Goal: Task Accomplishment & Management: Manage account settings

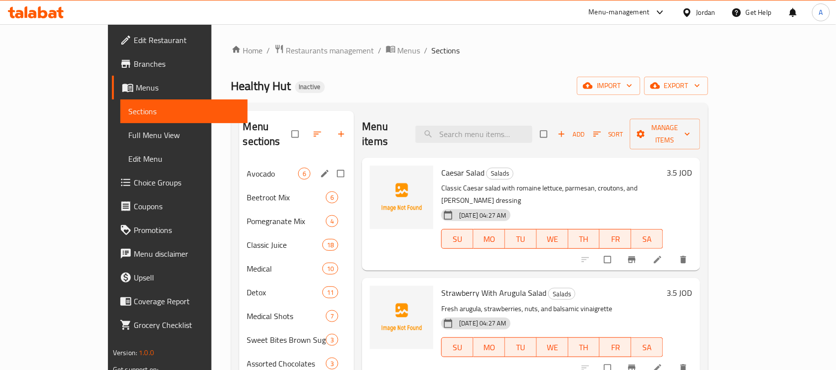
click at [247, 168] on span "Avocado" at bounding box center [272, 174] width 51 height 12
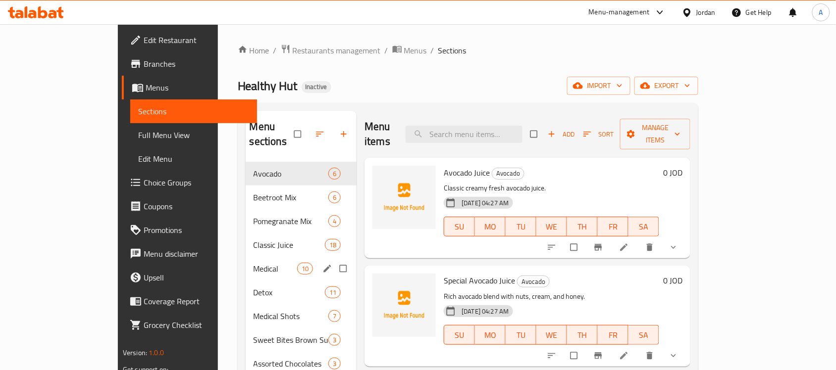
scroll to position [140, 0]
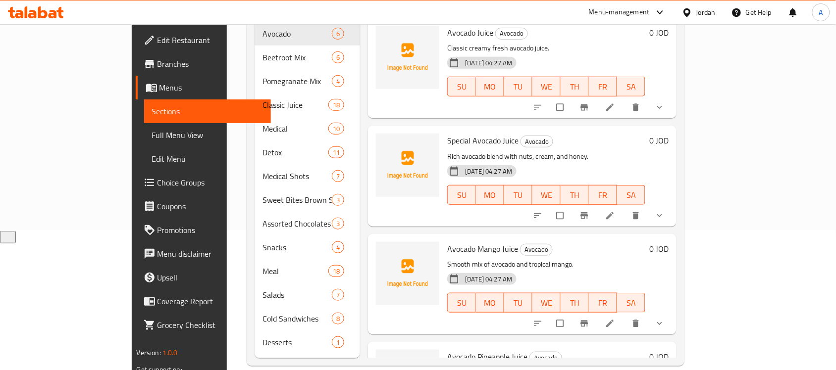
click at [152, 138] on span "Full Menu View" at bounding box center [207, 135] width 111 height 12
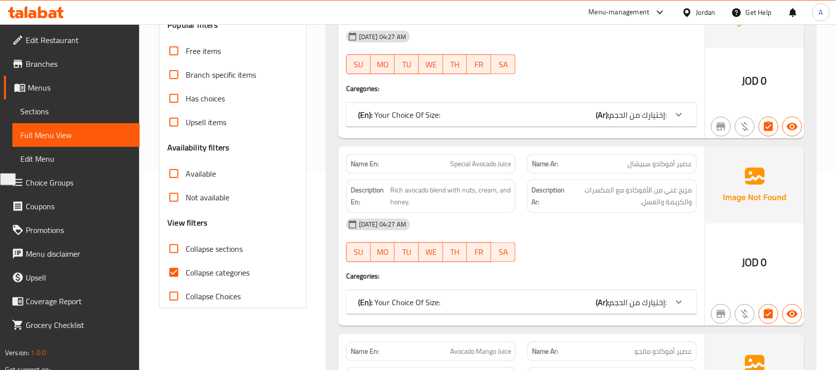
scroll to position [264, 0]
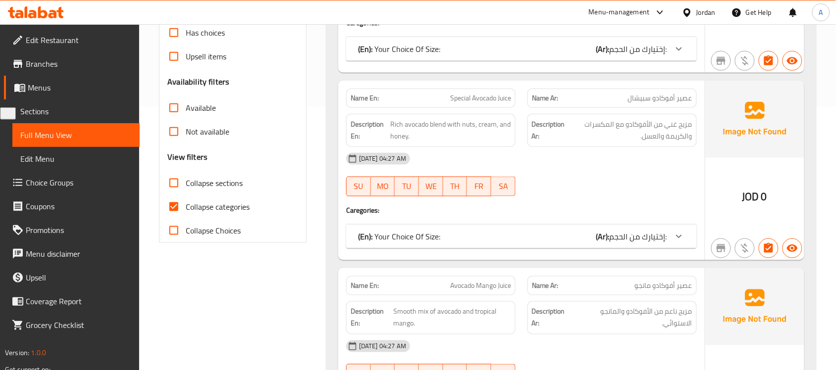
click at [167, 211] on input "Collapse categories" at bounding box center [174, 207] width 24 height 24
checkbox input "false"
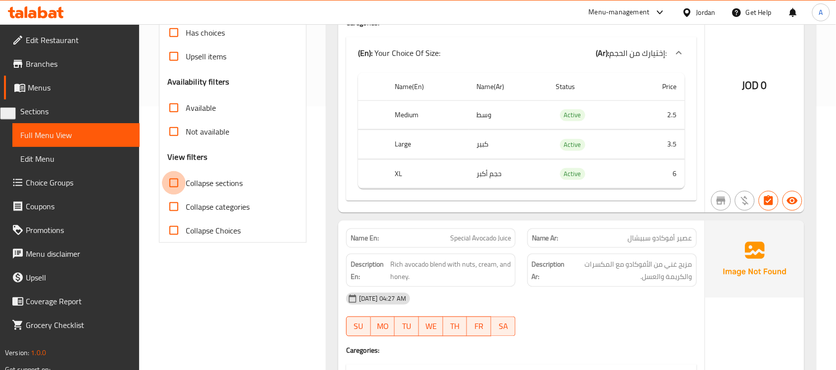
click at [169, 184] on input "Collapse sections" at bounding box center [174, 183] width 24 height 24
checkbox input "true"
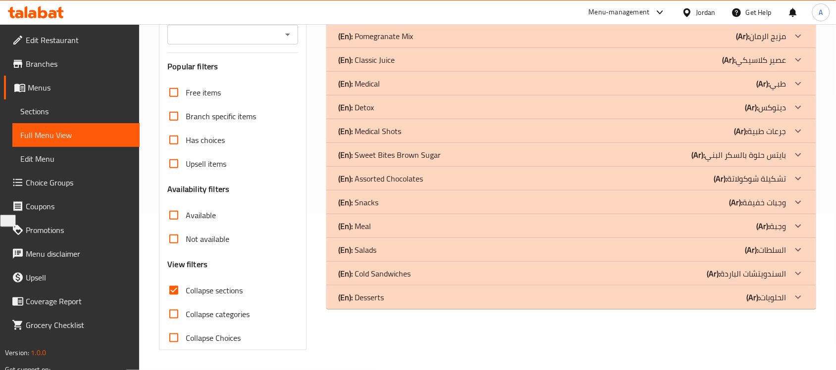
scroll to position [156, 0]
click at [657, 85] on div "(En): Medical (Ar): طبي" at bounding box center [562, 84] width 448 height 12
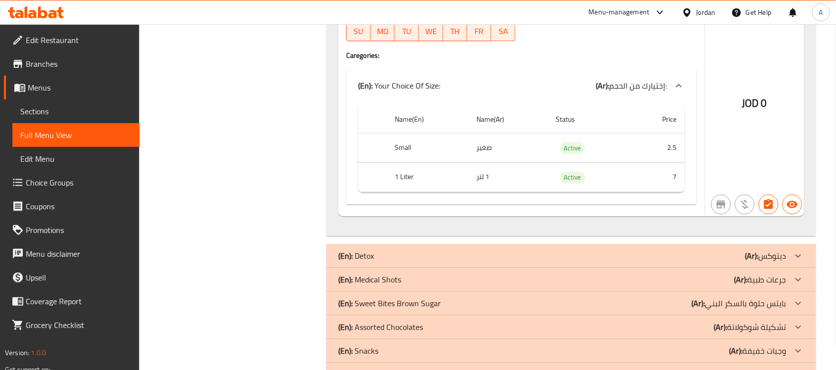
scroll to position [3047, 0]
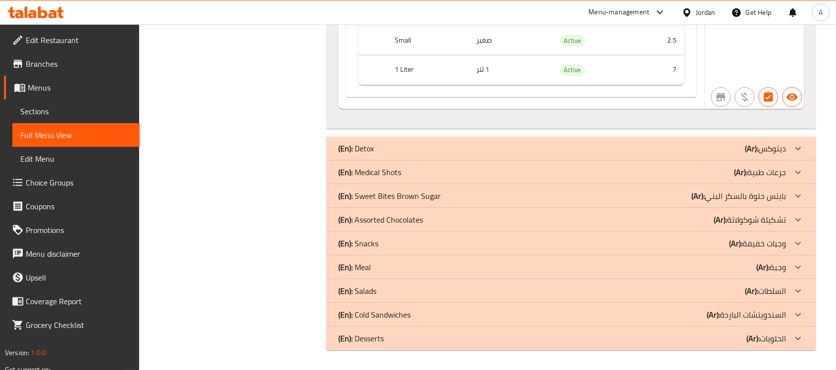
click at [551, 155] on div "(En): Detox (Ar): ديتوكس" at bounding box center [571, 149] width 490 height 24
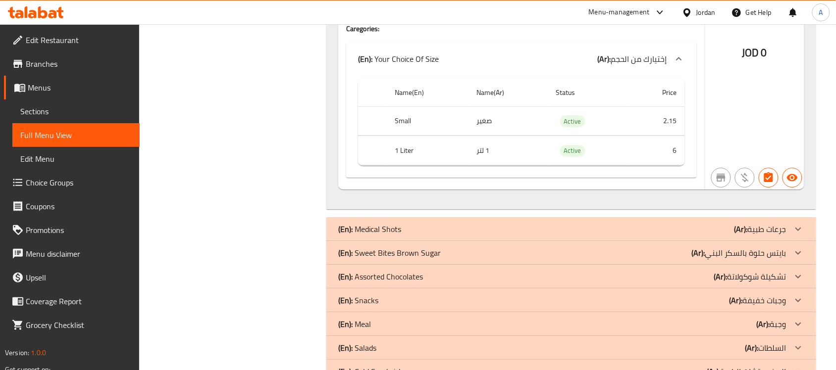
scroll to position [6586, 0]
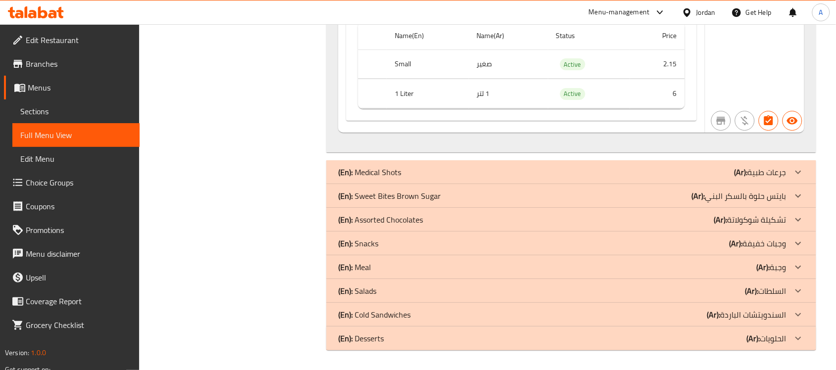
click at [523, 166] on div "(En): Medical Shots (Ar): جرعات طبية" at bounding box center [571, 172] width 490 height 24
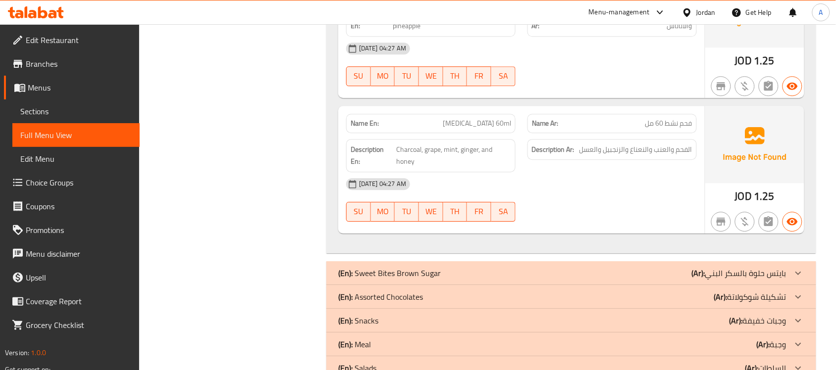
scroll to position [7570, 0]
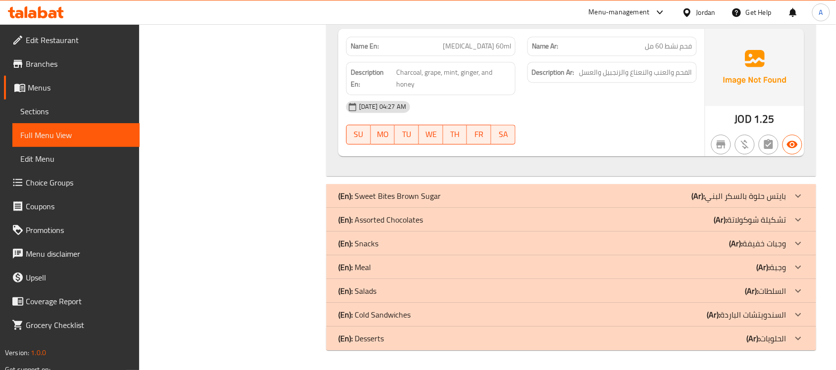
click at [481, 195] on div "(En): Sweet Bites Brown Sugar (Ar): بايتس حلوة بالسكر البني" at bounding box center [562, 196] width 448 height 12
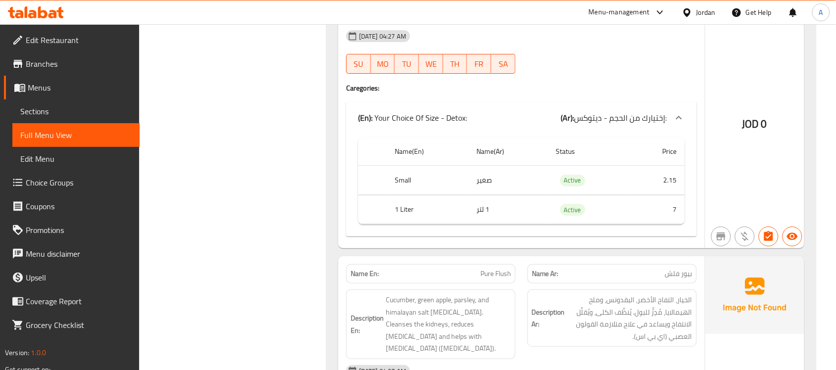
scroll to position [0, 0]
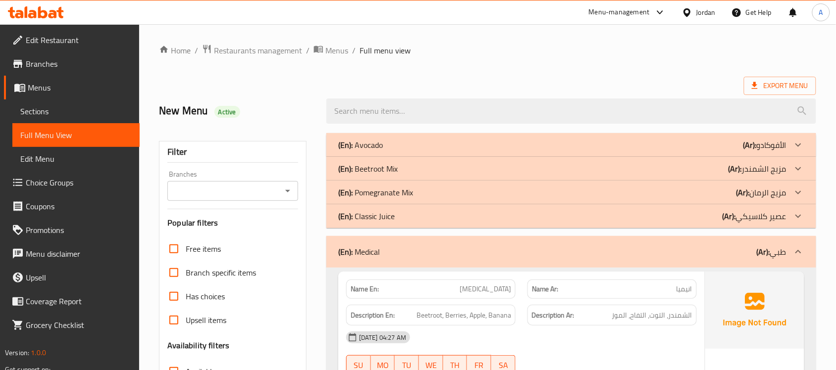
click at [307, 0] on div "Menu-management Jordan Get Help A" at bounding box center [418, 12] width 836 height 24
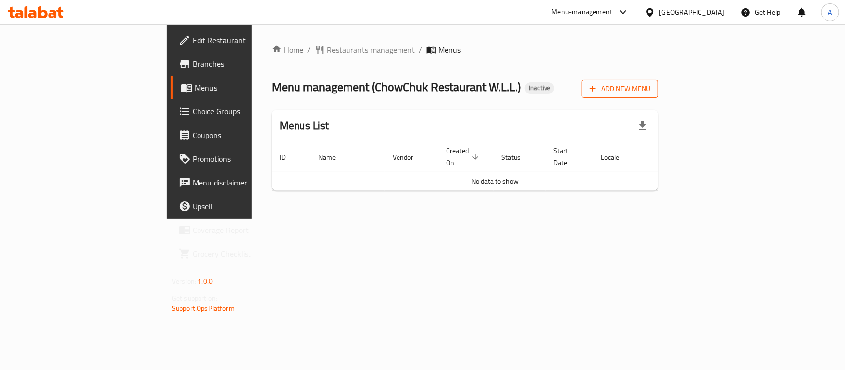
click at [650, 92] on span "Add New Menu" at bounding box center [620, 89] width 61 height 12
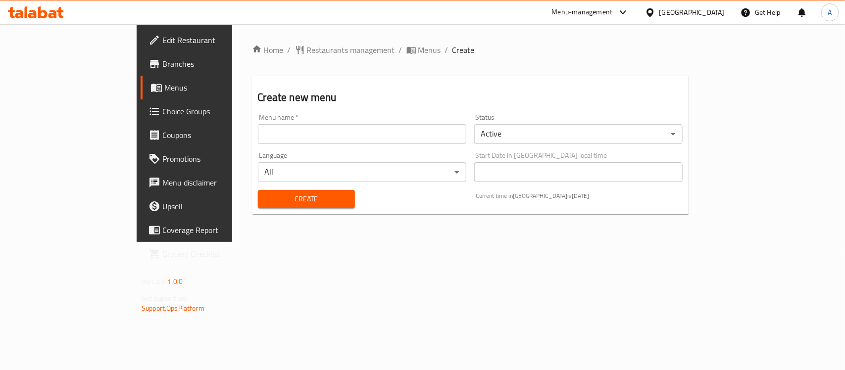
click at [291, 136] on input "text" at bounding box center [362, 134] width 208 height 20
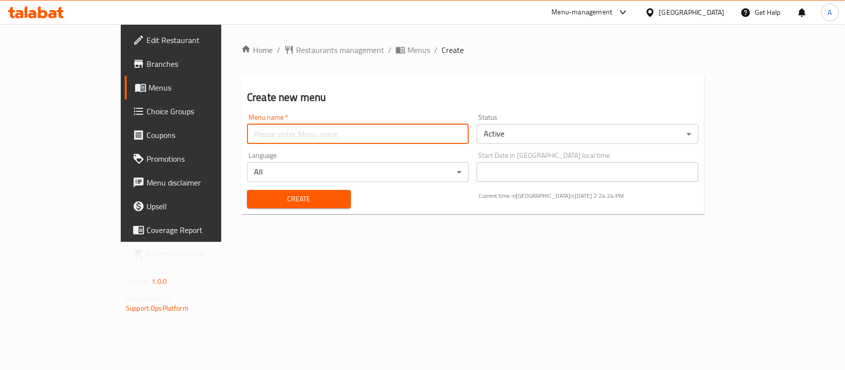
type input "New Menu"
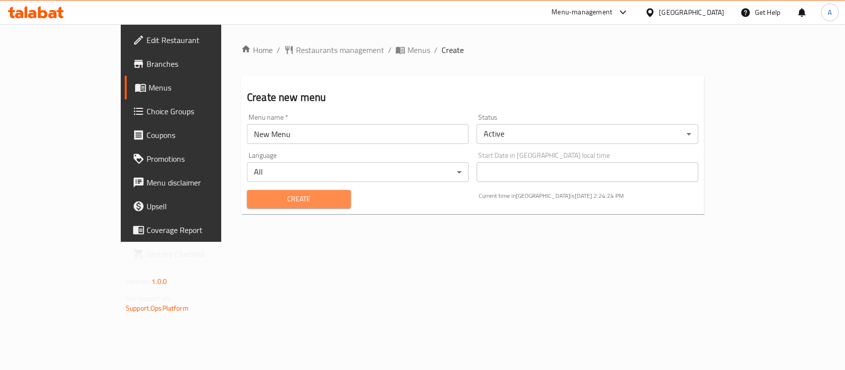
click at [255, 199] on span "Create" at bounding box center [299, 199] width 88 height 12
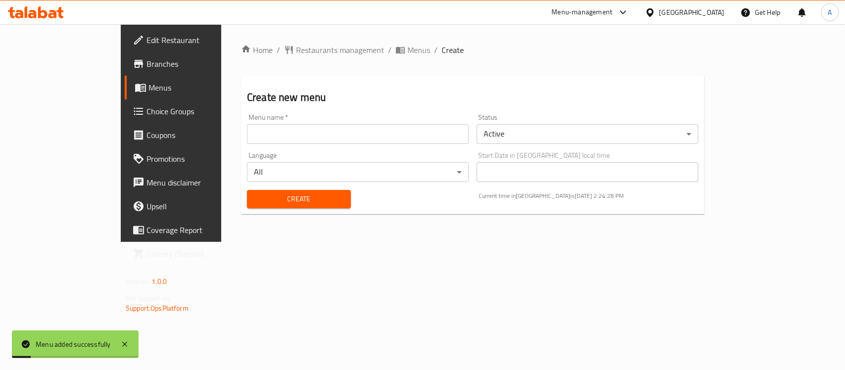
click at [407, 48] on span "Menus" at bounding box center [418, 50] width 23 height 12
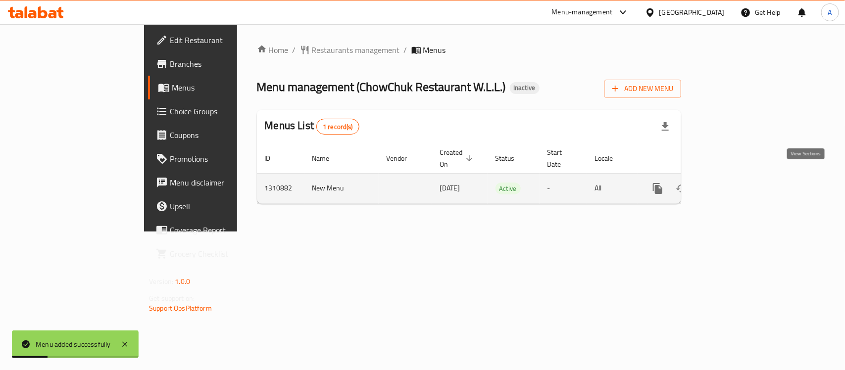
click at [735, 183] on icon "enhanced table" at bounding box center [729, 189] width 12 height 12
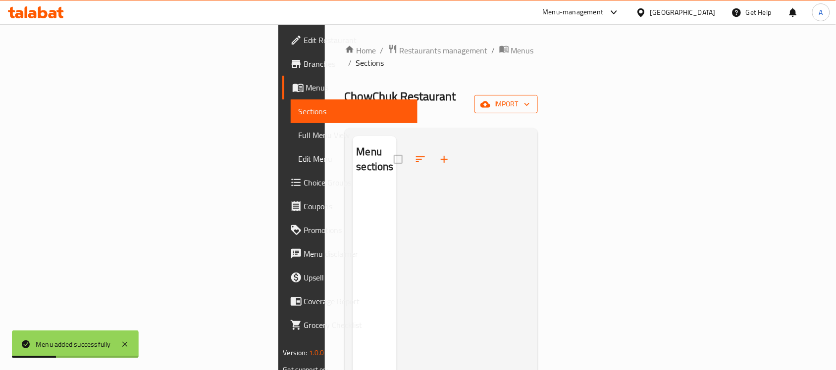
click at [538, 95] on button "import" at bounding box center [505, 104] width 63 height 18
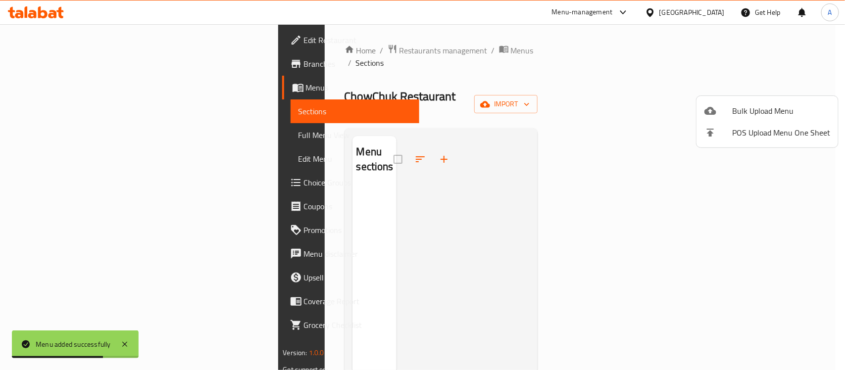
click at [725, 114] on div at bounding box center [718, 111] width 28 height 12
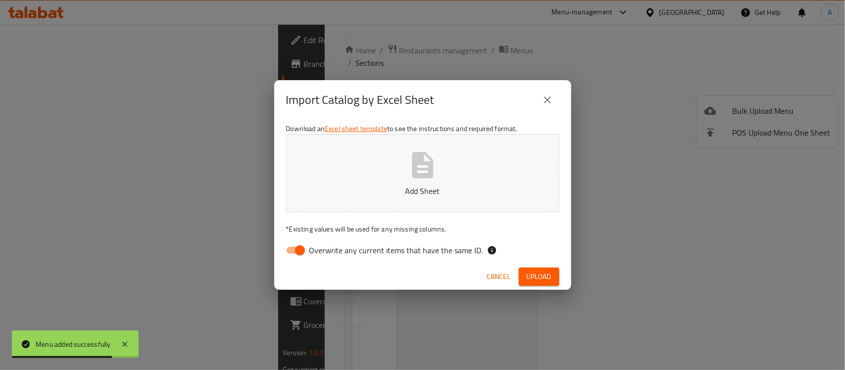
click at [508, 154] on button "Add Sheet" at bounding box center [422, 173] width 273 height 78
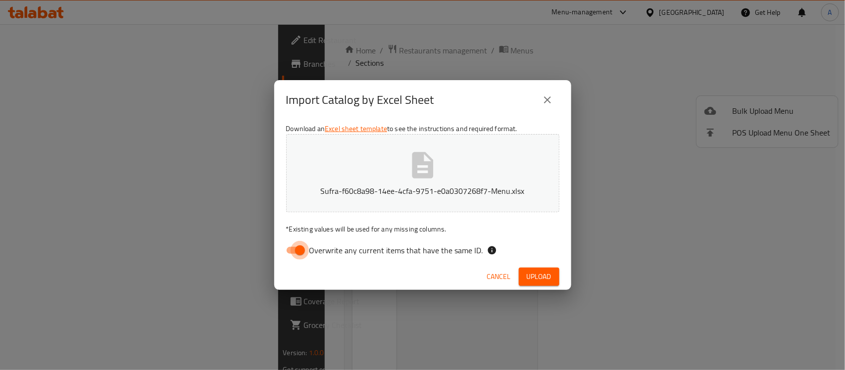
click at [292, 257] on input "Overwrite any current items that have the same ID." at bounding box center [300, 250] width 56 height 19
checkbox input "false"
click at [533, 278] on span "Upload" at bounding box center [539, 277] width 25 height 12
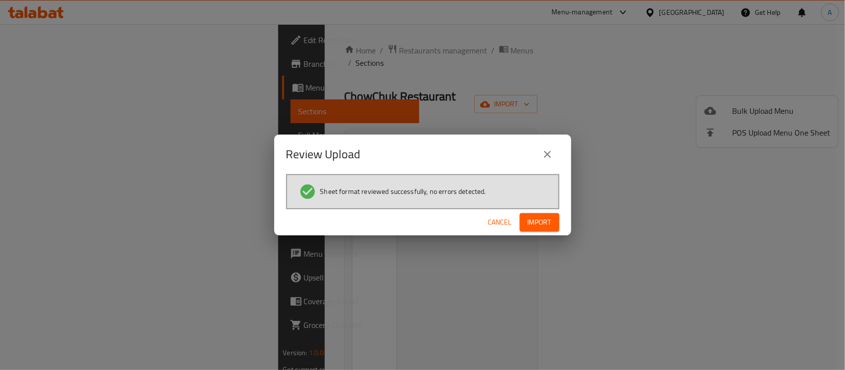
click at [554, 213] on button "Import" at bounding box center [540, 222] width 40 height 18
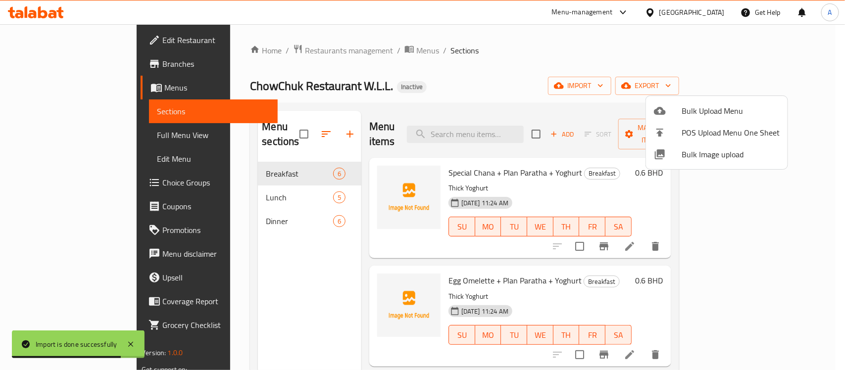
click at [232, 160] on div at bounding box center [422, 185] width 845 height 370
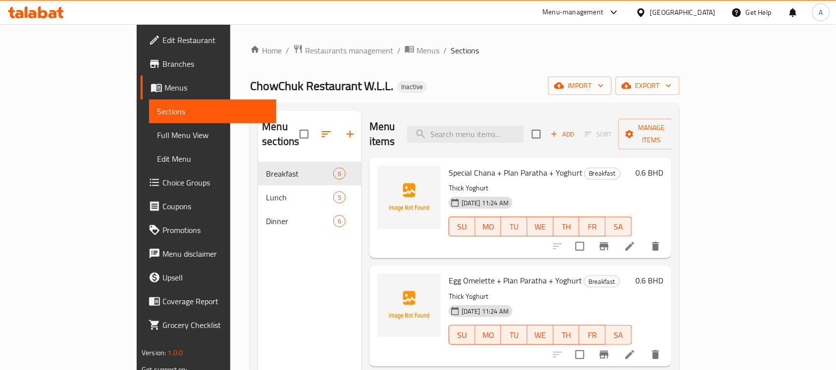
click at [667, 242] on div at bounding box center [607, 247] width 122 height 24
click at [636, 241] on icon at bounding box center [630, 247] width 12 height 12
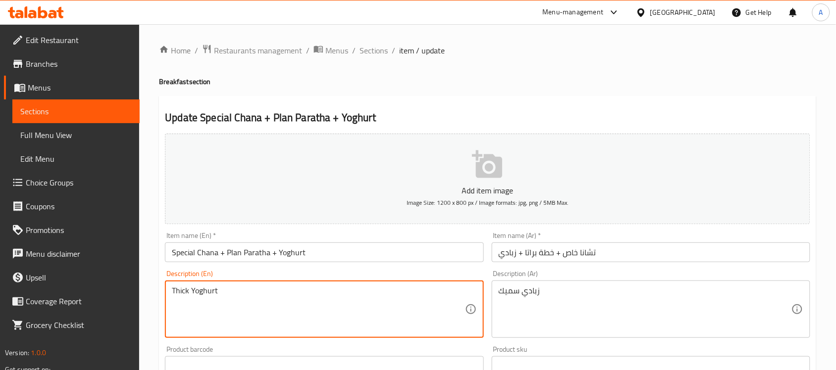
drag, startPoint x: 289, startPoint y: 298, endPoint x: 149, endPoint y: 298, distance: 139.6
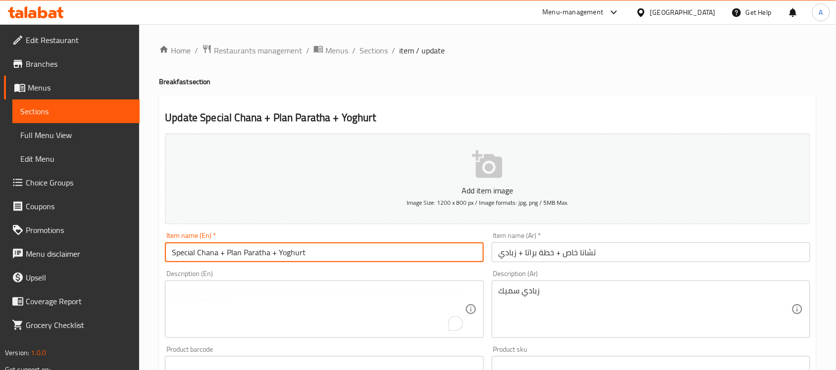
drag, startPoint x: 275, startPoint y: 253, endPoint x: 320, endPoint y: 252, distance: 45.5
click at [320, 252] on input "Special Chana + Plan Paratha + Yoghurt" at bounding box center [324, 253] width 318 height 20
paste input "Thick"
click at [274, 256] on input "Special Chana + Plan Paratha +Thick Yoghurt" at bounding box center [324, 253] width 318 height 20
click at [234, 253] on input "Special Chana + Plan Paratha + Thick Yoghurt" at bounding box center [324, 253] width 318 height 20
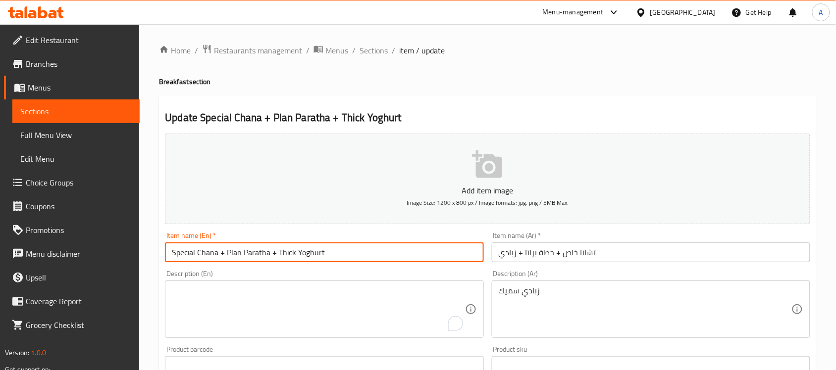
click at [234, 253] on input "Special Chana + Plan Paratha + Thick Yoghurt" at bounding box center [324, 253] width 318 height 20
drag, startPoint x: 222, startPoint y: 257, endPoint x: 225, endPoint y: 268, distance: 11.0
click at [222, 257] on input "Special Chana + Plan Paratha + Thick Yoghurt" at bounding box center [324, 253] width 318 height 20
click at [233, 253] on input "Special Chana - Plan Paratha + Thick Yoghurt" at bounding box center [324, 253] width 318 height 20
drag, startPoint x: 271, startPoint y: 254, endPoint x: 276, endPoint y: 253, distance: 5.0
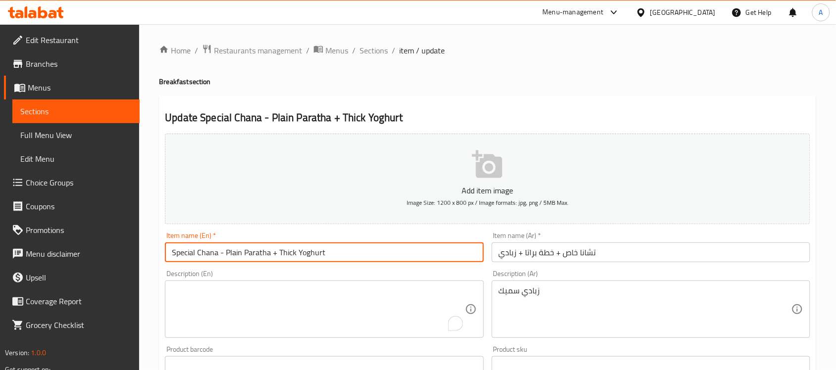
click at [276, 253] on input "Special Chana - Plain Paratha + Thick Yoghurt" at bounding box center [324, 253] width 318 height 20
click at [220, 258] on input "Special Chana - Plain Paratha - Thick Yoghurt" at bounding box center [324, 253] width 318 height 20
click at [221, 254] on input "Special Chana - Plain Paratha - Thick Yoghurt" at bounding box center [324, 253] width 318 height 20
click at [271, 253] on input "Special Chana + Plain Paratha - Thick Yoghurt" at bounding box center [324, 253] width 318 height 20
type input "Special Chana + Plain Paratha + Thick Yoghurt"
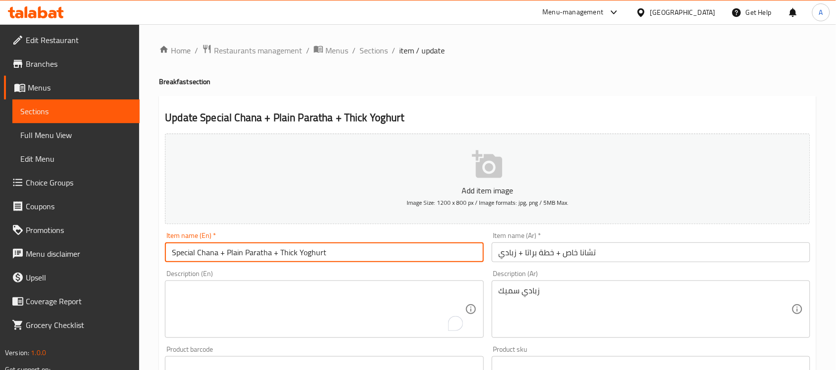
click at [643, 256] on input "تشانا خاص + خطة براتا + زبادي" at bounding box center [651, 253] width 318 height 20
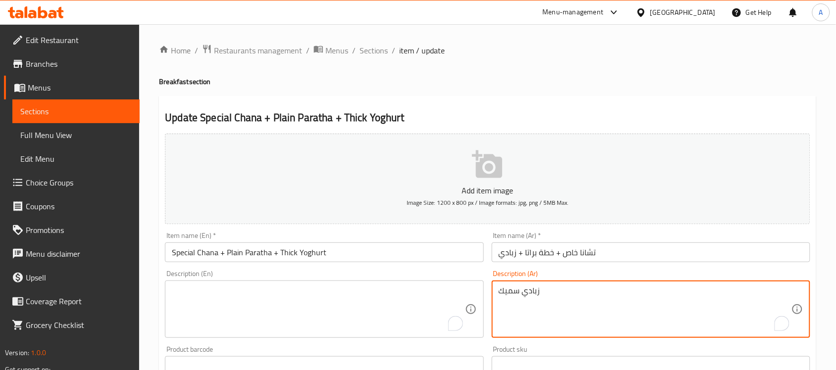
click at [526, 293] on textarea "زبادي سميك" at bounding box center [644, 309] width 293 height 47
click at [508, 256] on input "تشانا خاص + خطة براتا + زبادي" at bounding box center [651, 253] width 318 height 20
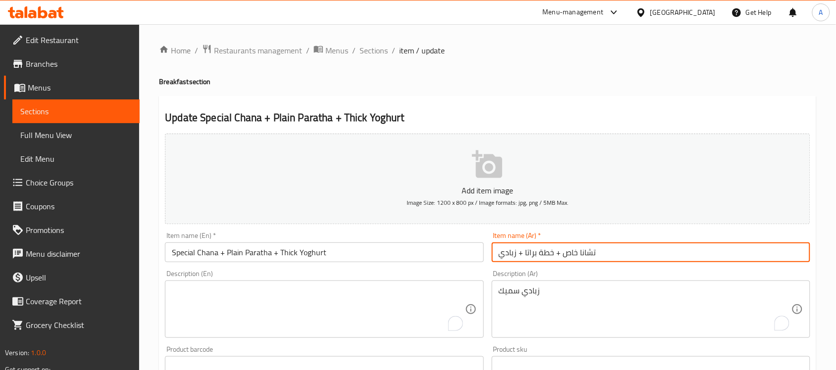
click at [508, 256] on input "تشانا خاص + خطة براتا + زبادي" at bounding box center [651, 253] width 318 height 20
paste input "سميك"
type input "تشانا خاص + خطة براتا + زبادي سميك"
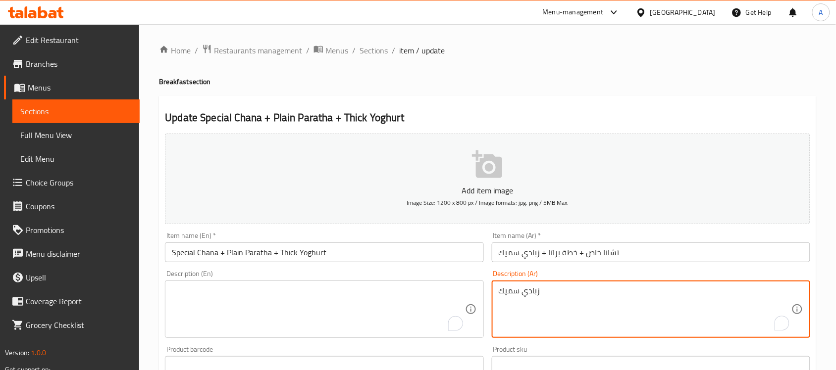
click at [519, 302] on textarea "زبادي سميك" at bounding box center [644, 309] width 293 height 47
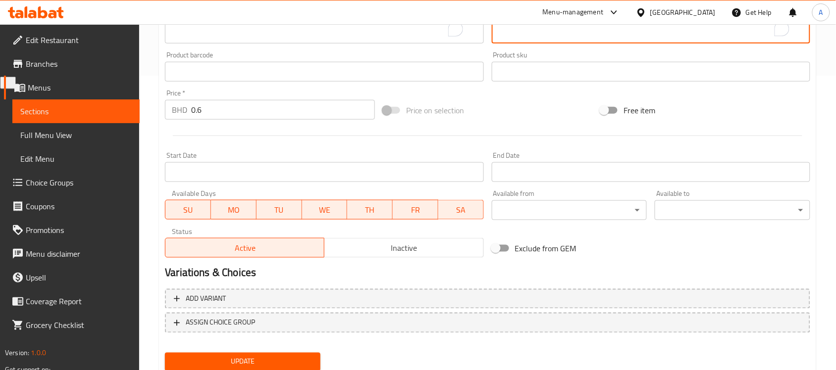
scroll to position [327, 0]
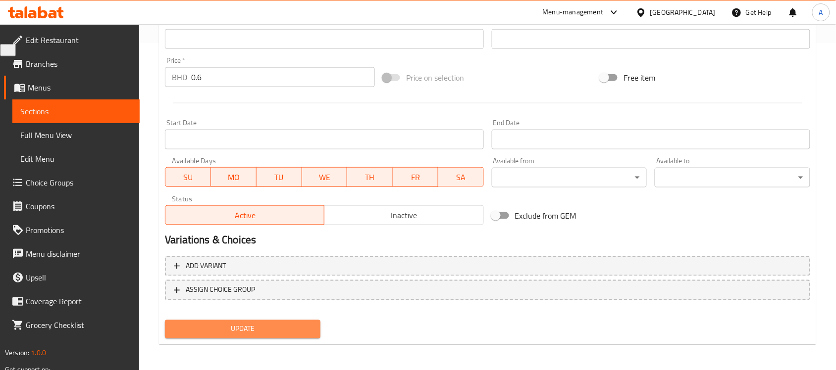
click at [278, 330] on span "Update" at bounding box center [243, 329] width 140 height 12
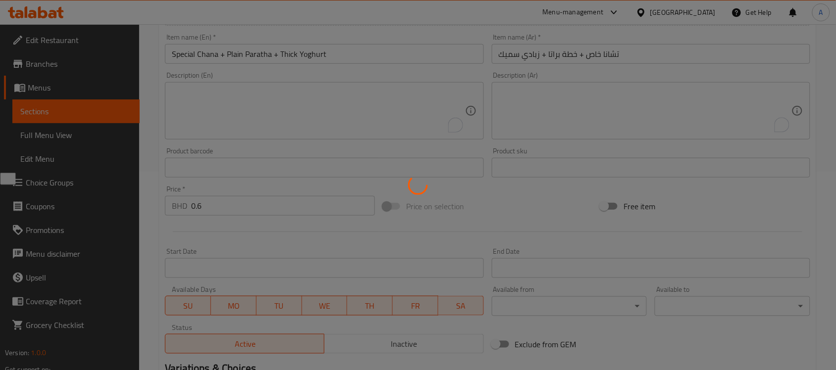
scroll to position [18, 0]
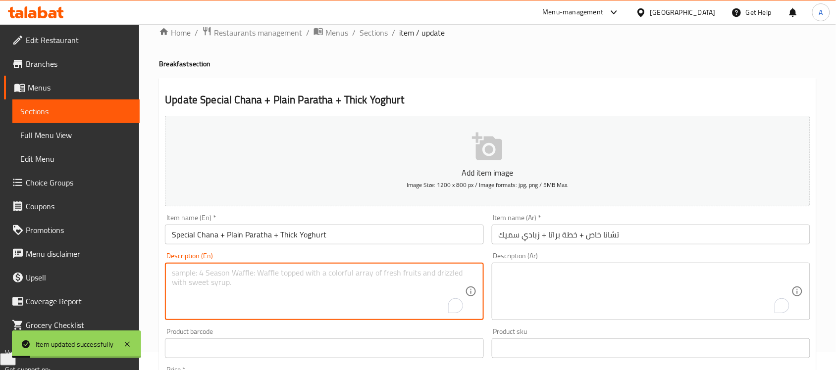
click at [355, 285] on textarea "To enrich screen reader interactions, please activate Accessibility in Grammarl…" at bounding box center [318, 291] width 293 height 47
paste textarea "A hearty dish of chickpeas, flatbread, and thick yogurt."
click at [191, 276] on textarea "A hearty dish of chickpeas, flatbread, and thick yogurt." at bounding box center [318, 291] width 293 height 47
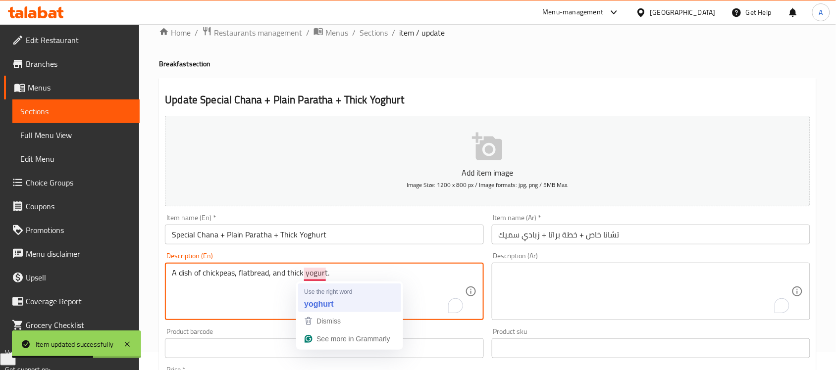
type textarea "A dish of chickpeas, flatbread, and thick yoghurt."
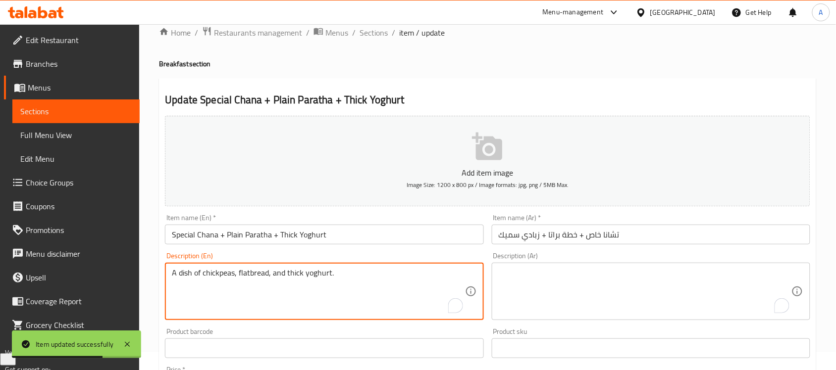
click at [278, 276] on textarea "A dish of chickpeas, flatbread, and thick yoghurt." at bounding box center [318, 291] width 293 height 47
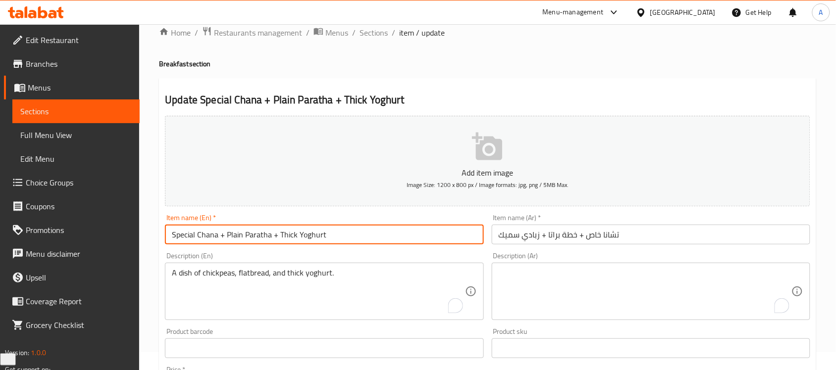
click at [332, 234] on input "Special Chana + Plain Paratha + Thick Yoghurt" at bounding box center [324, 235] width 318 height 20
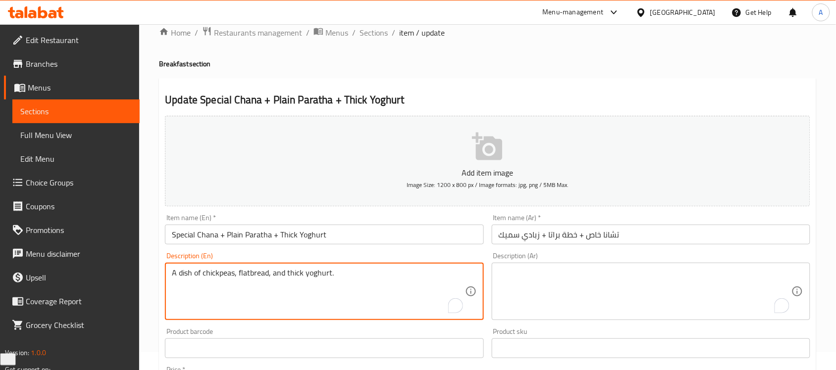
click at [321, 279] on textarea "A dish of chickpeas, flatbread, and thick yoghurt." at bounding box center [318, 291] width 293 height 47
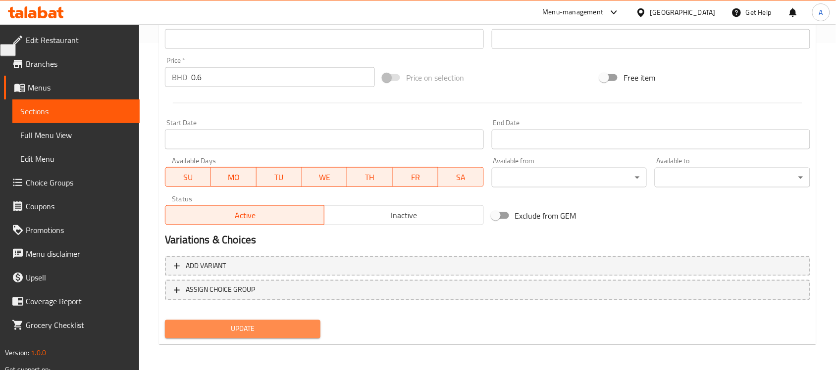
click at [275, 320] on button "Update" at bounding box center [242, 329] width 155 height 18
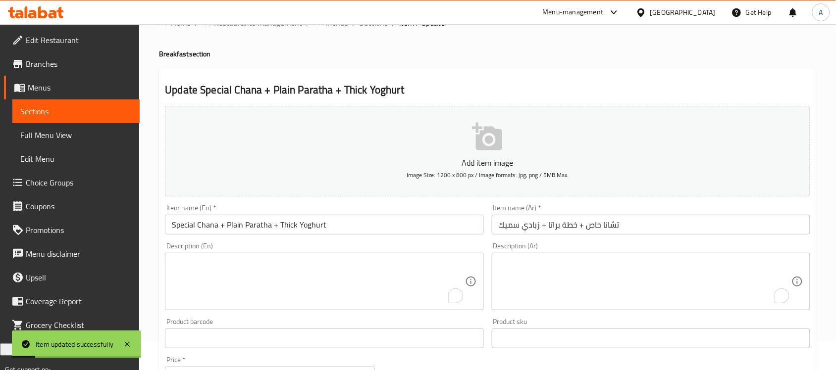
scroll to position [0, 0]
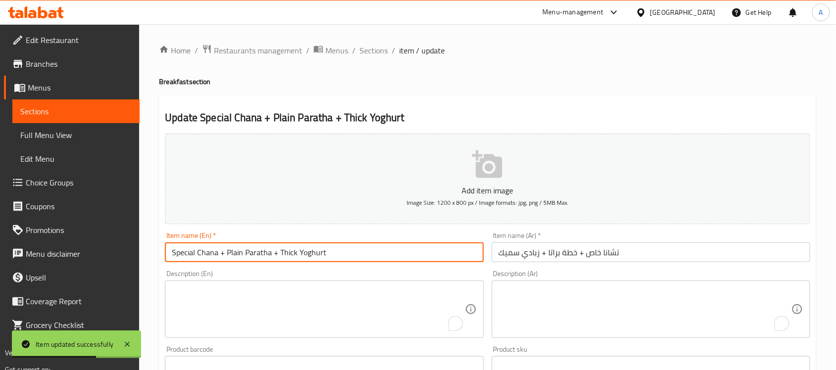
click at [267, 250] on input "Special Chana + Plain Paratha + Thick Yoghurt" at bounding box center [324, 253] width 318 height 20
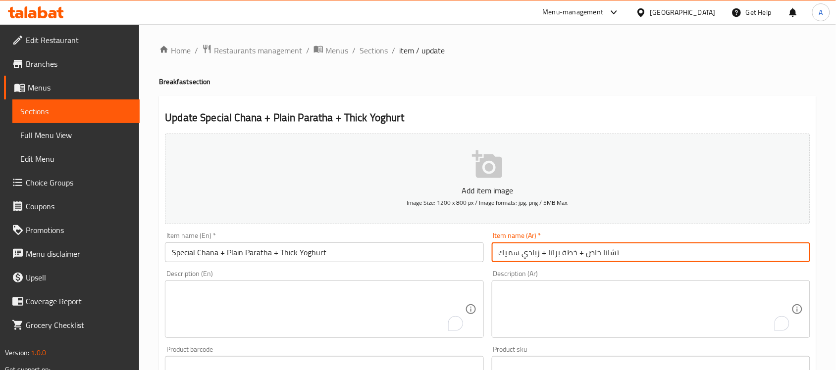
drag, startPoint x: 625, startPoint y: 249, endPoint x: 351, endPoint y: 242, distance: 273.4
click at [351, 242] on div "Add item image Image Size: 1200 x 800 px / Image formats: jpg, png / 5MB Max. I…" at bounding box center [487, 343] width 653 height 427
paste input "اراثا عادي"
click at [573, 255] on input "تشانا خاص + باراثا عادي + زبادي سميك" at bounding box center [651, 253] width 318 height 20
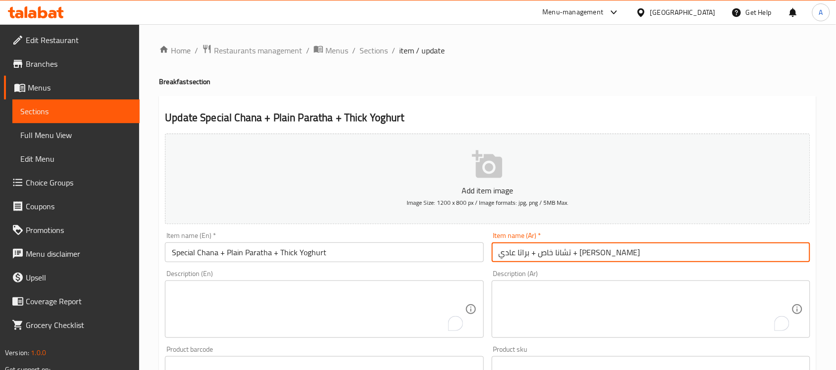
click at [555, 254] on input "تشانا خاص + براتا عادي + زبادي سميك" at bounding box center [651, 253] width 318 height 20
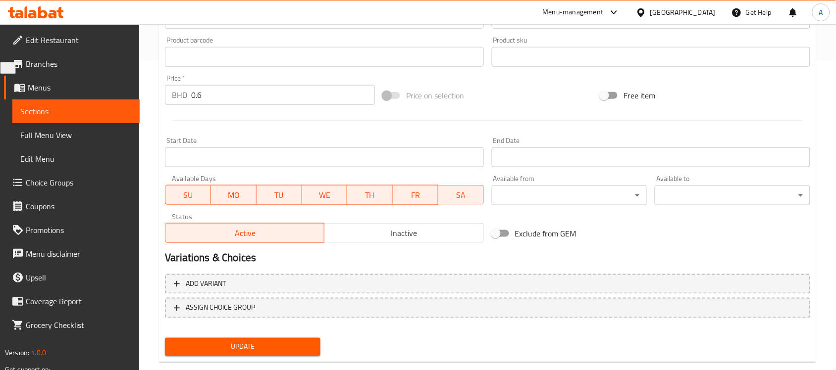
type input "تشانا خاص + براتا سادة + زبادي سميك"
click at [278, 341] on span "Update" at bounding box center [243, 347] width 140 height 12
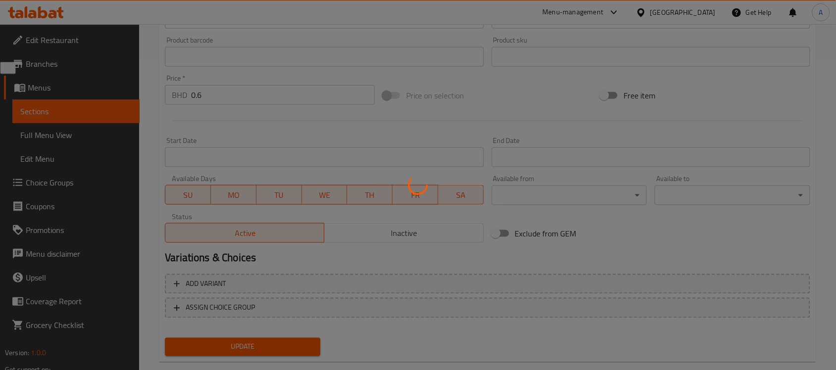
scroll to position [0, 0]
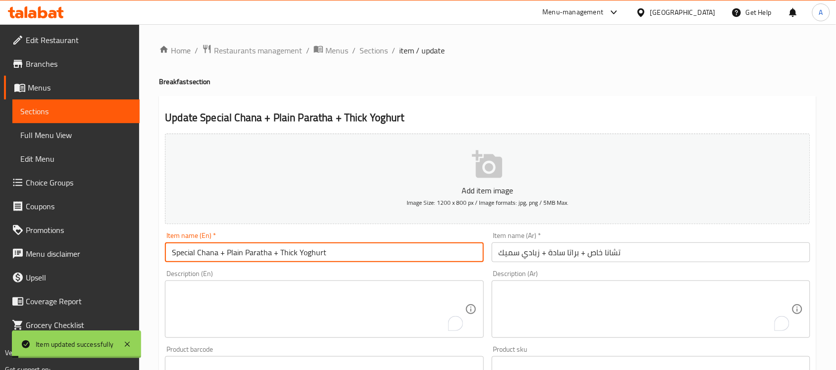
click at [338, 258] on input "Special Chana + Plain Paratha + Thick Yoghurt" at bounding box center [324, 253] width 318 height 20
click at [343, 46] on span "Menus" at bounding box center [336, 51] width 23 height 12
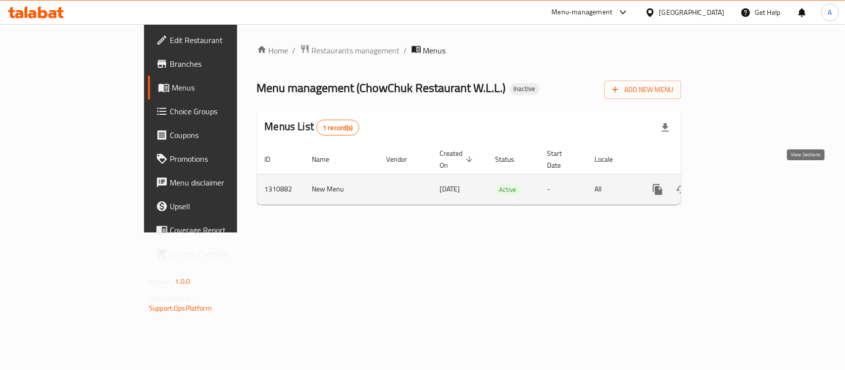
click at [735, 184] on icon "enhanced table" at bounding box center [729, 190] width 12 height 12
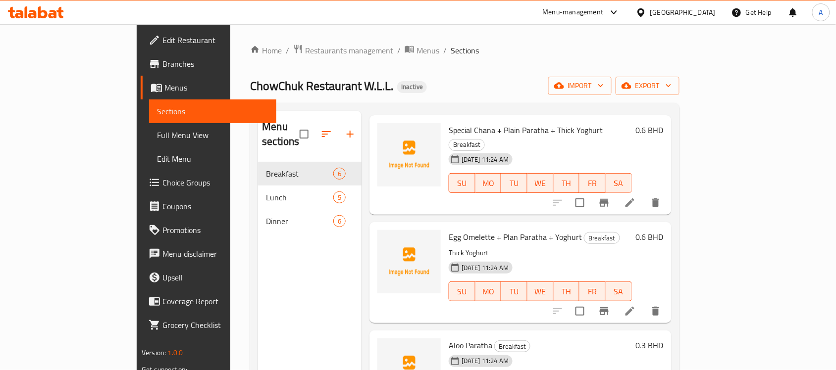
scroll to position [62, 0]
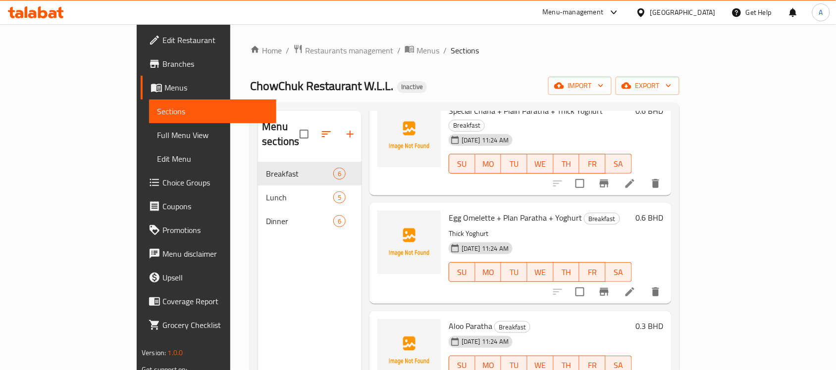
click at [634, 288] on icon at bounding box center [629, 292] width 9 height 9
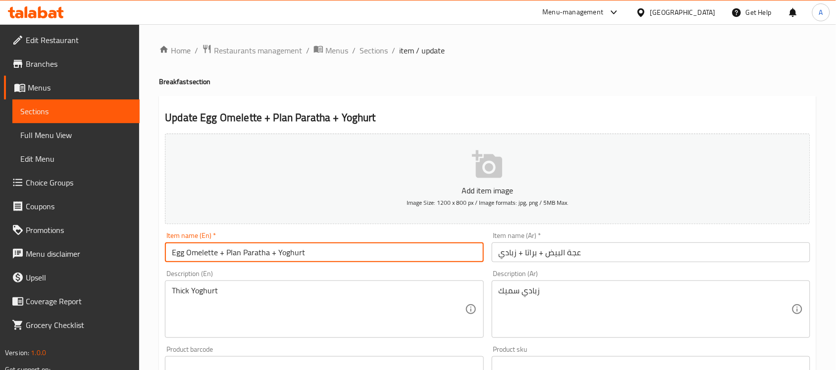
drag, startPoint x: 335, startPoint y: 251, endPoint x: 162, endPoint y: 261, distance: 172.6
click at [162, 261] on div "Item name (En)   * Egg Omelette + Plan Paratha + Yoghurt Item name (En) *" at bounding box center [324, 247] width 326 height 38
click at [234, 251] on input "Egg Omelette + Plan Paratha + Yoghurt" at bounding box center [324, 253] width 318 height 20
drag, startPoint x: 218, startPoint y: 251, endPoint x: 333, endPoint y: 250, distance: 114.8
click at [333, 250] on input "Egg Omelette + Plan Paratha + Yoghurt" at bounding box center [324, 253] width 318 height 20
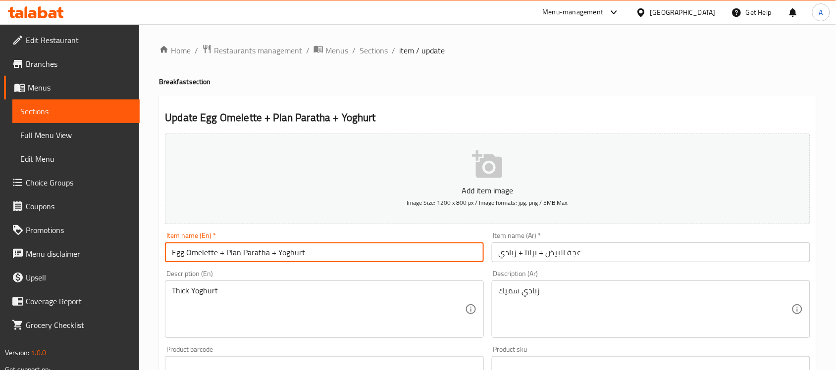
paste input "Special Chana + Plain Paratha + Thick"
drag, startPoint x: 215, startPoint y: 253, endPoint x: 151, endPoint y: 258, distance: 64.0
click at [151, 258] on div "Home / Restaurants management / Menus / Sections / item / update Breakfast sect…" at bounding box center [487, 361] width 697 height 675
drag, startPoint x: 215, startPoint y: 252, endPoint x: 115, endPoint y: 257, distance: 100.1
click at [115, 257] on div "Edit Restaurant Branches Menus Sections Full Menu View Edit Menu Choice Groups …" at bounding box center [418, 361] width 836 height 675
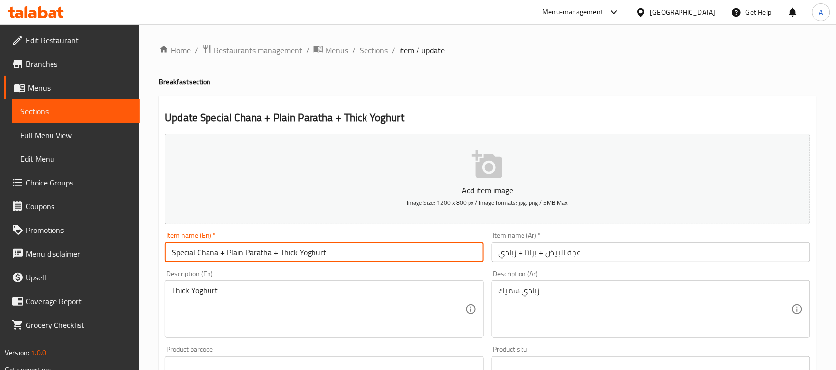
drag, startPoint x: 197, startPoint y: 254, endPoint x: 203, endPoint y: 254, distance: 6.4
click at [197, 254] on input "Special Chana + Plain Paratha + Thick Yoghurt" at bounding box center [324, 253] width 318 height 20
drag, startPoint x: 216, startPoint y: 253, endPoint x: 124, endPoint y: 254, distance: 92.1
click at [124, 254] on div "Edit Restaurant Branches Menus Sections Full Menu View Edit Menu Choice Groups …" at bounding box center [418, 361] width 836 height 675
paste input "Egg Omelette"
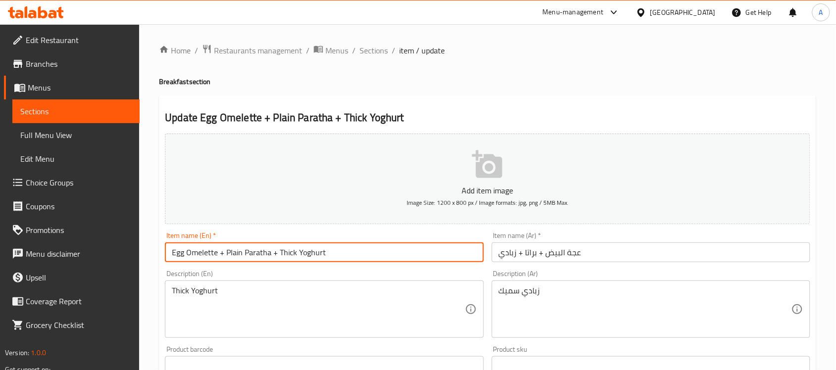
click at [266, 250] on input "Egg Omelette + Plain Paratha + Thick Yoghurt" at bounding box center [324, 253] width 318 height 20
click at [199, 249] on input "Egg Omelette + Plain Paratha + Thick Yoghurt" at bounding box center [324, 253] width 318 height 20
click at [214, 250] on input "Egg Omelette + Plain Paratha + Thick Yoghurt" at bounding box center [324, 253] width 318 height 20
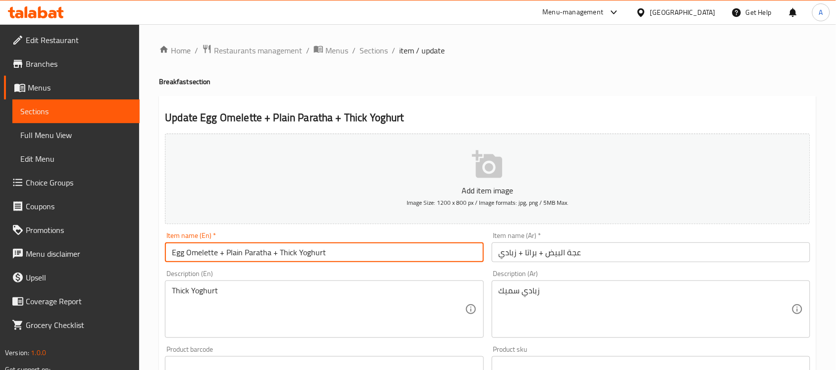
drag, startPoint x: 216, startPoint y: 250, endPoint x: 119, endPoint y: 260, distance: 97.6
click at [119, 260] on div "Edit Restaurant Branches Menus Sections Full Menu View Edit Menu Choice Groups …" at bounding box center [418, 361] width 836 height 675
type input "Egg Omelette + Plain Paratha + Thick Yoghurt"
click at [570, 255] on input "عجة البيض + براتا + زبادي" at bounding box center [651, 253] width 318 height 20
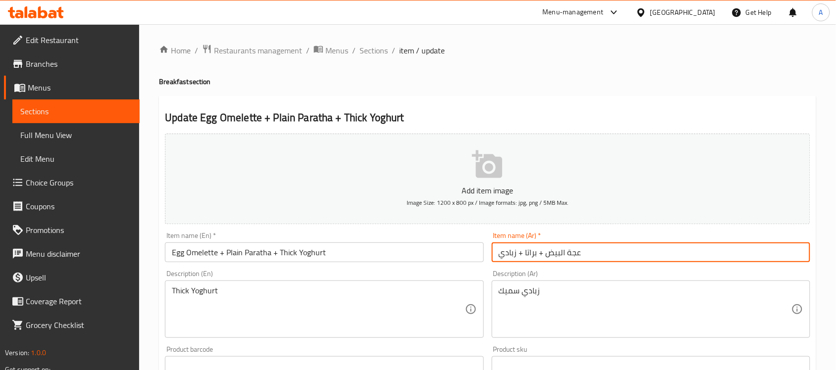
click at [570, 255] on input "عجة البيض + براتا + زبادي" at bounding box center [651, 253] width 318 height 20
paste input "ومليت"
click at [523, 252] on input "أومليت البيض + براتا + زبادي" at bounding box center [651, 253] width 318 height 20
type input "أومليت البيض + براتا سادة + زبادي"
click at [520, 293] on textarea "زبادي سميك" at bounding box center [644, 309] width 293 height 47
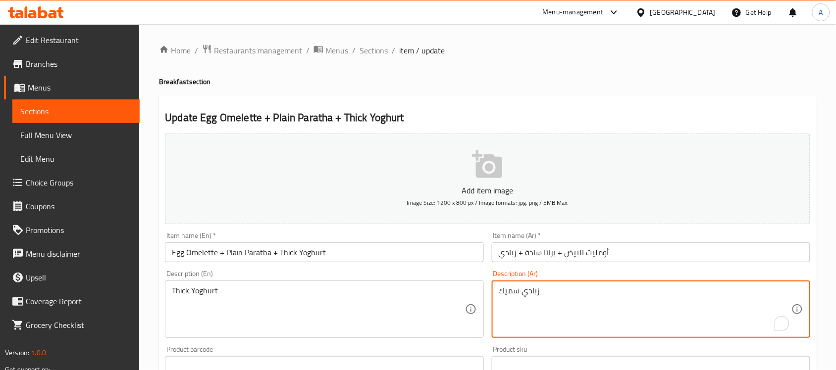
click at [520, 293] on textarea "زبادي سميك" at bounding box center [644, 309] width 293 height 47
click at [657, 254] on input "أومليت البيض + براتا سادة + زبادي" at bounding box center [651, 253] width 318 height 20
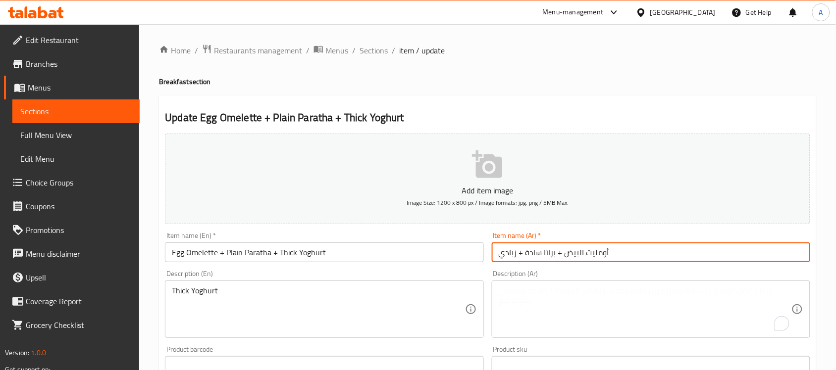
click at [506, 256] on input "أومليت البيض + براتا سادة + زبادي" at bounding box center [651, 253] width 318 height 20
paste input "سميك"
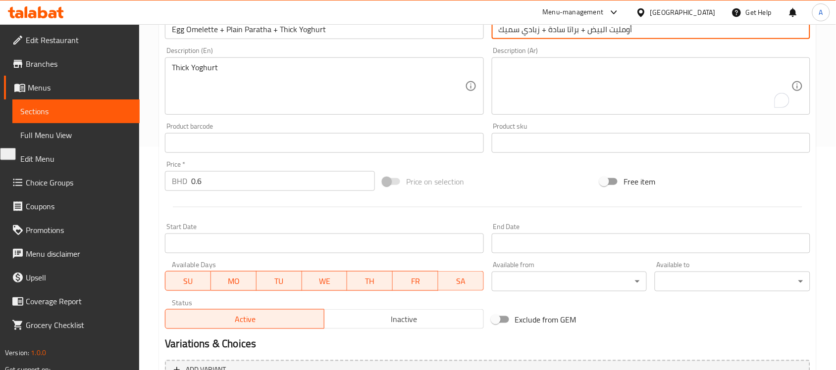
scroll to position [124, 0]
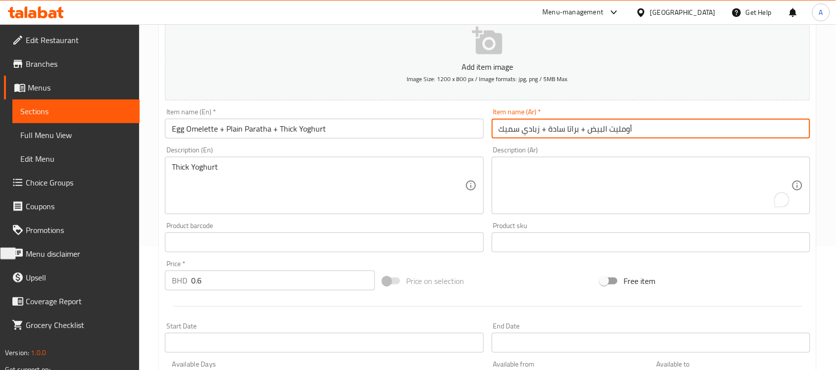
type input "أومليت البيض + براتا سادة + زبادي سميك"
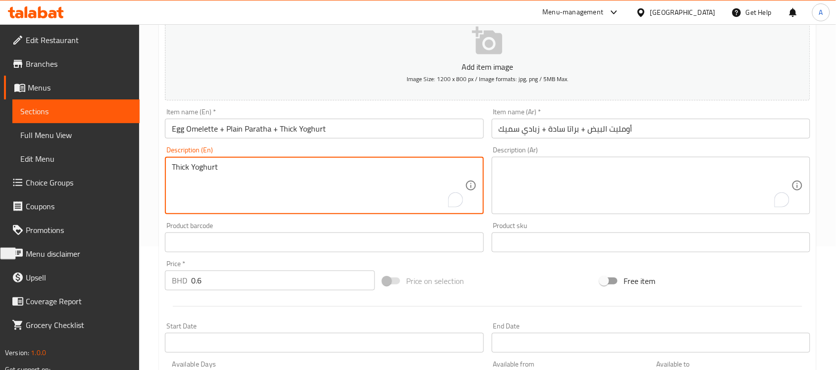
click at [270, 174] on textarea "Thick Yoghurt" at bounding box center [318, 185] width 293 height 47
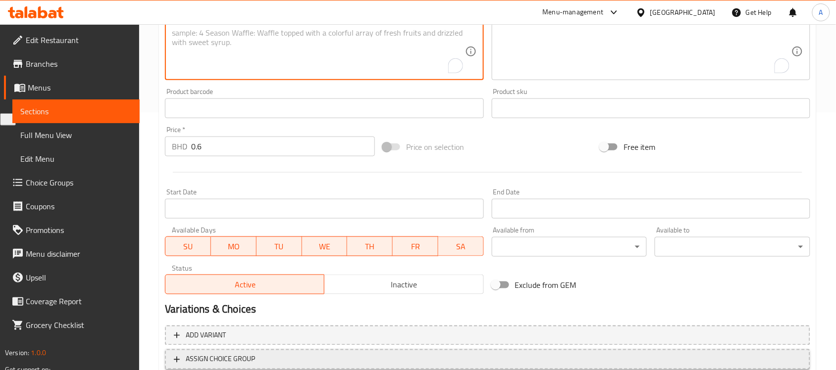
scroll to position [327, 0]
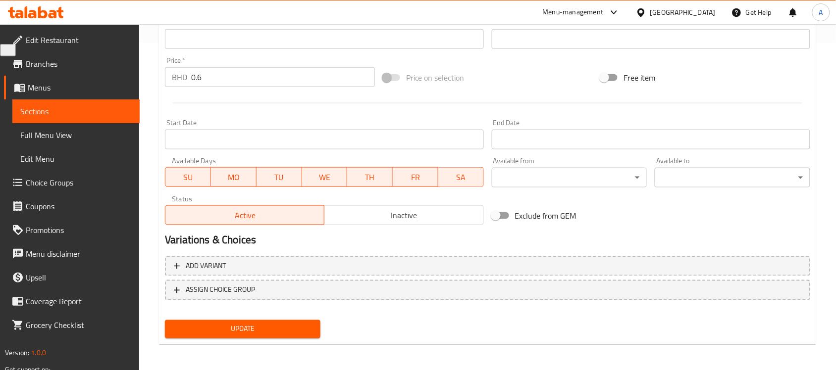
click at [234, 338] on div "Update" at bounding box center [242, 329] width 163 height 26
click at [234, 335] on button "Update" at bounding box center [242, 329] width 155 height 18
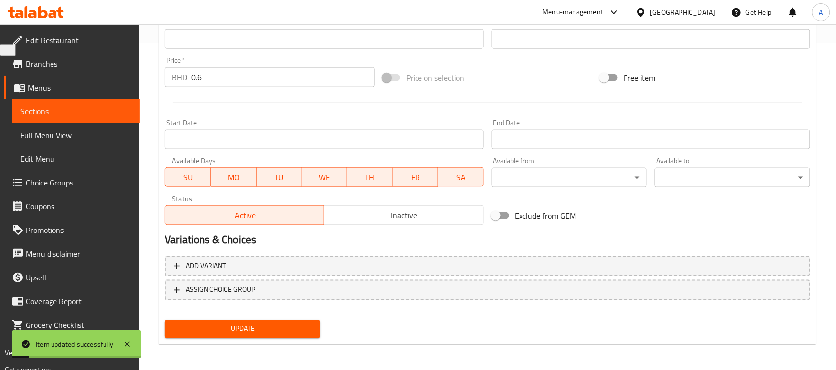
scroll to position [80, 0]
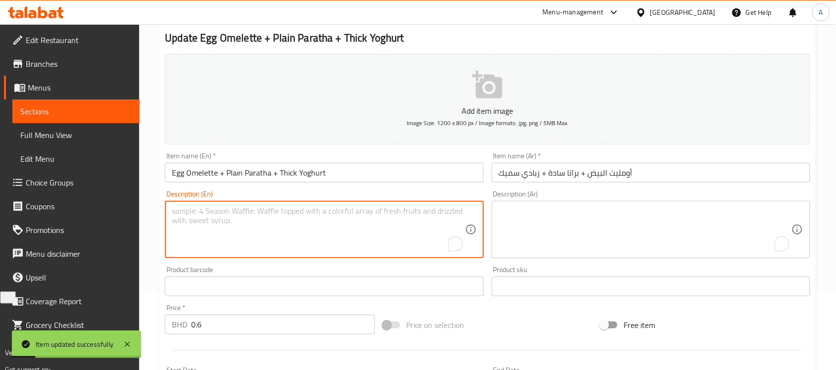
click at [326, 222] on textarea "To enrich screen reader interactions, please activate Accessibility in Grammarl…" at bounding box center [318, 229] width 293 height 47
paste textarea "A simple meal of an egg omelette, flatbread, and thick yogurt."
click at [191, 214] on textarea "A simple meal of an egg omelette, flatbread, and thick yogurt." at bounding box center [318, 229] width 293 height 47
type textarea "A meal of an egg omelette, flatbread, and thick yogurt."
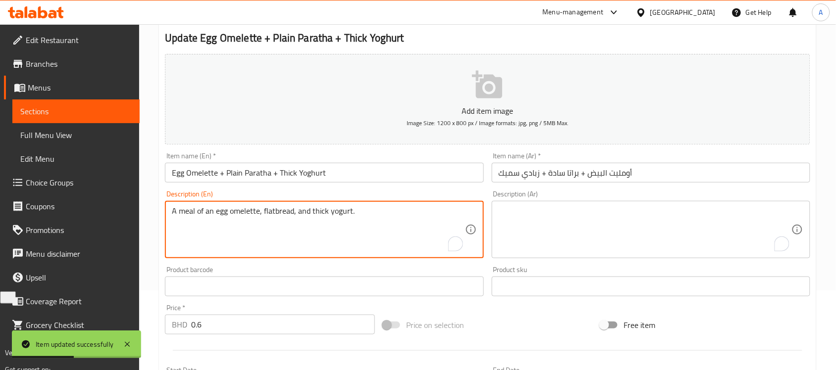
click at [253, 234] on textarea "A meal of an egg omelette, flatbread, and thick yogurt." at bounding box center [318, 229] width 293 height 47
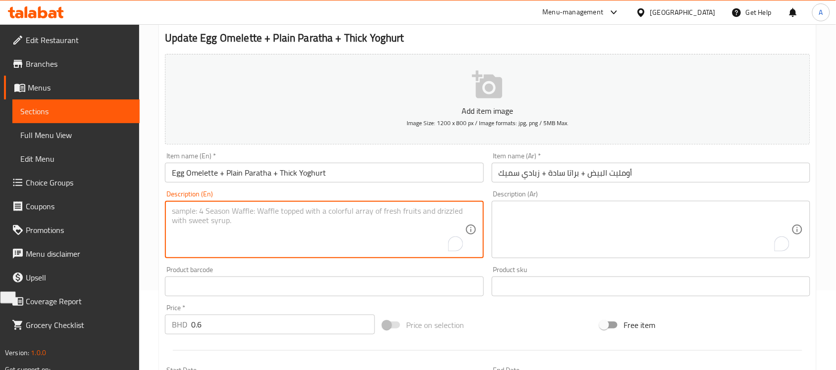
click at [298, 178] on input "Egg Omelette + Plain Paratha + Thick Yoghurt" at bounding box center [324, 173] width 318 height 20
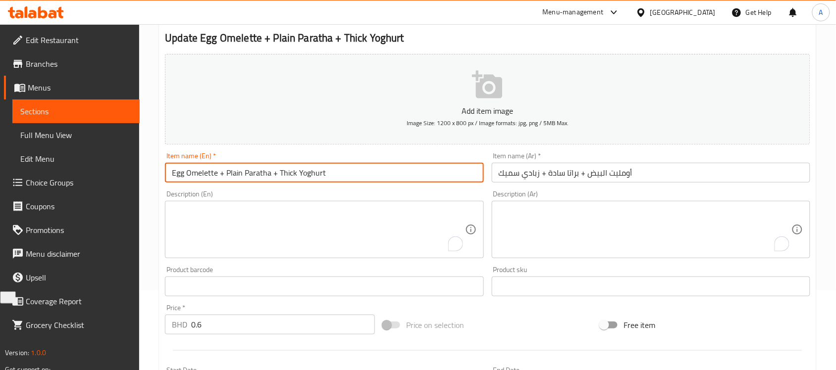
click at [298, 178] on input "Egg Omelette + Plain Paratha + Thick Yoghurt" at bounding box center [324, 173] width 318 height 20
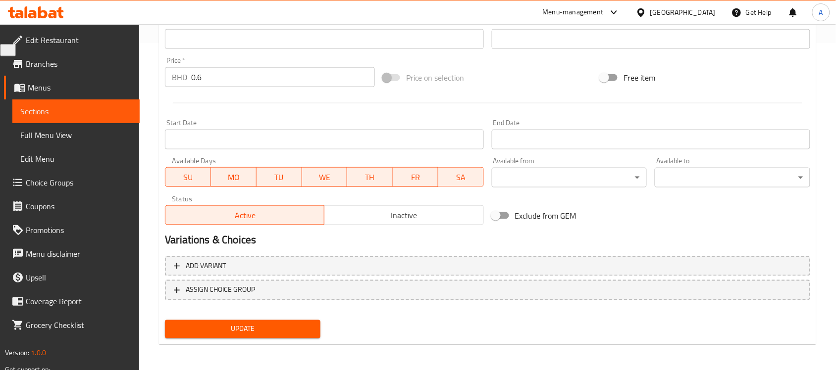
click at [252, 320] on button "Update" at bounding box center [242, 329] width 155 height 18
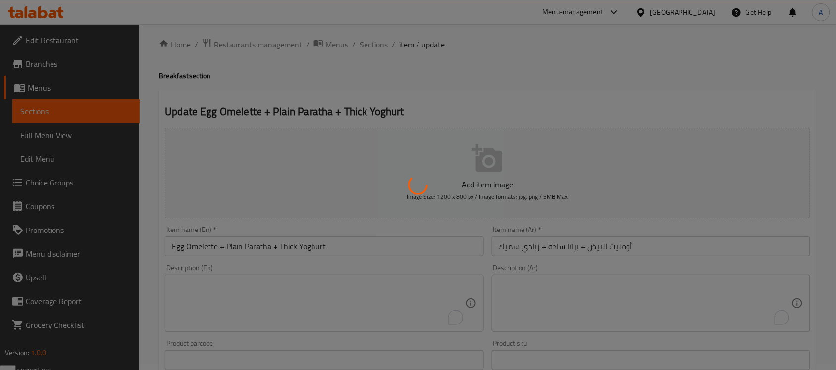
scroll to position [0, 0]
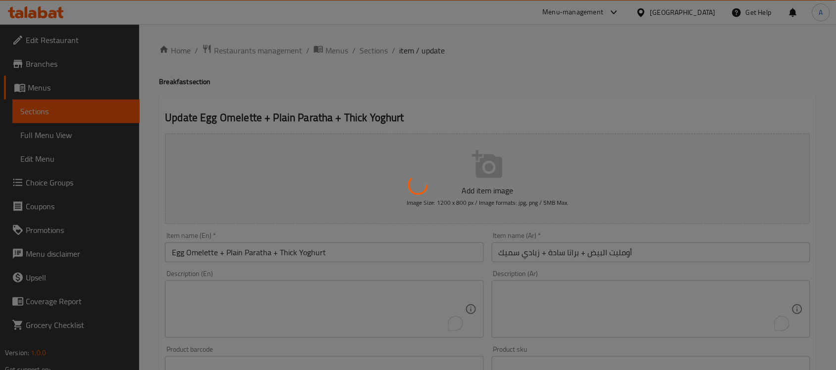
click at [369, 52] on div at bounding box center [418, 185] width 836 height 370
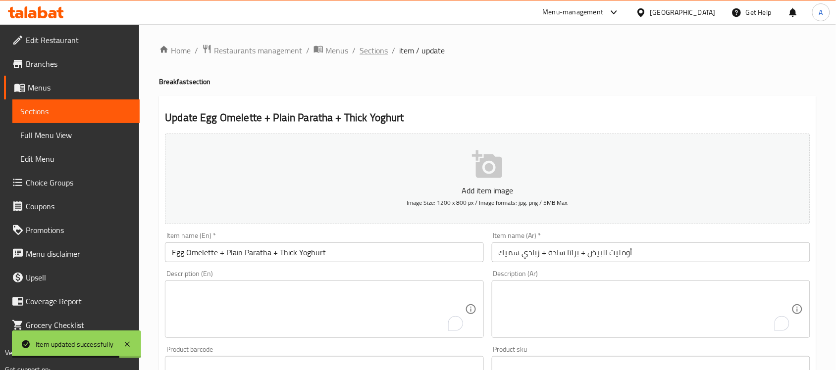
click at [381, 53] on span "Sections" at bounding box center [373, 51] width 28 height 12
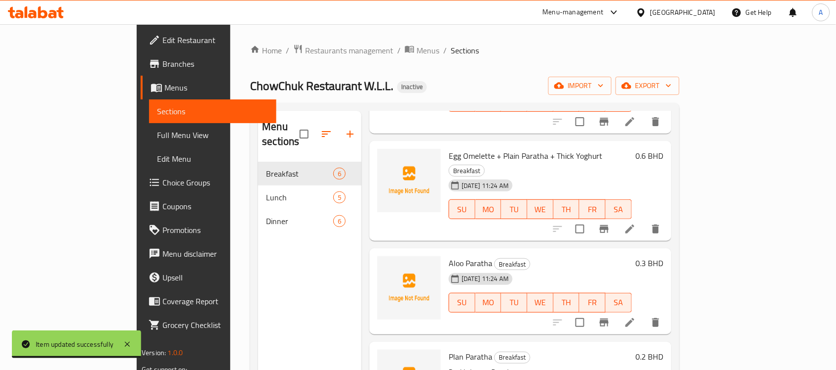
scroll to position [186, 0]
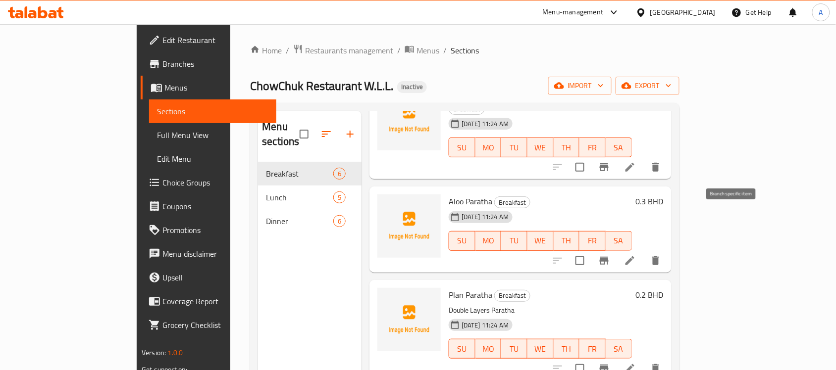
click at [644, 252] on li at bounding box center [630, 261] width 28 height 18
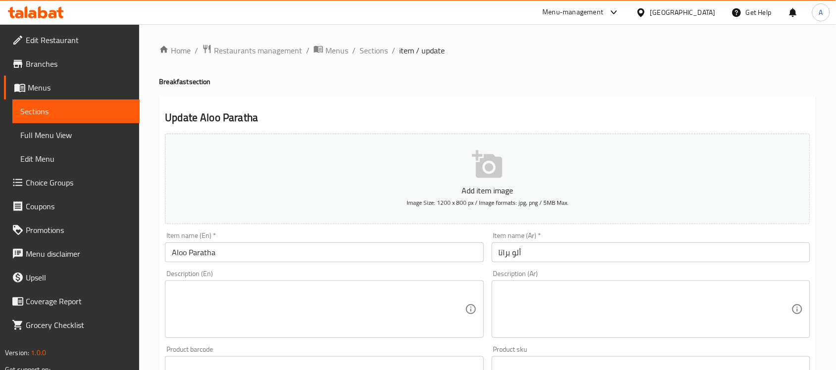
click at [429, 280] on div "Description (En) Description (En)" at bounding box center [324, 304] width 318 height 68
click at [422, 290] on textarea at bounding box center [318, 309] width 293 height 47
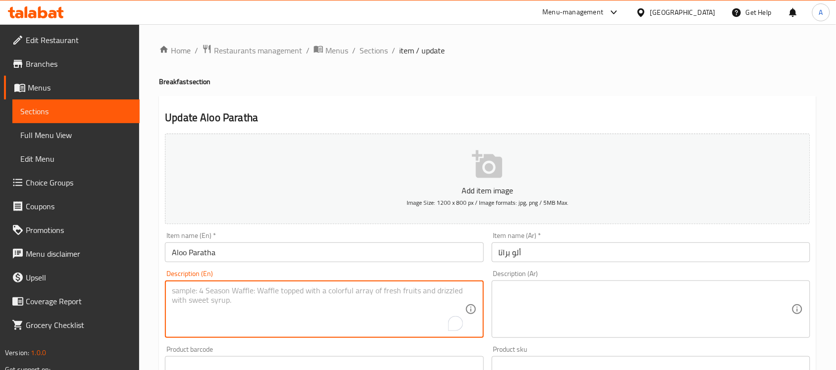
paste textarea "A flatbread stuffed with spiced potatoes."
type textarea "A flatbread stuffed with spiced potatoes."
click at [552, 319] on textarea at bounding box center [644, 309] width 293 height 47
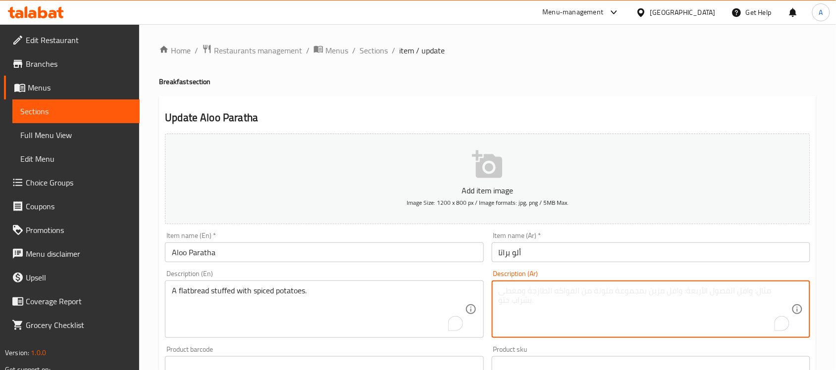
paste textarea "خبز مسطح محشو بالبطاطس المتبلة."
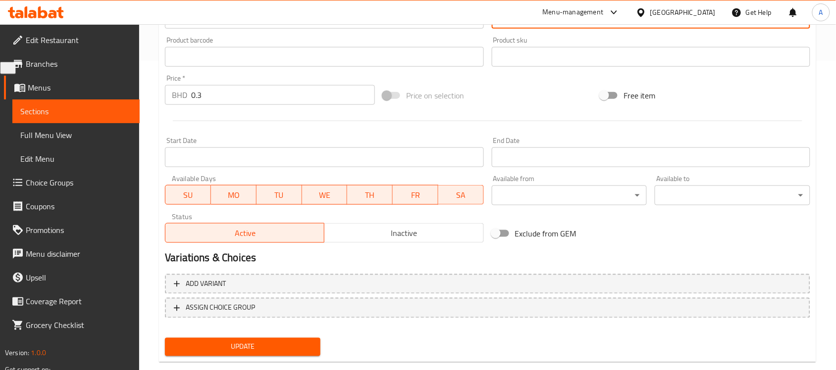
type textarea "خبز مسطح محشو بالبطاطس المتبلة."
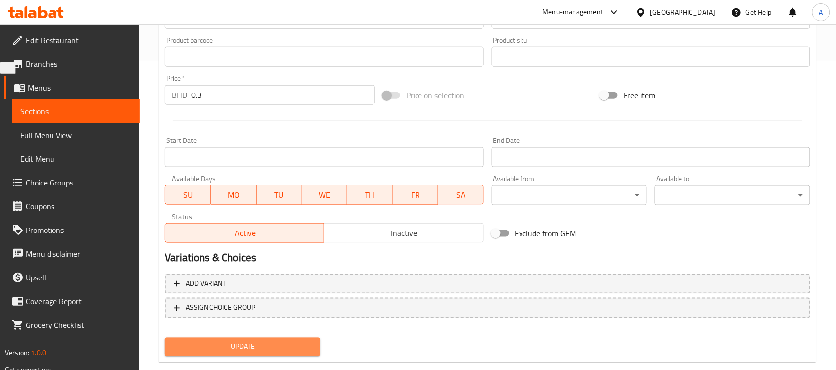
click at [226, 343] on span "Update" at bounding box center [243, 347] width 140 height 12
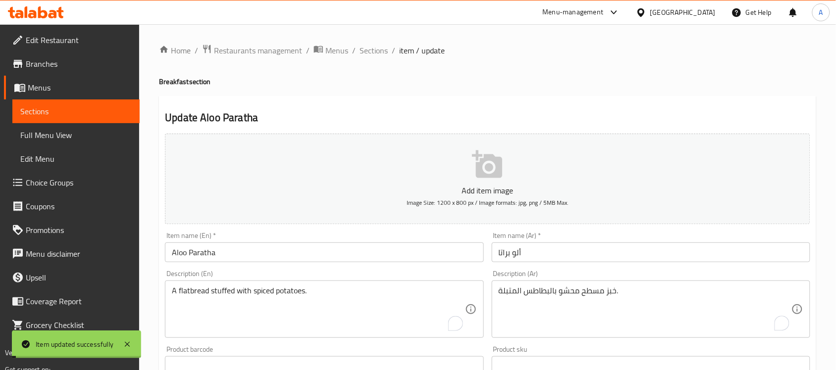
drag, startPoint x: 371, startPoint y: 50, endPoint x: 553, endPoint y: 68, distance: 183.0
click at [371, 50] on span "Sections" at bounding box center [373, 51] width 28 height 12
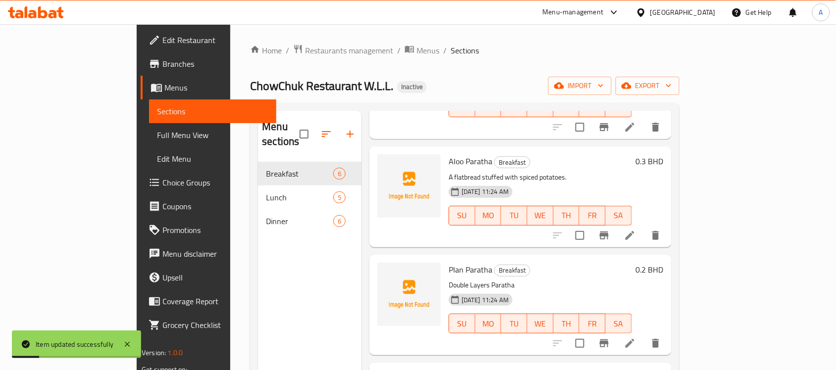
scroll to position [248, 0]
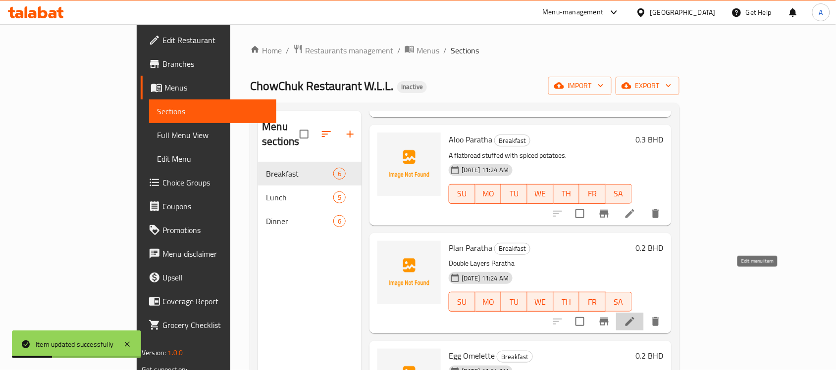
click at [636, 316] on icon at bounding box center [630, 322] width 12 height 12
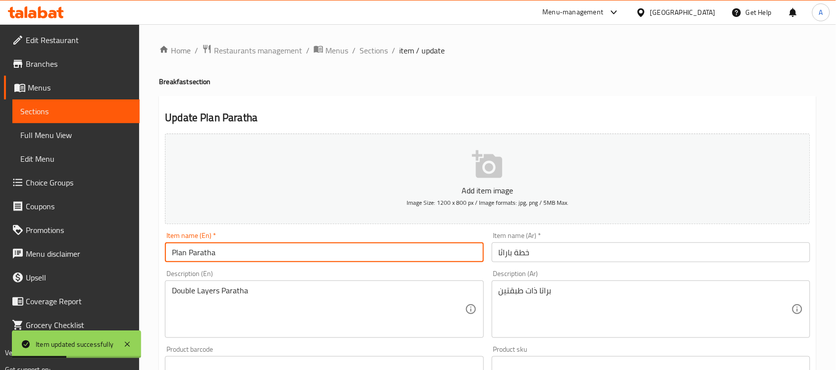
click at [235, 253] on input "Plan Paratha" at bounding box center [324, 253] width 318 height 20
click at [176, 250] on input "Plan Paratha" at bounding box center [324, 253] width 318 height 20
click at [179, 253] on input "Plan Paratha" at bounding box center [324, 253] width 318 height 20
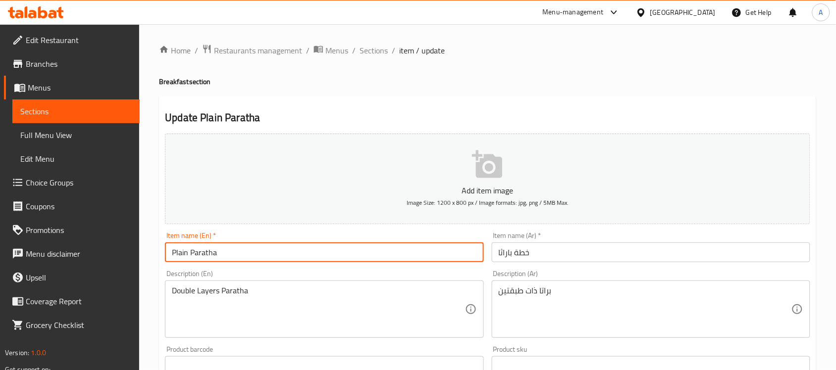
type input "Plain Paratha"
click at [526, 255] on input "خطة باراثا" at bounding box center [651, 253] width 318 height 20
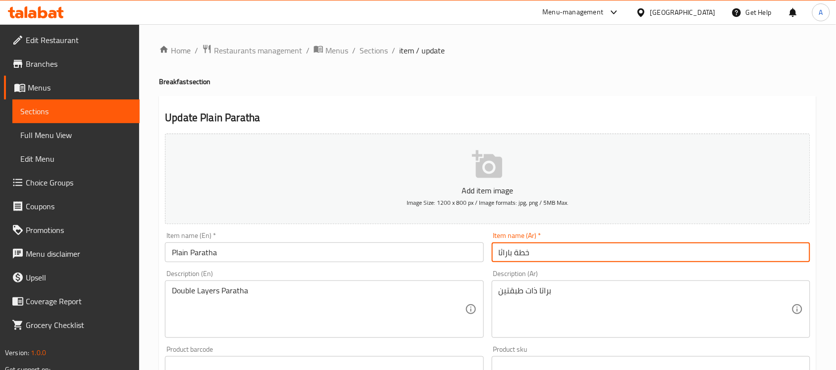
click at [526, 255] on input "خطة باراثا" at bounding box center [651, 253] width 318 height 20
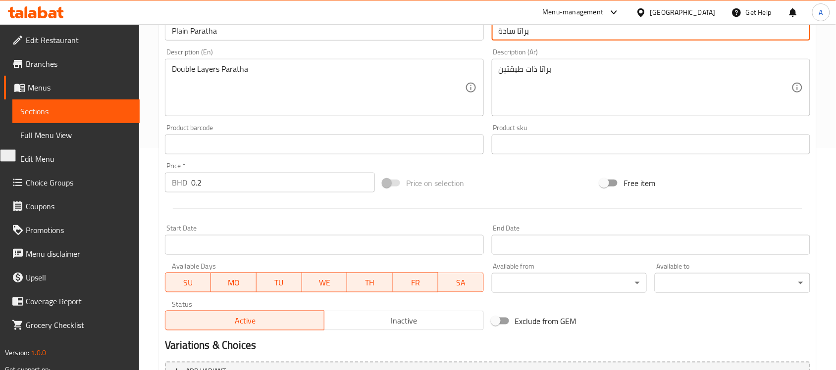
scroll to position [327, 0]
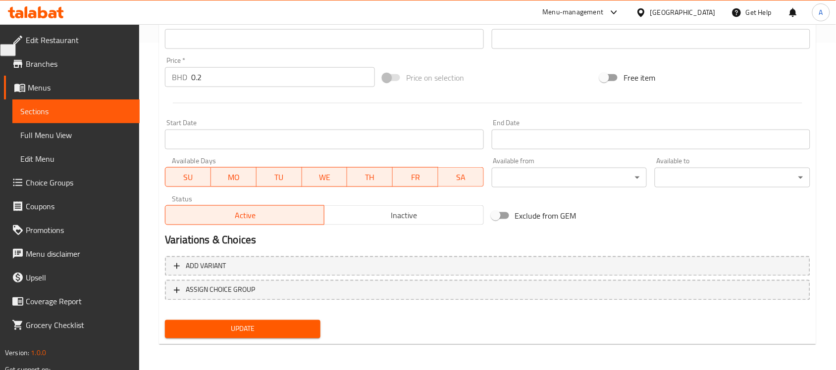
type input "براتا سادة"
click at [246, 320] on button "Update" at bounding box center [242, 329] width 155 height 18
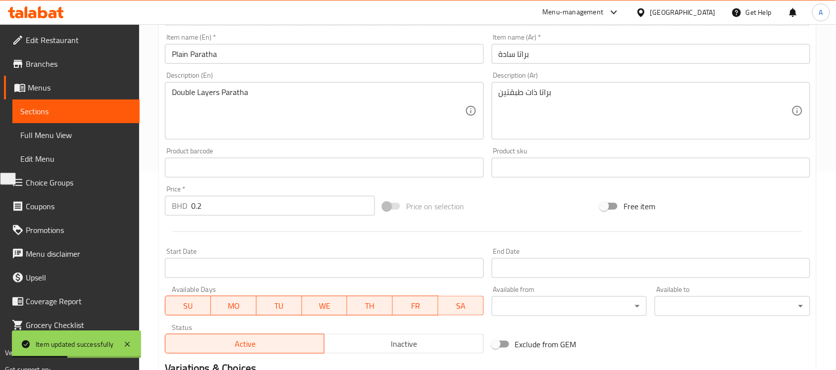
scroll to position [80, 0]
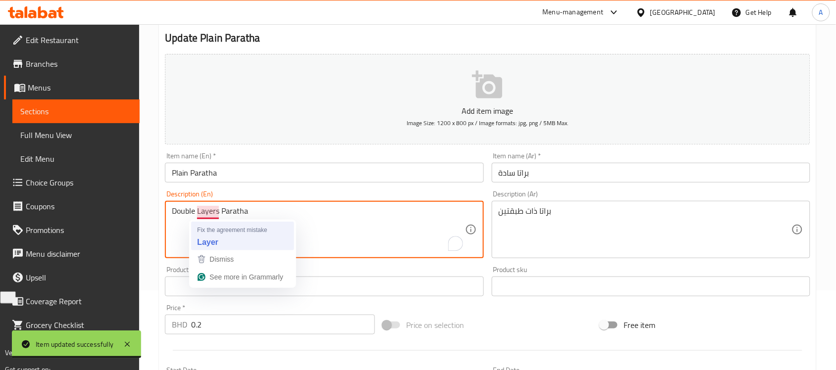
type textarea "Double Layer Paratha"
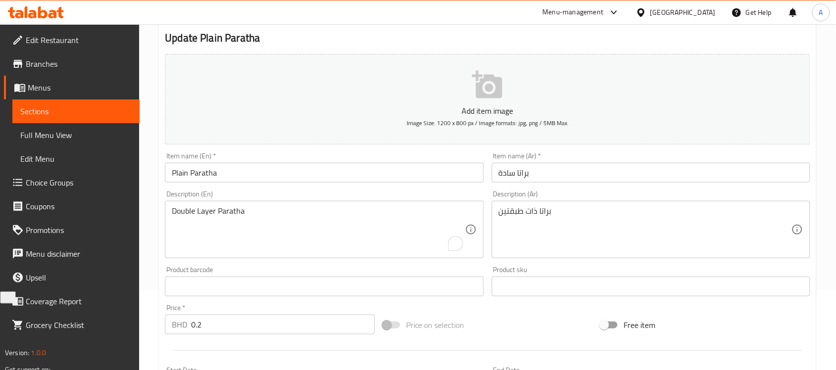
scroll to position [327, 0]
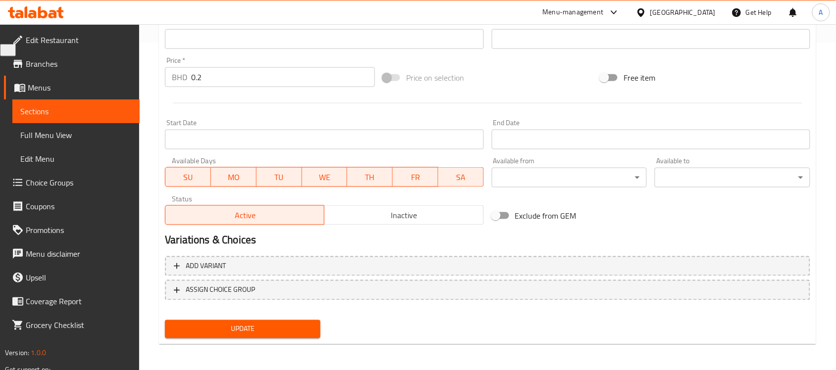
click at [211, 318] on div "Update" at bounding box center [242, 329] width 163 height 26
click at [243, 333] on span "Update" at bounding box center [243, 329] width 140 height 12
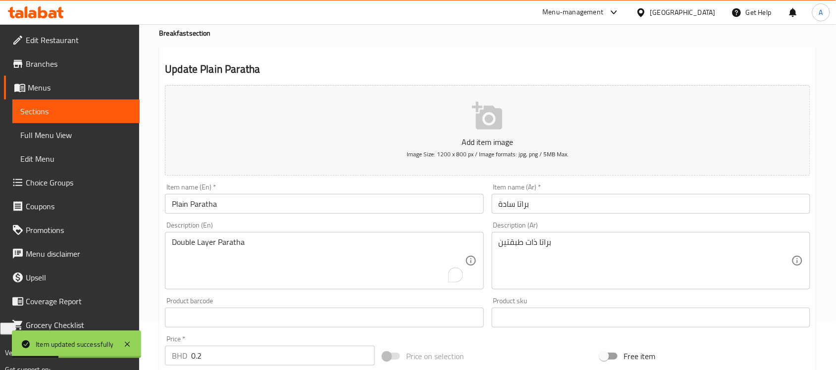
scroll to position [0, 0]
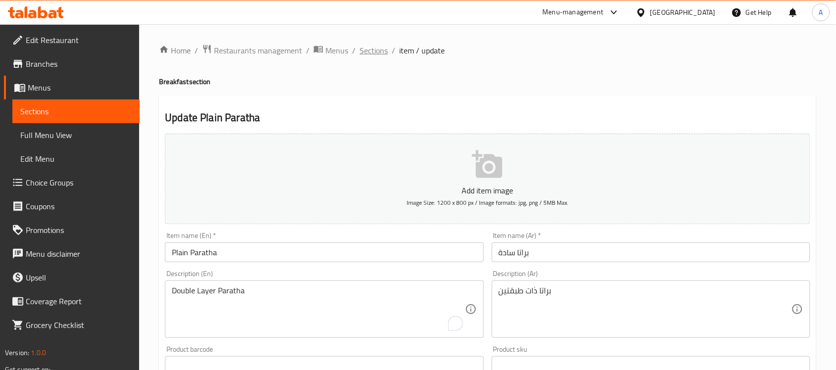
click at [373, 50] on span "Sections" at bounding box center [373, 51] width 28 height 12
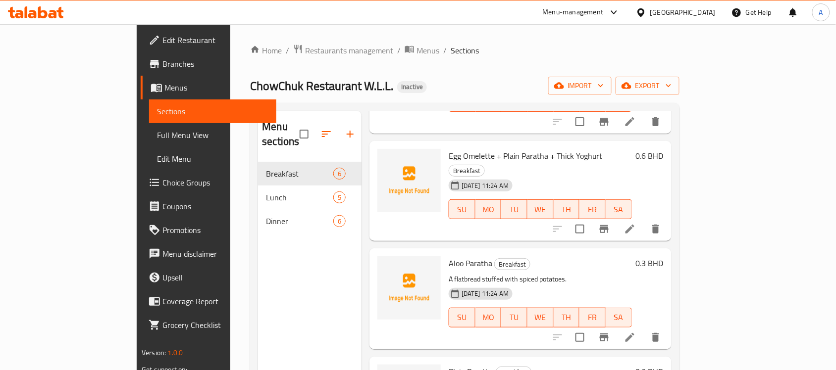
scroll to position [258, 0]
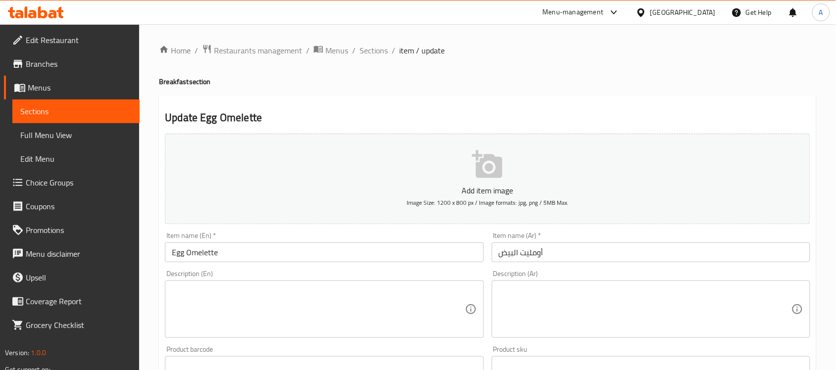
click at [255, 301] on textarea at bounding box center [318, 309] width 293 height 47
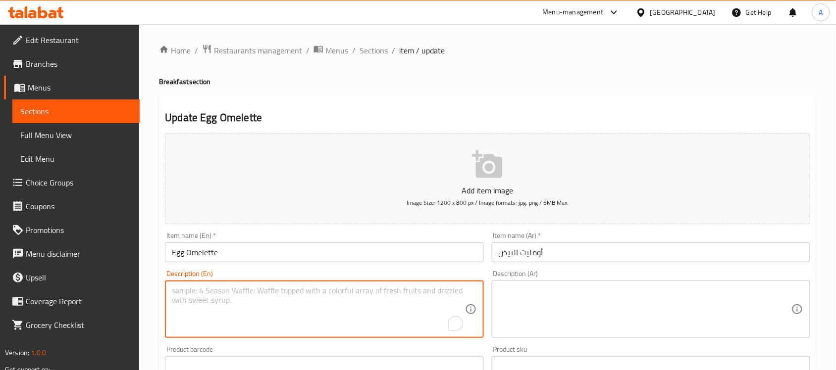
paste textarea "A fluffy omelette made with eggs, onions, and spices."
type textarea "A fluffy omelette made with eggs, onions, and spices."
click at [586, 325] on textarea at bounding box center [644, 309] width 293 height 47
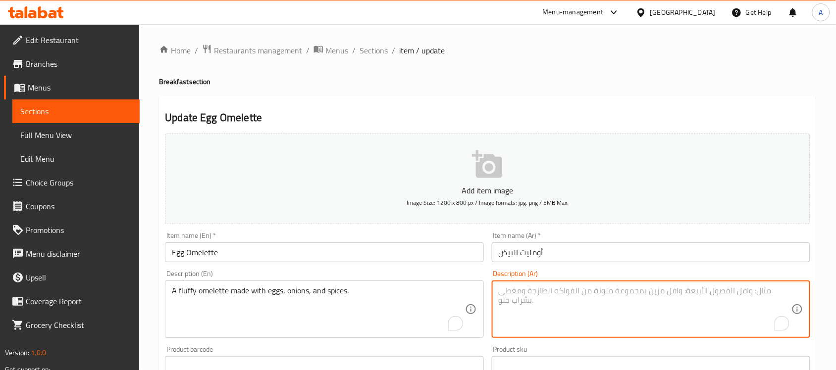
paste textarea "عجة رقيقة مصنوعة من البيض والبصل والتوابل."
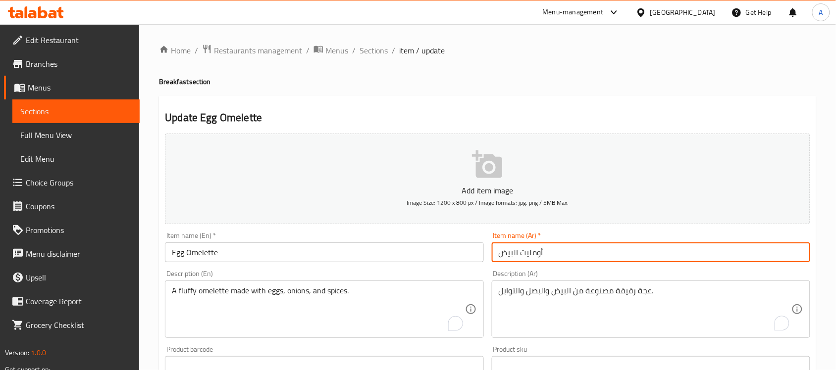
click at [528, 254] on input "أومليت البيض" at bounding box center [651, 253] width 318 height 20
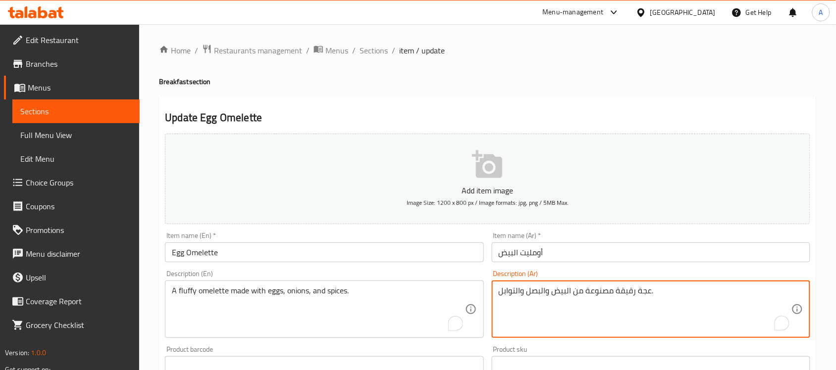
click at [644, 290] on textarea "عجة رقيقة مصنوعة من البيض والبصل والتوابل." at bounding box center [644, 309] width 293 height 47
paste textarea "ومليت"
click at [587, 291] on textarea "أومليت رقيقة مصنوعة من البيض والبصل والتوابل." at bounding box center [644, 309] width 293 height 47
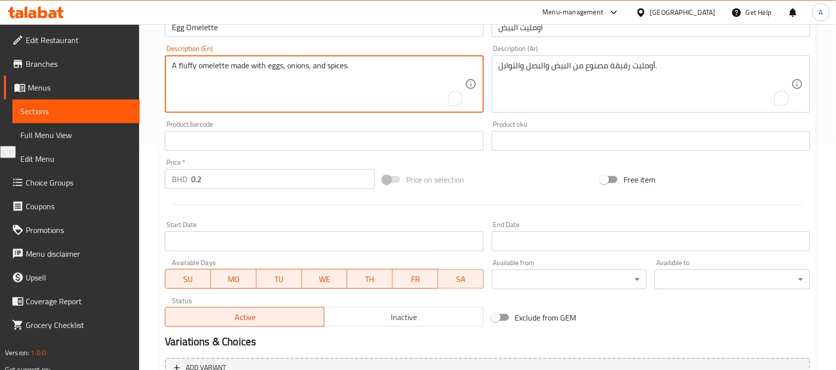
scroll to position [309, 0]
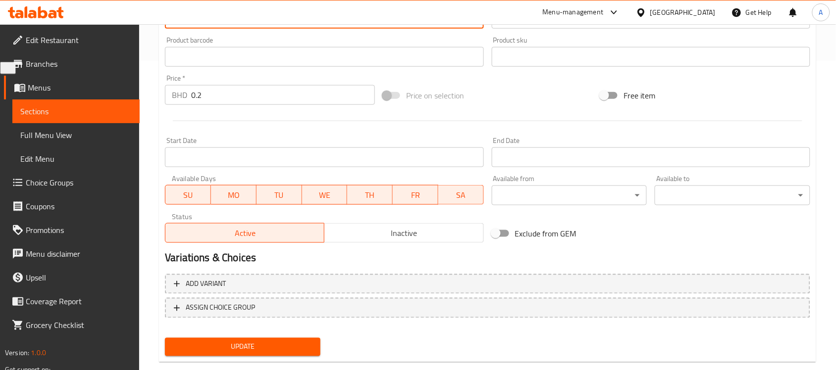
click at [306, 348] on span "Update" at bounding box center [243, 347] width 140 height 12
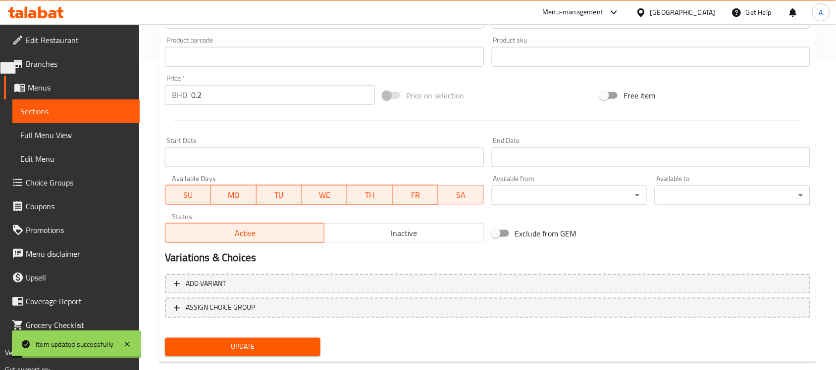
scroll to position [0, 0]
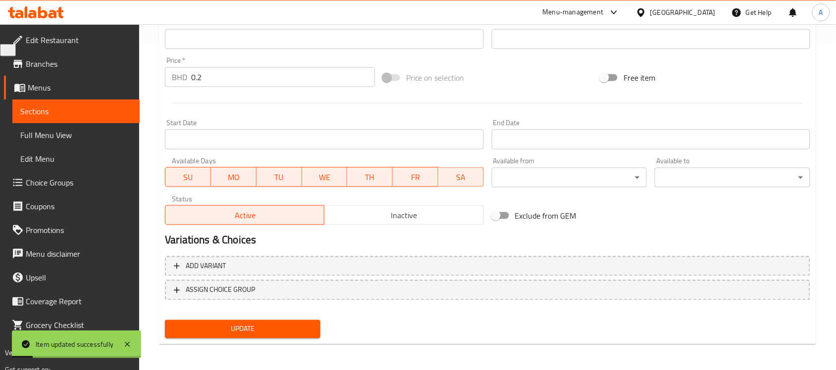
click at [263, 325] on span "Update" at bounding box center [243, 329] width 140 height 12
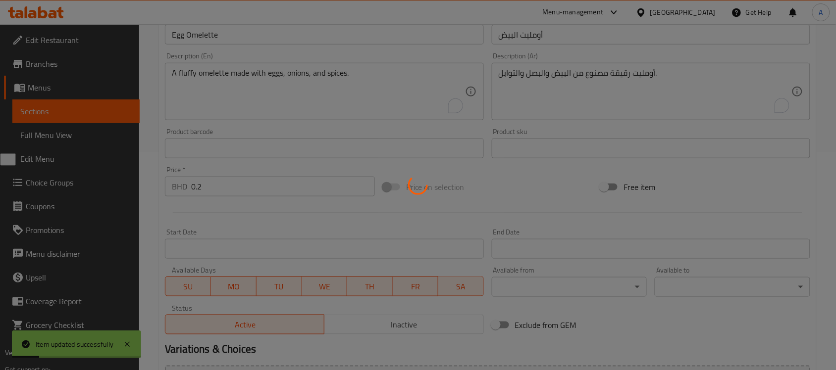
scroll to position [80, 0]
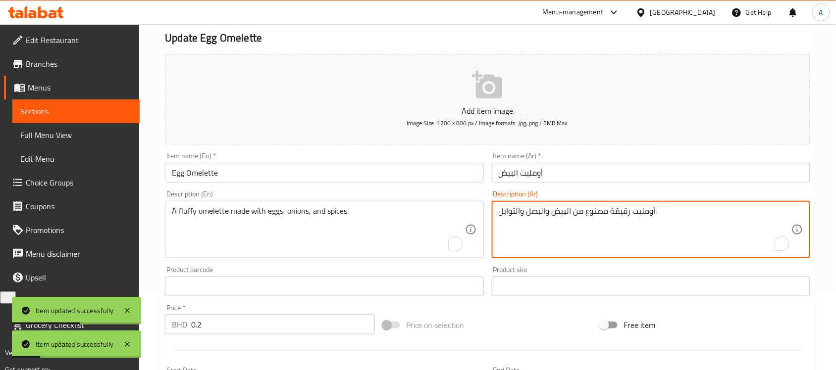
drag, startPoint x: 609, startPoint y: 212, endPoint x: 614, endPoint y: 211, distance: 5.0
type textarea "أومليت رقيق مصنوع من البيض والبصل والتوابل."
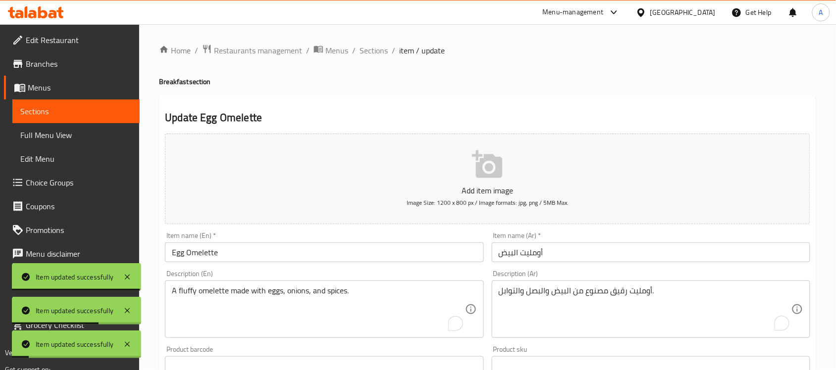
click at [370, 39] on div "Home / Restaurants management / Menus / Sections / item / update Breakfast sect…" at bounding box center [487, 361] width 697 height 675
drag, startPoint x: 366, startPoint y: 56, endPoint x: 392, endPoint y: 65, distance: 27.2
click at [366, 56] on span "Sections" at bounding box center [373, 51] width 28 height 12
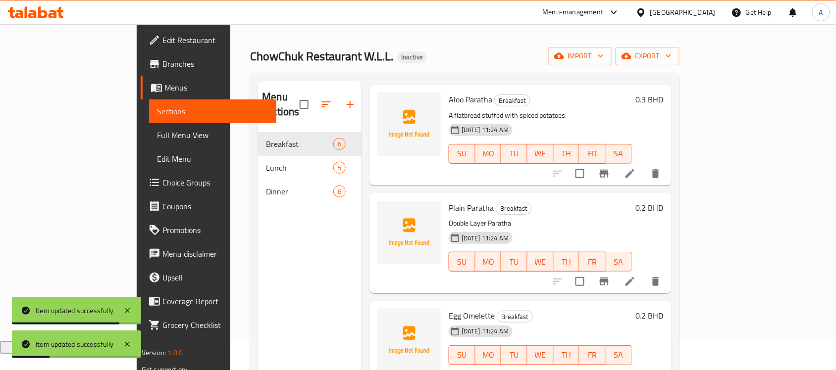
scroll to position [139, 0]
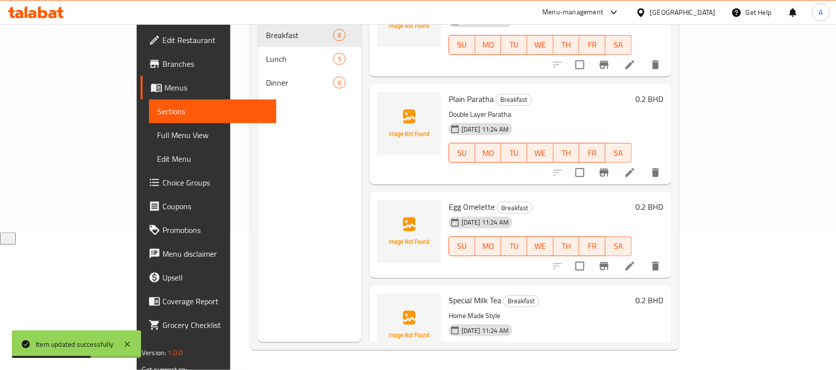
click at [644, 365] on li at bounding box center [630, 374] width 28 height 18
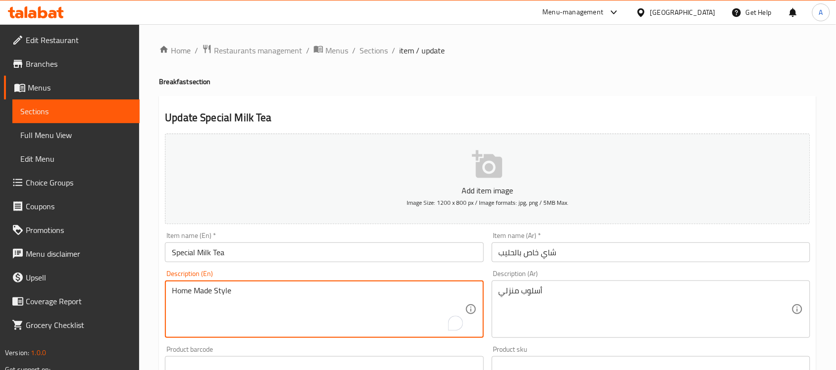
drag, startPoint x: 275, startPoint y: 291, endPoint x: 152, endPoint y: 293, distance: 122.8
click at [152, 293] on div "Home / Restaurants management / Menus / Sections / item / update Breakfast sect…" at bounding box center [487, 361] width 697 height 675
click at [264, 251] on input "Special Milk Tea" at bounding box center [324, 253] width 318 height 20
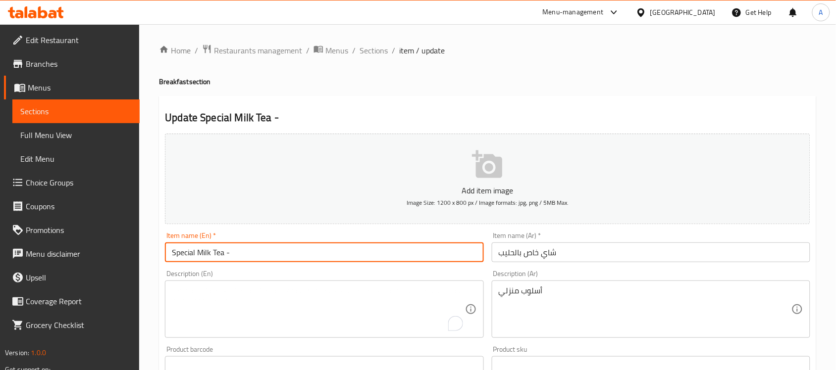
paste input "Home Made Style"
drag, startPoint x: 261, startPoint y: 251, endPoint x: 251, endPoint y: 255, distance: 10.2
click at [251, 255] on input "Special Milk Tea - Home Made Style" at bounding box center [324, 253] width 318 height 20
type input "Special Milk Tea - Homemade Style"
click at [534, 254] on input "شاي خاص بالحليب" at bounding box center [651, 253] width 318 height 20
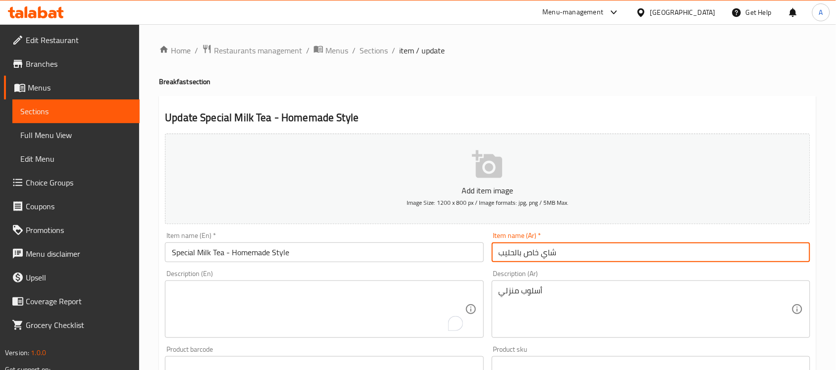
click at [534, 254] on input "شاي خاص بالحليب" at bounding box center [651, 253] width 318 height 20
click at [560, 254] on input "شاي بالحليب" at bounding box center [651, 253] width 318 height 20
type input "شاي بالحليب سبيشال - بأسلوب بيتي"
click at [599, 316] on textarea "أسلوب منزلي" at bounding box center [644, 309] width 293 height 47
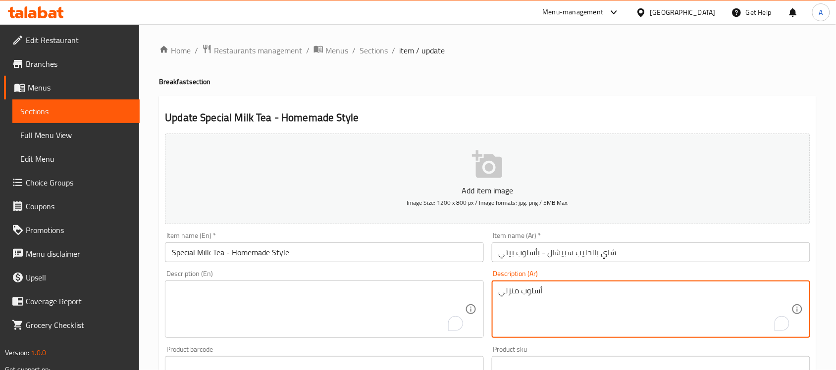
click at [599, 316] on textarea "أسلوب منزلي" at bounding box center [644, 309] width 293 height 47
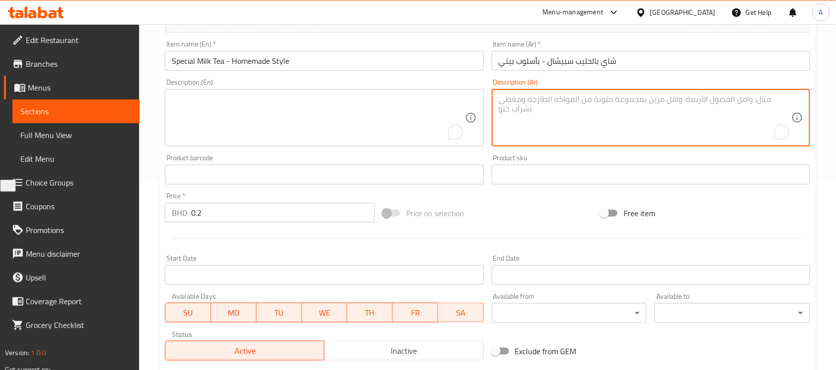
scroll to position [327, 0]
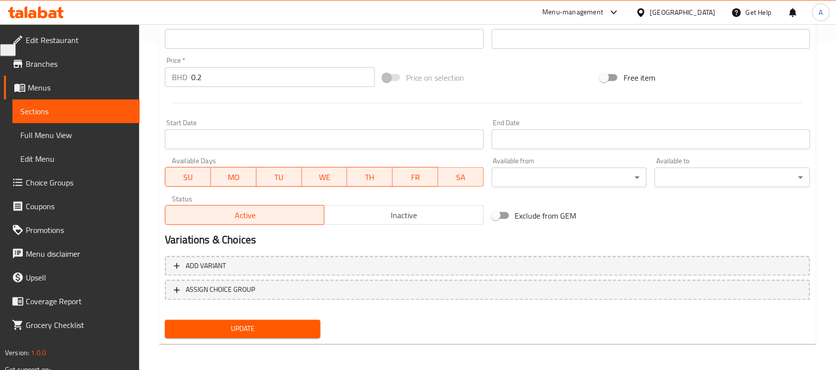
click at [268, 330] on span "Update" at bounding box center [243, 329] width 140 height 12
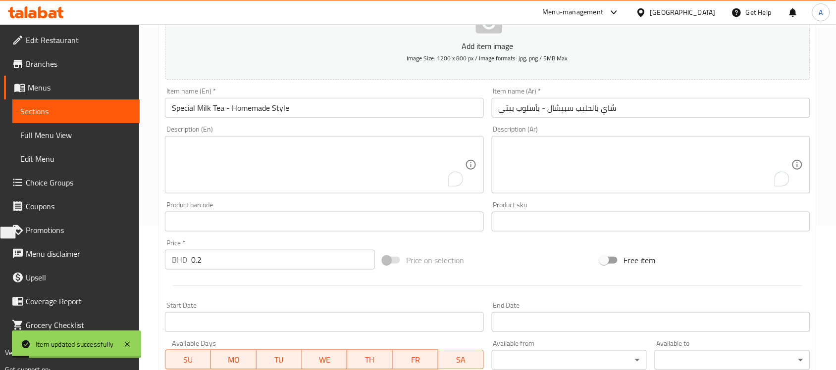
scroll to position [142, 0]
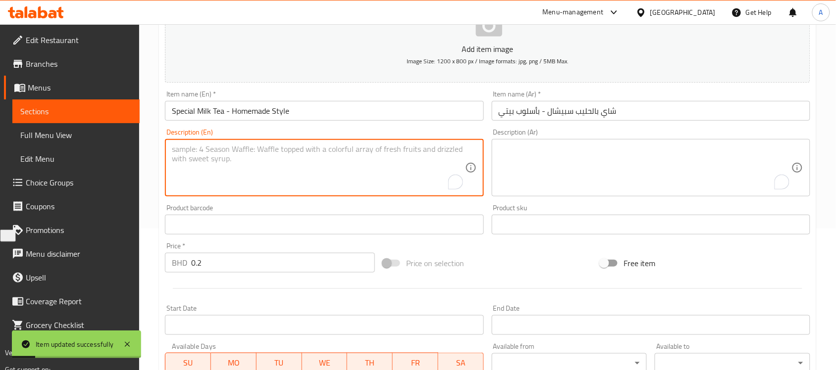
click at [281, 175] on textarea "To enrich screen reader interactions, please activate Accessibility in Grammarl…" at bounding box center [318, 168] width 293 height 47
paste textarea "A creamy beverage made from milk, tea leaves, and sugar. Home Made Style"
click at [281, 175] on textarea "A creamy beverage made from milk, tea leaves, and sugar. Home Made Style" at bounding box center [318, 168] width 293 height 47
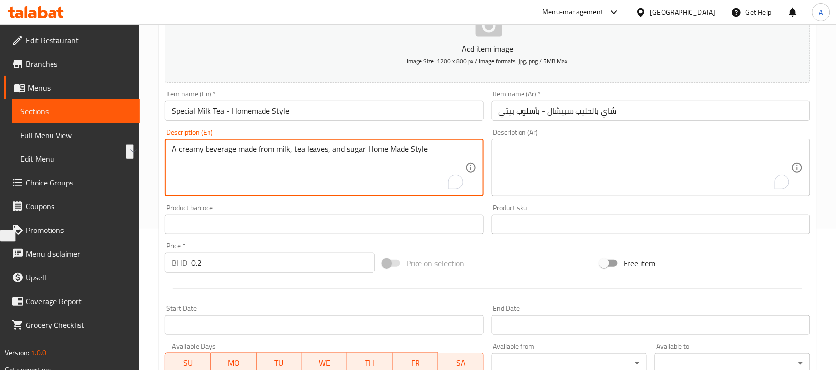
type textarea "A creamy beverage made from milk, tea leaves, and sugar. Home Made Style"
click at [511, 166] on textarea "To enrich screen reader interactions, please activate Accessibility in Grammarl…" at bounding box center [644, 168] width 293 height 47
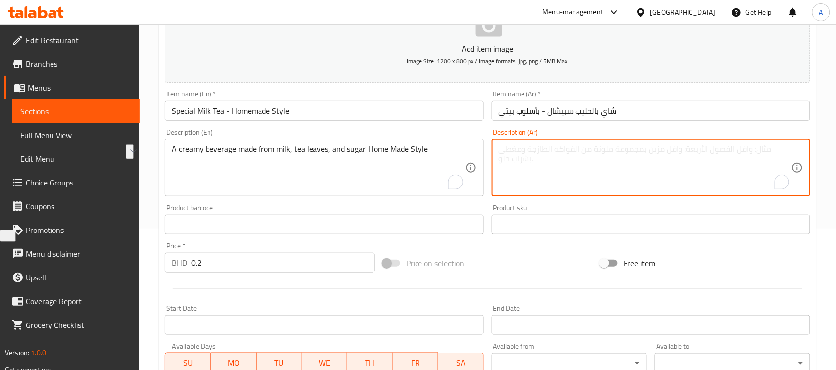
paste textarea "مشروب كريمي مصنوع من الحليب وأوراق الشاي والسكر. صنع منزلي"
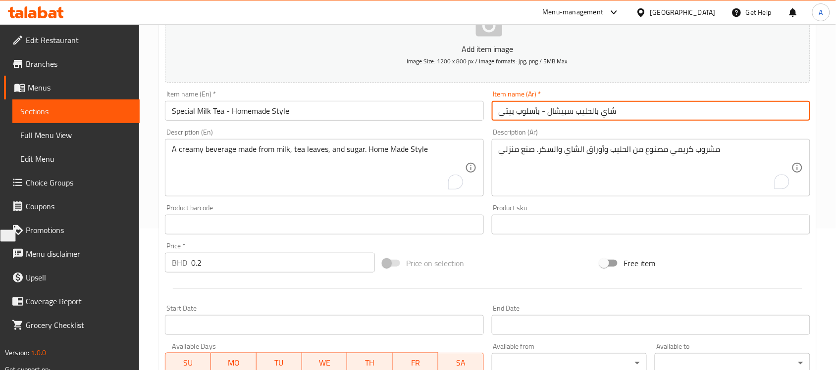
drag, startPoint x: 539, startPoint y: 110, endPoint x: 493, endPoint y: 110, distance: 45.5
click at [493, 110] on input "شاي بالحليب سبيشال - بأسلوب بيتي" at bounding box center [651, 111] width 318 height 20
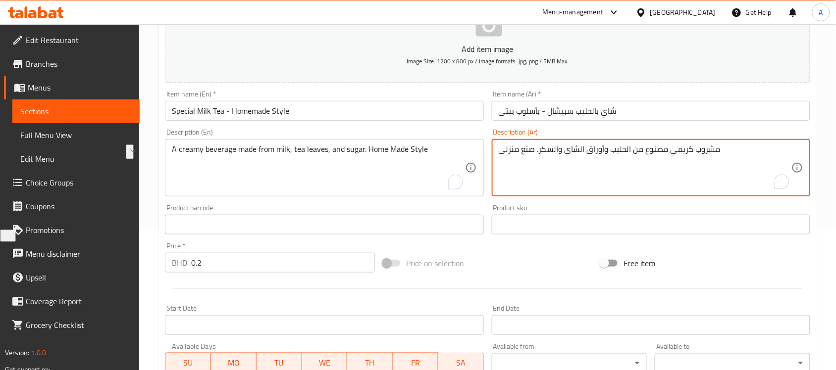
drag, startPoint x: 533, startPoint y: 148, endPoint x: 491, endPoint y: 149, distance: 42.1
paste textarea "أسلوب بيت"
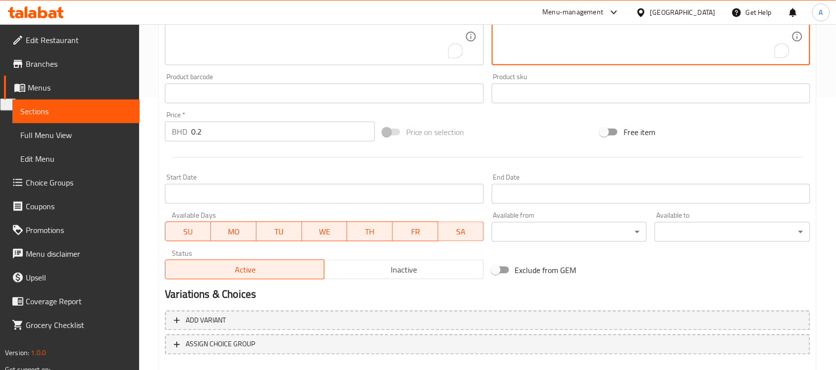
scroll to position [327, 0]
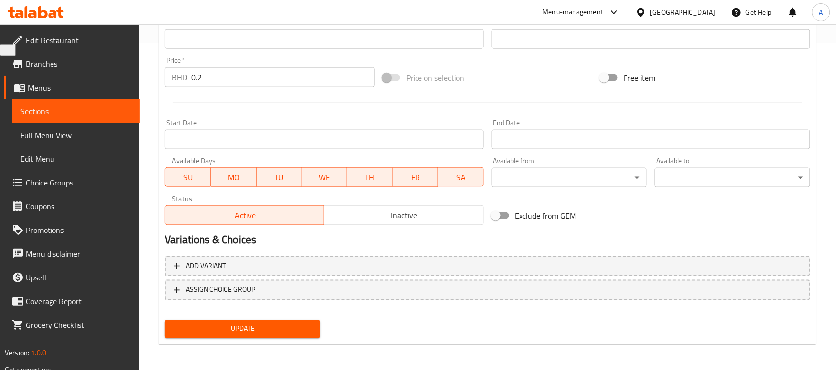
type textarea "مشروب كريمي مصنوع من الحليب وأوراق الشاي والسكر. [GEOGRAPHIC_DATA]"
click at [260, 330] on span "Update" at bounding box center [243, 329] width 140 height 12
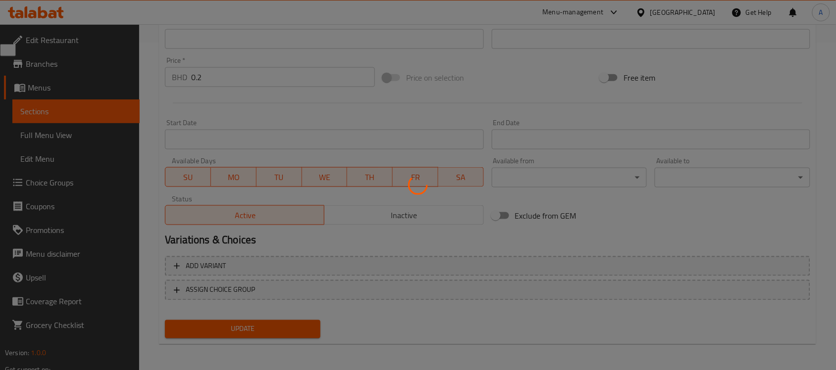
scroll to position [0, 0]
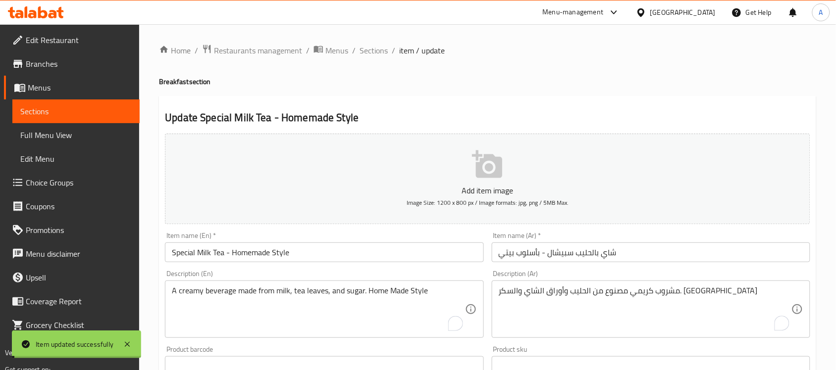
click at [369, 58] on div "Home / Restaurants management / Menus / Sections / item / update Breakfast sect…" at bounding box center [487, 362] width 657 height 636
click at [371, 52] on span "Sections" at bounding box center [373, 51] width 28 height 12
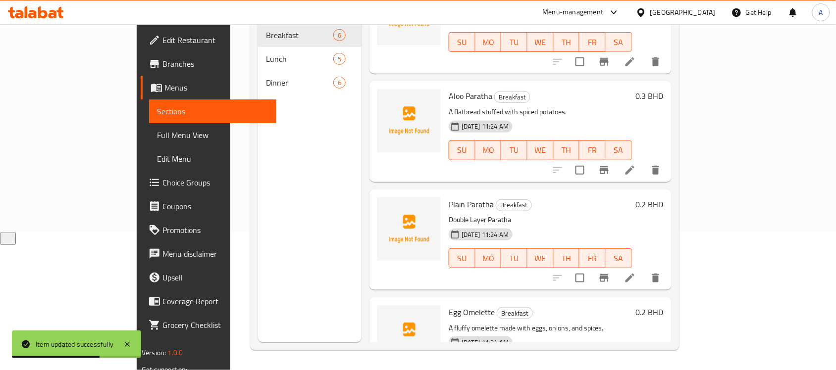
scroll to position [149, 0]
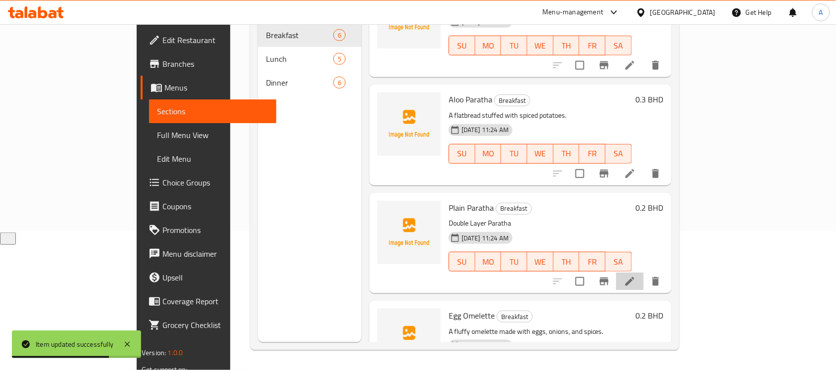
click at [644, 273] on li at bounding box center [630, 282] width 28 height 18
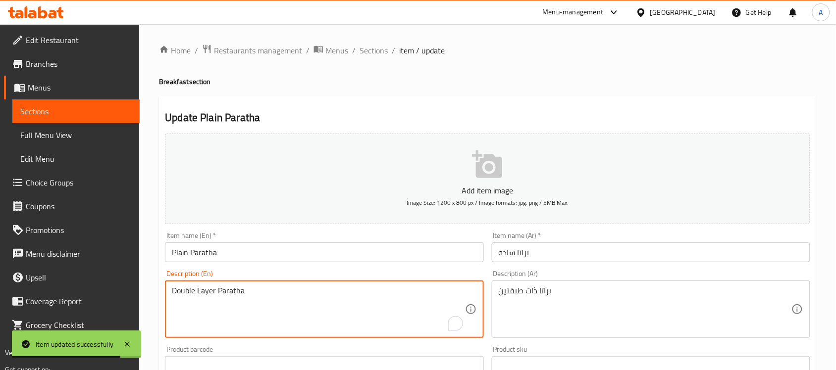
click at [349, 297] on textarea "Double Layer Paratha" at bounding box center [318, 309] width 293 height 47
click at [294, 255] on input "Plain Paratha" at bounding box center [324, 253] width 318 height 20
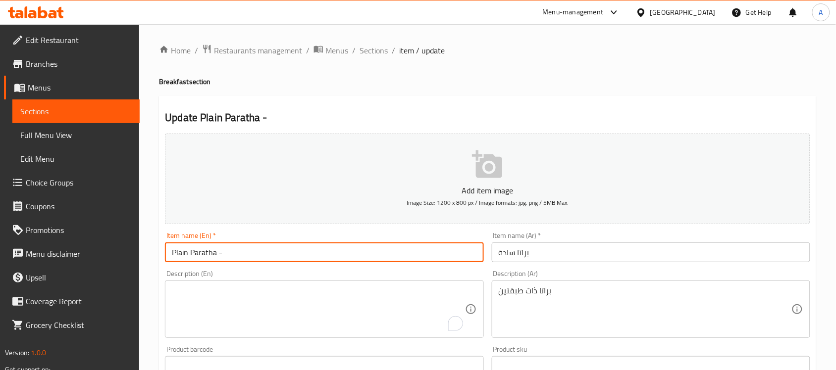
paste input "Double Layer Paratha"
drag, startPoint x: 265, startPoint y: 250, endPoint x: 377, endPoint y: 261, distance: 112.4
click at [377, 261] on input "Plain Paratha - Double Layer Paratha" at bounding box center [324, 253] width 318 height 20
type input "Plain Paratha - Double Layer"
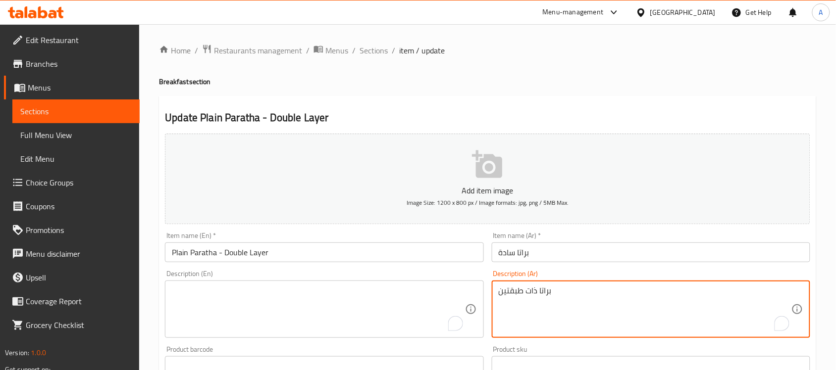
click at [531, 296] on textarea "براتا ذات طبقتين" at bounding box center [644, 309] width 293 height 47
click at [531, 294] on textarea "براتا ذات طبقتين" at bounding box center [644, 309] width 293 height 47
drag, startPoint x: 535, startPoint y: 292, endPoint x: 481, endPoint y: 291, distance: 54.0
click at [481, 291] on div "Add item image Image Size: 1200 x 800 px / Image formats: jpg, png / 5MB Max. I…" at bounding box center [487, 343] width 653 height 427
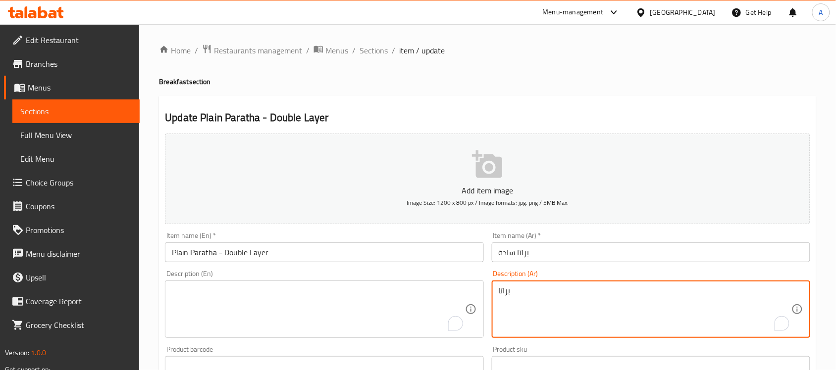
type textarea "براتا"
click at [550, 250] on input "براتا سادة" at bounding box center [651, 253] width 318 height 20
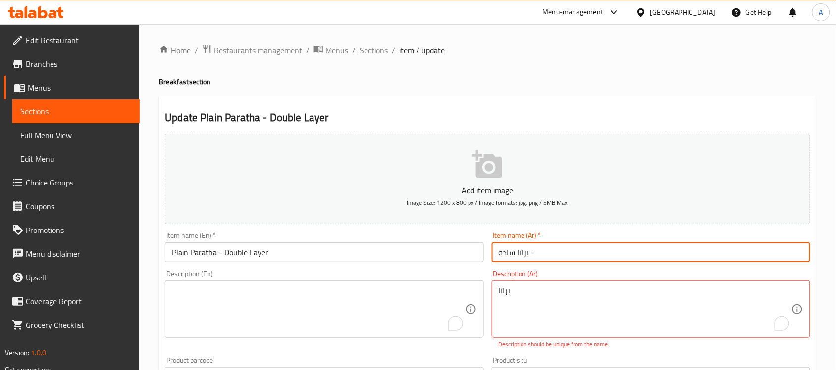
paste input "ذات طبقتين"
type input "براتا سادة - ذات طبقتين"
click at [548, 293] on textarea "براتا" at bounding box center [644, 309] width 293 height 47
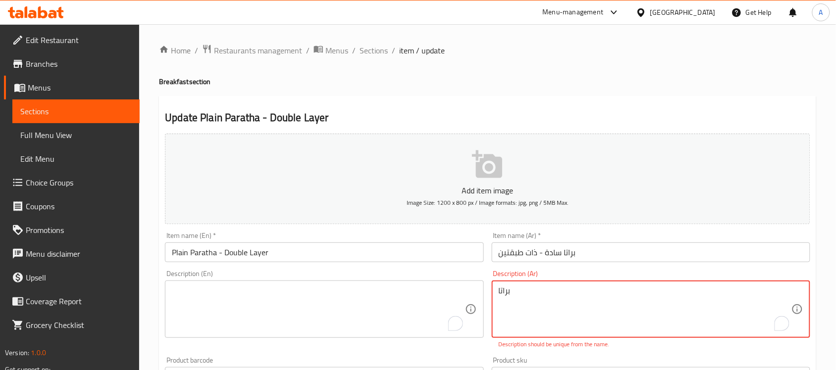
click at [548, 293] on textarea "براتا" at bounding box center [644, 309] width 293 height 47
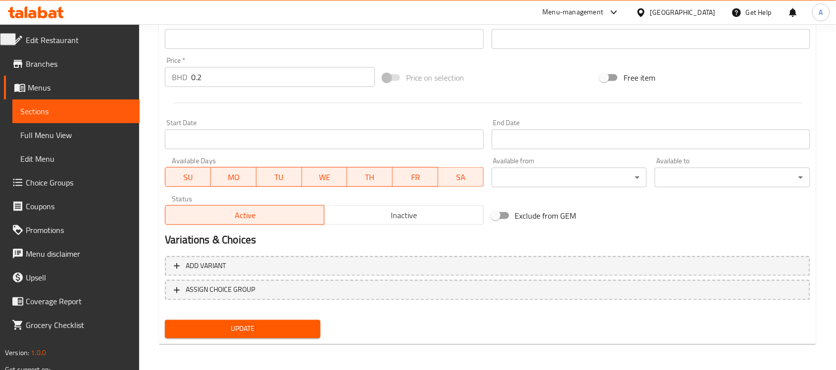
click at [281, 324] on span "Update" at bounding box center [243, 329] width 140 height 12
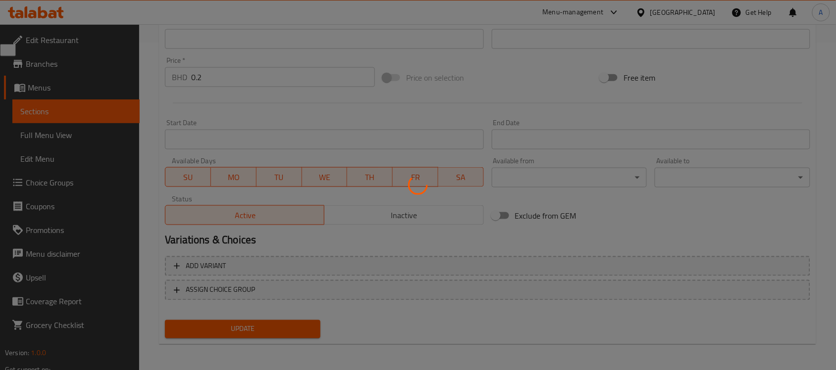
scroll to position [18, 0]
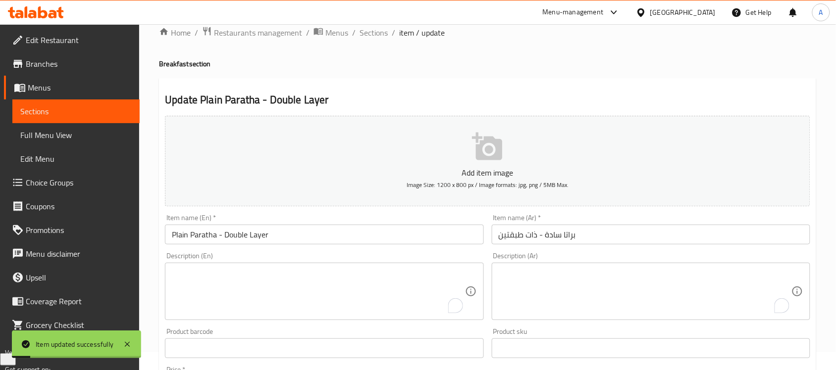
click at [286, 223] on div "Item name (En)   * Plain Paratha - Double Layer Item name (En) *" at bounding box center [324, 229] width 318 height 30
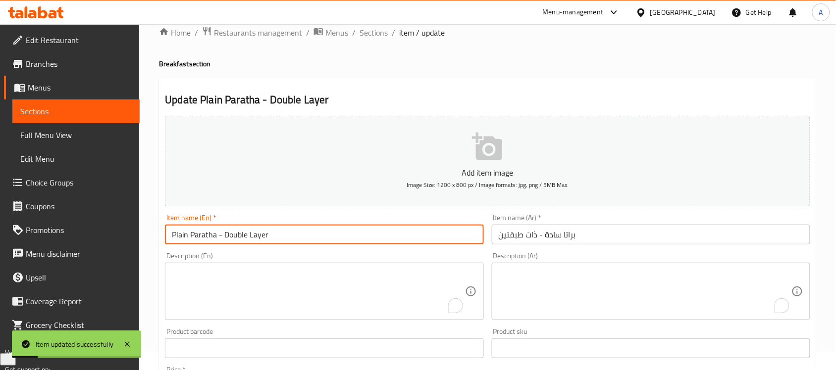
click at [287, 228] on input "Plain Paratha - Double Layer" at bounding box center [324, 235] width 318 height 20
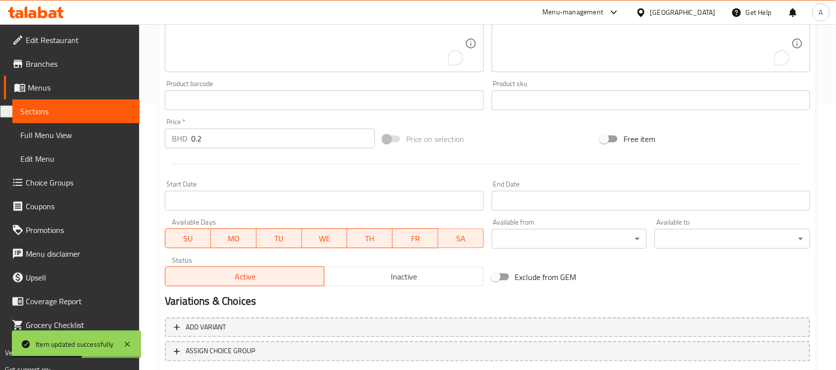
scroll to position [327, 0]
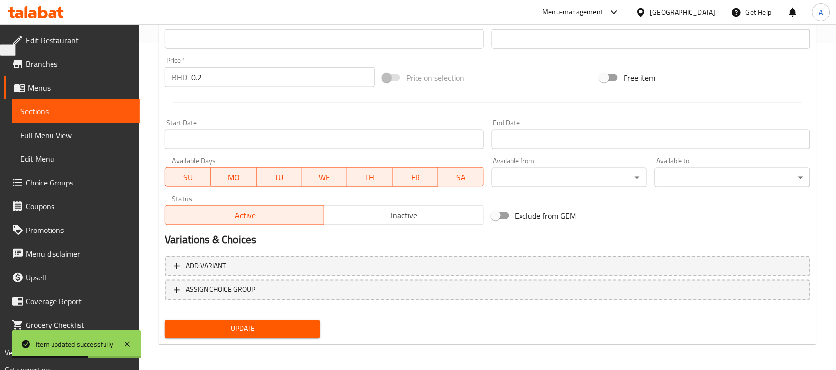
click at [280, 318] on div "Update" at bounding box center [242, 329] width 163 height 26
click at [280, 321] on button "Update" at bounding box center [242, 329] width 155 height 18
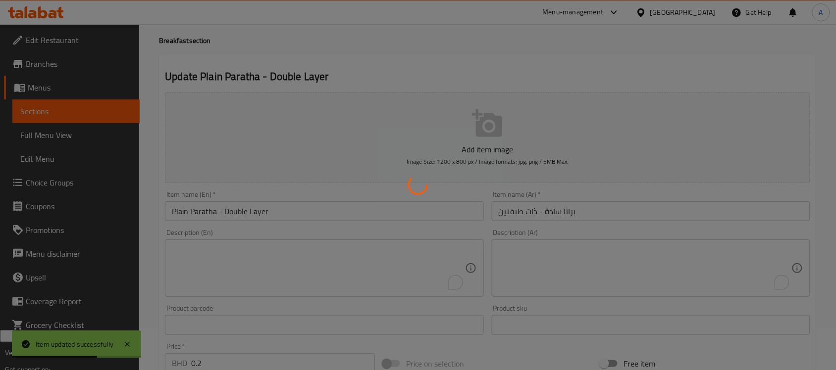
scroll to position [0, 0]
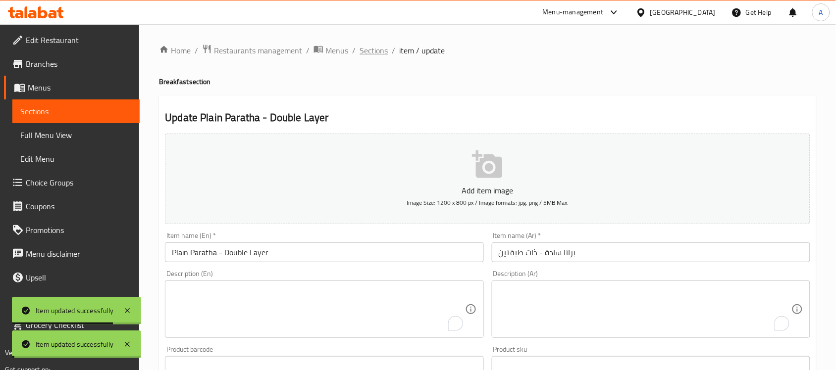
click at [370, 50] on span "Sections" at bounding box center [373, 51] width 28 height 12
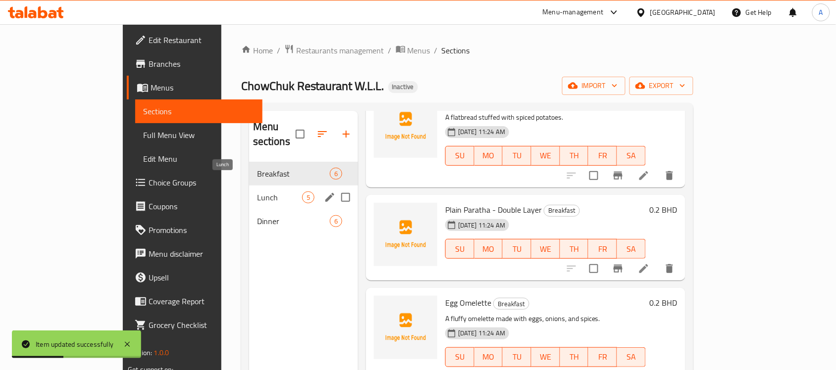
click at [257, 192] on span "Lunch" at bounding box center [279, 198] width 45 height 12
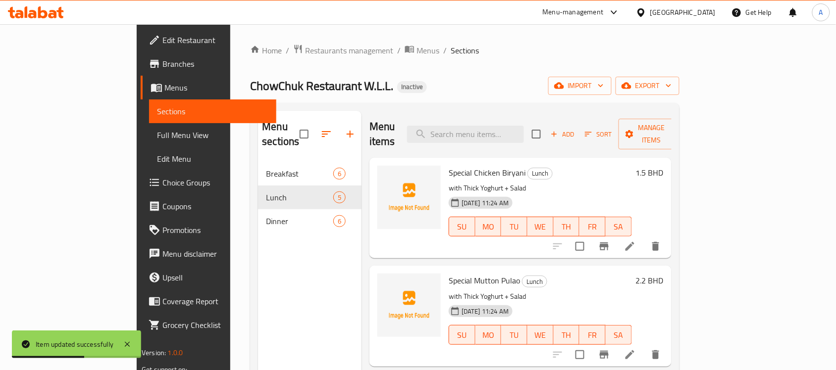
click at [644, 238] on li at bounding box center [630, 247] width 28 height 18
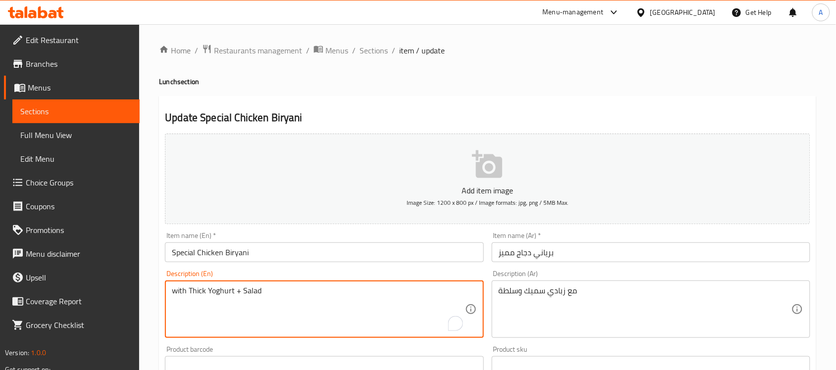
drag, startPoint x: 295, startPoint y: 297, endPoint x: 132, endPoint y: 273, distance: 164.1
paste textarea "A fragrant rice dish with tender chicken, basmati rice, and spices."
type textarea "A fragrant rice dish with tender chicken, basmati rice, and spices. with Thick …"
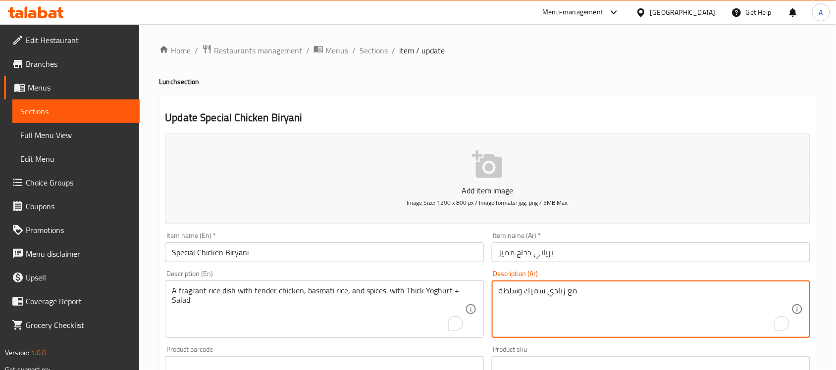
click at [578, 308] on textarea "مع زبادي سميك وسلطة" at bounding box center [644, 309] width 293 height 47
paste textarea "طبق أرز عطري مع دجاج طري وأرز بسمتي وتوابل."
type textarea "طبق أرز عطري مع دجاج طري وأرز بسمتي وتوابل. مع زبادي سميك وسلطة"
click at [509, 255] on input "برياني دجاج مميز" at bounding box center [651, 253] width 318 height 20
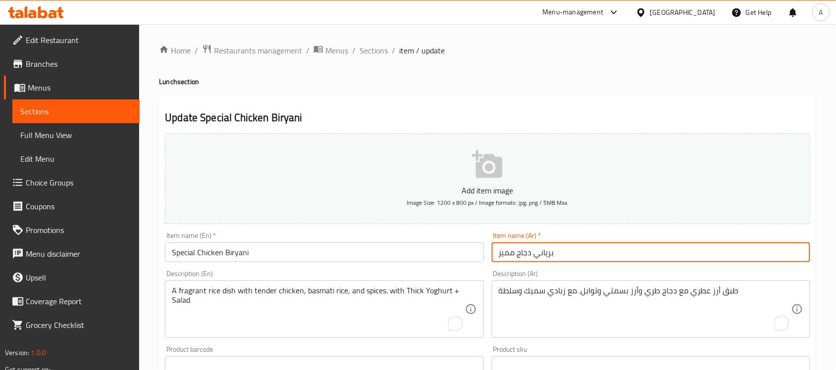
click at [509, 255] on input "برياني دجاج مميز" at bounding box center [651, 253] width 318 height 20
type input "برياني دجاج سبيشال"
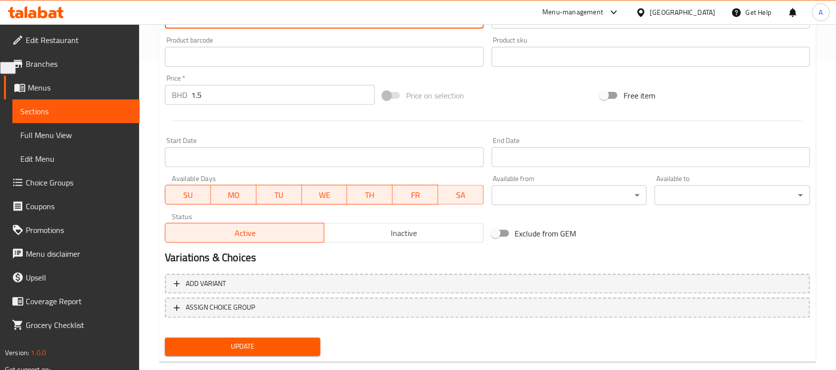
type textarea "A fragrant rice dish with tender chicken, basmati rice, and spices. with Thick …"
click at [278, 343] on span "Update" at bounding box center [243, 347] width 140 height 12
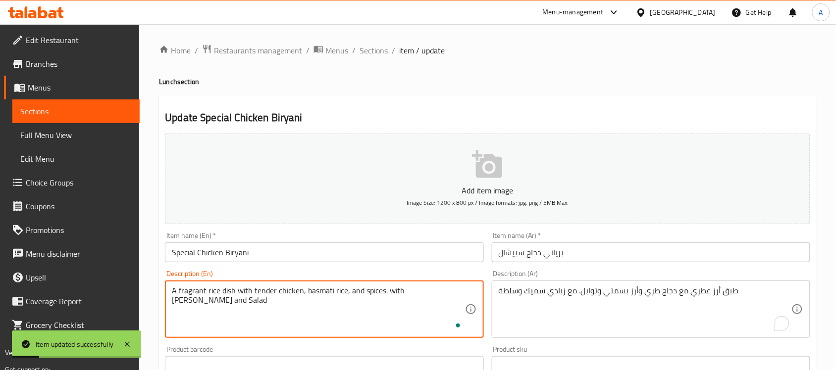
click at [401, 288] on textarea "A fragrant rice dish with tender chicken, basmati rice, and spices. with Thick …" at bounding box center [318, 309] width 293 height 47
click at [411, 297] on textarea "A fragrant rice dish with tender chicken, basmati rice, and spices. with Thick …" at bounding box center [318, 309] width 293 height 47
click at [407, 292] on textarea "A fragrant rice dish with tender chicken, basmati rice, and spices. with Thick …" at bounding box center [318, 309] width 293 height 47
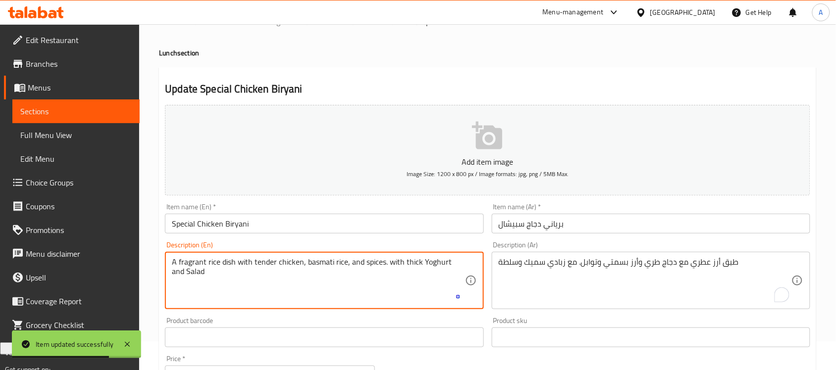
scroll to position [327, 0]
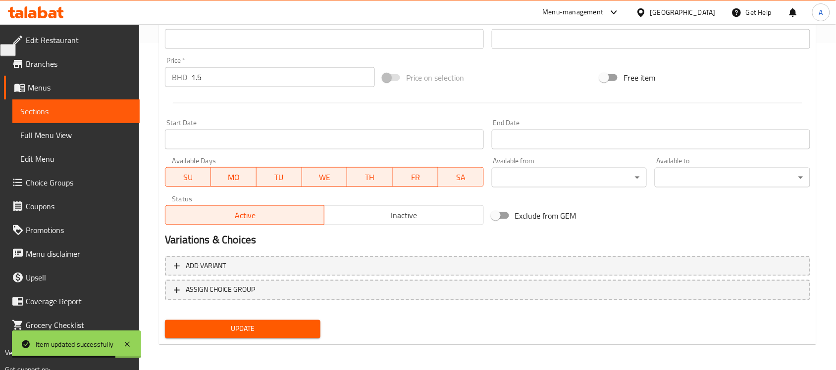
type textarea "A fragrant rice dish with tender chicken, basmati rice, and spices. with thick …"
click at [276, 316] on div "Update" at bounding box center [242, 329] width 163 height 26
click at [273, 316] on div "Update" at bounding box center [242, 329] width 163 height 26
click at [268, 334] on button "Update" at bounding box center [242, 329] width 155 height 18
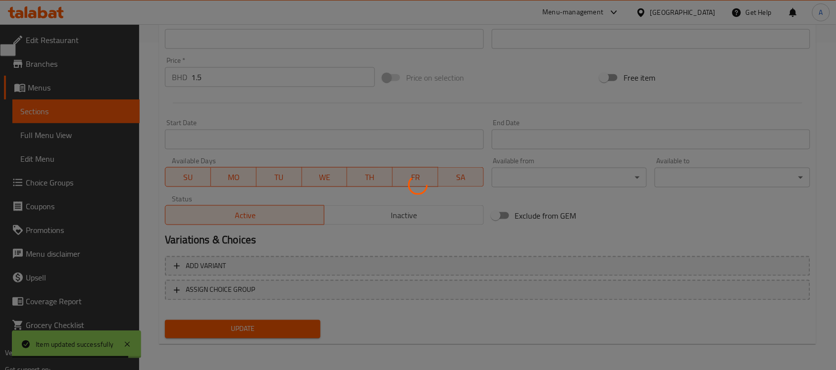
scroll to position [0, 0]
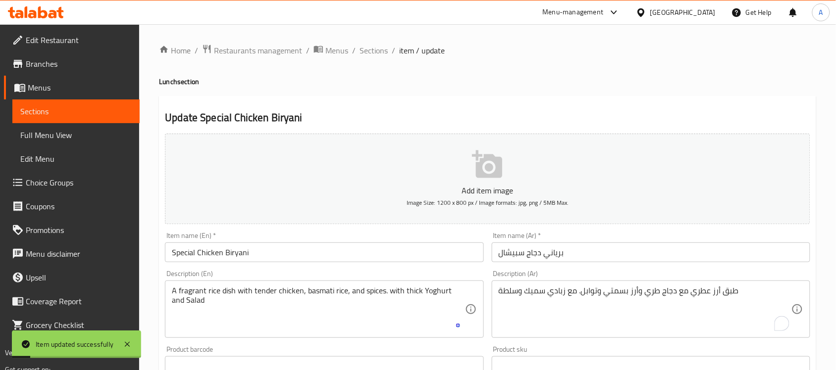
click at [376, 58] on div "Home / Restaurants management / Menus / Sections / item / update Lunch section …" at bounding box center [487, 362] width 657 height 636
click at [375, 53] on span "Sections" at bounding box center [373, 51] width 28 height 12
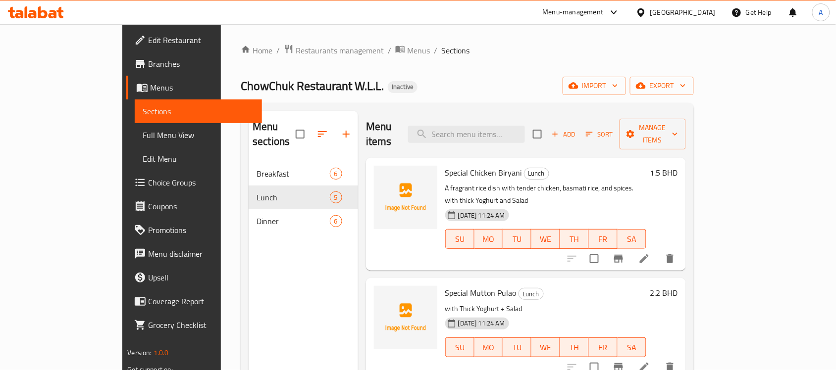
click at [148, 45] on span "Edit Restaurant" at bounding box center [201, 40] width 106 height 12
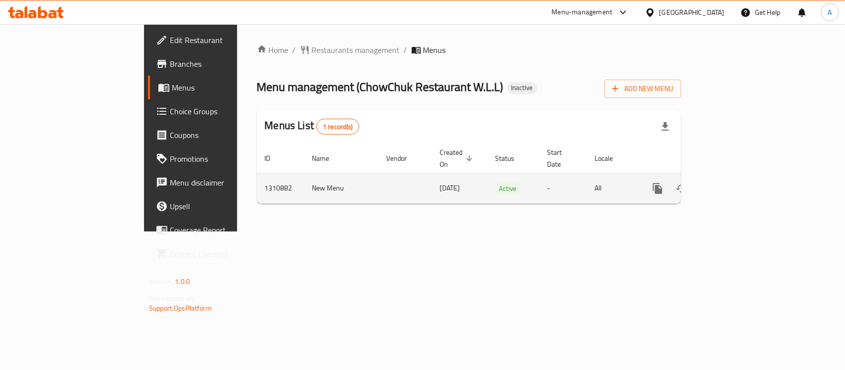
click at [741, 186] on link "enhanced table" at bounding box center [729, 189] width 24 height 24
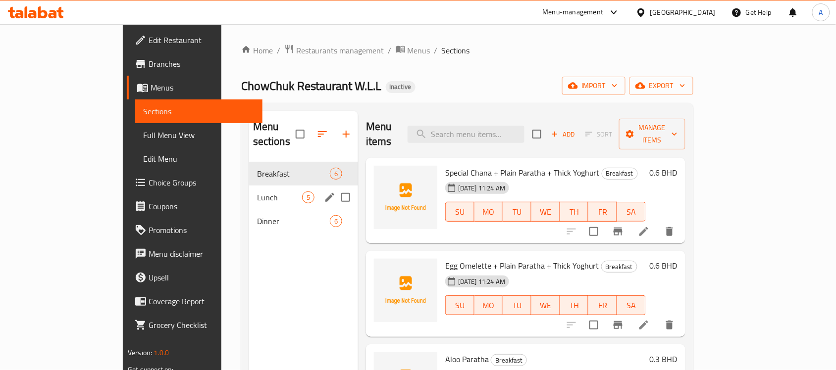
click at [249, 186] on div "Lunch 5" at bounding box center [303, 198] width 109 height 24
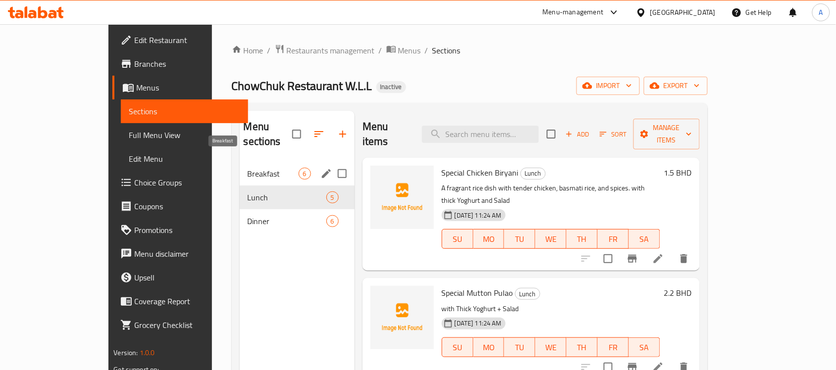
click at [248, 168] on span "Breakfast" at bounding box center [273, 174] width 51 height 12
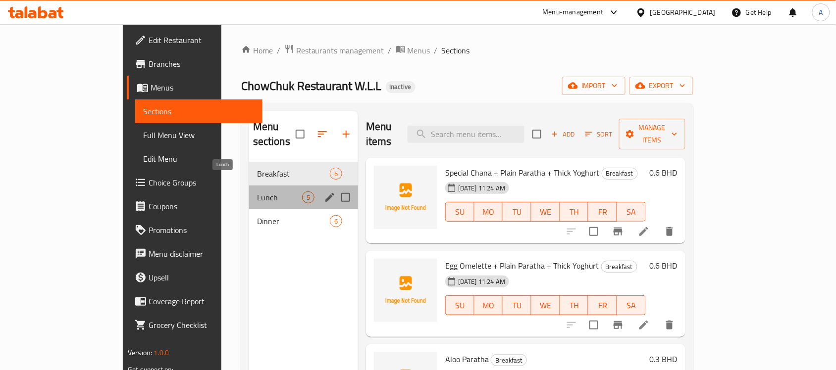
click at [257, 192] on span "Lunch" at bounding box center [279, 198] width 45 height 12
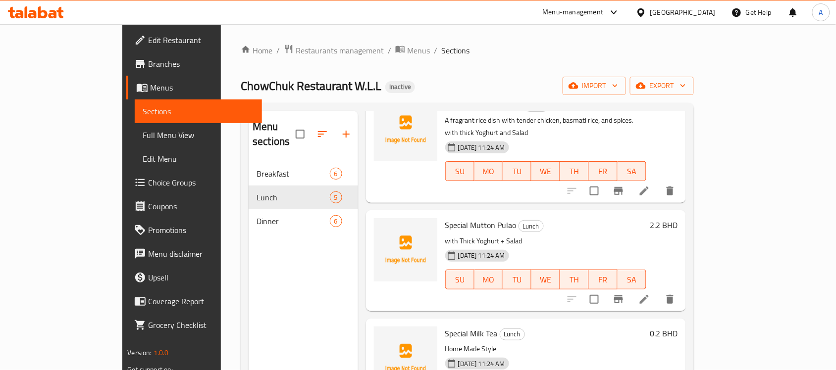
scroll to position [124, 0]
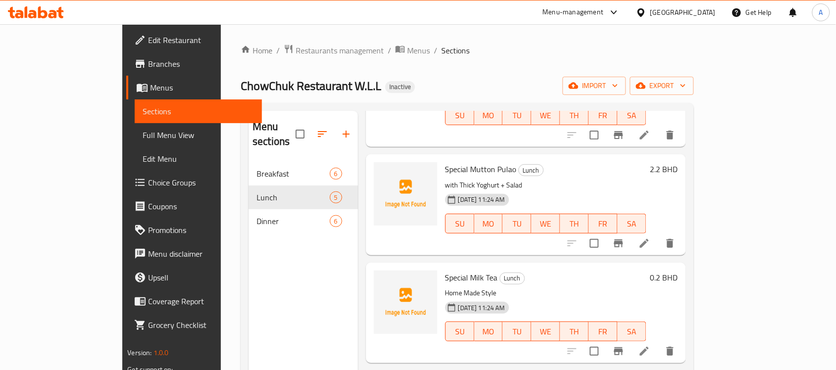
click at [658, 235] on li at bounding box center [644, 244] width 28 height 18
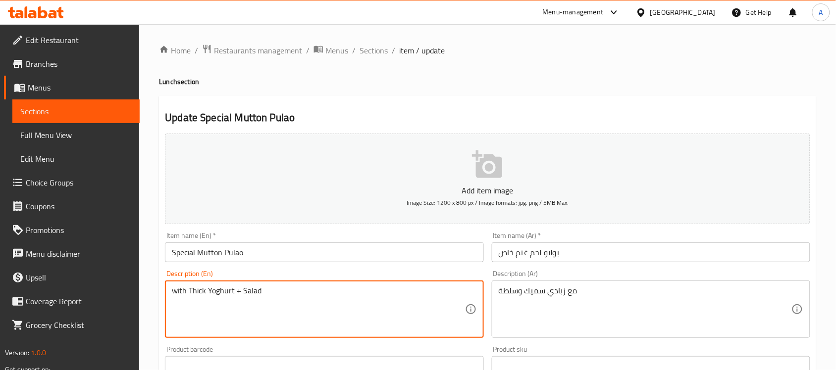
click at [310, 300] on textarea "with Thick Yoghurt + Salad" at bounding box center [318, 309] width 293 height 47
paste textarea "A flavorful rice dish with tender mutton, basmati rice, and spices."
click at [310, 300] on textarea "A flavorful rice dish with tender mutton, basmati rice, and spices. with Thick …" at bounding box center [318, 309] width 293 height 47
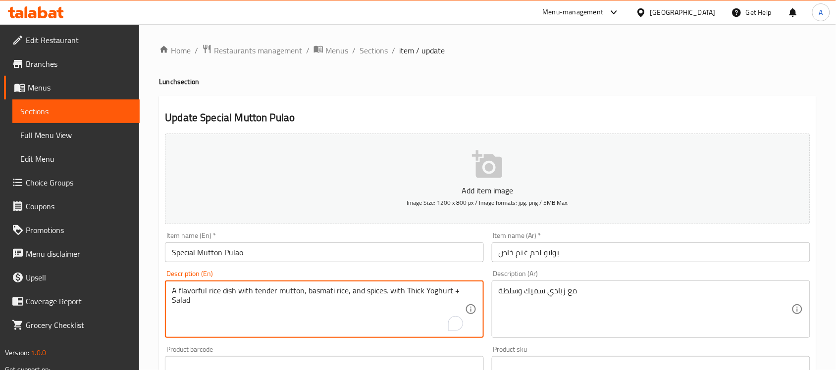
click at [310, 300] on textarea "A flavorful rice dish with tender mutton, basmati rice, and spices. with Thick …" at bounding box center [318, 309] width 293 height 47
click at [453, 294] on textarea "A flavorful rice dish with tender mutton, basmati rice, and spices. with Thick …" at bounding box center [318, 309] width 293 height 47
click at [451, 293] on textarea "A flavorful rice dish with tender mutton, basmati rice, and spices. with Thick …" at bounding box center [318, 309] width 293 height 47
click at [352, 294] on textarea "A flavorful rice dish with tender mutton, basmati rice, and spices. with Thick …" at bounding box center [318, 309] width 293 height 47
click at [352, 294] on textarea "A flavorful rice dish with tender mutton, basmati rice, and spices. with [PERSO…" at bounding box center [318, 309] width 293 height 47
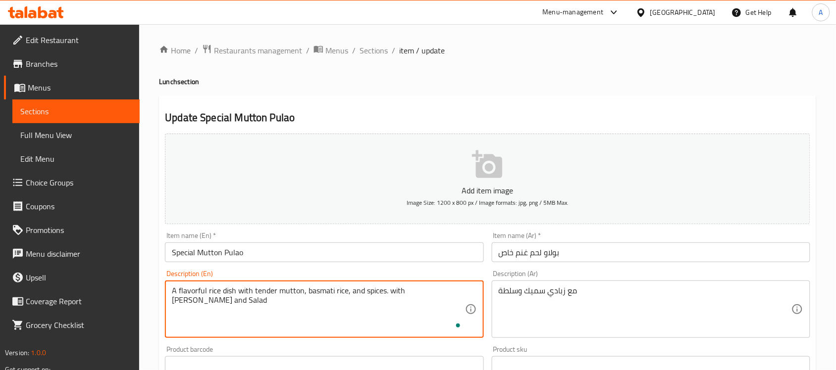
click at [352, 294] on textarea "A flavorful rice dish with tender mutton, basmati rice, and spices. with [PERSO…" at bounding box center [318, 309] width 293 height 47
type textarea "A flavorful rice dish with tender mutton, basmati rice, and spices. with [PERSO…"
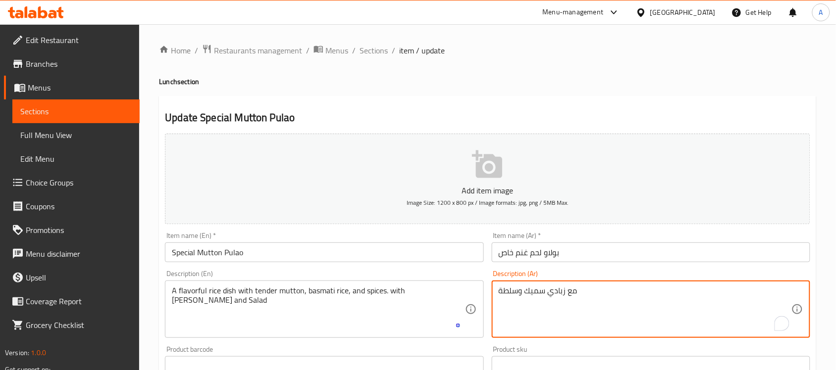
click at [573, 315] on textarea "مع زبادي سميك وسلطة" at bounding box center [644, 309] width 293 height 47
paste textarea "طبق أرز لذيذ مع لحم ضأن طري وأرز بسمتي وتوابل."
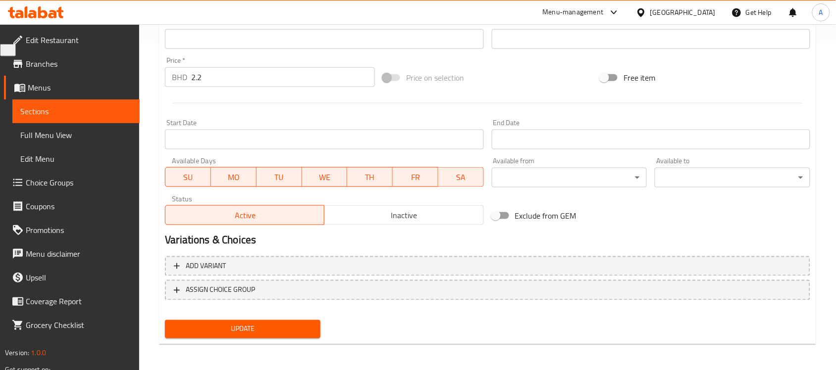
type textarea "طبق أرز لذيذ مع لحم ضأن طري وأرز بسمتي وتوابل. مع زبادي سميك وسلطة"
click at [279, 332] on span "Update" at bounding box center [243, 329] width 140 height 12
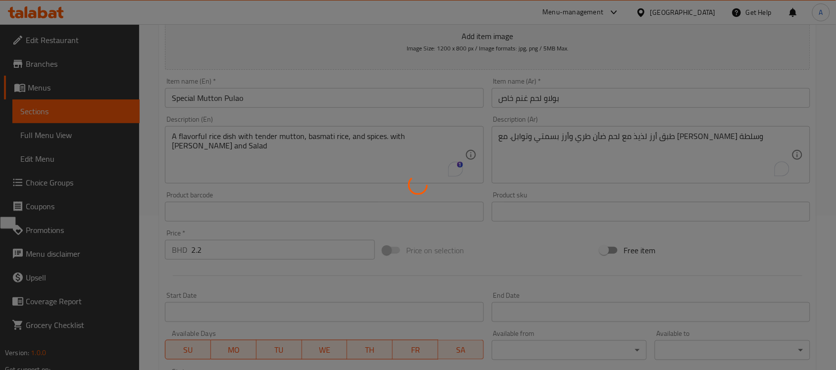
scroll to position [18, 0]
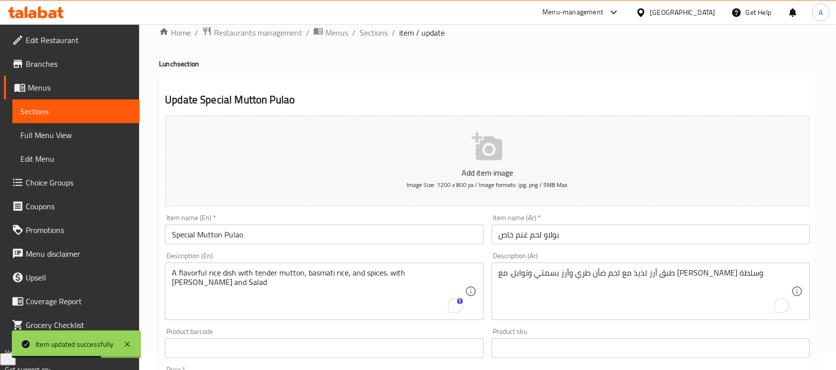
click at [520, 235] on input "بولاو لحم غنم خاص" at bounding box center [651, 235] width 318 height 20
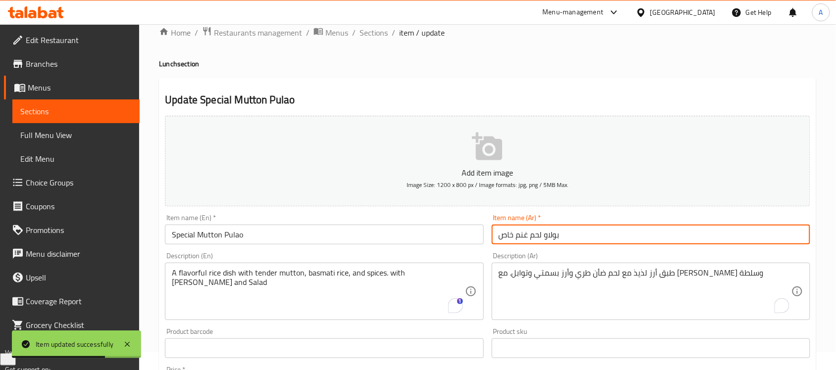
click at [520, 235] on input "بولاو لحم غنم خاص" at bounding box center [651, 235] width 318 height 20
click at [498, 237] on input "بولاو لحم غنم خاص" at bounding box center [651, 235] width 318 height 20
drag, startPoint x: 498, startPoint y: 237, endPoint x: 526, endPoint y: 233, distance: 28.5
click at [526, 233] on input "بولاو لحم غنم خاص" at bounding box center [651, 235] width 318 height 20
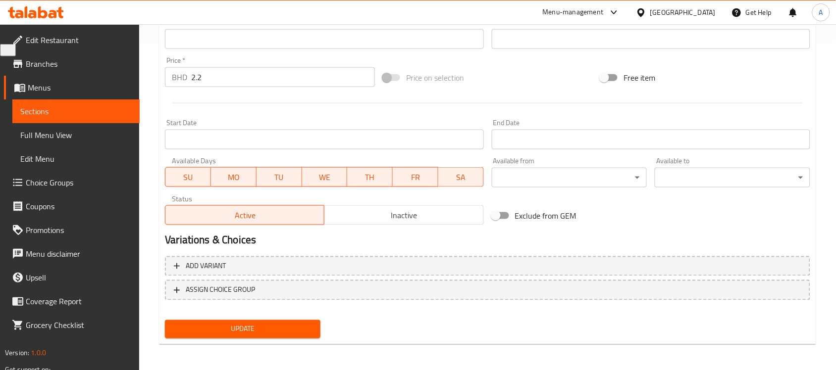
type input "بولاو لحم ضأن سبيشال"
click at [286, 320] on button "Update" at bounding box center [242, 329] width 155 height 18
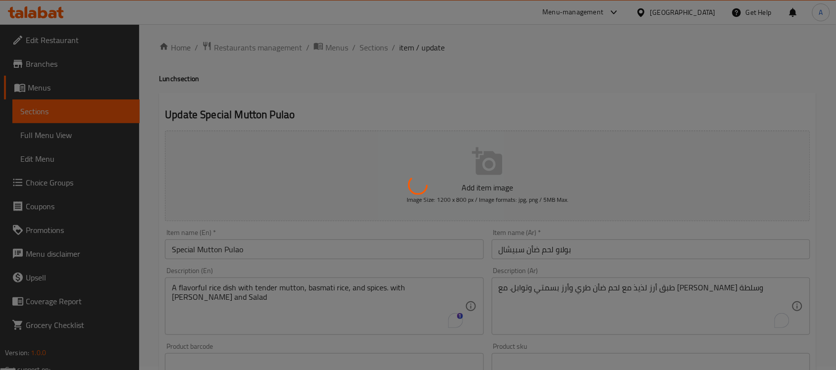
scroll to position [0, 0]
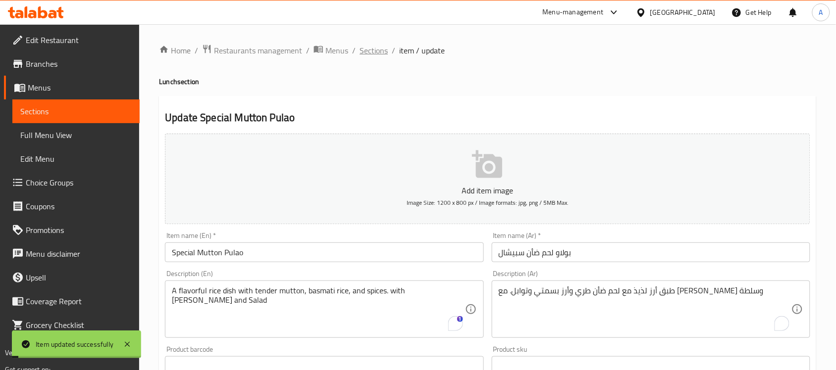
click at [374, 50] on span "Sections" at bounding box center [373, 51] width 28 height 12
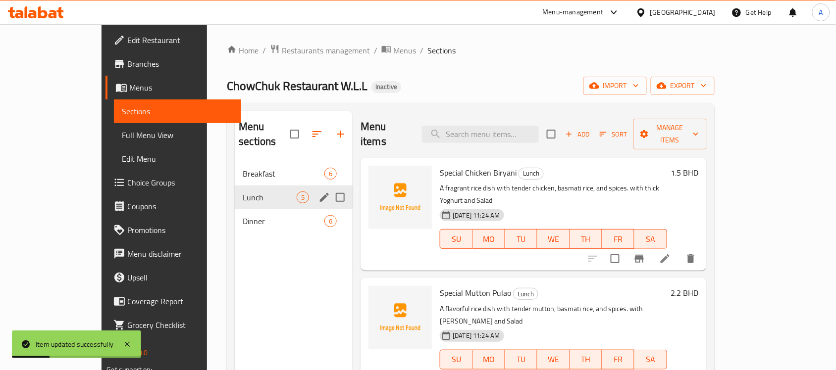
click at [243, 192] on span "Lunch" at bounding box center [270, 198] width 54 height 12
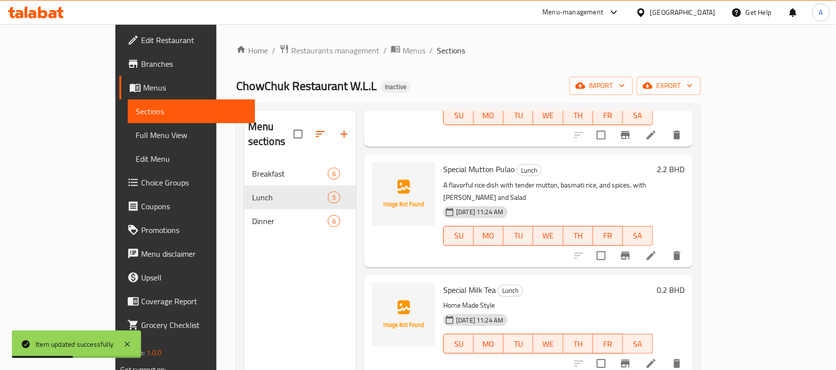
scroll to position [186, 0]
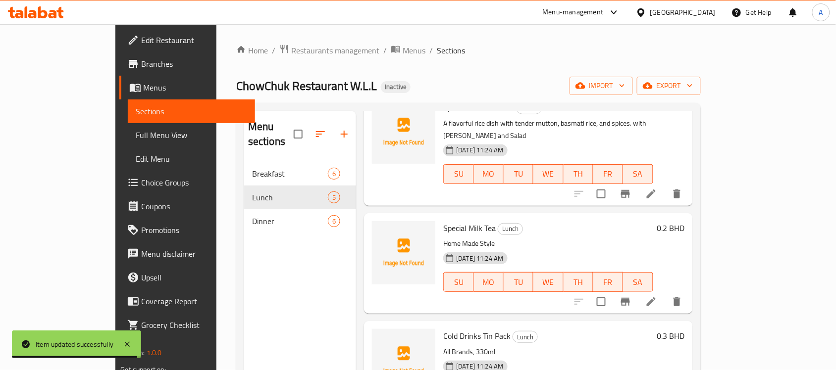
click at [451, 221] on span "Special Milk Tea" at bounding box center [469, 228] width 52 height 15
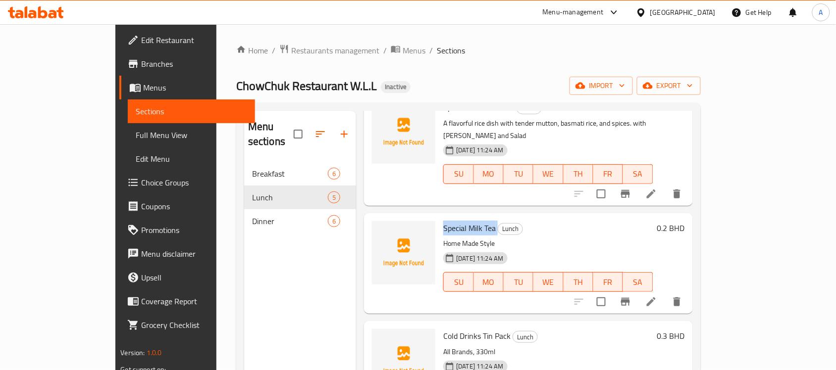
copy h6 "Special Milk Tea"
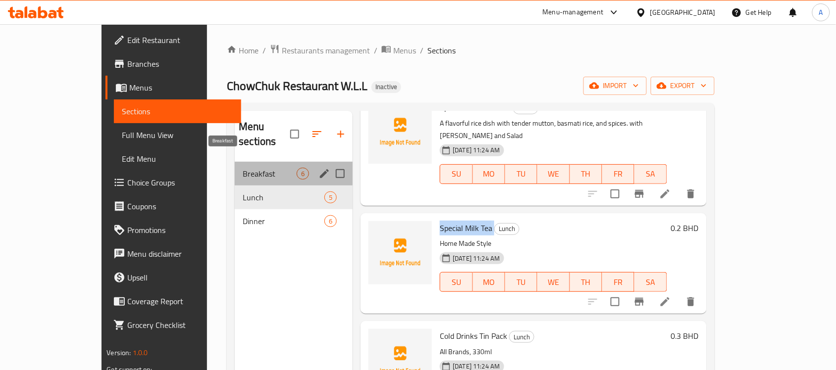
click at [243, 168] on span "Breakfast" at bounding box center [270, 174] width 54 height 12
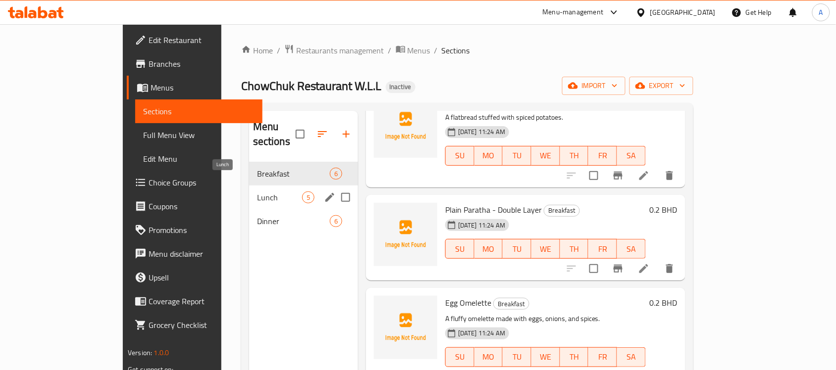
click at [257, 192] on span "Lunch" at bounding box center [279, 198] width 45 height 12
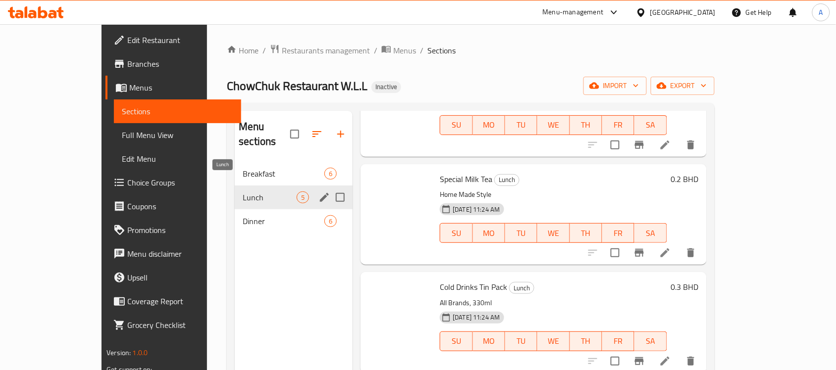
scroll to position [194, 0]
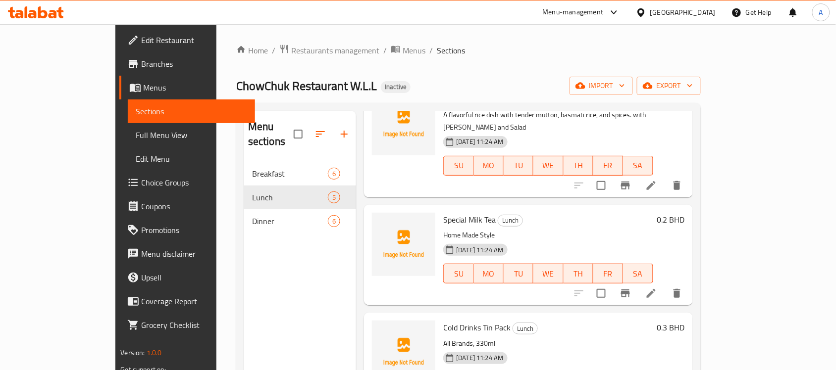
click at [446, 212] on span "Special Milk Tea" at bounding box center [469, 219] width 52 height 15
copy h6 "Special Milk Tea"
click at [689, 282] on button "delete" at bounding box center [677, 294] width 24 height 24
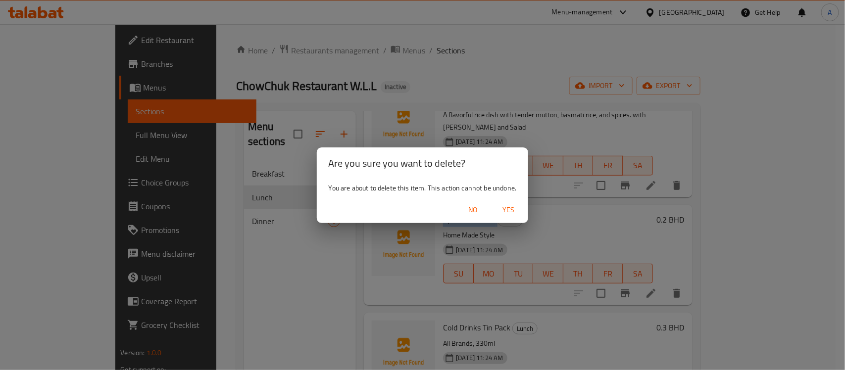
click at [510, 213] on span "Yes" at bounding box center [509, 210] width 24 height 12
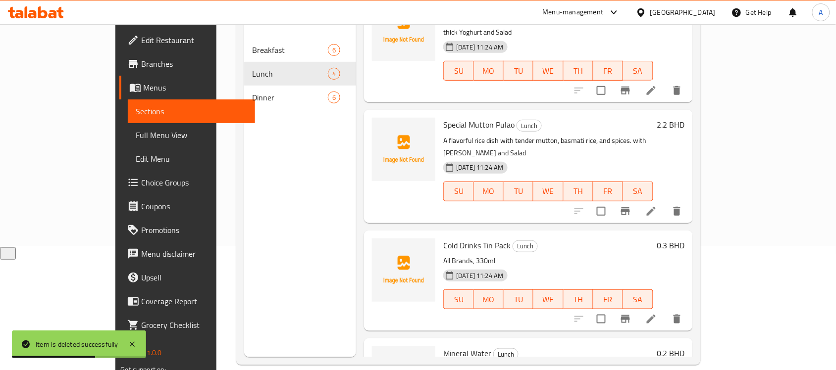
scroll to position [87, 0]
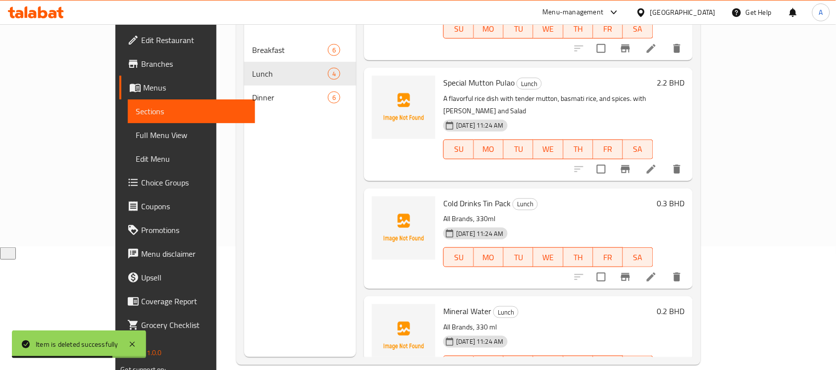
click at [657, 271] on icon at bounding box center [651, 277] width 12 height 12
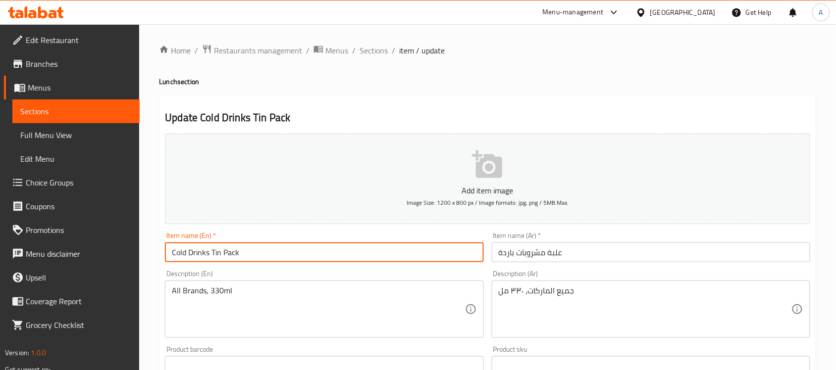
drag, startPoint x: 291, startPoint y: 255, endPoint x: 87, endPoint y: 243, distance: 204.8
click at [87, 243] on div "Edit Restaurant Branches Menus Sections Full Menu View Edit Menu Choice Groups …" at bounding box center [418, 361] width 836 height 675
click at [315, 249] on input "Cold Drinks Tin Pack" at bounding box center [324, 253] width 318 height 20
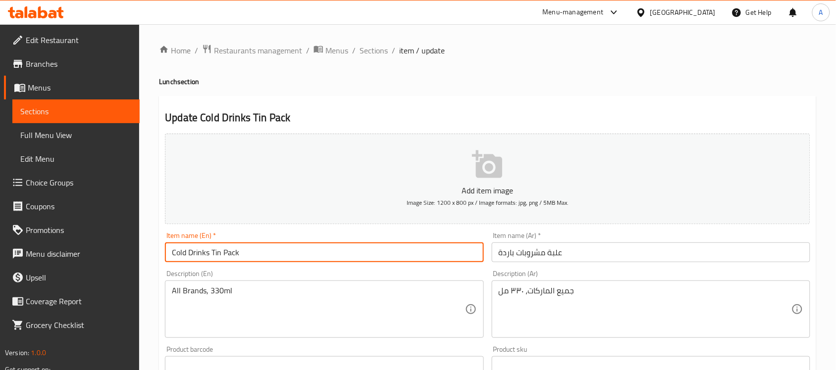
click at [497, 253] on input "علبة مشروبات باردة" at bounding box center [651, 253] width 318 height 20
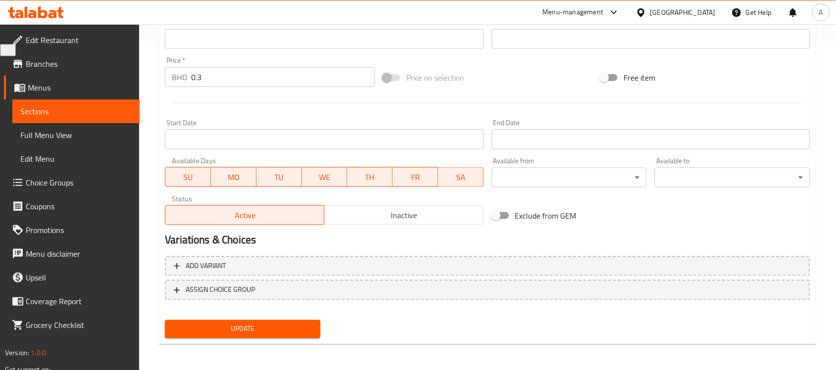
type input "عبوة علبة مشروبات باردة"
click at [264, 329] on span "Update" at bounding box center [243, 329] width 140 height 12
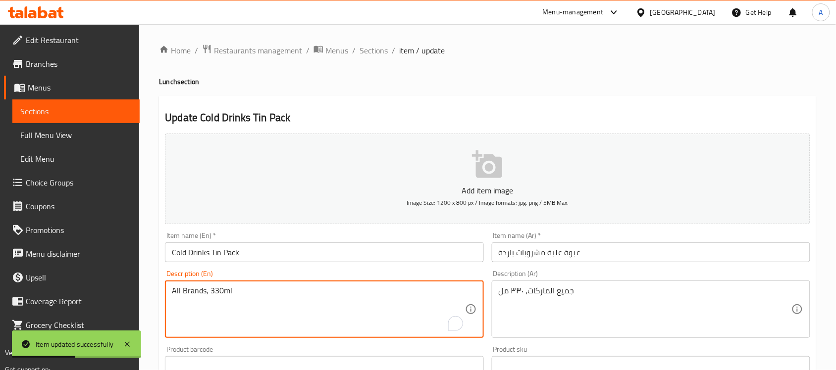
drag, startPoint x: 209, startPoint y: 291, endPoint x: 238, endPoint y: 288, distance: 28.8
type textarea "All Brands,"
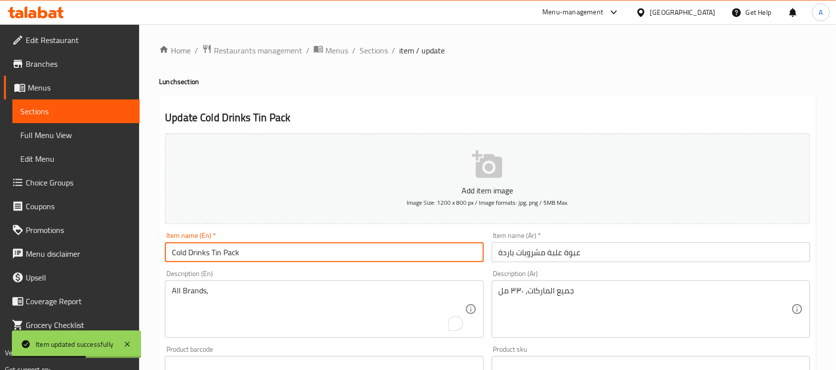
click at [266, 254] on input "Cold Drinks Tin Pack" at bounding box center [324, 253] width 318 height 20
paste input "330ml"
type input "Cold Drinks Tin Pack 330ml"
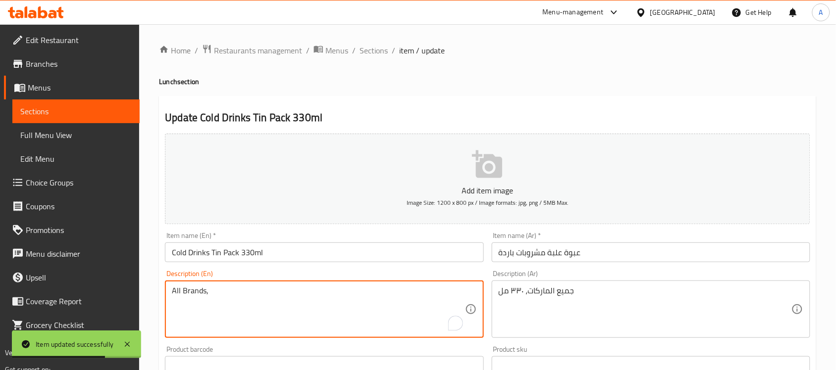
drag, startPoint x: 236, startPoint y: 290, endPoint x: 123, endPoint y: 299, distance: 113.8
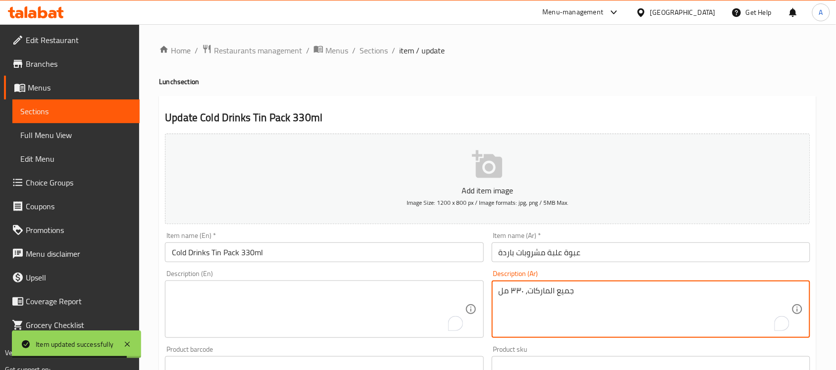
click at [583, 299] on textarea "جميع الماركات، ٣٣٠ مل" at bounding box center [644, 309] width 293 height 47
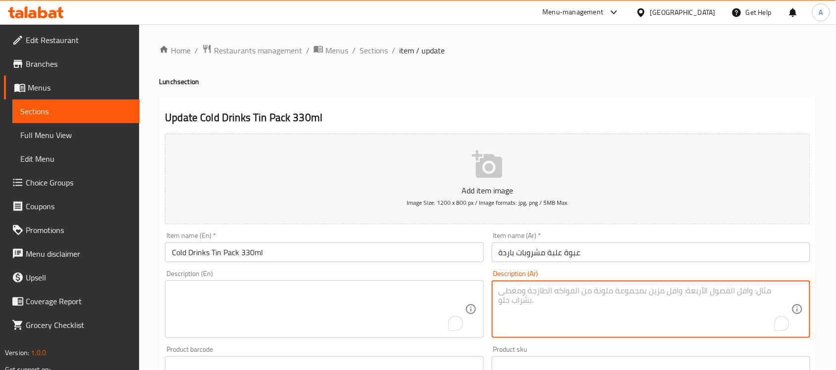
click at [617, 253] on input "عبوة علبة مشروبات باردة" at bounding box center [651, 253] width 318 height 20
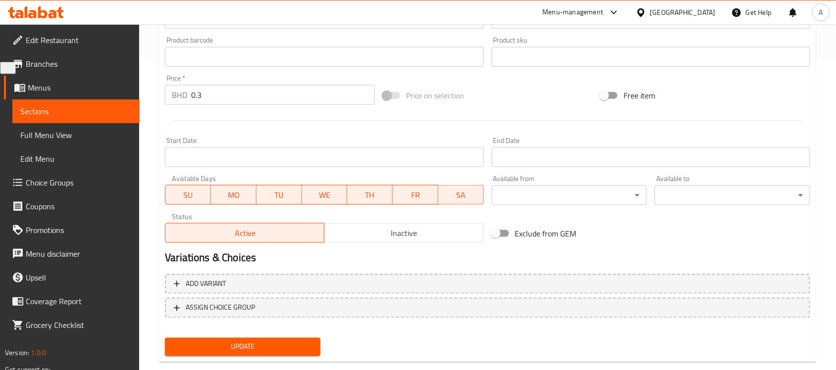
type input "عبوة علبة مشروبات باردة 330 مل كل الماركات"
click at [286, 338] on button "Update" at bounding box center [242, 347] width 155 height 18
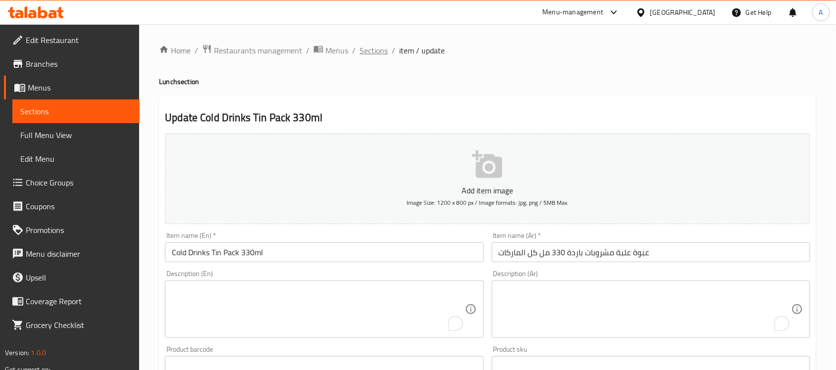
click at [377, 53] on span "Sections" at bounding box center [373, 51] width 28 height 12
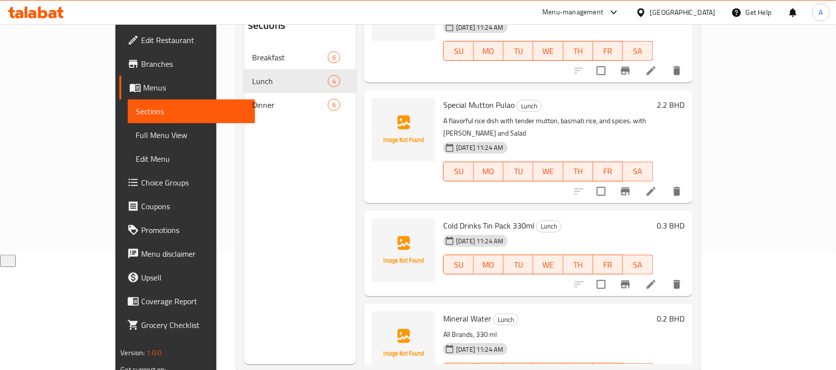
scroll to position [139, 0]
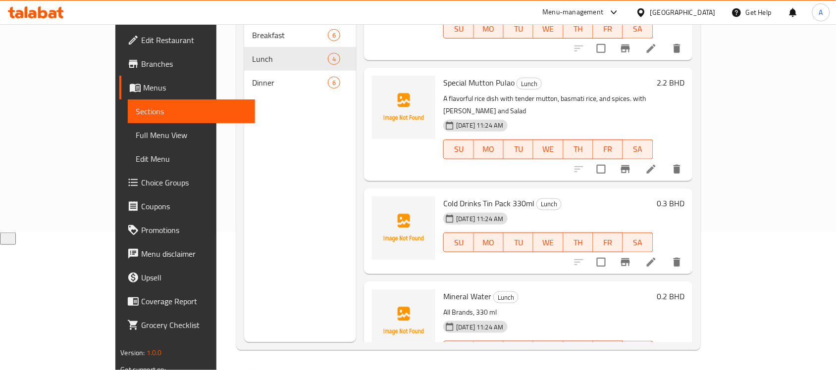
click at [655, 366] on icon at bounding box center [651, 370] width 9 height 9
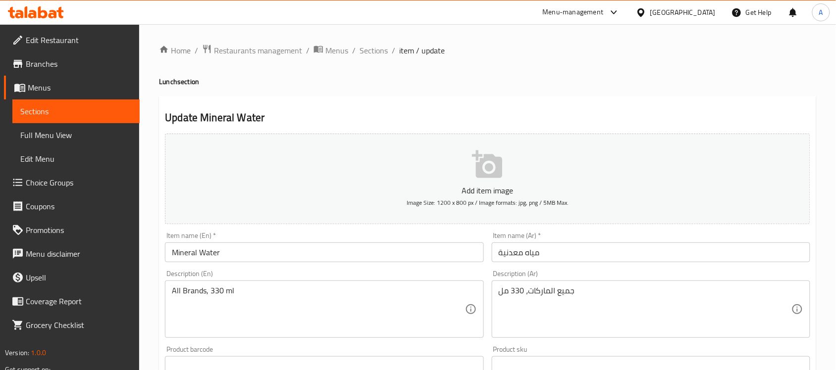
drag, startPoint x: 207, startPoint y: 291, endPoint x: 221, endPoint y: 348, distance: 58.6
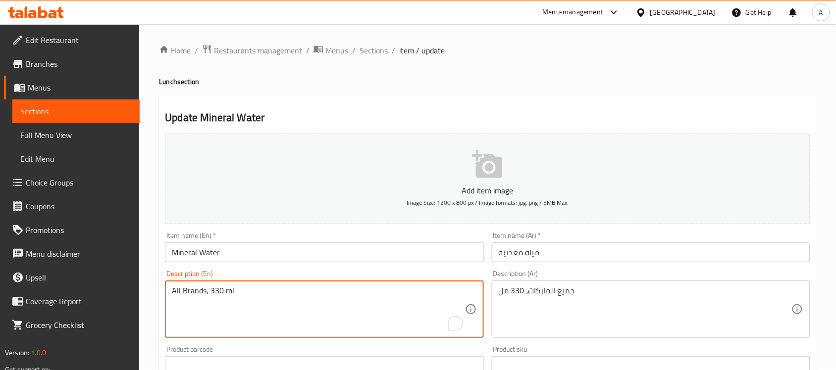
type textarea "All Brands 330 ml"
click at [242, 303] on textarea "All Brands 330 ml" at bounding box center [318, 309] width 293 height 47
click at [263, 255] on input "Mineral Water" at bounding box center [324, 253] width 318 height 20
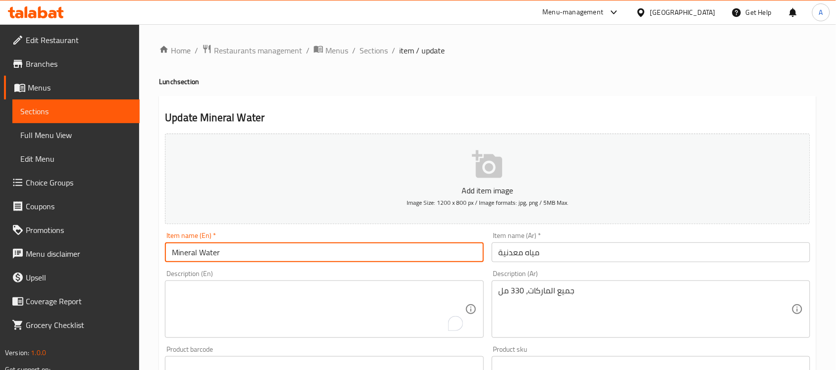
paste input "All Brands 330 ml"
type input "Mineral Water All Brands 330ml"
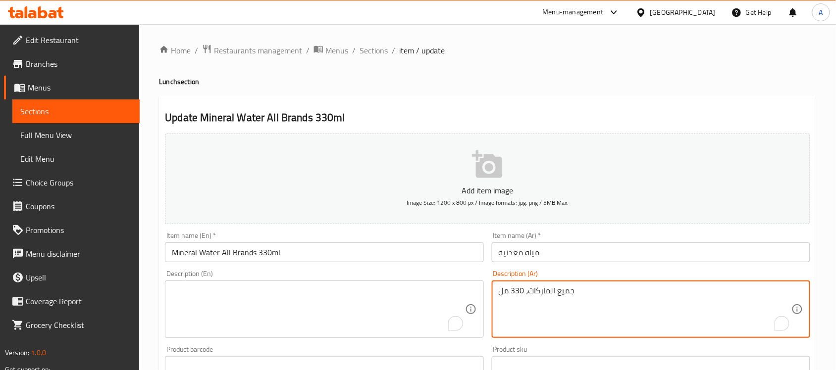
drag, startPoint x: 593, startPoint y: 290, endPoint x: 449, endPoint y: 285, distance: 143.6
click at [569, 248] on input "مياه معدنية" at bounding box center [651, 253] width 318 height 20
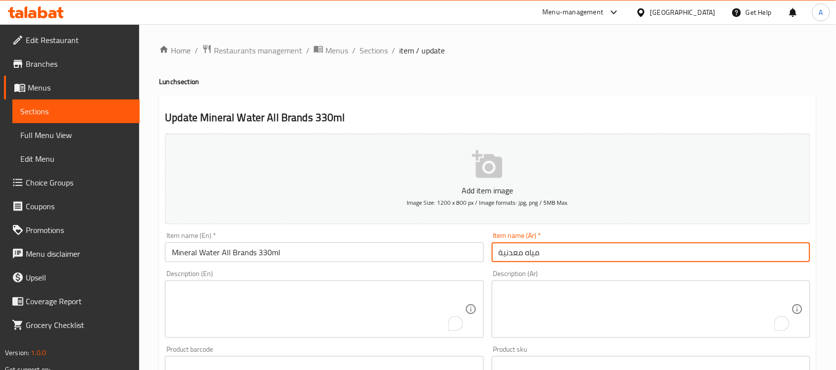
paste input "جميع الماركات، 330 مل"
drag, startPoint x: 522, startPoint y: 251, endPoint x: 528, endPoint y: 250, distance: 6.0
click at [528, 250] on input "مياه معدنية جميع الماركات، 330 مل" at bounding box center [651, 253] width 318 height 20
click at [521, 254] on input "مياه معدنية جميع الماركات330 مل" at bounding box center [651, 253] width 318 height 20
click at [524, 251] on input "مياه معدنية جميع الماركات330 مل" at bounding box center [651, 253] width 318 height 20
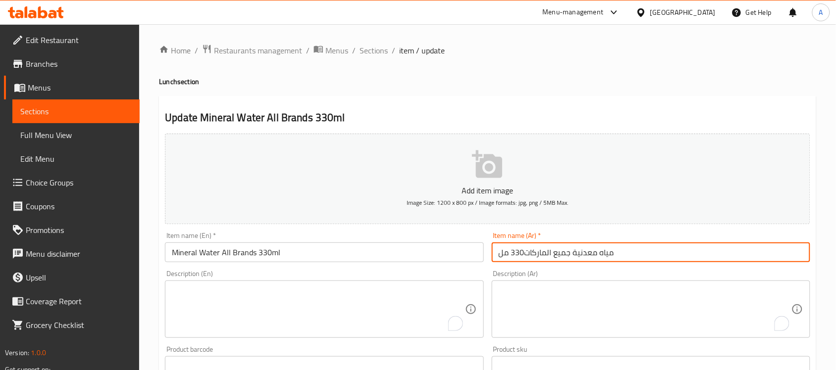
click at [649, 260] on input "مياه معدنية جميع الماركات330 مل" at bounding box center [651, 253] width 318 height 20
drag, startPoint x: 522, startPoint y: 250, endPoint x: 493, endPoint y: 253, distance: 29.9
click at [493, 253] on input "مياه معدنية جميع الماركات330 مل" at bounding box center [651, 253] width 318 height 20
click at [504, 253] on input "مياه معدنية جميع الماركات330 مل" at bounding box center [651, 253] width 318 height 20
drag, startPoint x: 499, startPoint y: 252, endPoint x: 512, endPoint y: 251, distance: 13.4
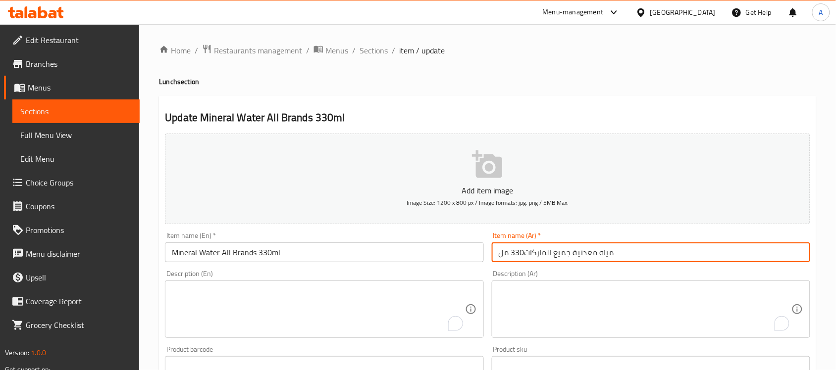
click at [512, 251] on input "مياه معدنية جميع الماركات330 مل" at bounding box center [651, 253] width 318 height 20
paste input "330 مل"
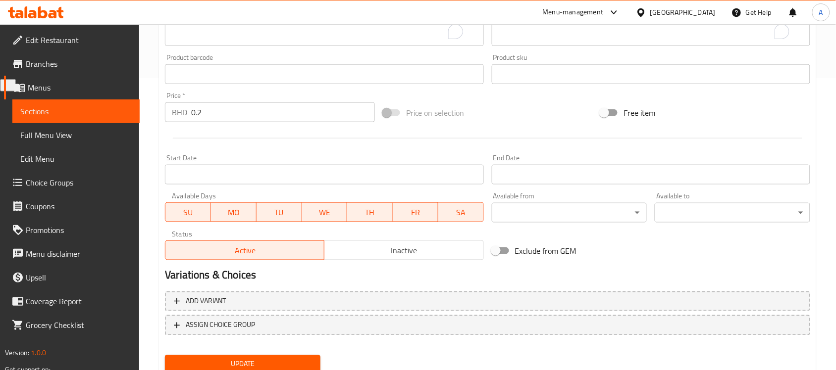
scroll to position [309, 0]
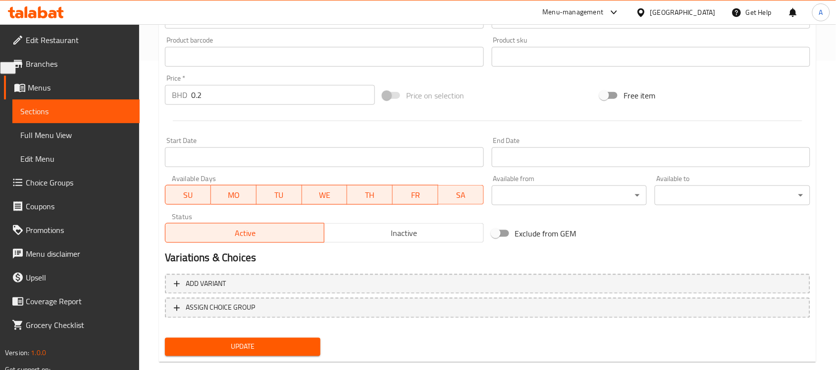
type input "مياه معدنية جميع الماركات 330 مل"
click at [265, 343] on span "Update" at bounding box center [243, 347] width 140 height 12
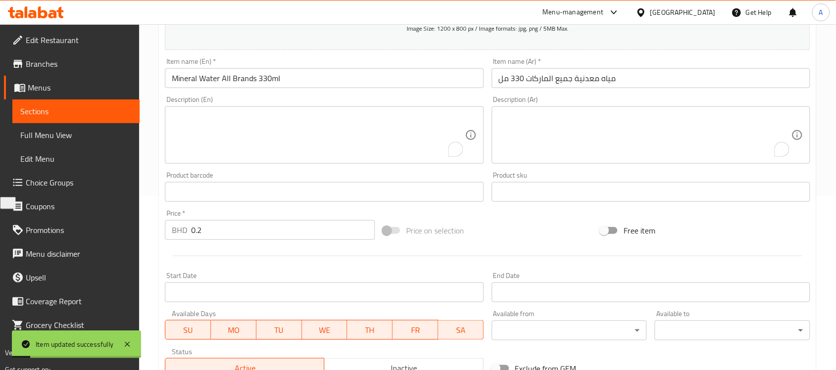
scroll to position [62, 0]
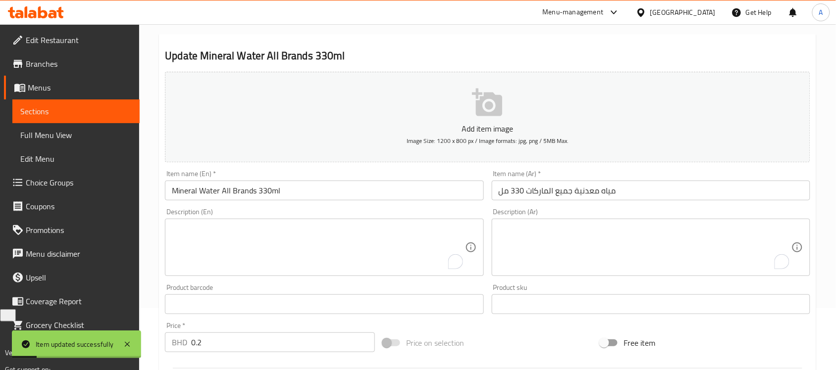
click at [381, 223] on div "Description (En)" at bounding box center [324, 247] width 318 height 57
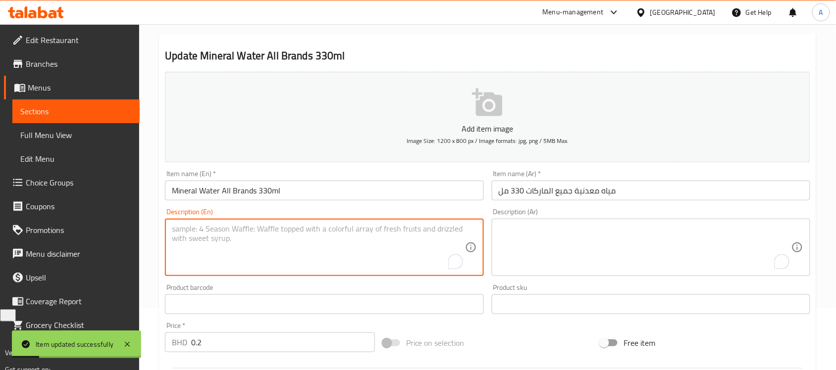
paste textarea "A bottle of purified water. All Brands"
type textarea "A bottle of purified water. All Brands"
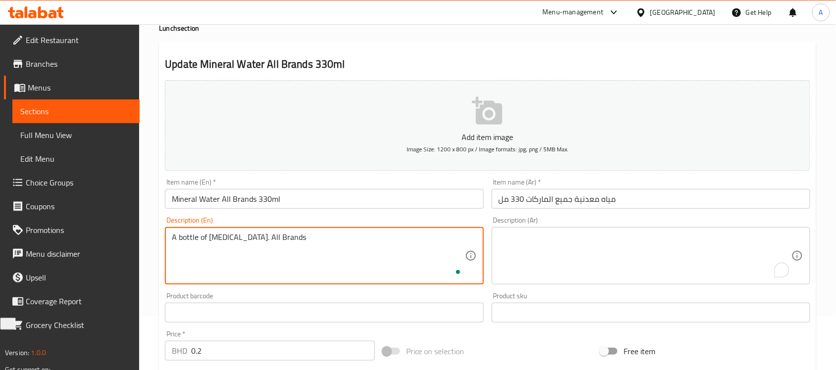
scroll to position [0, 0]
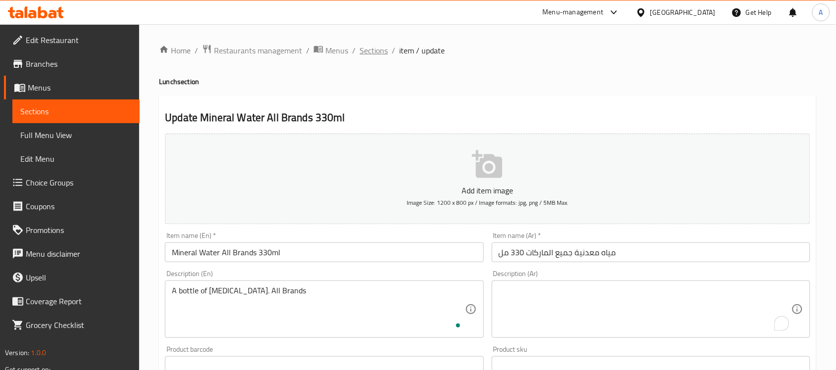
click at [385, 53] on span "Sections" at bounding box center [373, 51] width 28 height 12
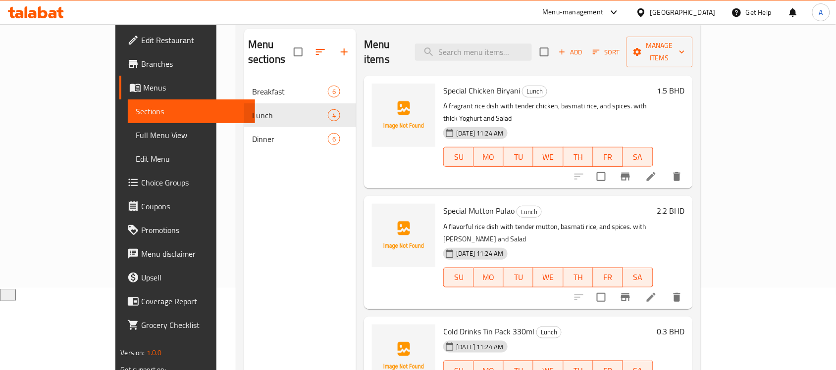
scroll to position [15, 0]
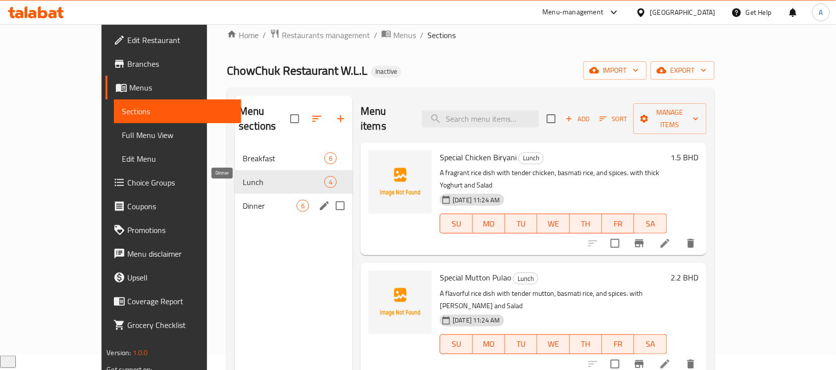
click at [249, 200] on span "Dinner" at bounding box center [270, 206] width 54 height 12
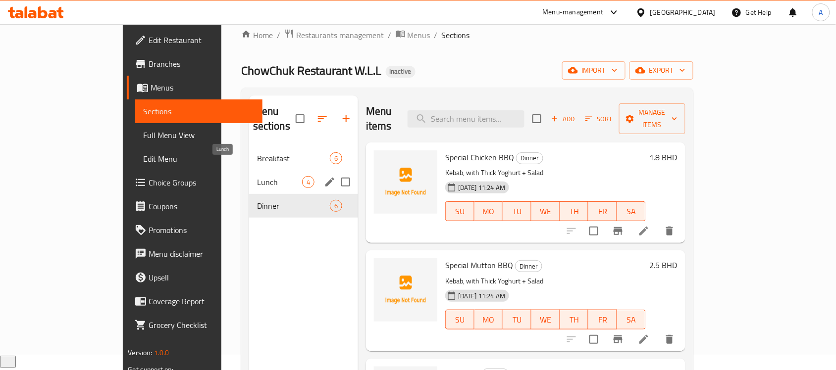
click at [257, 176] on span "Lunch" at bounding box center [279, 182] width 45 height 12
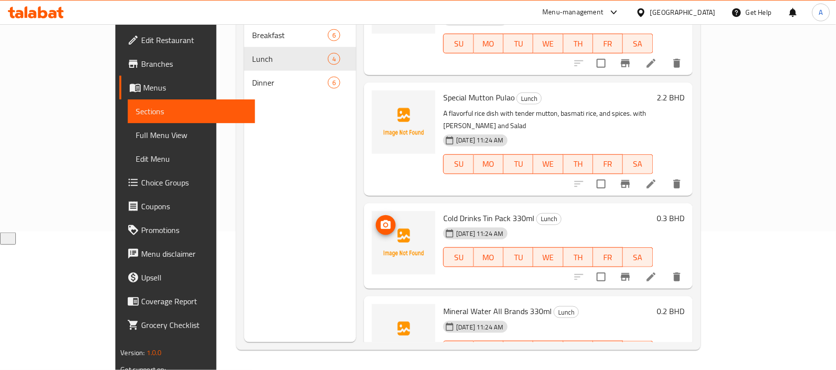
scroll to position [139, 0]
click at [459, 211] on span "Cold Drinks Tin Pack 330ml" at bounding box center [488, 218] width 91 height 15
copy h6 "Cold Drinks Tin Pack 330ml"
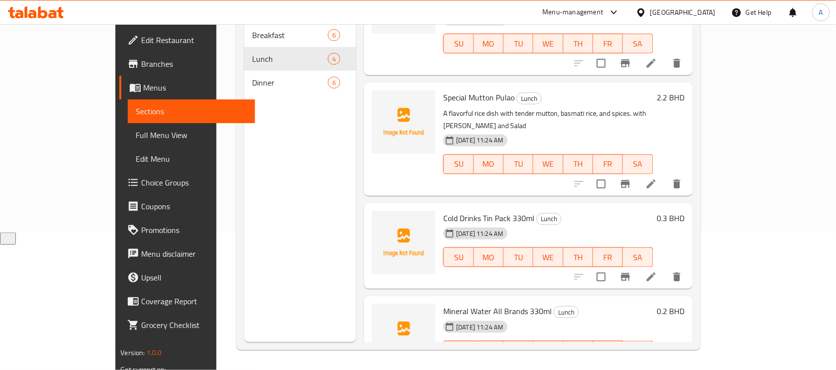
click at [443, 304] on span "Mineral Water All Brands 330ml" at bounding box center [497, 311] width 108 height 15
drag, startPoint x: 415, startPoint y: 272, endPoint x: 519, endPoint y: 274, distance: 104.0
click at [519, 304] on span "Mineral Water All Brands 330ml" at bounding box center [497, 311] width 108 height 15
copy span "Mineral Water All Brands 330m"
click at [452, 304] on span "Mineral Water All Brands 330ml" at bounding box center [497, 311] width 108 height 15
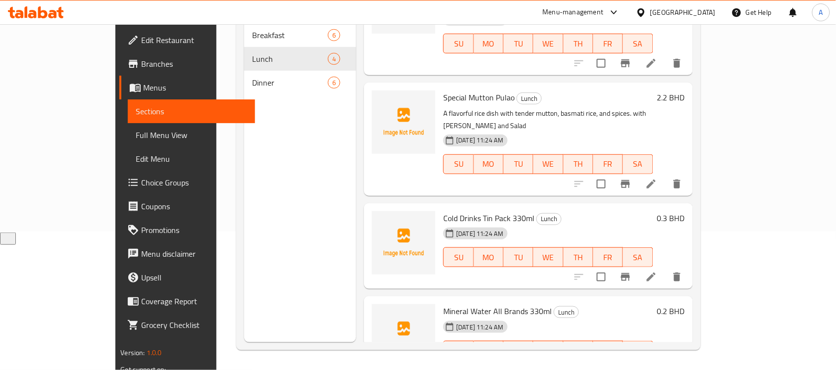
click at [443, 304] on span "Mineral Water All Brands 330ml" at bounding box center [497, 311] width 108 height 15
drag, startPoint x: 414, startPoint y: 270, endPoint x: 525, endPoint y: 275, distance: 111.0
click at [525, 304] on h6 "Mineral Water All Brands 330ml Lunch" at bounding box center [547, 311] width 209 height 14
copy h6 "Mineral Water All Brands 330ml"
click at [611, 360] on input "checkbox" at bounding box center [601, 370] width 21 height 21
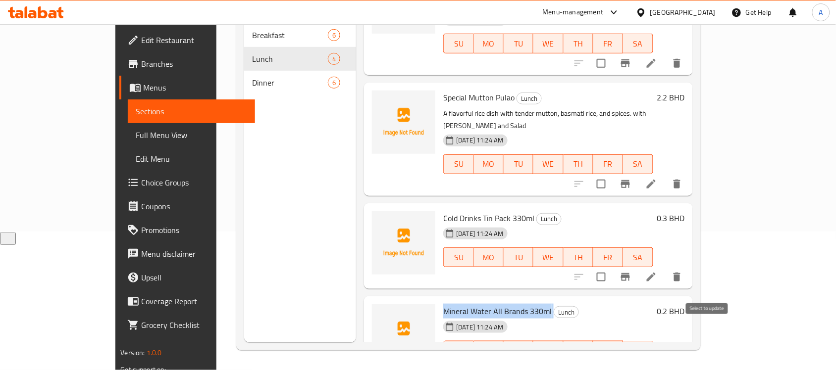
checkbox input "true"
click at [611, 267] on input "checkbox" at bounding box center [601, 277] width 21 height 21
checkbox input "true"
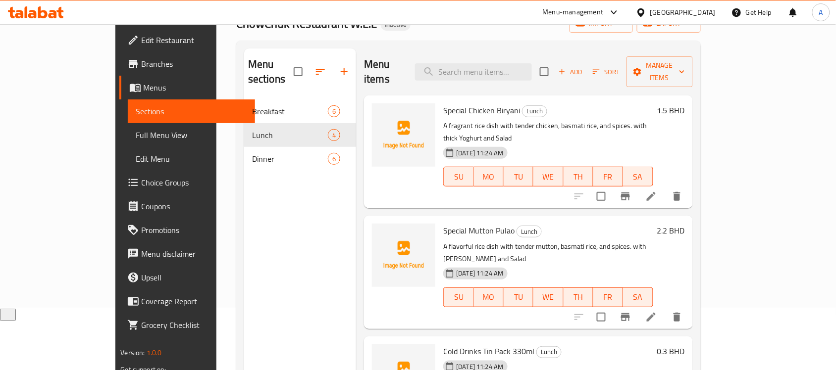
scroll to position [0, 0]
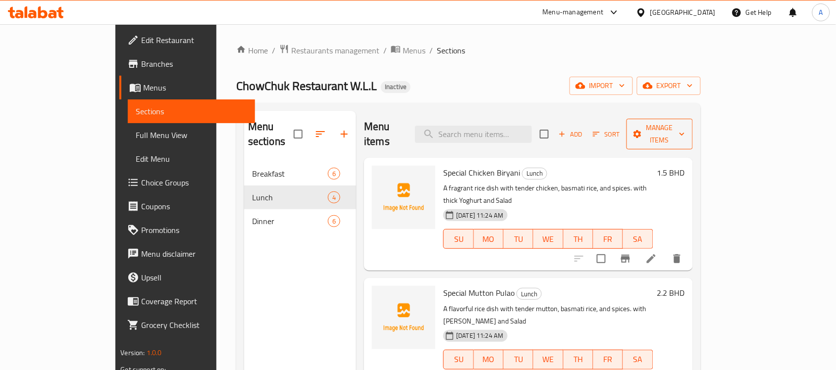
click at [685, 127] on span "Manage items" at bounding box center [659, 134] width 50 height 25
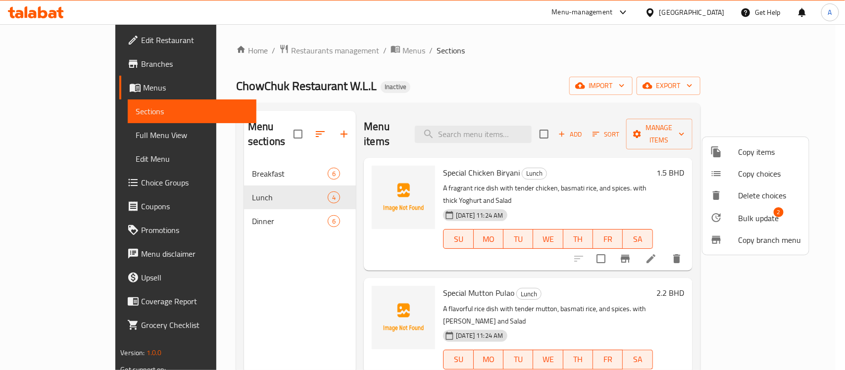
click at [744, 218] on span "Bulk update" at bounding box center [758, 218] width 41 height 12
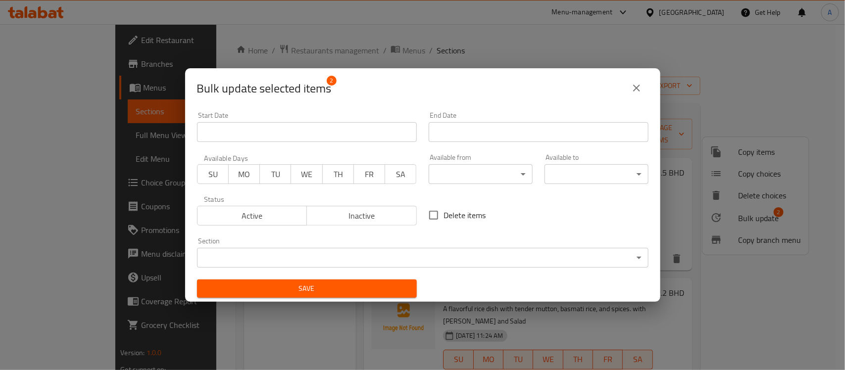
click at [423, 211] on input "Delete items" at bounding box center [433, 215] width 21 height 21
checkbox input "true"
click at [367, 275] on div "Save" at bounding box center [307, 289] width 232 height 30
click at [364, 295] on span "Save" at bounding box center [307, 289] width 204 height 12
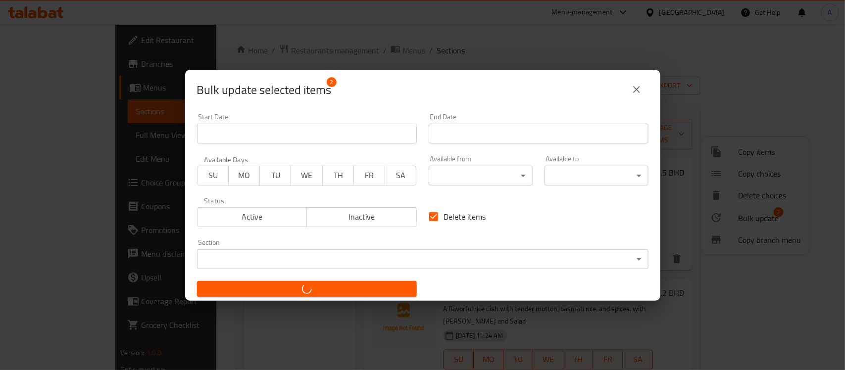
checkbox input "false"
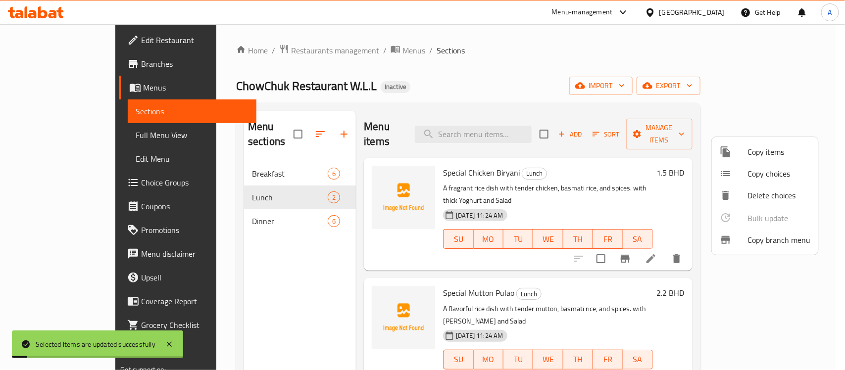
click at [245, 211] on div at bounding box center [422, 185] width 845 height 370
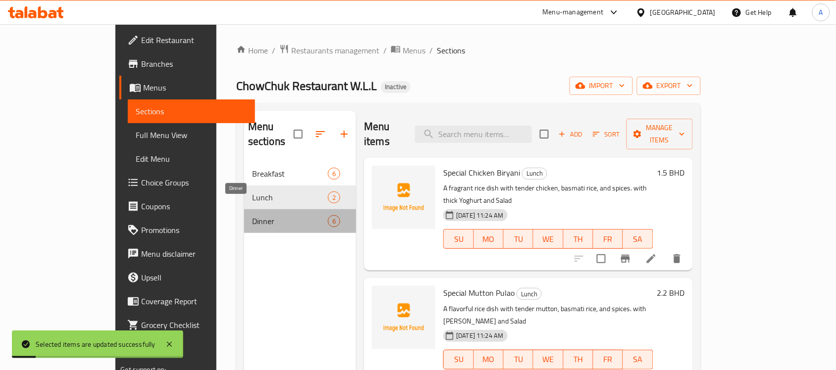
click at [252, 215] on span "Dinner" at bounding box center [290, 221] width 76 height 12
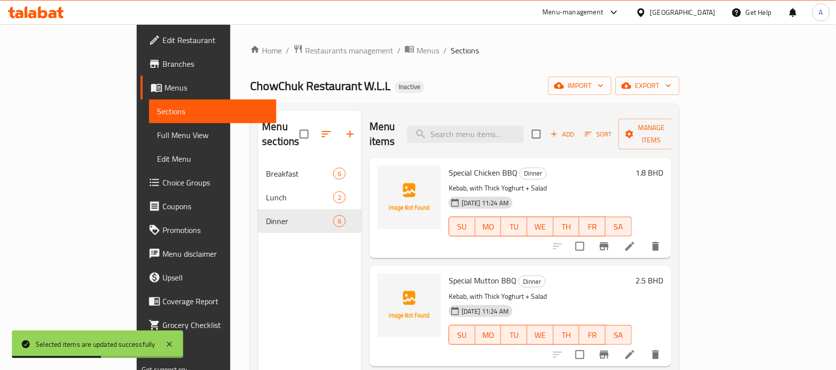
click at [634, 242] on icon at bounding box center [629, 246] width 9 height 9
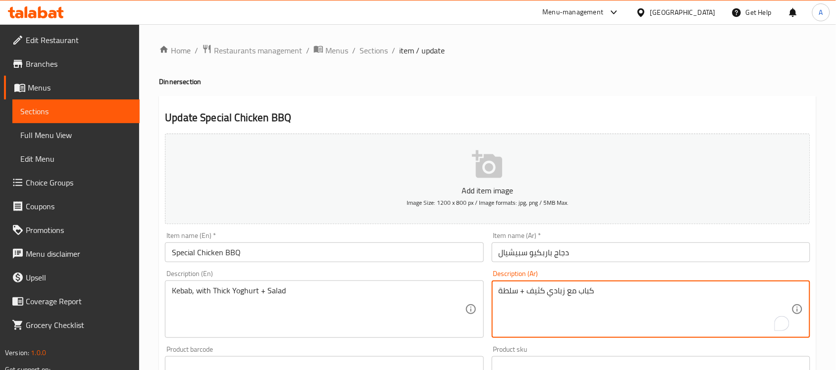
drag, startPoint x: 544, startPoint y: 293, endPoint x: 520, endPoint y: 295, distance: 23.4
type textarea "كباب مع زبادي سميك و سلطة"
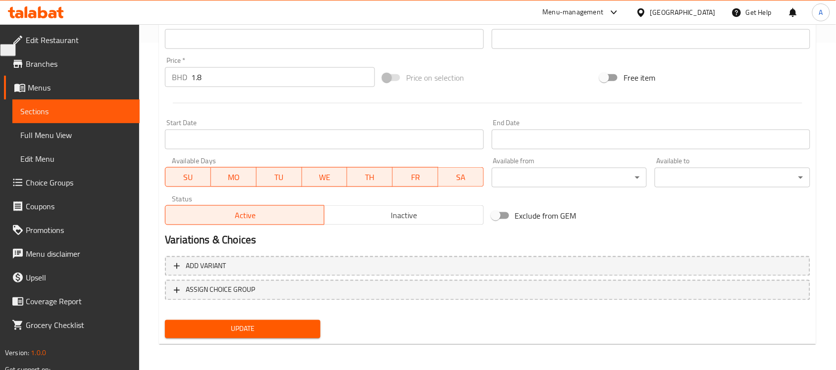
type textarea "Kebab, with Thick Yoghurt and Salad"
click at [214, 330] on span "Update" at bounding box center [243, 329] width 140 height 12
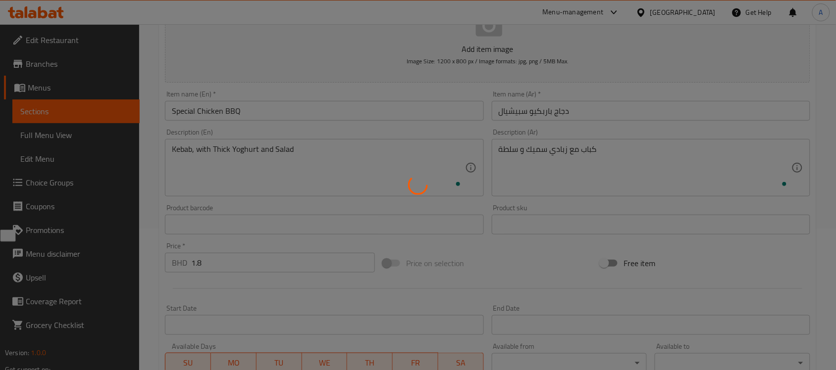
scroll to position [18, 0]
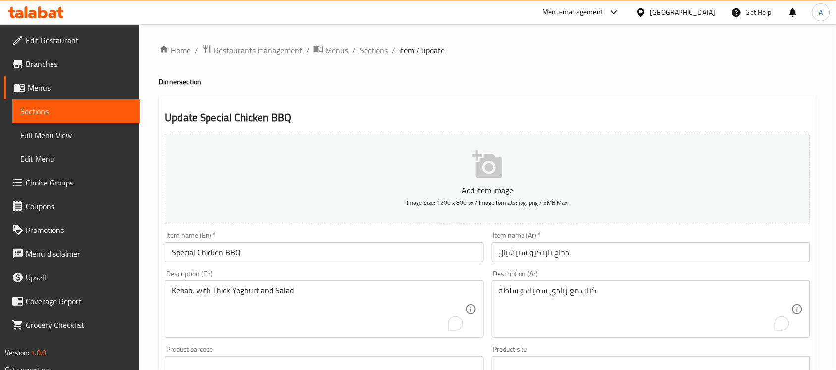
click at [377, 50] on span "Sections" at bounding box center [373, 51] width 28 height 12
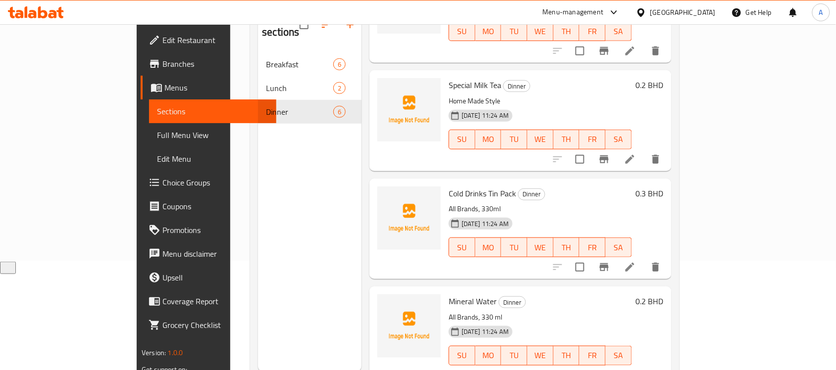
scroll to position [139, 0]
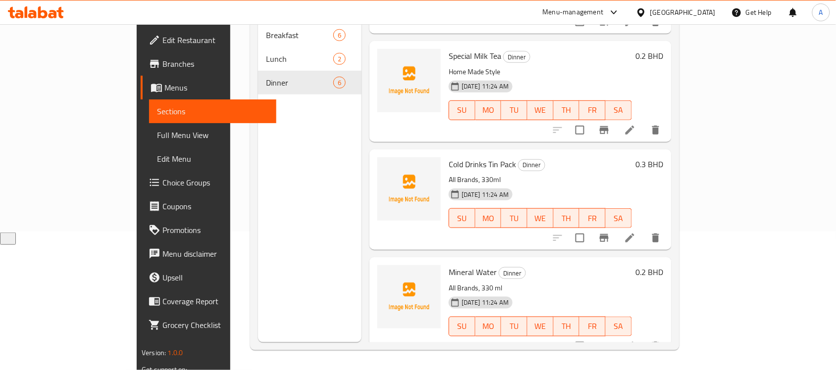
click at [590, 228] on input "checkbox" at bounding box center [579, 238] width 21 height 21
checkbox input "true"
click at [590, 336] on input "checkbox" at bounding box center [579, 346] width 21 height 21
checkbox input "true"
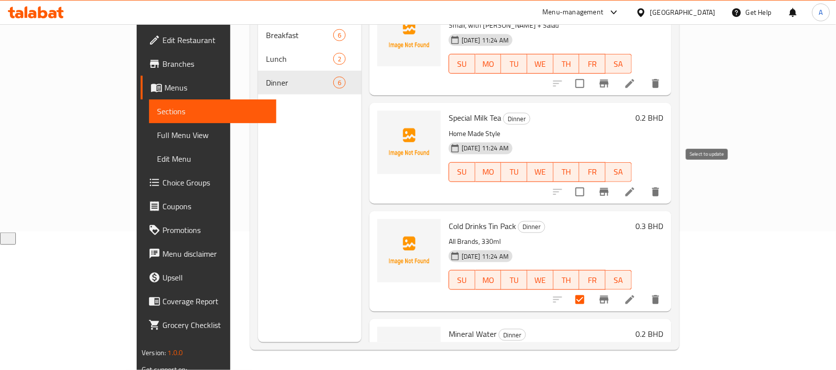
click at [590, 182] on input "checkbox" at bounding box center [579, 192] width 21 height 21
checkbox input "true"
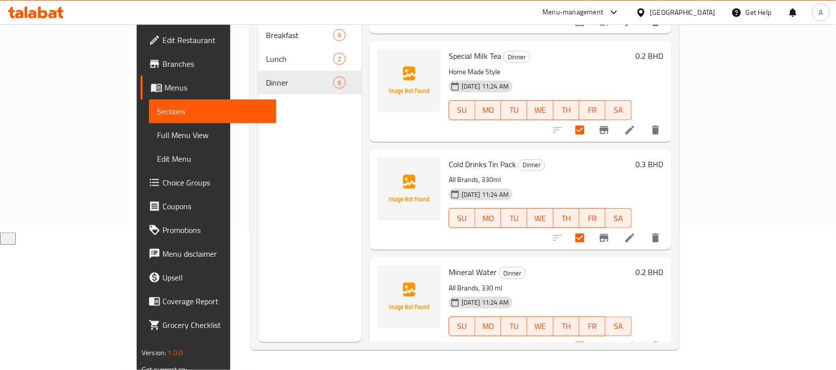
click at [448, 49] on span "Special Milk Tea" at bounding box center [474, 56] width 52 height 15
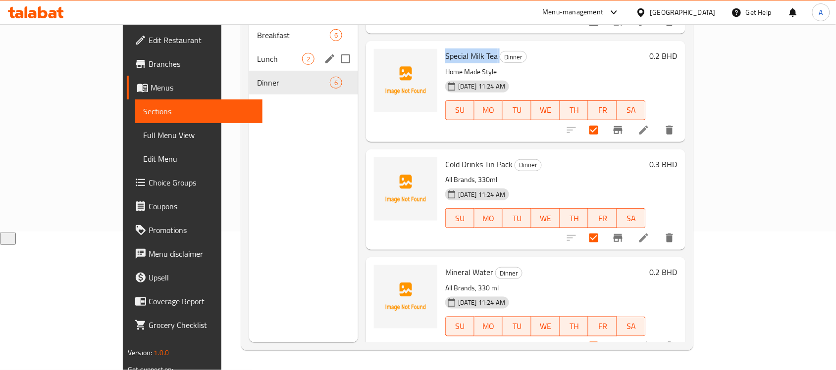
copy h6 "Special Milk Tea"
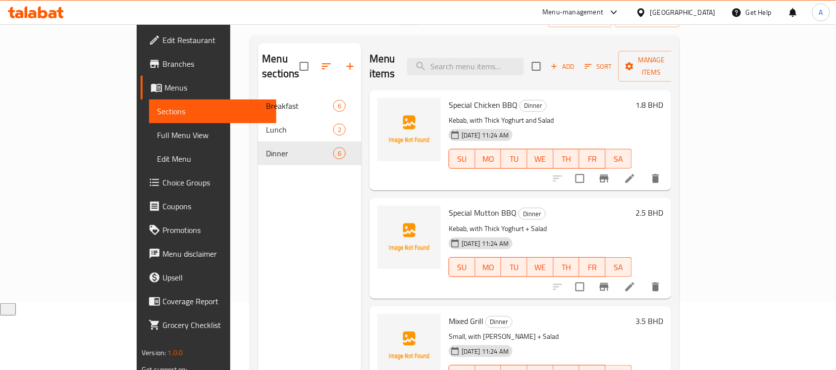
scroll to position [0, 0]
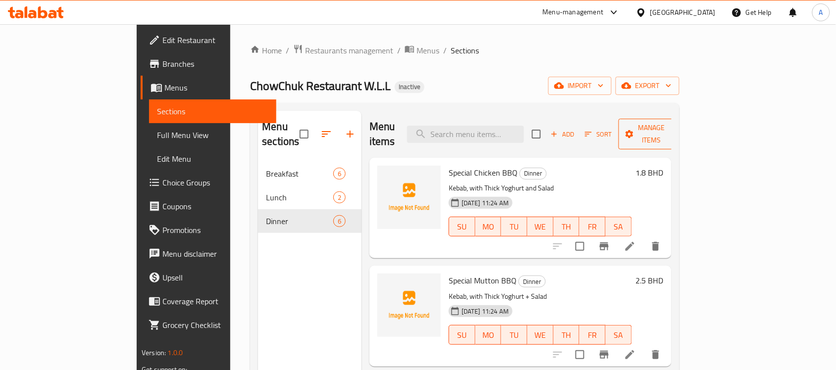
click at [685, 120] on button "Manage items" at bounding box center [651, 134] width 66 height 31
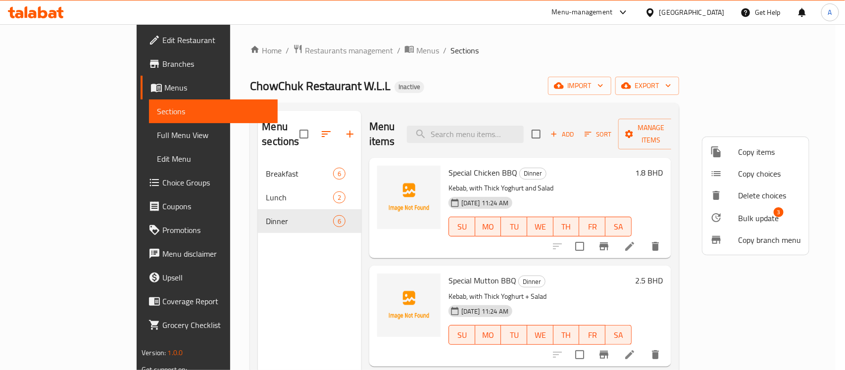
click at [734, 208] on li "Bulk update 3" at bounding box center [755, 217] width 106 height 23
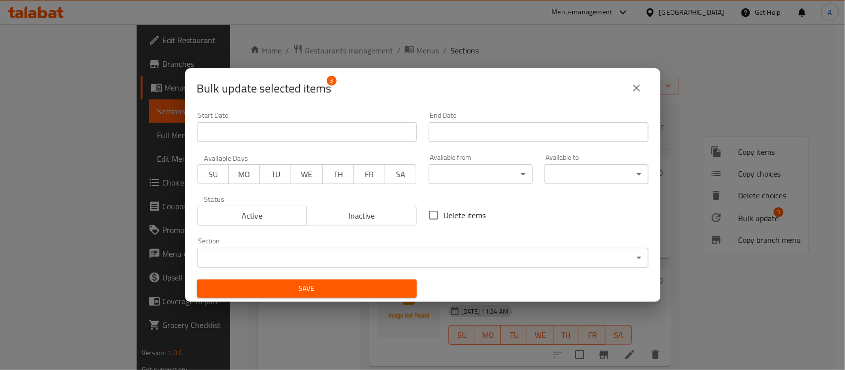
click at [444, 214] on span "Delete items" at bounding box center [465, 215] width 42 height 12
click at [439, 214] on input "Delete items" at bounding box center [433, 215] width 21 height 21
checkbox input "true"
click at [379, 263] on body "​ Menu-management Bahrain Get Help A Edit Restaurant Branches Menus Sections Fu…" at bounding box center [422, 197] width 845 height 346
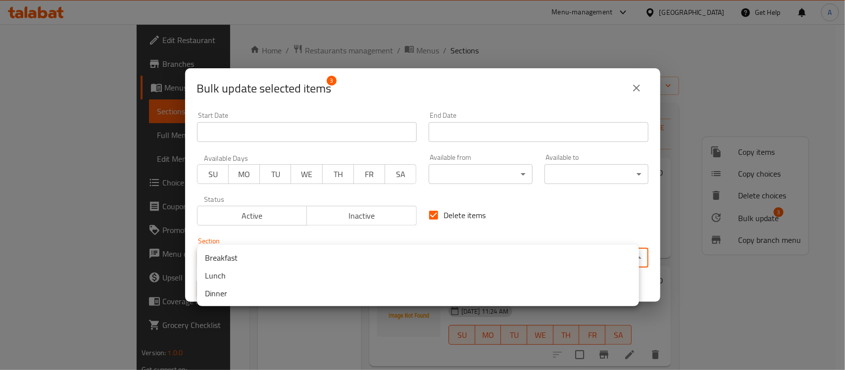
click at [535, 223] on div at bounding box center [422, 185] width 845 height 370
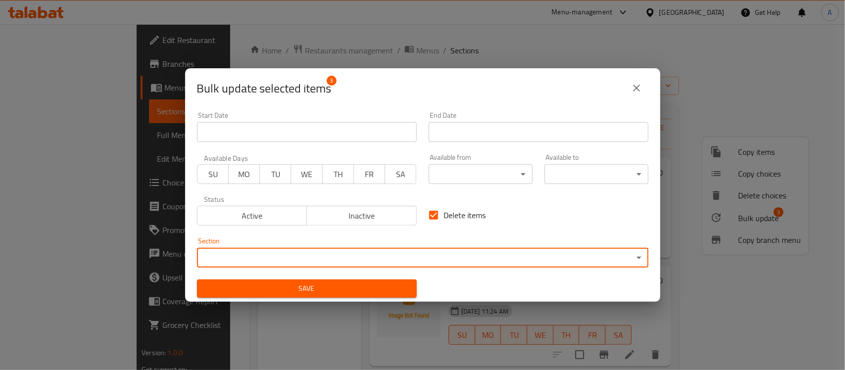
click at [365, 299] on div "Save" at bounding box center [307, 289] width 232 height 30
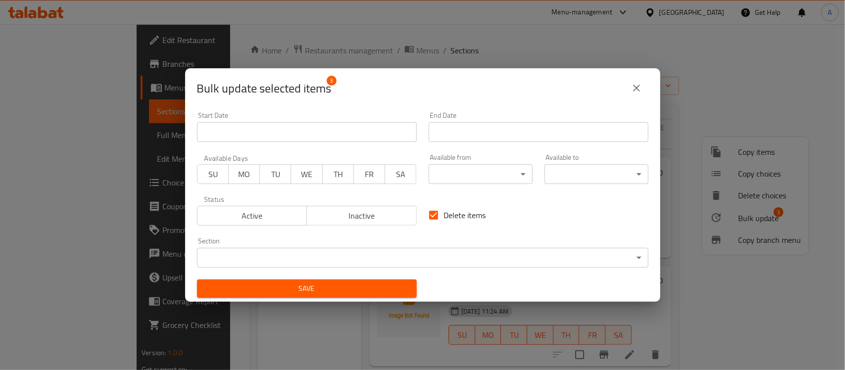
click at [365, 290] on span "Save" at bounding box center [307, 289] width 204 height 12
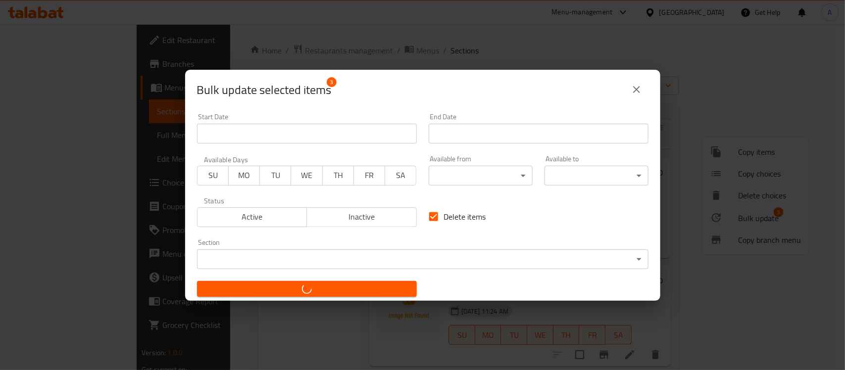
checkbox input "false"
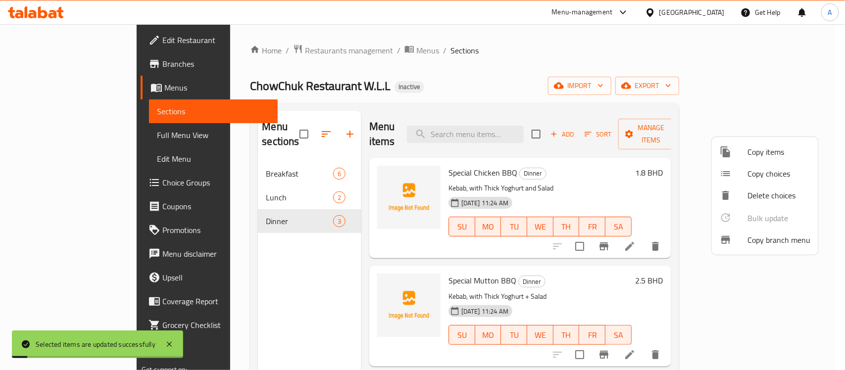
click at [587, 277] on div at bounding box center [422, 185] width 845 height 370
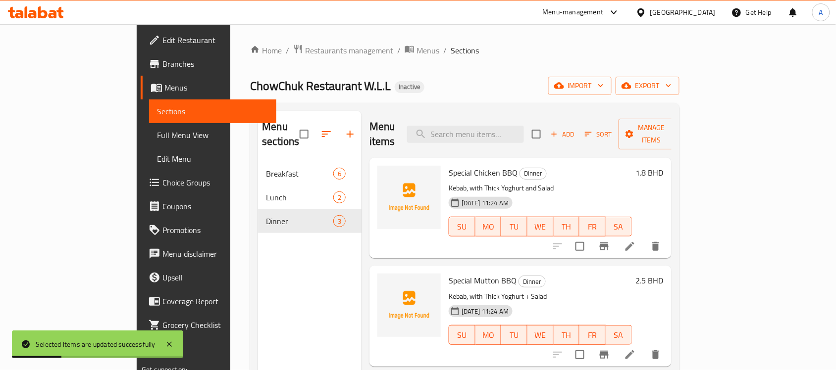
click at [644, 238] on li at bounding box center [630, 247] width 28 height 18
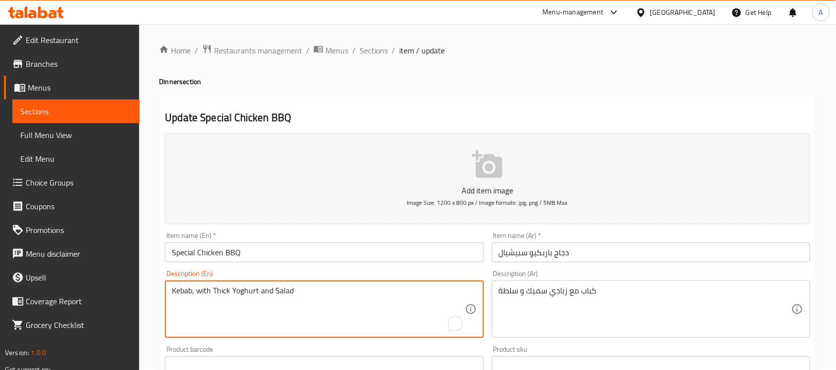
drag, startPoint x: 133, startPoint y: 263, endPoint x: 115, endPoint y: 261, distance: 17.5
paste textarea "Grilled chicken marinated in spices."
click at [216, 298] on textarea "Grilled chicken marinated in spices with thick yoghurt and salad." at bounding box center [318, 309] width 293 height 47
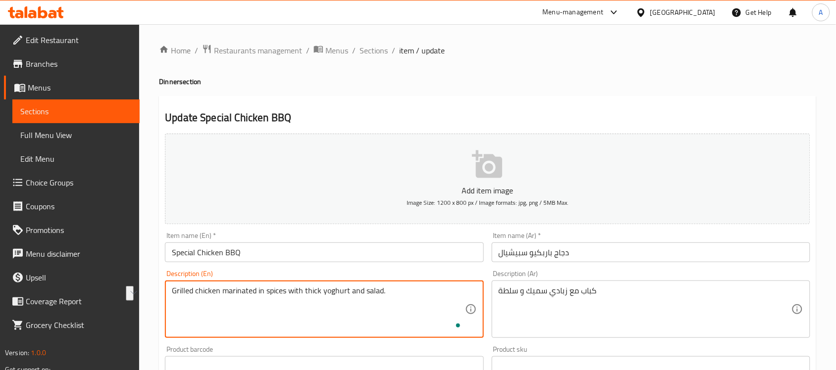
type textarea "Grilled chicken marinated in spices with thick yoghurt and salad."
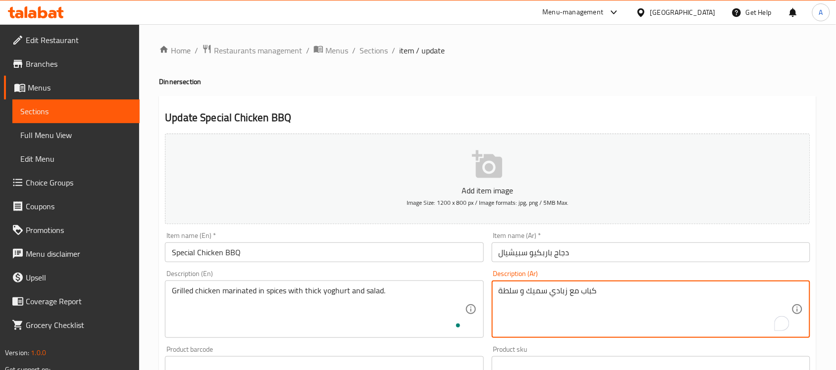
click at [590, 320] on textarea "كباب مع زبادي سميك و سلطة" at bounding box center [644, 309] width 293 height 47
paste textarea "دجاج مشوي متبل بالبهارات مع الزبادي السميك والسلطة."
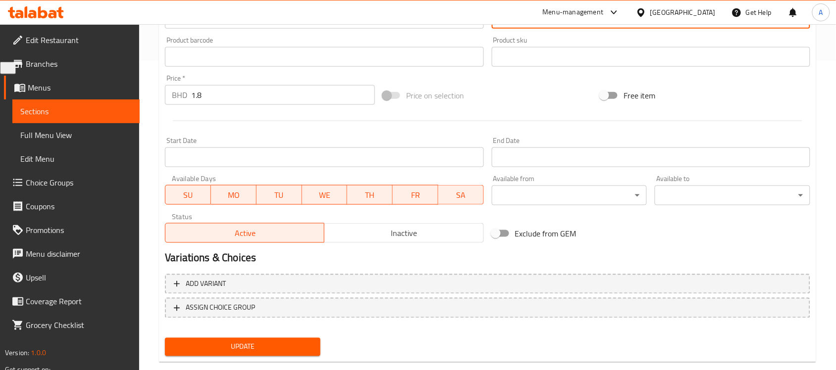
type textarea "دجاج مشوي متبل بالبهارات مع الزبادي السميك والسلطة."
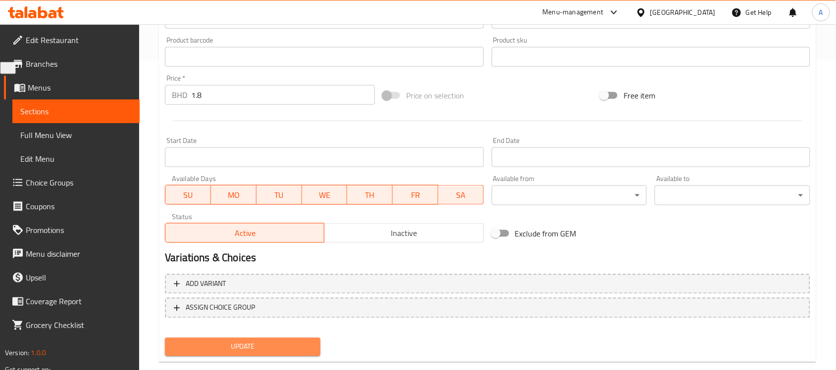
click at [257, 345] on span "Update" at bounding box center [243, 347] width 140 height 12
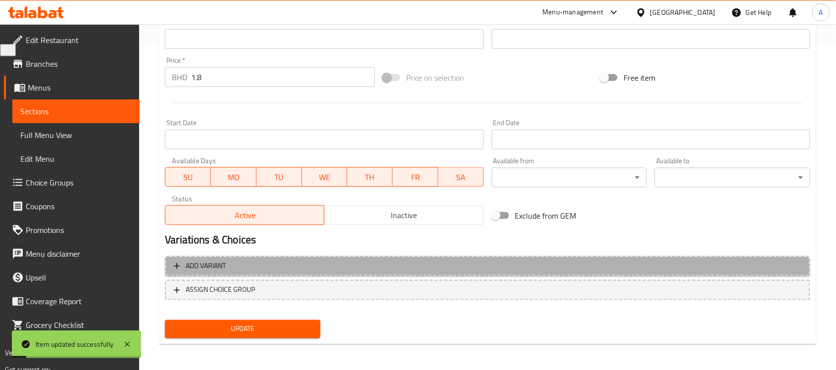
click at [238, 267] on span "Add variant" at bounding box center [487, 266] width 627 height 12
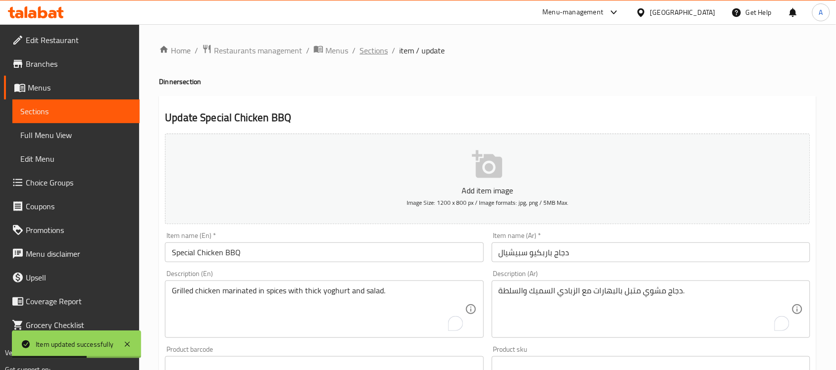
click at [370, 50] on span "Sections" at bounding box center [373, 51] width 28 height 12
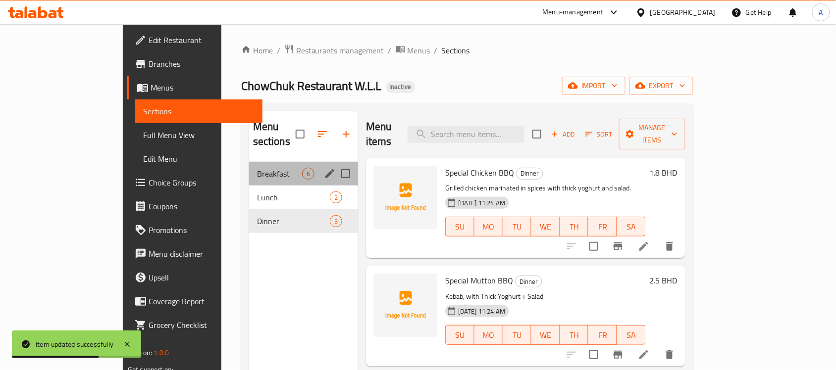
click at [249, 167] on div "Breakfast 6" at bounding box center [303, 174] width 109 height 24
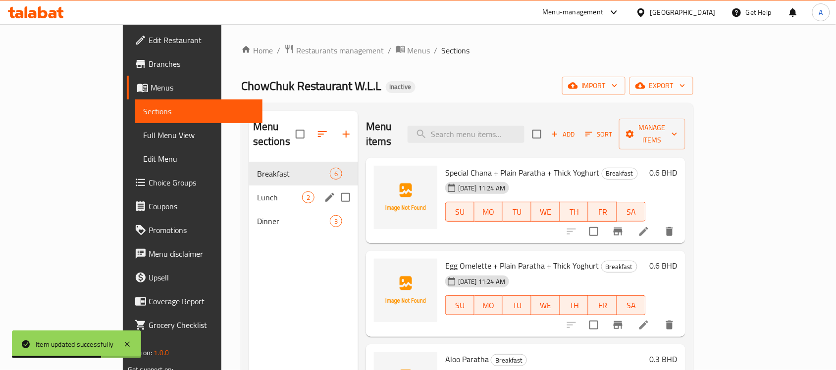
click at [249, 186] on div "Lunch 2" at bounding box center [303, 198] width 109 height 24
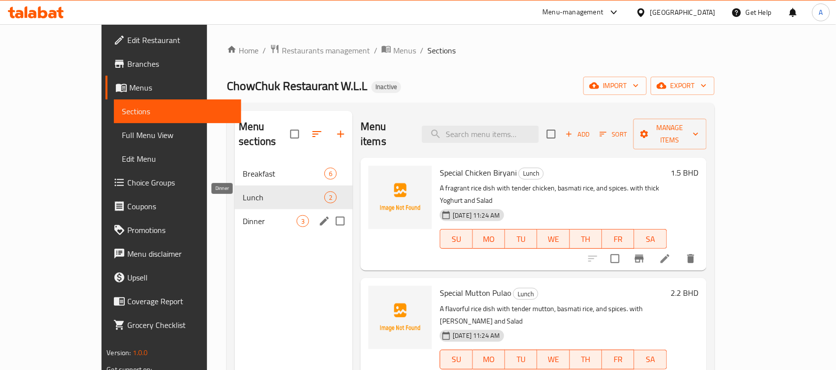
click at [243, 215] on span "Dinner" at bounding box center [270, 221] width 54 height 12
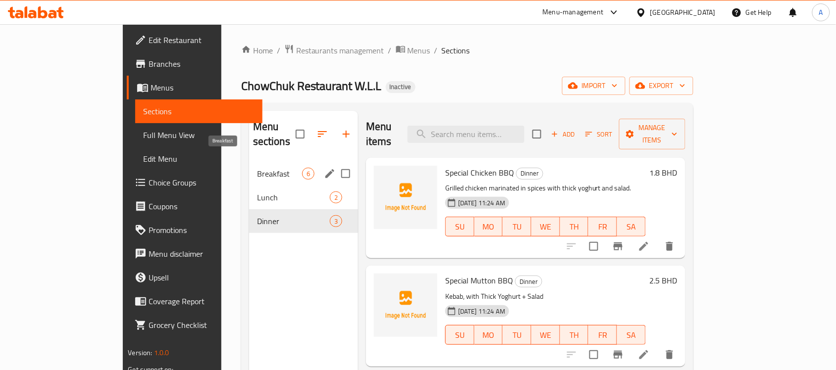
click at [257, 168] on span "Breakfast" at bounding box center [279, 174] width 45 height 12
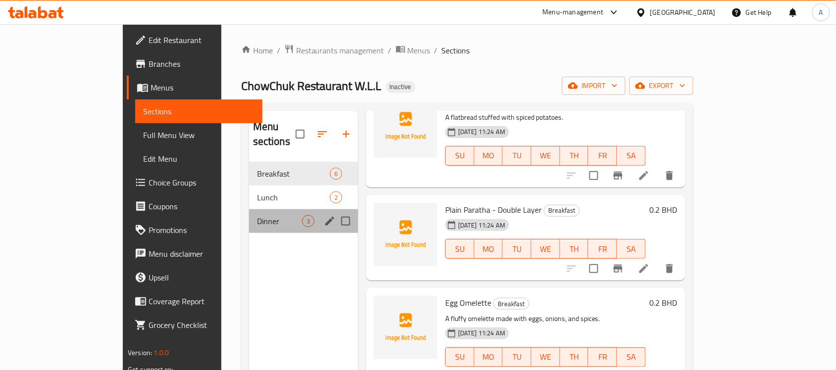
click at [249, 209] on div "Dinner 3" at bounding box center [303, 221] width 109 height 24
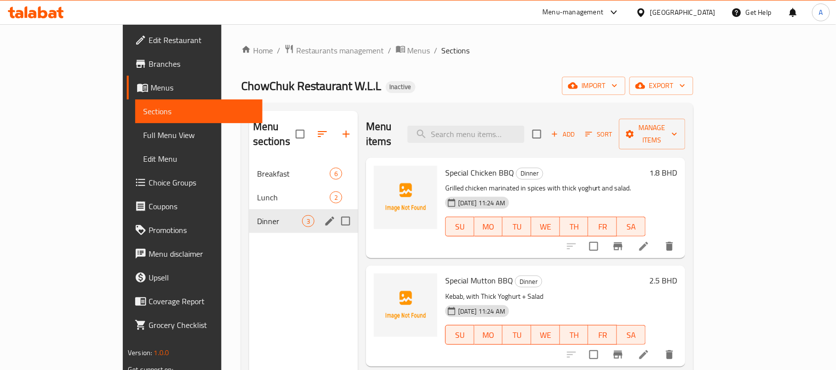
click at [249, 213] on div "Dinner 3" at bounding box center [303, 221] width 109 height 24
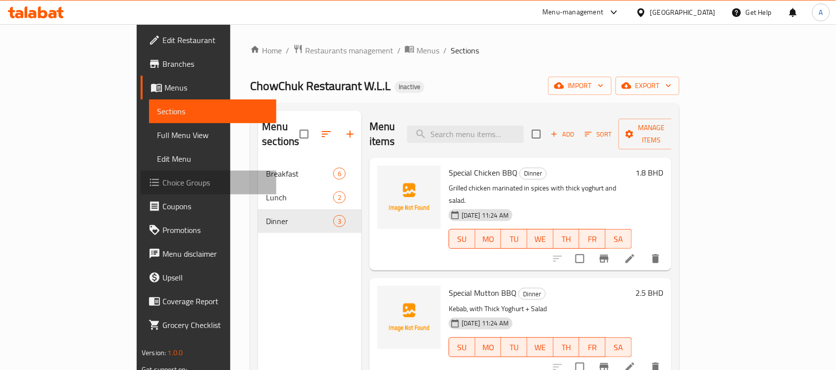
click at [162, 177] on span "Choice Groups" at bounding box center [215, 183] width 106 height 12
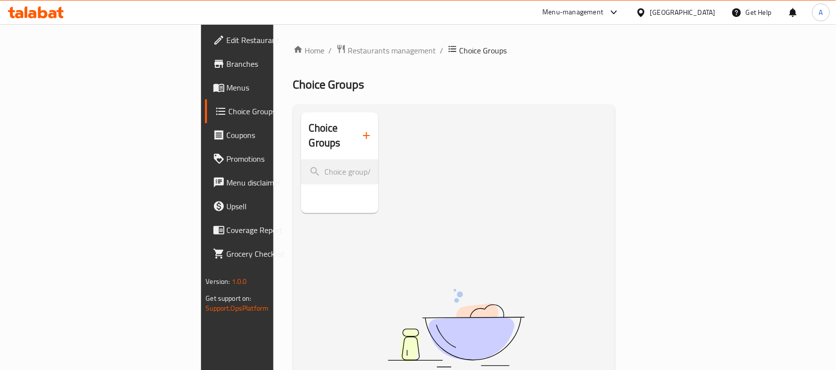
click at [354, 128] on button "button" at bounding box center [366, 136] width 24 height 24
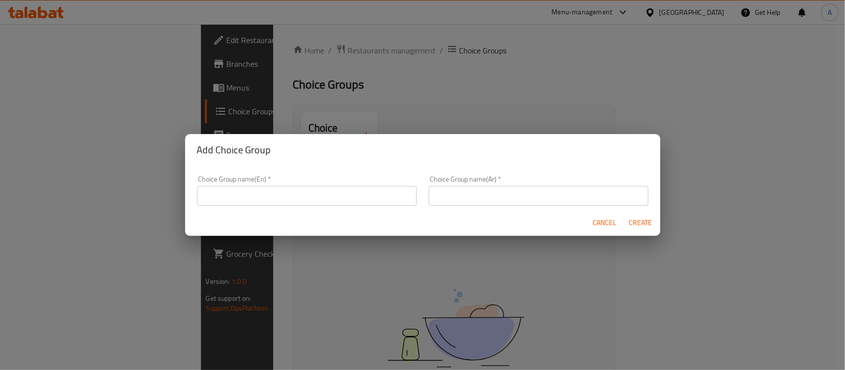
click at [242, 182] on div "Choice Group name(En)   * Choice Group name(En) *" at bounding box center [307, 191] width 220 height 30
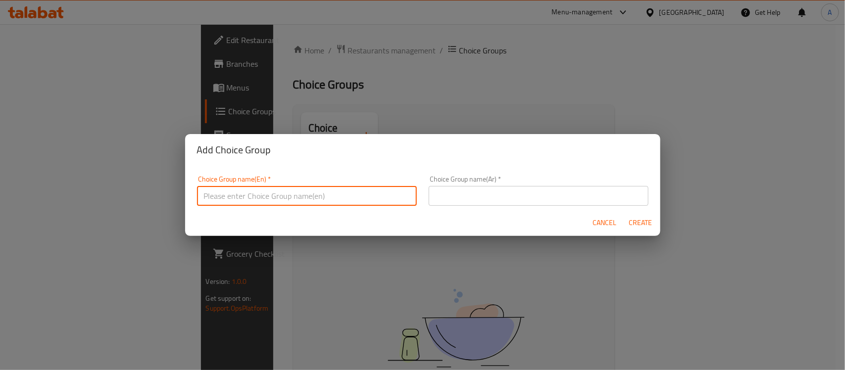
click at [241, 199] on input "text" at bounding box center [307, 196] width 220 height 20
type input "Your Choice Of Size:"
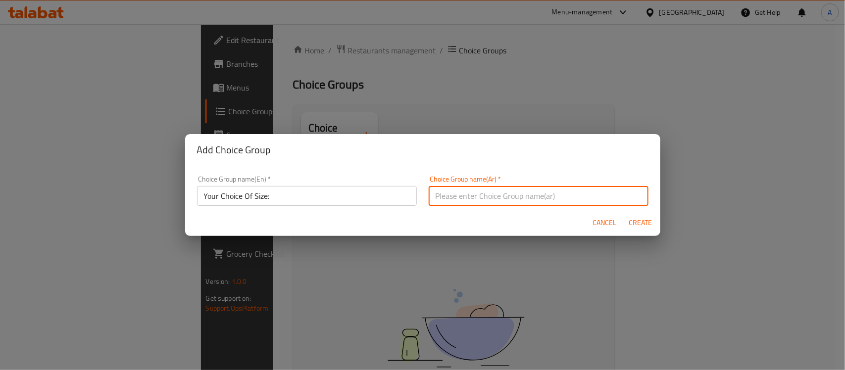
click at [496, 197] on input "text" at bounding box center [539, 196] width 220 height 20
type input "إختيارك من الحجم:"
click at [632, 225] on span "Create" at bounding box center [641, 223] width 24 height 12
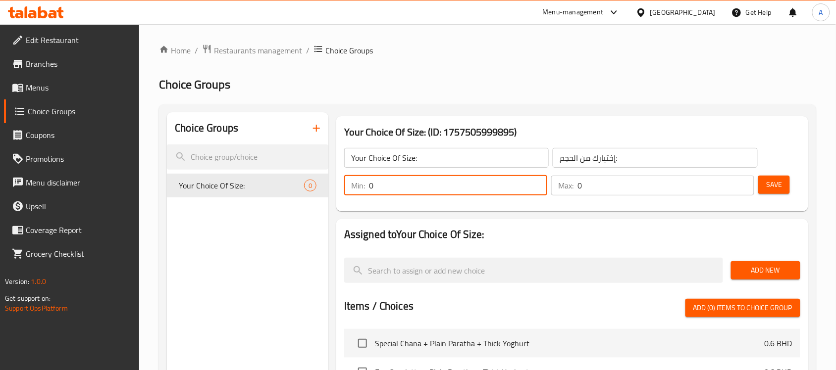
drag, startPoint x: 431, startPoint y: 187, endPoint x: 333, endPoint y: 188, distance: 98.0
click at [333, 188] on div "Your Choice Of Size: (ID: 1757505999895) Your Choice Of Size: ​ إختيارك من الحج…" at bounding box center [572, 163] width 480 height 103
type input "1"
click at [553, 190] on div "Max: 0 ​" at bounding box center [652, 186] width 203 height 20
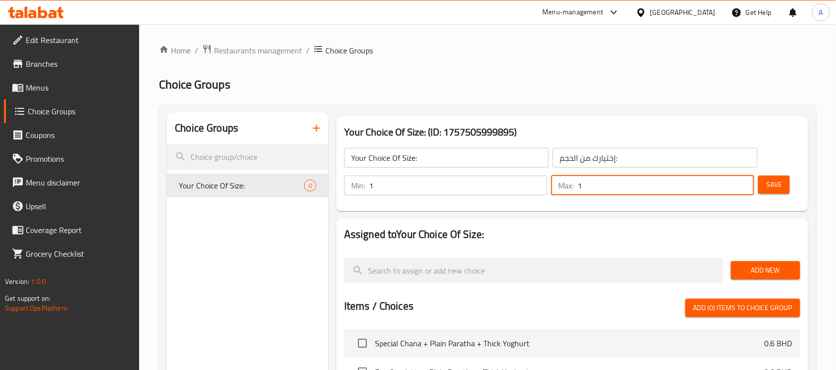
type input "1"
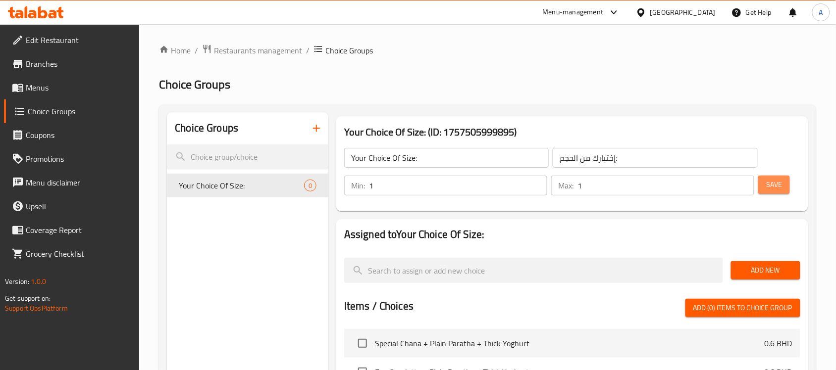
click at [773, 185] on span "Save" at bounding box center [774, 185] width 16 height 12
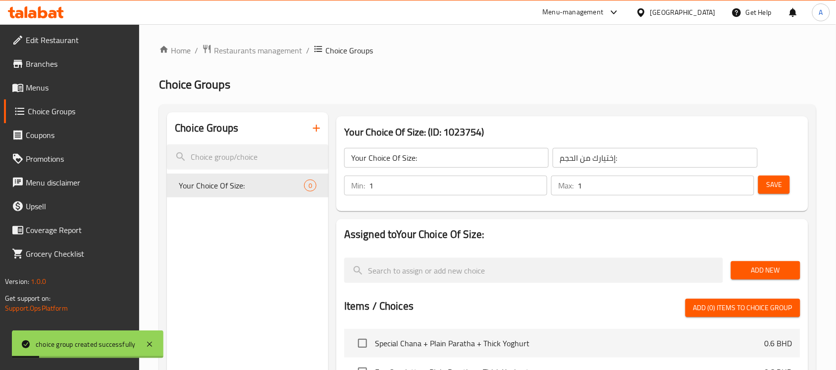
click at [781, 271] on span "Add New" at bounding box center [765, 270] width 53 height 12
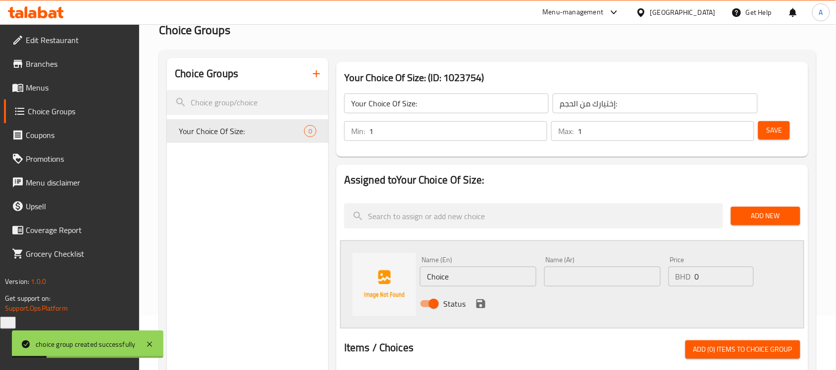
scroll to position [124, 0]
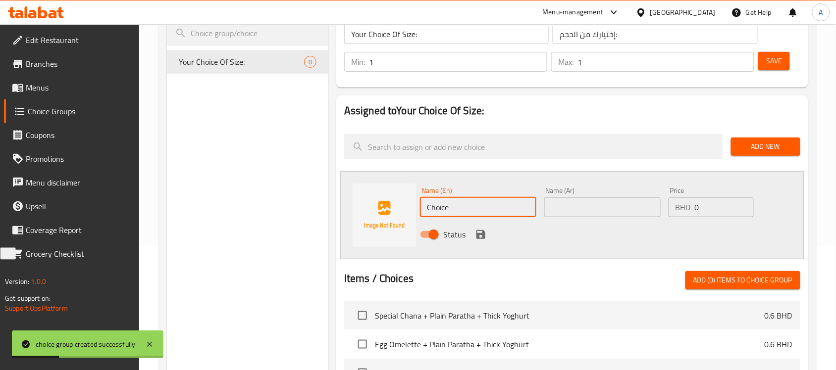
drag, startPoint x: 465, startPoint y: 210, endPoint x: 405, endPoint y: 206, distance: 60.6
click at [405, 206] on div "Name (En) Choice Name (En) Name (Ar) Name (Ar) Price BHD 0 Price Status" at bounding box center [572, 215] width 464 height 88
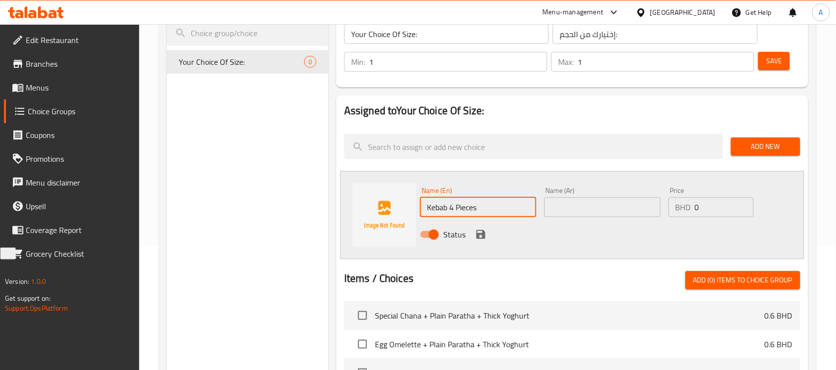
type input "Kebab 4 Pieces"
click at [582, 215] on input "text" at bounding box center [602, 208] width 116 height 20
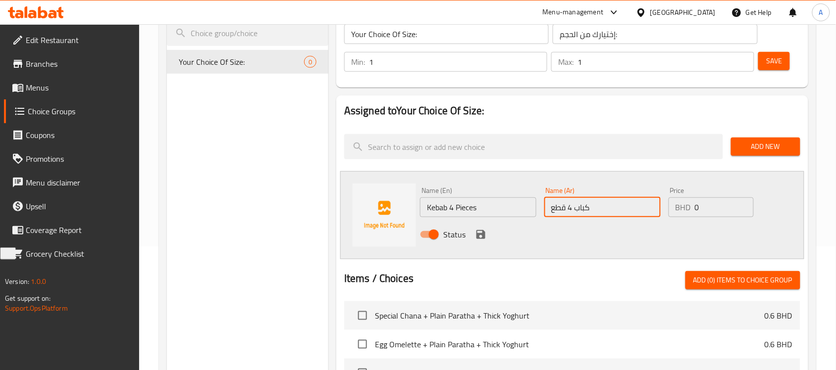
type input "كباب 4 قطع"
drag, startPoint x: 704, startPoint y: 211, endPoint x: 692, endPoint y: 215, distance: 13.2
click at [692, 215] on div "BHD 0 Price" at bounding box center [710, 208] width 85 height 20
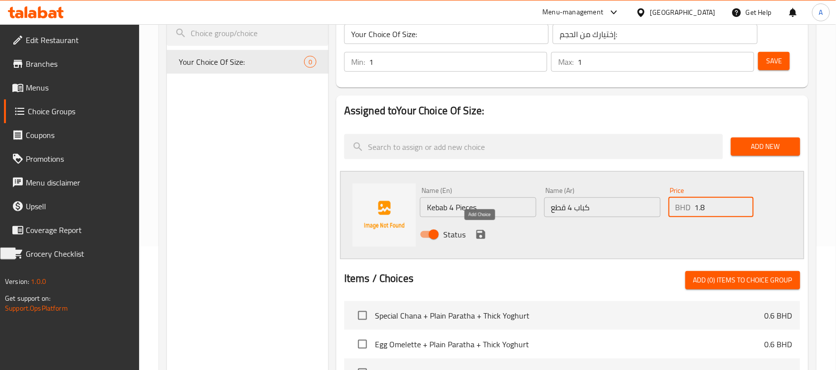
type input "1.8"
click at [478, 235] on icon "save" at bounding box center [480, 234] width 9 height 9
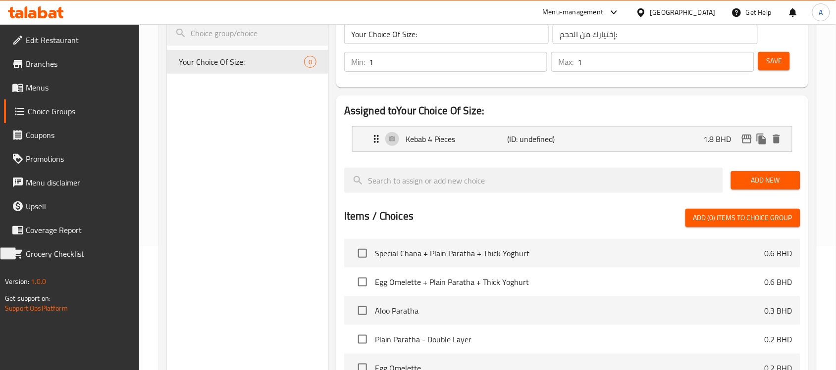
click at [773, 173] on button "Add New" at bounding box center [765, 180] width 69 height 18
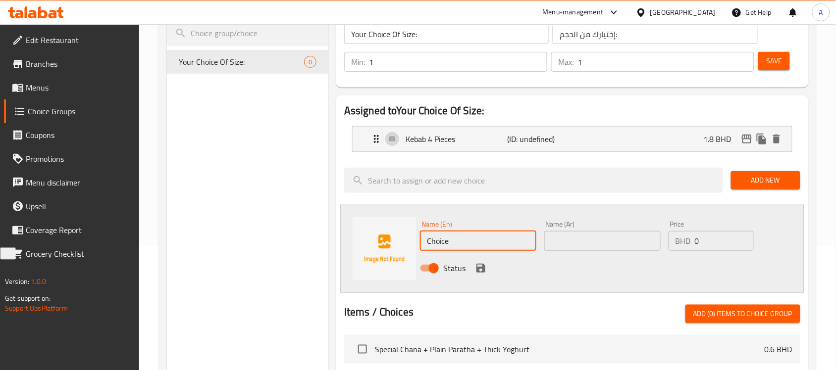
drag, startPoint x: 458, startPoint y: 239, endPoint x: 416, endPoint y: 243, distance: 42.3
click at [416, 243] on div "Name (En) Choice Name (En)" at bounding box center [478, 236] width 124 height 38
type input "Tikka 3 Pieces"
click at [583, 251] on div "Name (Ar) Name (Ar)" at bounding box center [602, 236] width 124 height 38
click at [586, 230] on div "Name (Ar) Name (Ar)" at bounding box center [602, 236] width 116 height 30
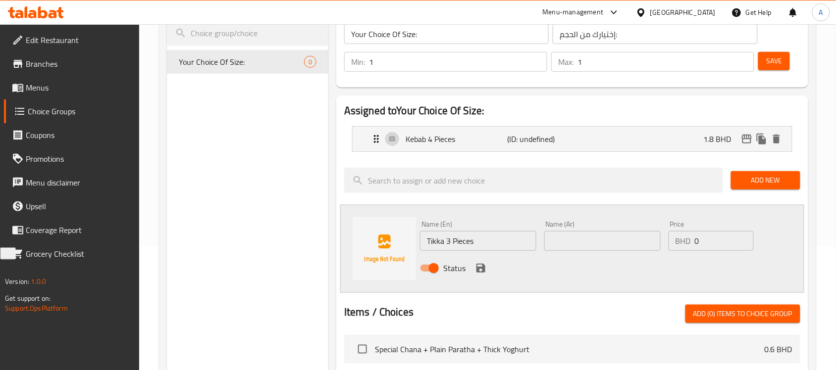
click at [585, 236] on input "text" at bounding box center [602, 241] width 116 height 20
type input "تكا 3 قطع"
drag, startPoint x: 703, startPoint y: 239, endPoint x: 689, endPoint y: 242, distance: 15.1
click at [689, 242] on div "BHD 0 Price" at bounding box center [710, 241] width 85 height 20
type input "1.8"
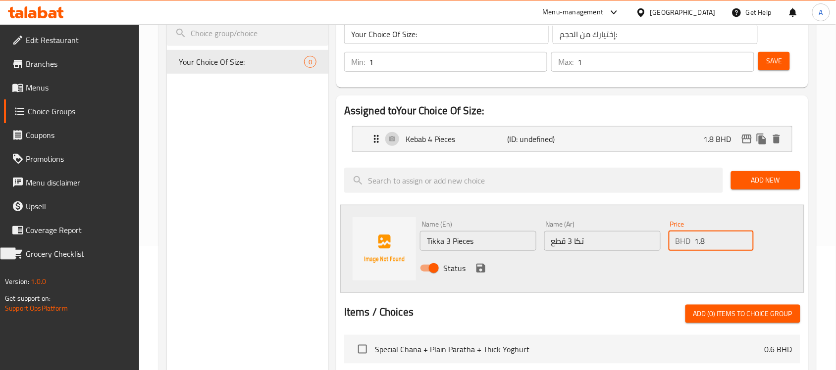
click at [489, 268] on div "Status" at bounding box center [602, 268] width 372 height 27
click at [485, 268] on icon "save" at bounding box center [481, 268] width 12 height 12
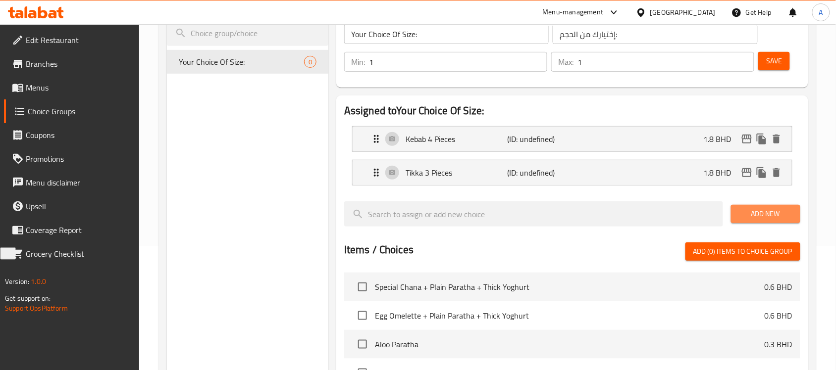
click at [748, 211] on span "Add New" at bounding box center [765, 214] width 53 height 12
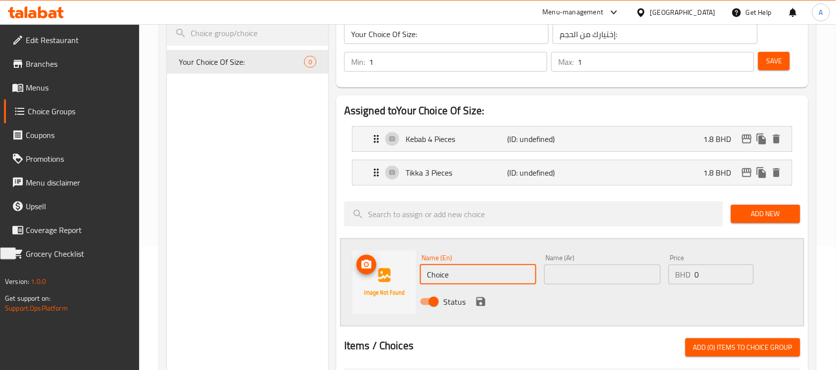
drag, startPoint x: 447, startPoint y: 275, endPoint x: 414, endPoint y: 279, distance: 32.4
click at [414, 279] on div "Name (En) Choice Name (En) Name (Ar) Name (Ar) Price BHD 0 Price Status" at bounding box center [572, 283] width 464 height 88
type input "Half - Grilled"
click at [607, 284] on input "text" at bounding box center [602, 275] width 116 height 20
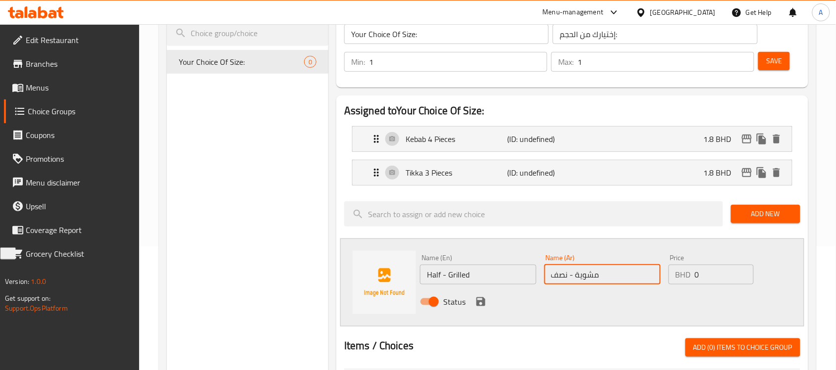
type input "مشوية - نصف"
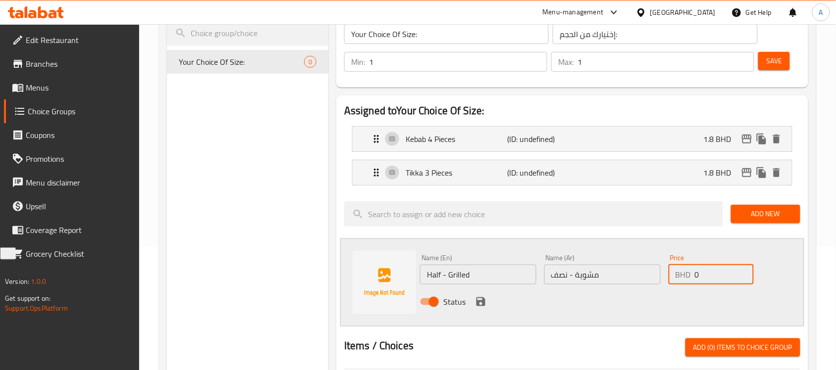
drag, startPoint x: 717, startPoint y: 282, endPoint x: 691, endPoint y: 289, distance: 27.0
click at [691, 288] on div "Price BHD 0 Price" at bounding box center [710, 269] width 93 height 38
type input "1.8"
click at [483, 300] on icon "save" at bounding box center [480, 302] width 9 height 9
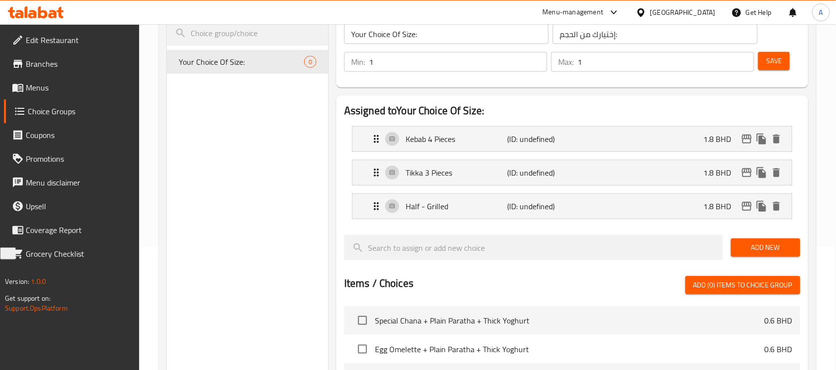
click at [771, 253] on span "Add New" at bounding box center [765, 248] width 53 height 12
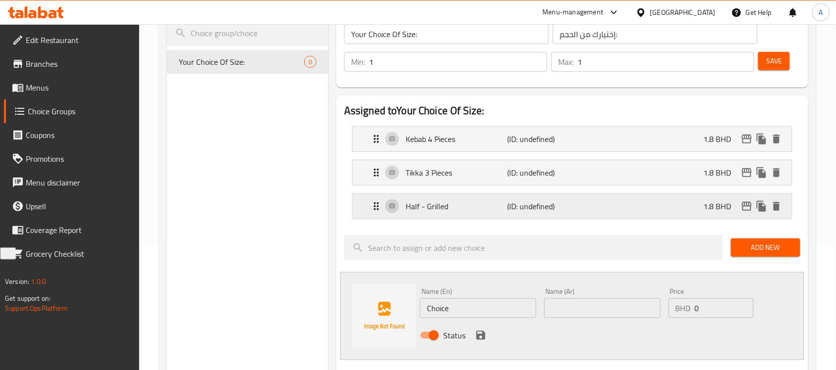
click at [453, 209] on p "Half - Grilled" at bounding box center [455, 206] width 101 height 12
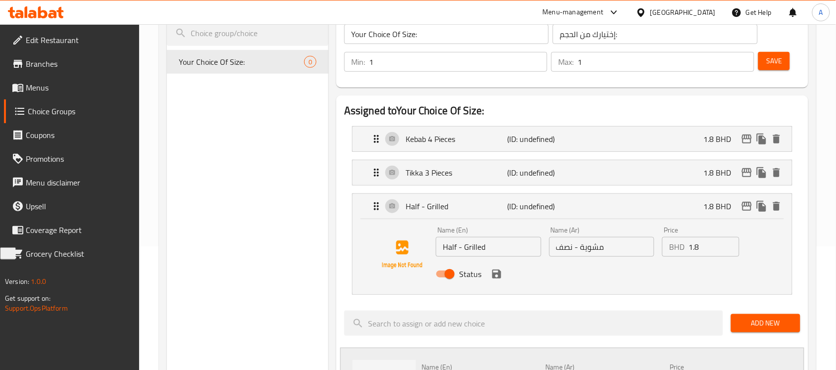
click at [493, 234] on div "Name (En) Half - Grilled Name (En)" at bounding box center [488, 242] width 105 height 30
click at [495, 244] on input "Half - Grilled" at bounding box center [488, 247] width 105 height 20
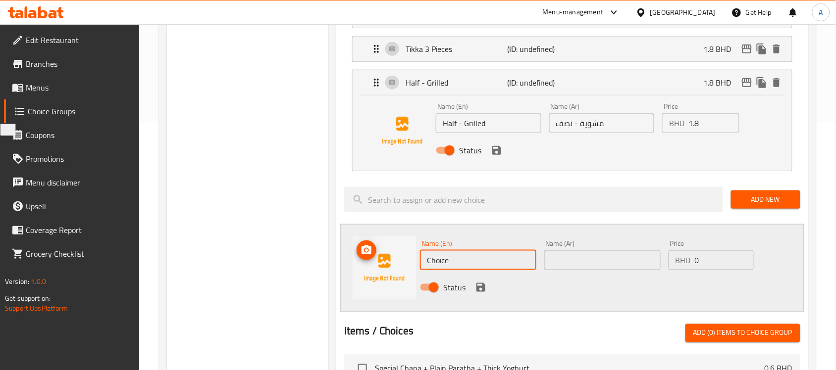
drag, startPoint x: 473, startPoint y: 253, endPoint x: 394, endPoint y: 245, distance: 79.7
click at [394, 245] on div "Name (En) Choice Name (En) Name (Ar) Name (Ar) Price BHD 0 Price Status" at bounding box center [572, 268] width 464 height 88
paste input "Half - Grilled"
click at [429, 258] on input "Half - Grilled" at bounding box center [478, 260] width 116 height 20
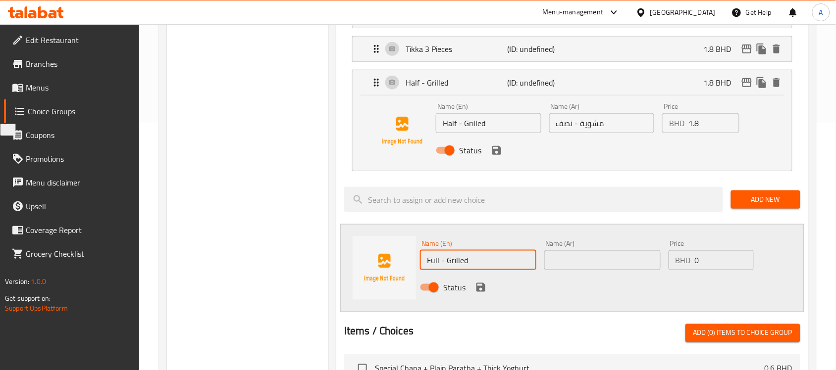
type input "Full - Grilled"
click at [554, 260] on input "text" at bounding box center [602, 260] width 116 height 20
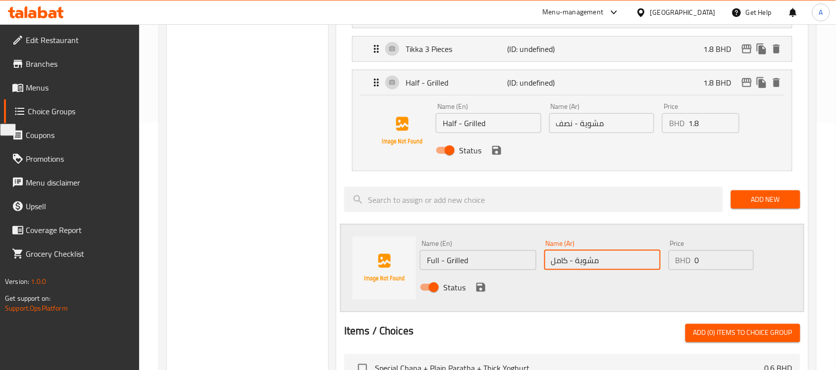
type input "مشوية - كامل"
drag, startPoint x: 680, startPoint y: 266, endPoint x: 674, endPoint y: 266, distance: 5.4
click at [676, 266] on div "BHD 0 Price" at bounding box center [710, 260] width 85 height 20
type input "2.6"
click at [481, 285] on icon "save" at bounding box center [480, 287] width 9 height 9
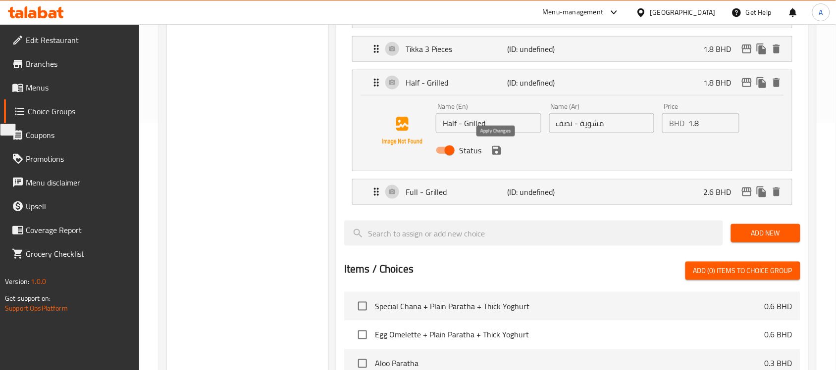
click at [496, 154] on icon "save" at bounding box center [497, 151] width 12 height 12
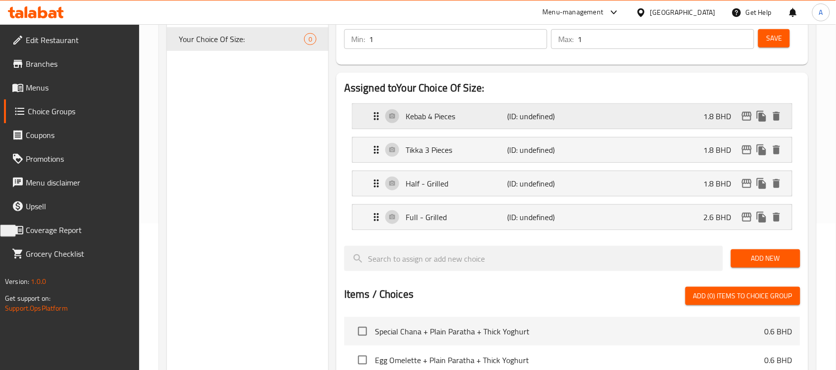
scroll to position [62, 0]
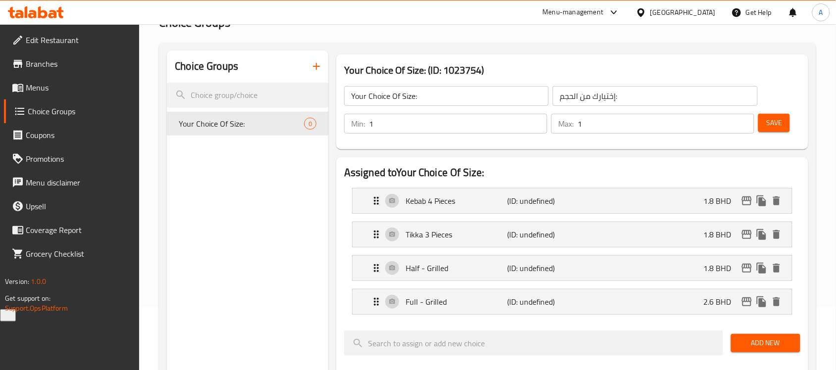
click at [774, 127] on span "Save" at bounding box center [774, 123] width 16 height 12
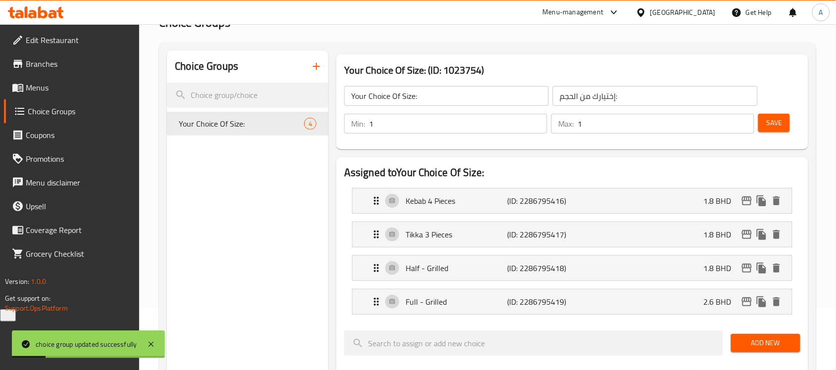
click at [80, 90] on span "Menus" at bounding box center [79, 88] width 106 height 12
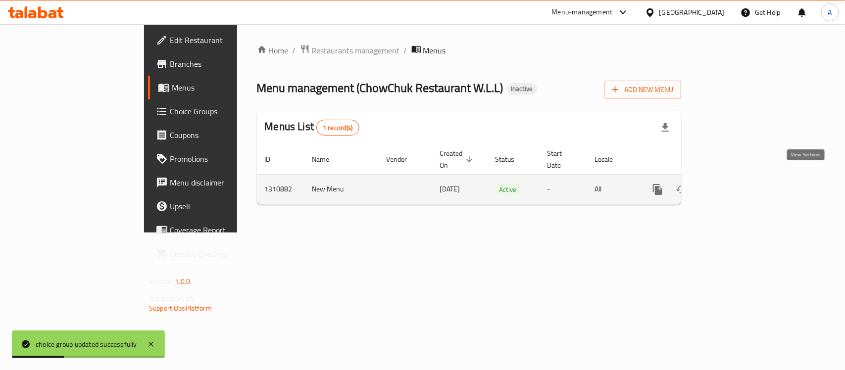
click at [741, 178] on link "enhanced table" at bounding box center [729, 190] width 24 height 24
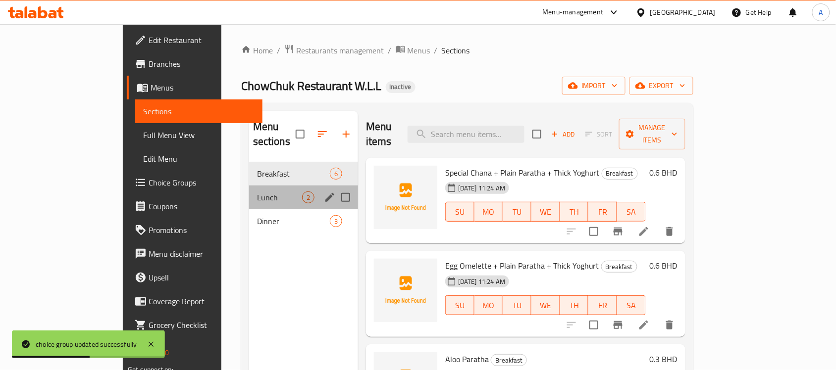
click at [249, 193] on div "Lunch 2" at bounding box center [303, 198] width 109 height 24
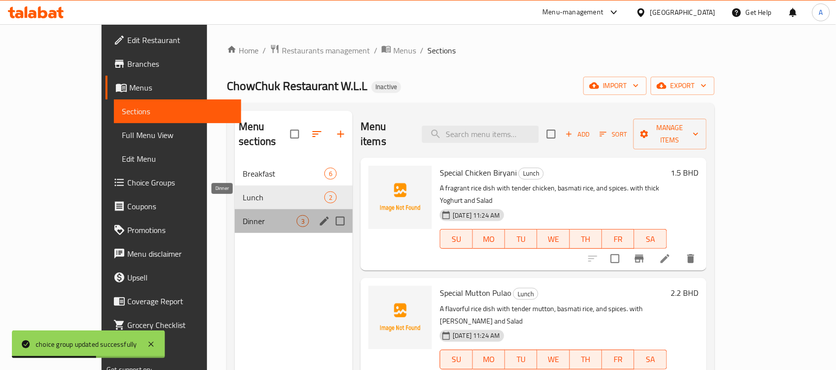
click at [243, 215] on span "Dinner" at bounding box center [270, 221] width 54 height 12
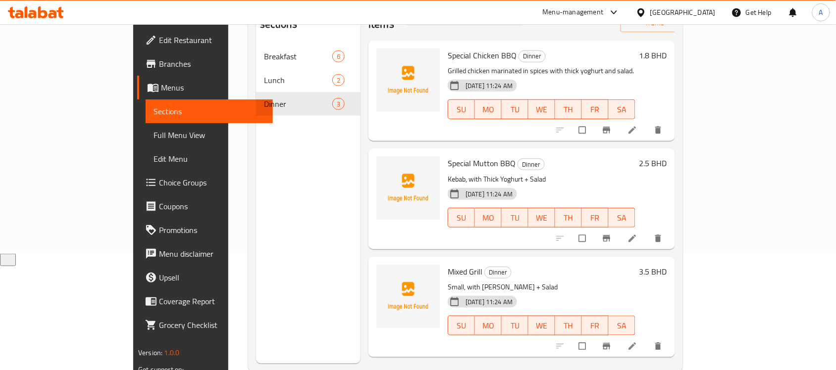
scroll to position [139, 0]
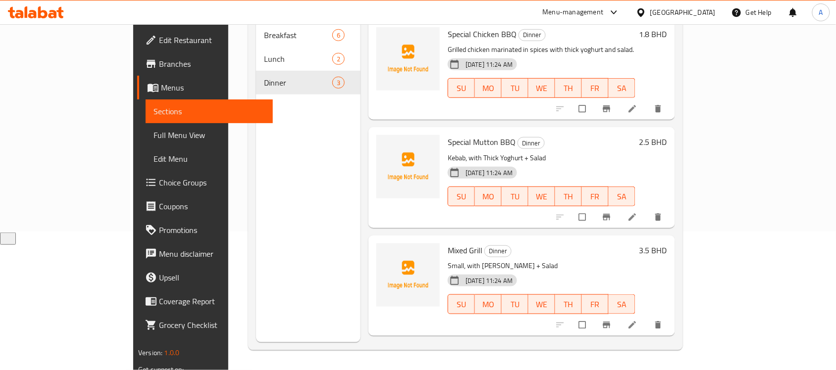
click at [647, 317] on li at bounding box center [633, 325] width 28 height 16
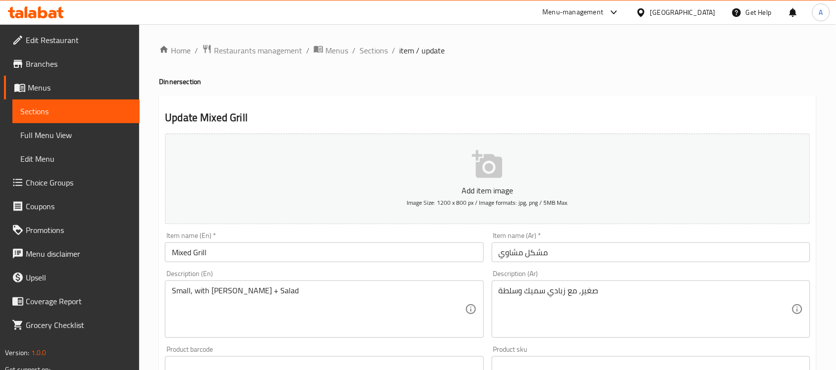
click at [255, 313] on textarea "Small, with [PERSON_NAME] + Salad" at bounding box center [318, 309] width 293 height 47
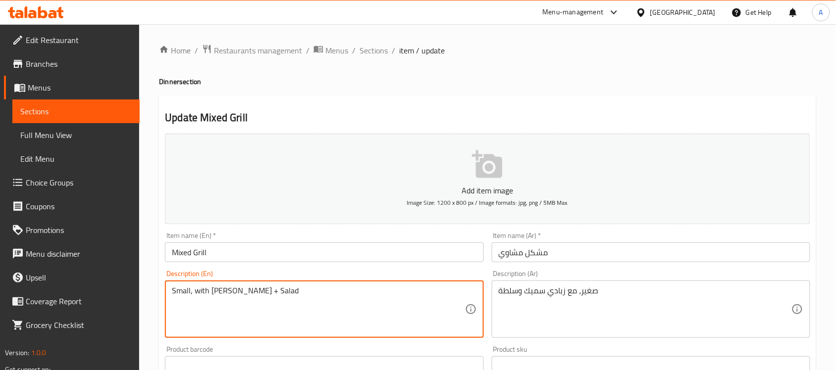
click at [255, 313] on textarea "Small, with [PERSON_NAME] + Salad" at bounding box center [318, 309] width 293 height 47
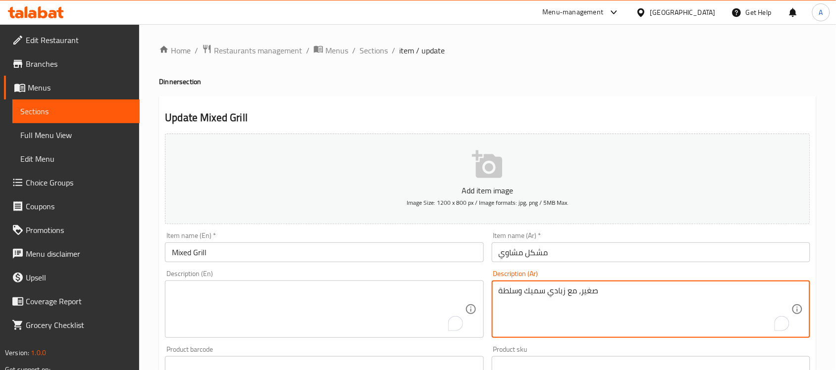
click at [566, 300] on textarea "صغير، مع زبادي سميك وسلطة" at bounding box center [644, 309] width 293 height 47
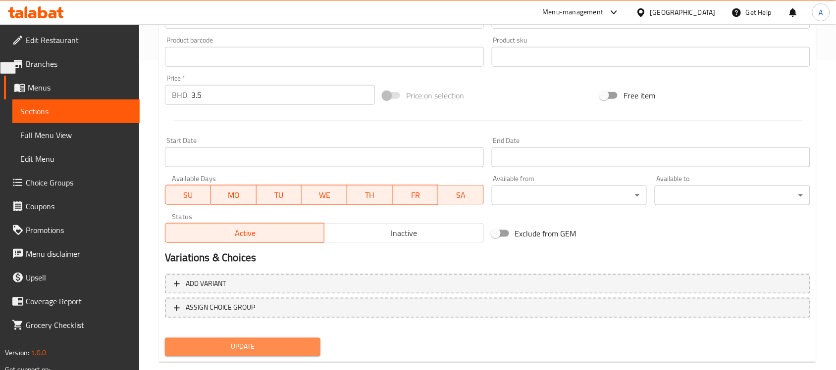
click at [261, 338] on button "Update" at bounding box center [242, 347] width 155 height 18
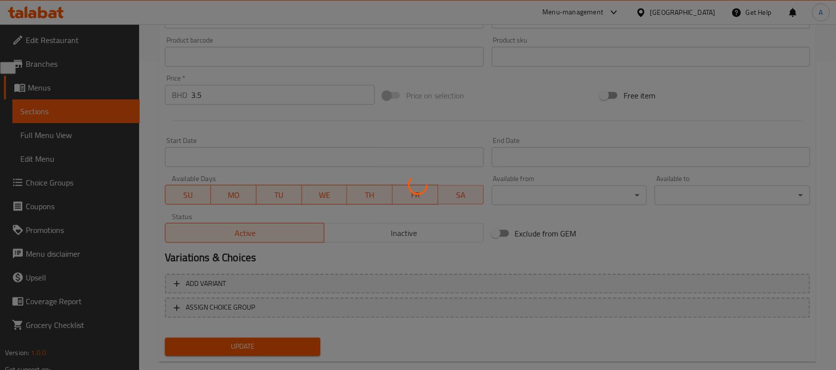
scroll to position [62, 0]
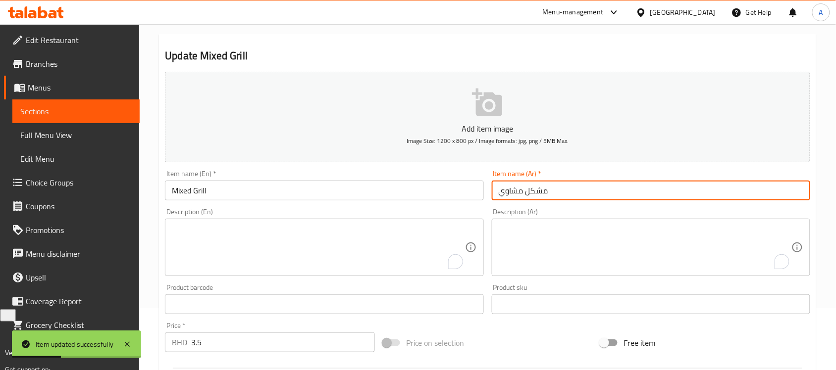
drag, startPoint x: 577, startPoint y: 190, endPoint x: 526, endPoint y: 191, distance: 50.5
click at [526, 191] on input "مشكل مشاوي" at bounding box center [651, 191] width 318 height 20
click at [493, 194] on input "مشاوي" at bounding box center [651, 191] width 318 height 20
click at [495, 193] on input "مشاوي" at bounding box center [651, 191] width 318 height 20
paste input "مشكل"
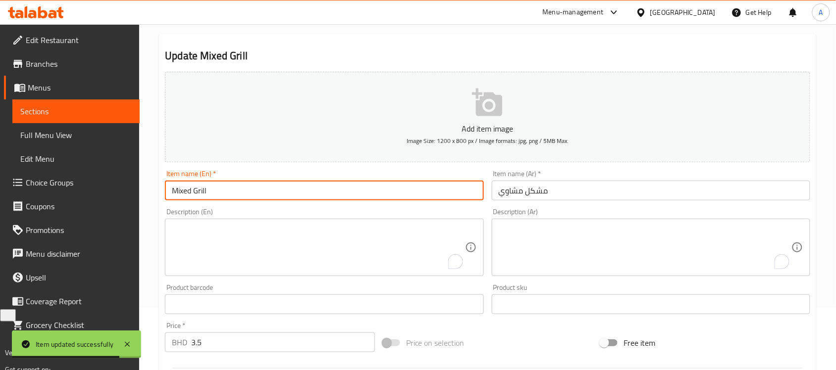
click at [223, 197] on input "Mixed Grill" at bounding box center [324, 191] width 318 height 20
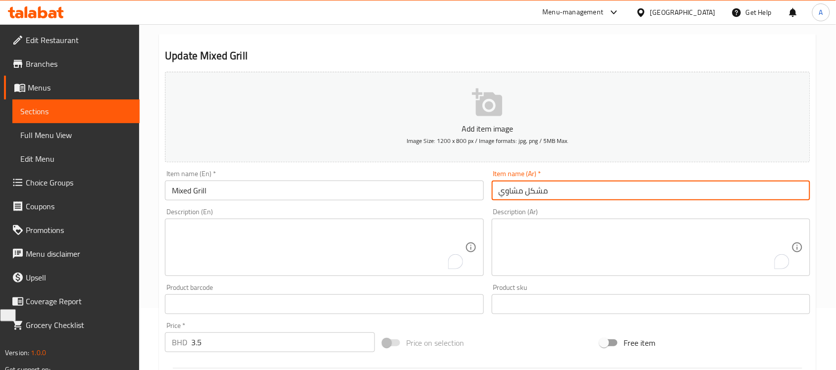
drag, startPoint x: 567, startPoint y: 186, endPoint x: 473, endPoint y: 175, distance: 94.7
click at [473, 176] on div "Add item image Image Size: 1200 x 800 px / Image formats: jpg, png / 5MB Max. I…" at bounding box center [487, 281] width 653 height 427
paste input "يات مشكلة"
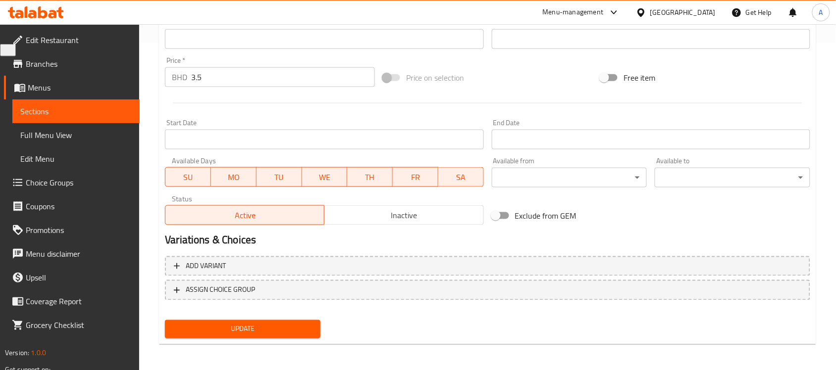
type input "مشويات مشكلة"
click at [236, 330] on span "Update" at bounding box center [243, 329] width 140 height 12
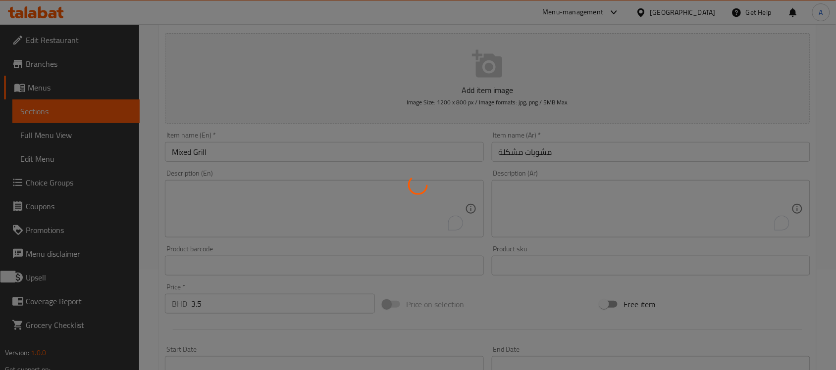
scroll to position [80, 0]
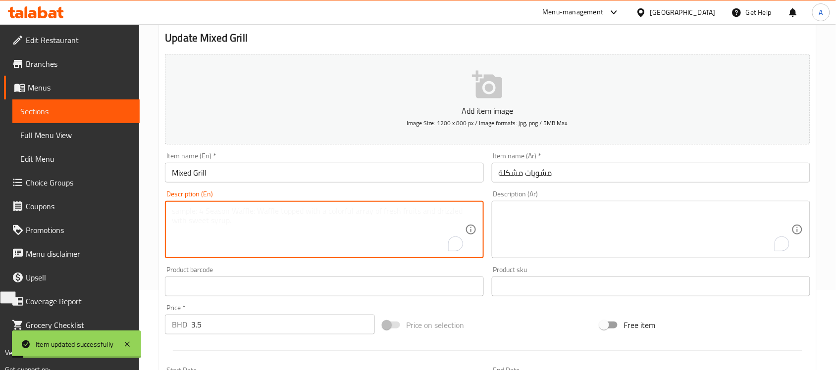
click at [286, 249] on textarea "To enrich screen reader interactions, please activate Accessibility in Grammarl…" at bounding box center [318, 229] width 293 height 47
paste textarea "A platter of assorted grilled chicken and mutton. with Thick Yoghurt + Salad"
click at [399, 211] on textarea "A platter of assorted grilled chicken and mutton. with Thick Yoghurt + Salad" at bounding box center [318, 229] width 293 height 47
click at [399, 211] on textarea "A platter of assorted grilled chicken and mutton. with [PERSON_NAME] and Salad" at bounding box center [318, 229] width 293 height 47
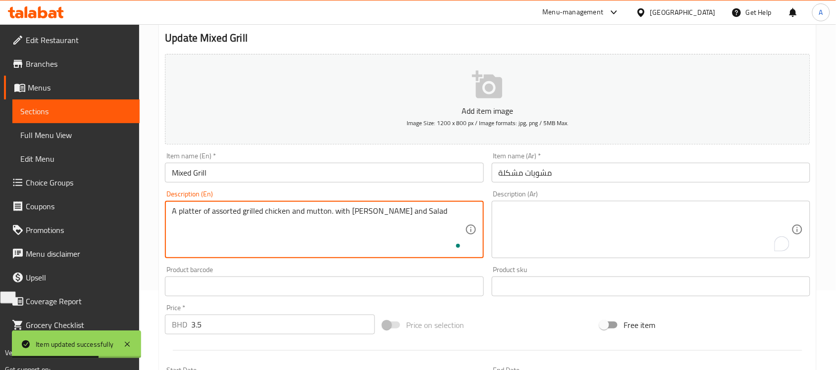
click at [399, 211] on textarea "A platter of assorted grilled chicken and mutton. with [PERSON_NAME] and Salad" at bounding box center [318, 229] width 293 height 47
type textarea "A platter of assorted grilled chicken and mutton. with [PERSON_NAME] and Salad"
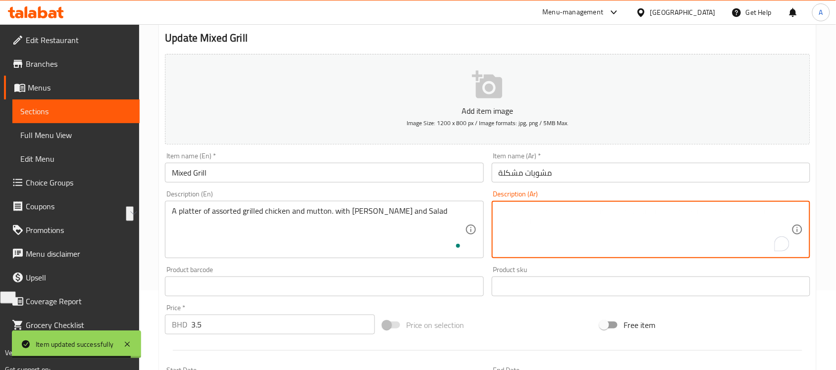
click at [649, 245] on textarea "To enrich screen reader interactions, please activate Accessibility in Grammarl…" at bounding box center [644, 229] width 293 height 47
paste textarea "طبق من الدجاج المشوي ولحم الضأن المتنوع مع الزبادي السميك والسلطة"
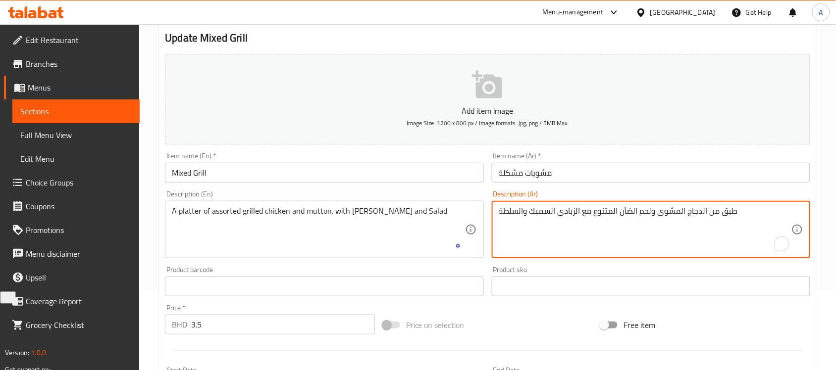
drag, startPoint x: 610, startPoint y: 213, endPoint x: 617, endPoint y: 212, distance: 7.1
click at [617, 212] on textarea "طبق من الدجاج المشوي ولحم الضأن المتنوع مع الزبادي السميك والسلطة" at bounding box center [644, 229] width 293 height 47
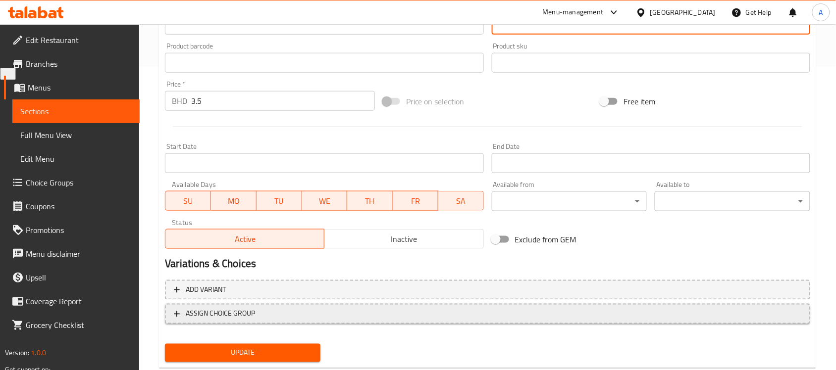
scroll to position [327, 0]
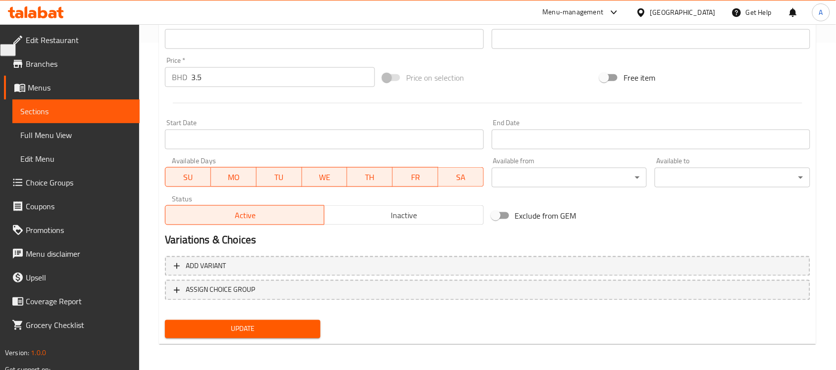
type textarea "طبق من الدجاج المشوي ولحم الضأن متنوع مع الزبادي السميك والسلطة"
click at [266, 320] on button "Update" at bounding box center [242, 329] width 155 height 18
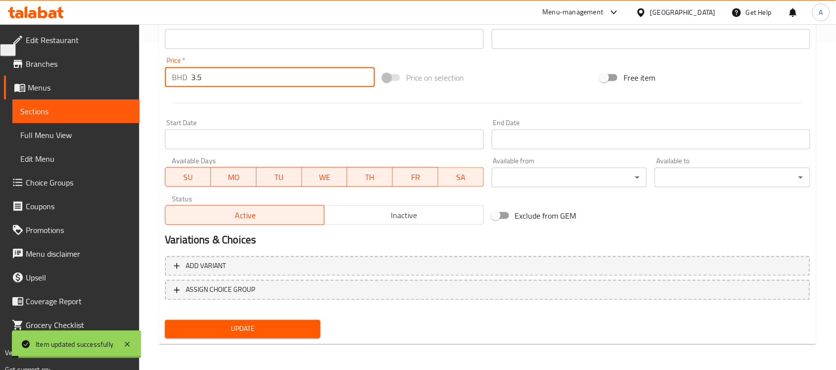
drag, startPoint x: 239, startPoint y: 80, endPoint x: 58, endPoint y: 80, distance: 181.2
click at [58, 80] on div "Edit Restaurant Branches Menus Sections Full Menu View Edit Menu Choice Groups …" at bounding box center [418, 34] width 836 height 675
type input "0"
drag, startPoint x: 182, startPoint y: 332, endPoint x: 323, endPoint y: 261, distance: 157.8
click at [182, 332] on span "Update" at bounding box center [243, 329] width 140 height 12
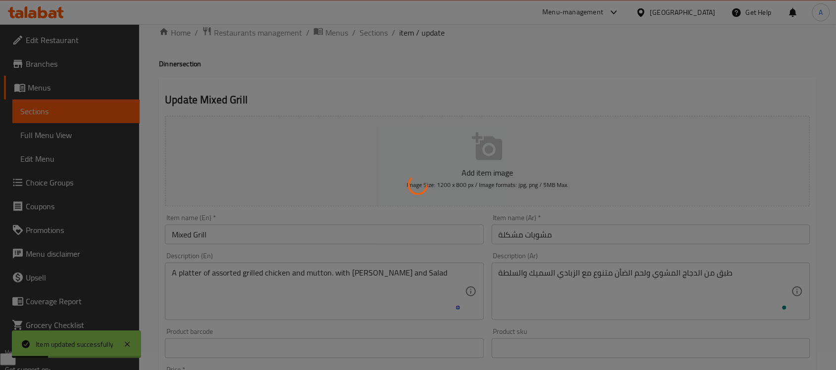
scroll to position [0, 0]
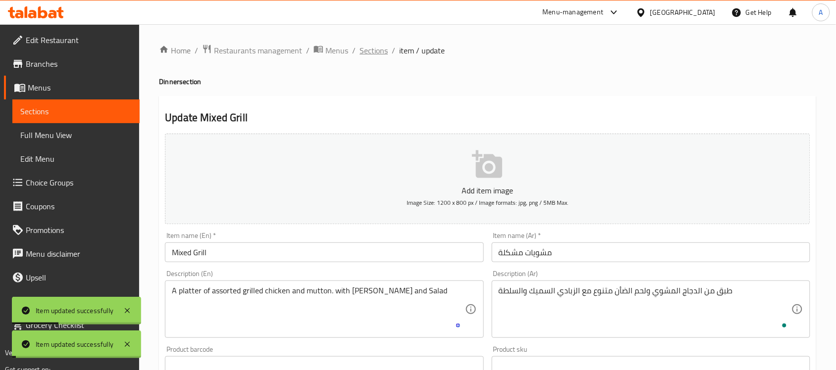
click at [380, 49] on span "Sections" at bounding box center [373, 51] width 28 height 12
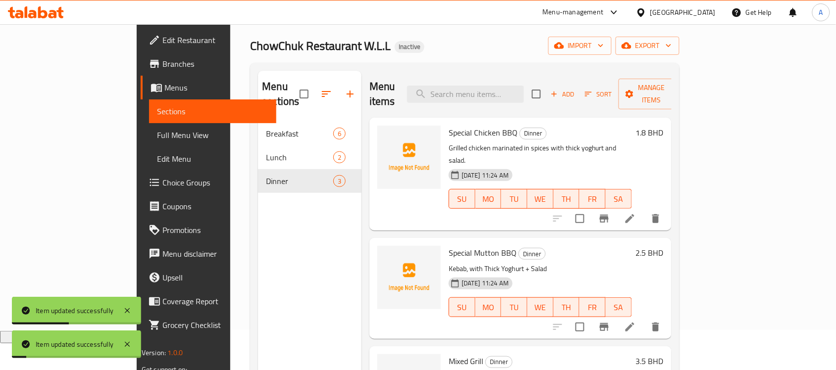
scroll to position [62, 0]
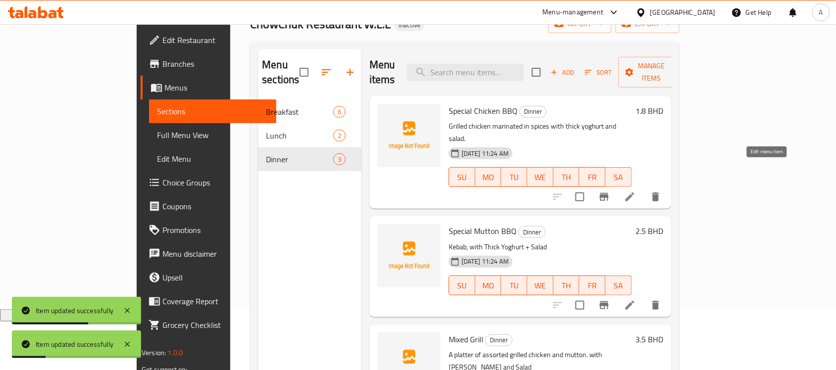
click at [636, 191] on icon at bounding box center [630, 197] width 12 height 12
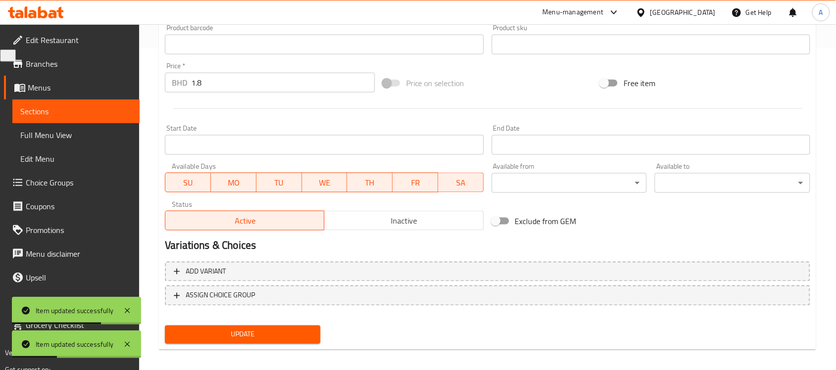
scroll to position [327, 0]
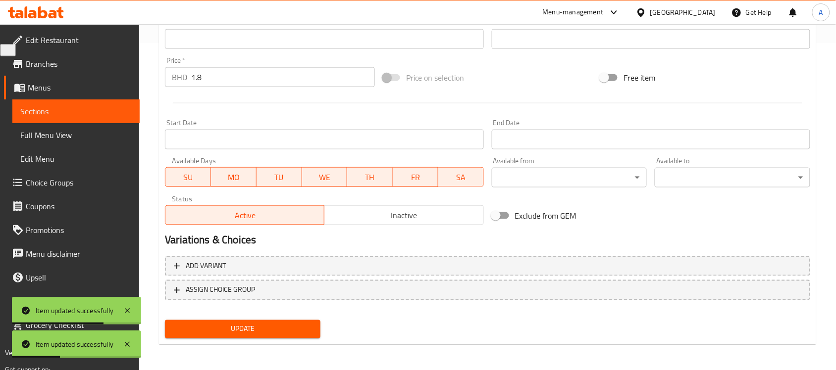
drag, startPoint x: 226, startPoint y: 78, endPoint x: 89, endPoint y: 83, distance: 136.7
click at [89, 83] on div "Edit Restaurant Branches Menus Sections Full Menu View Edit Menu Choice Groups …" at bounding box center [418, 34] width 836 height 675
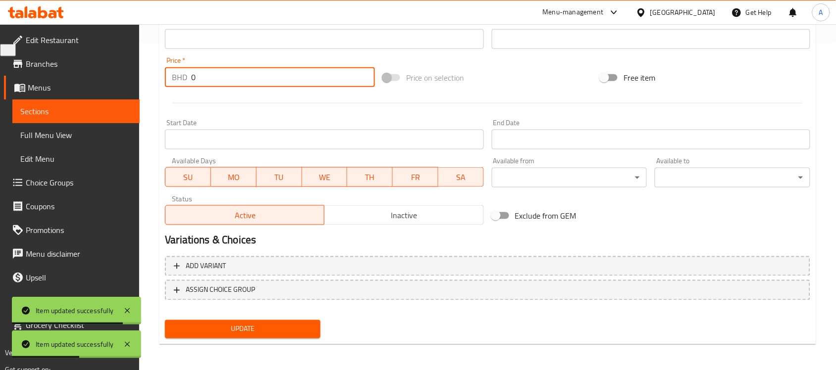
type input "0"
click at [234, 330] on span "Update" at bounding box center [243, 329] width 140 height 12
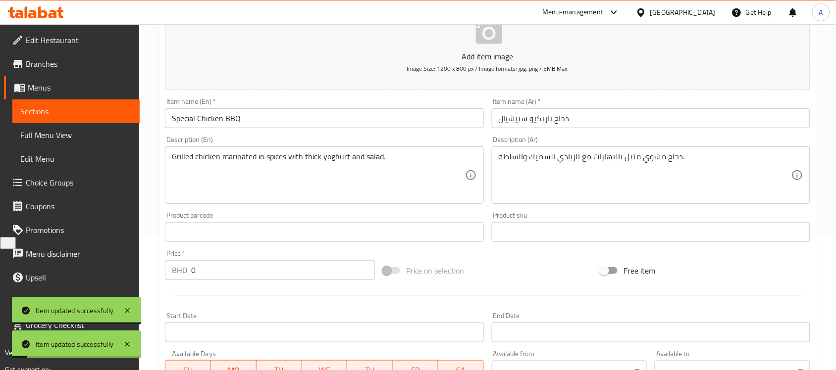
scroll to position [0, 0]
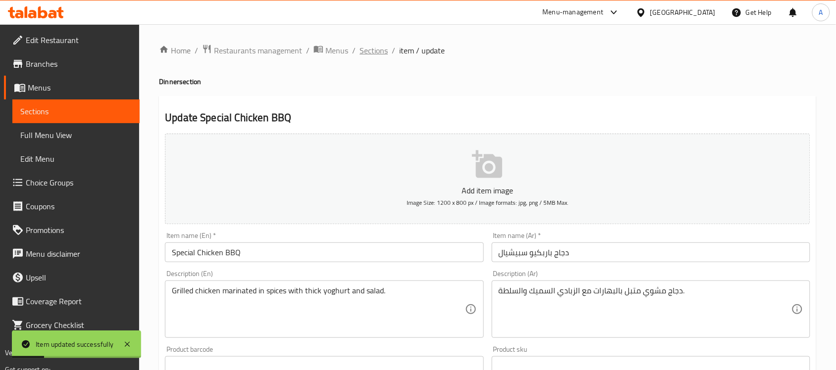
click at [372, 55] on span "Sections" at bounding box center [373, 51] width 28 height 12
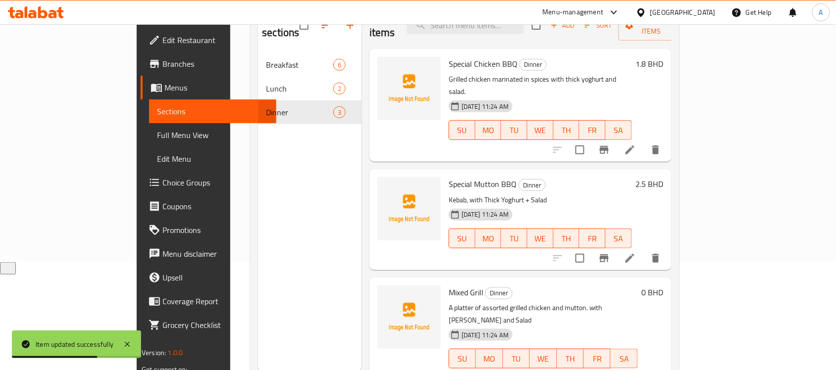
scroll to position [62, 0]
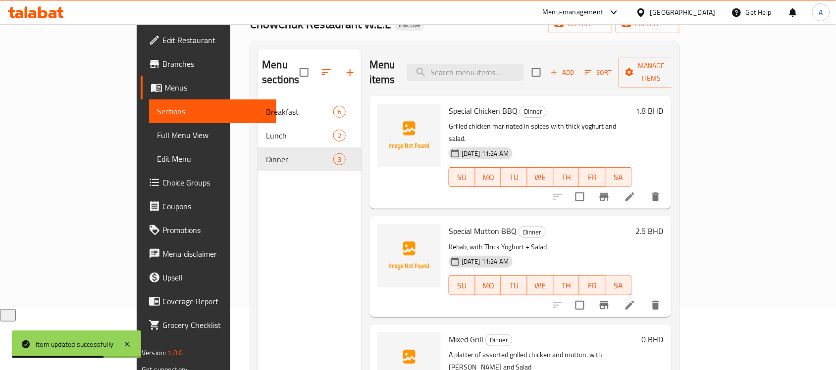
click at [644, 188] on li at bounding box center [630, 197] width 28 height 18
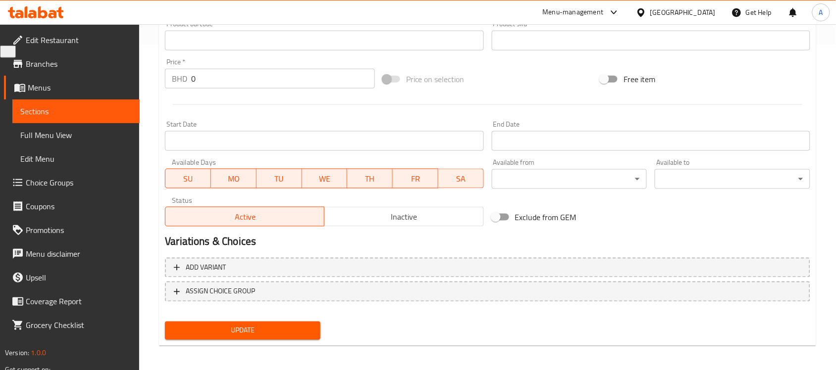
scroll to position [327, 0]
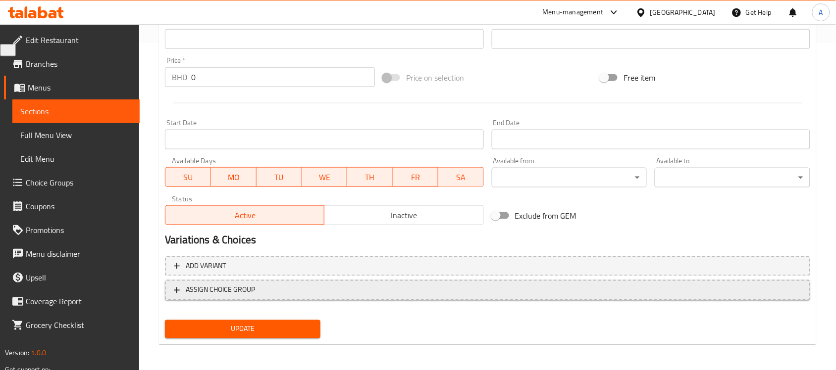
click at [267, 284] on span "ASSIGN CHOICE GROUP" at bounding box center [487, 290] width 627 height 12
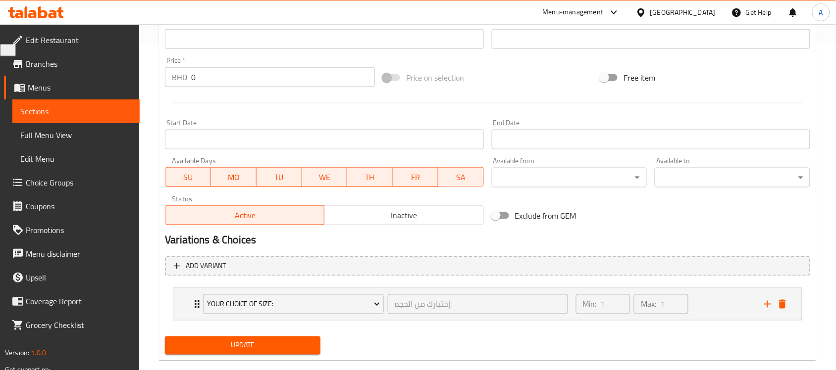
click at [275, 337] on button "Update" at bounding box center [242, 346] width 155 height 18
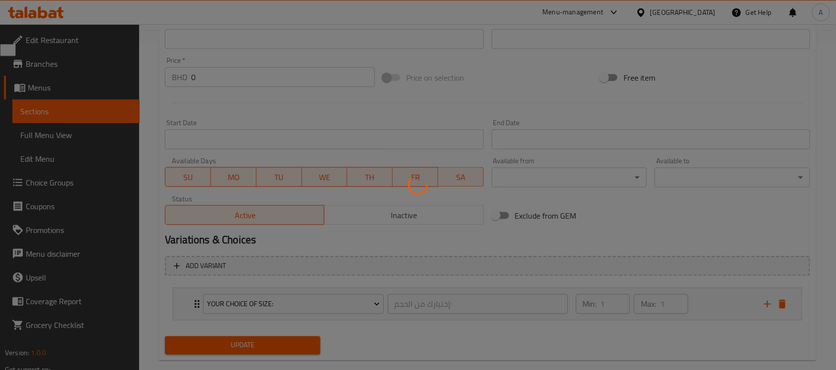
scroll to position [0, 0]
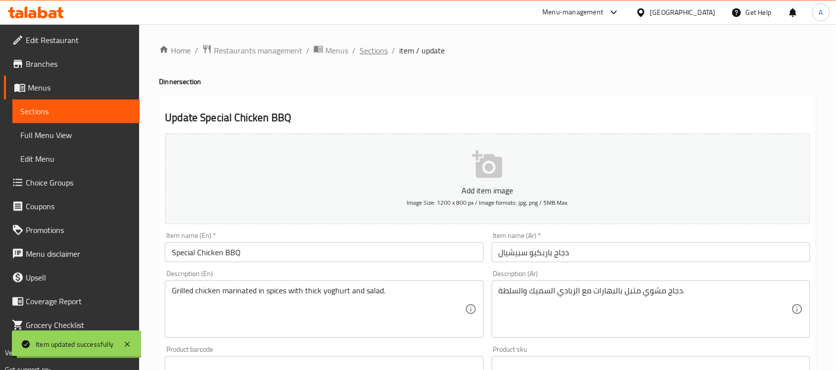
click at [362, 47] on span "Sections" at bounding box center [373, 51] width 28 height 12
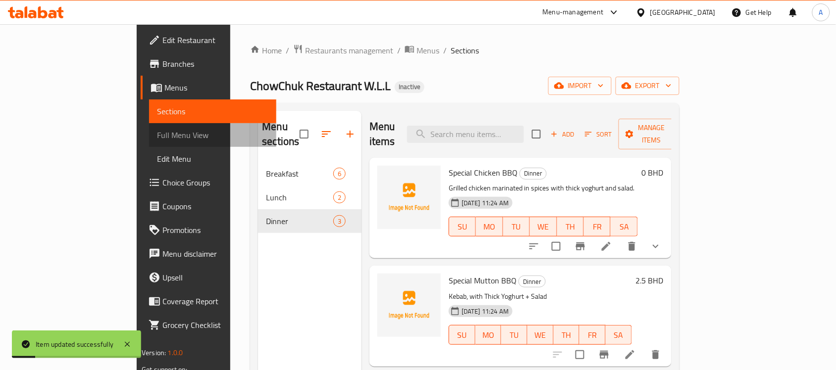
click at [157, 137] on span "Full Menu View" at bounding box center [212, 135] width 111 height 12
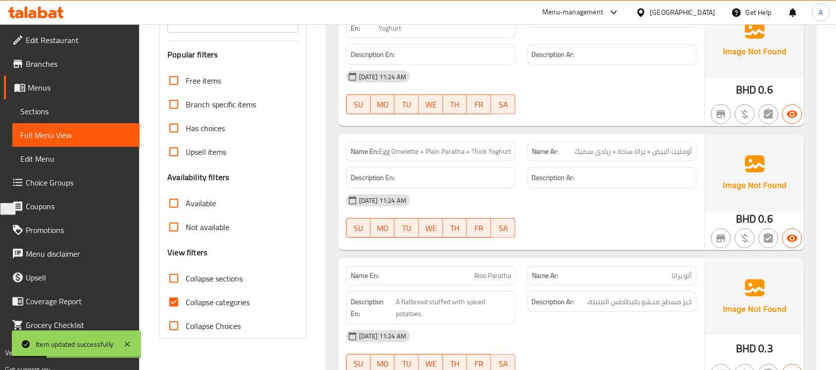
scroll to position [186, 0]
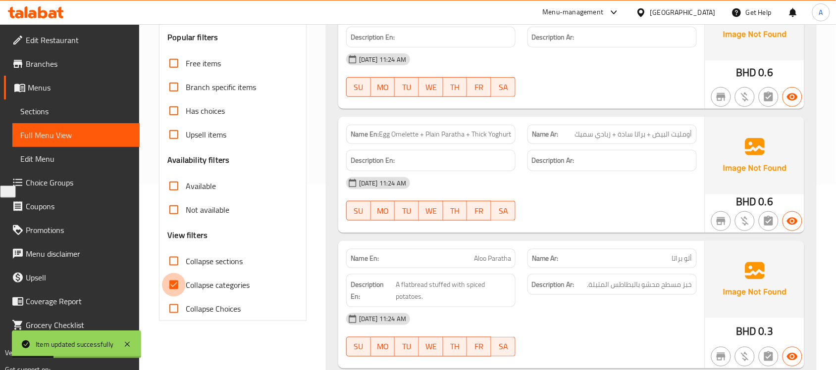
click at [177, 284] on input "Collapse categories" at bounding box center [174, 285] width 24 height 24
checkbox input "false"
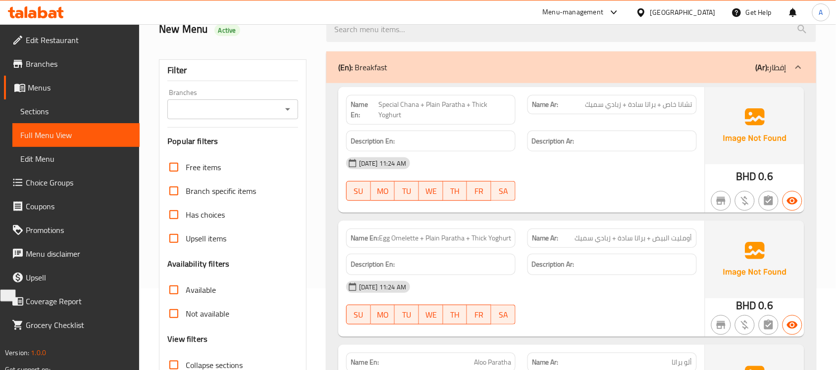
scroll to position [0, 0]
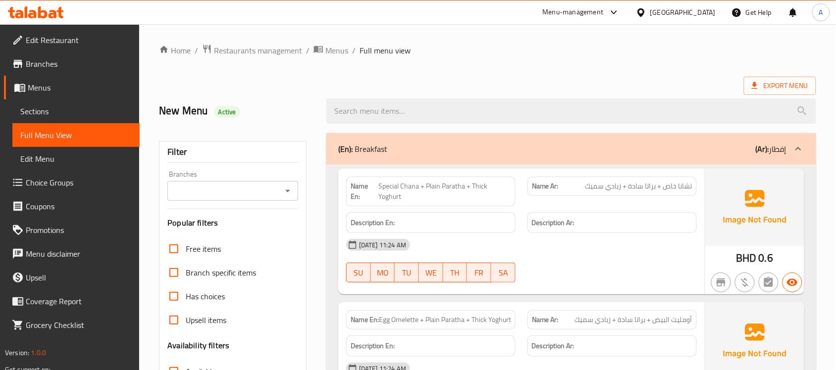
click at [777, 96] on div at bounding box center [570, 111] width 501 height 37
click at [775, 93] on span "Export Menu" at bounding box center [780, 86] width 72 height 18
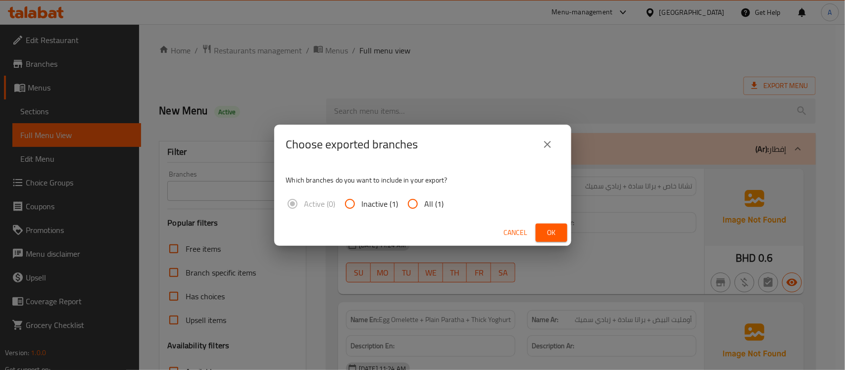
click at [448, 198] on div "Active (0) Inactive (1) All (1)" at bounding box center [369, 204] width 166 height 24
click at [436, 206] on span "All (1)" at bounding box center [434, 204] width 19 height 12
click at [425, 206] on input "All (1)" at bounding box center [413, 204] width 24 height 24
radio input "true"
click at [560, 233] on button "Ok" at bounding box center [552, 233] width 32 height 18
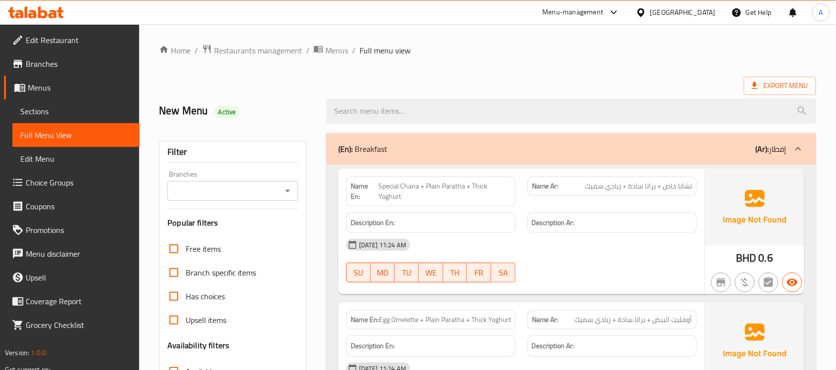
click at [763, 96] on div at bounding box center [570, 111] width 501 height 37
click at [763, 90] on span "Export Menu" at bounding box center [779, 86] width 56 height 12
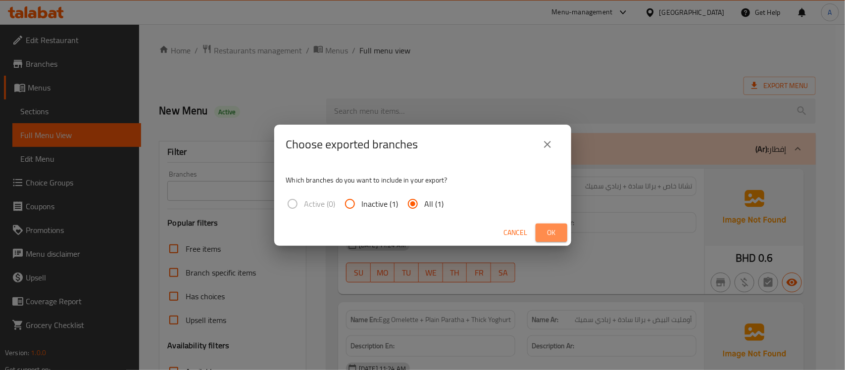
click at [550, 234] on span "Ok" at bounding box center [552, 233] width 16 height 12
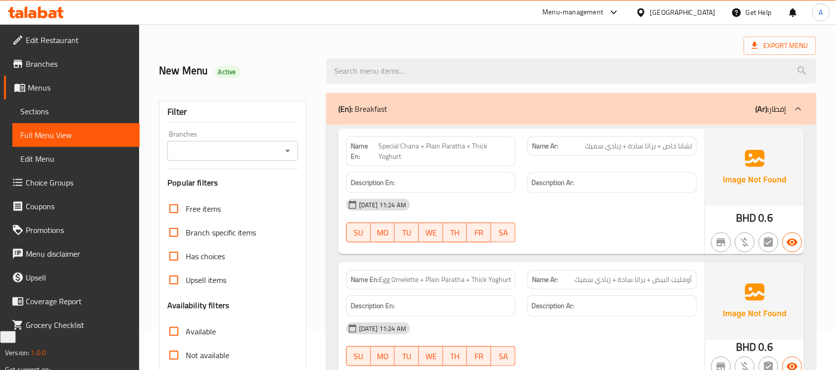
scroll to position [62, 0]
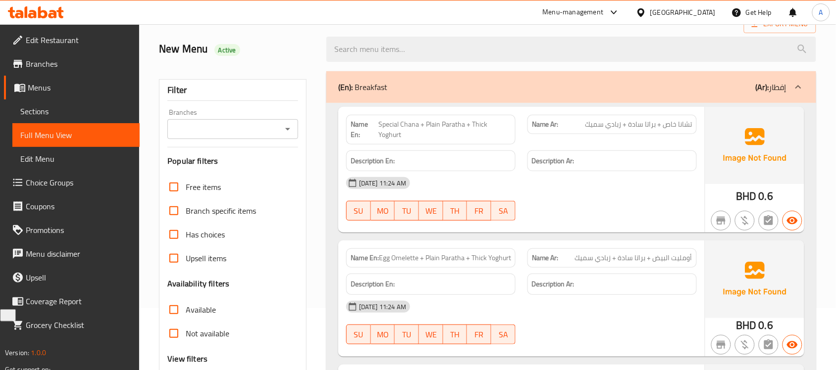
click at [48, 107] on span "Sections" at bounding box center [75, 111] width 111 height 12
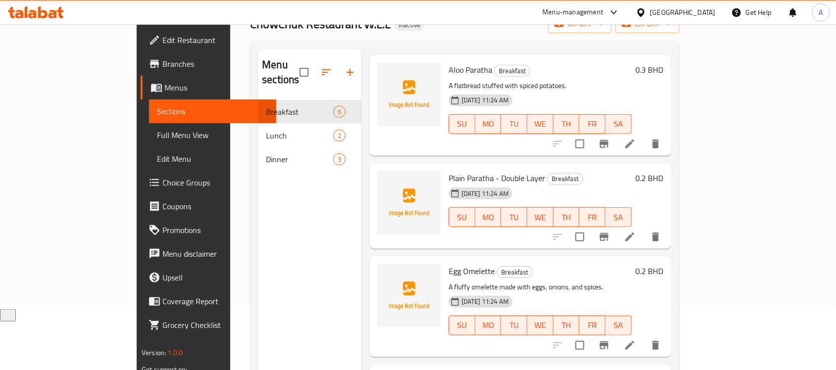
scroll to position [258, 0]
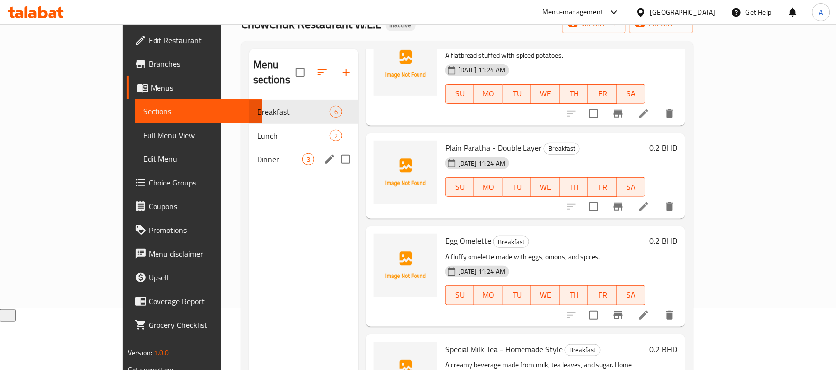
click at [257, 153] on span "Dinner" at bounding box center [279, 159] width 45 height 12
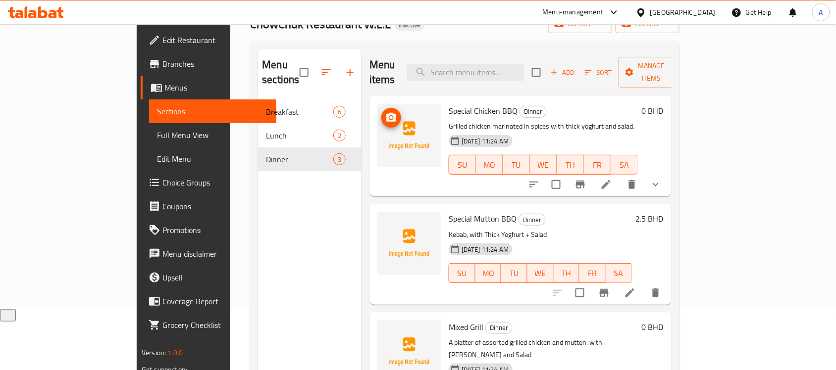
click at [644, 284] on li at bounding box center [630, 293] width 28 height 18
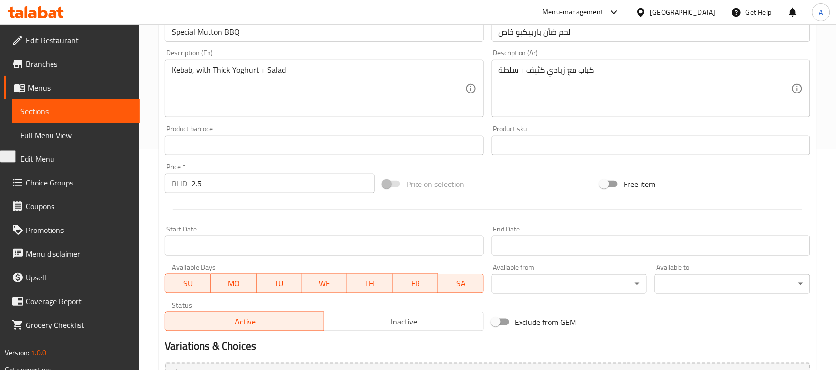
scroll to position [327, 0]
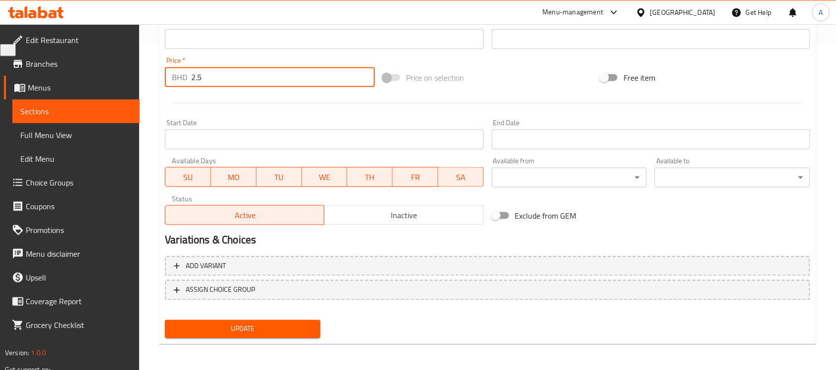
drag, startPoint x: 199, startPoint y: 83, endPoint x: 167, endPoint y: 86, distance: 31.8
click at [167, 86] on div "BHD 2.5 Price *" at bounding box center [270, 77] width 210 height 20
type input "0"
click at [265, 320] on button "Update" at bounding box center [242, 329] width 155 height 18
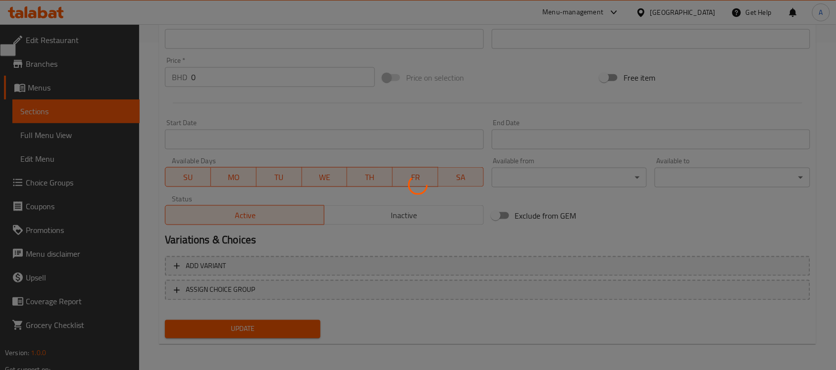
scroll to position [18, 0]
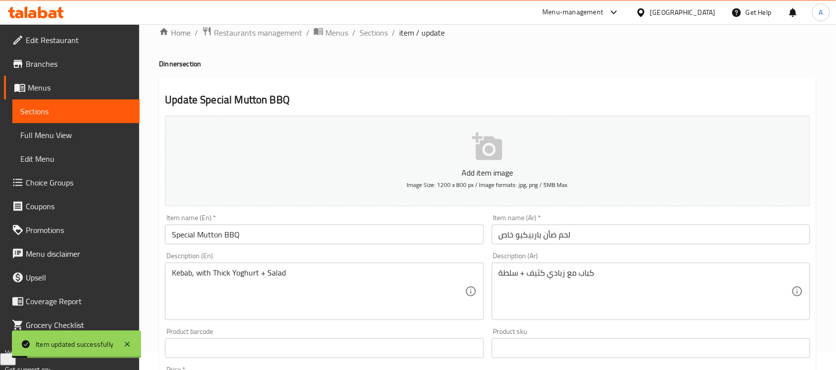
click at [509, 238] on input "لحم ضأن باربيكيو خاص" at bounding box center [651, 235] width 318 height 20
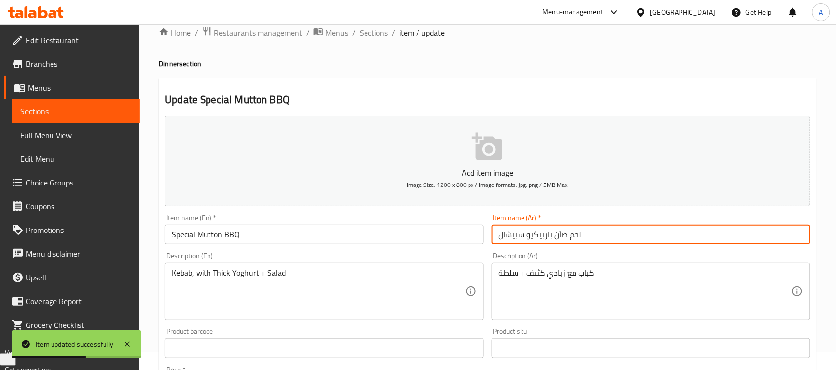
scroll to position [327, 0]
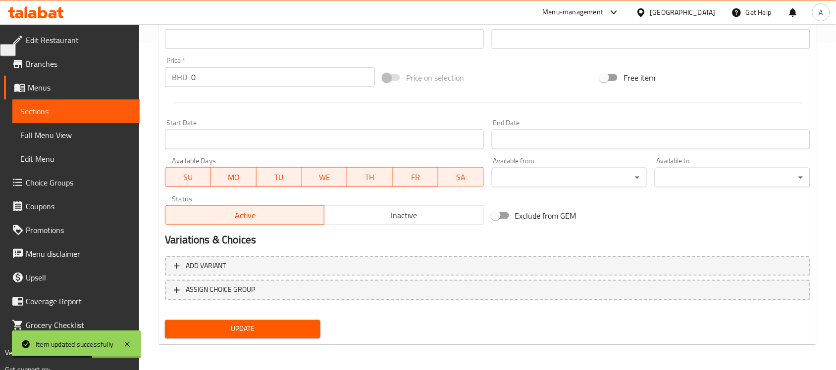
type input "لحم ضأن باربيكيو سبيشال"
click at [275, 318] on div "Update" at bounding box center [242, 329] width 163 height 26
click at [272, 326] on span "Update" at bounding box center [243, 329] width 140 height 12
click at [46, 173] on link "Choice Groups" at bounding box center [72, 183] width 136 height 24
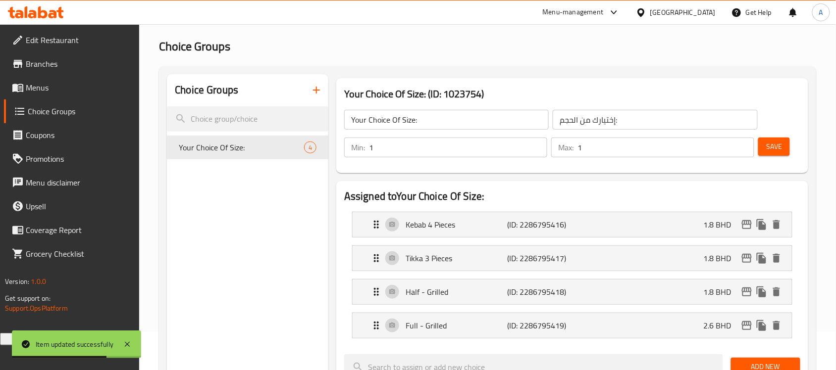
scroll to position [16, 0]
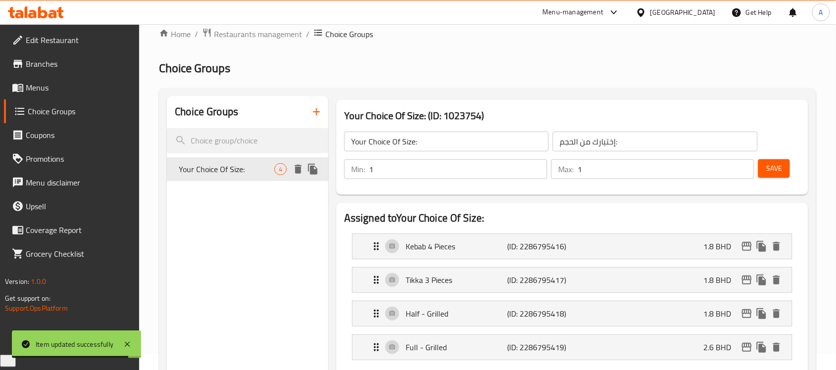
click at [313, 167] on icon "duplicate" at bounding box center [312, 169] width 9 height 11
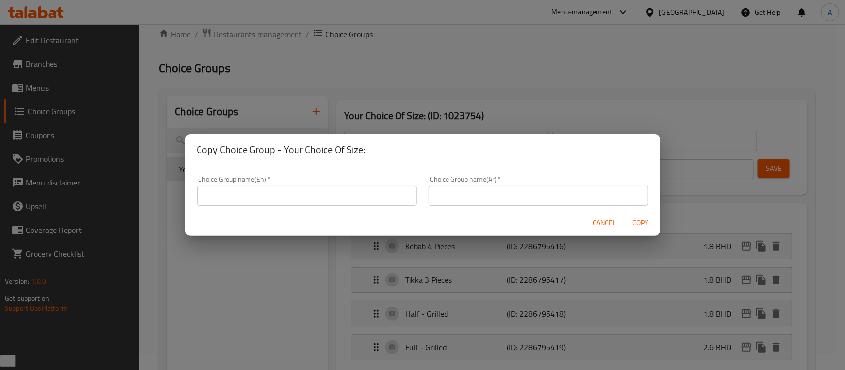
click at [283, 149] on h2 "Copy Choice Group - Your Choice Of Size:" at bounding box center [422, 150] width 451 height 16
drag, startPoint x: 283, startPoint y: 149, endPoint x: 372, endPoint y: 151, distance: 89.1
click at [372, 151] on h2 "Copy Choice Group - Your Choice Of Size:" at bounding box center [422, 150] width 451 height 16
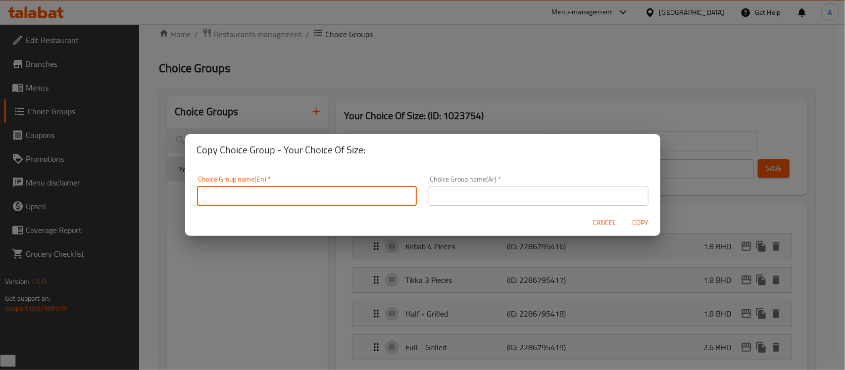
click at [291, 189] on input "text" at bounding box center [307, 196] width 220 height 20
paste input "Your Choice Of Size:"
paste input "Mutton"
type input "Your Choice Of Size - Mutton:"
click at [552, 201] on input "text" at bounding box center [539, 196] width 220 height 20
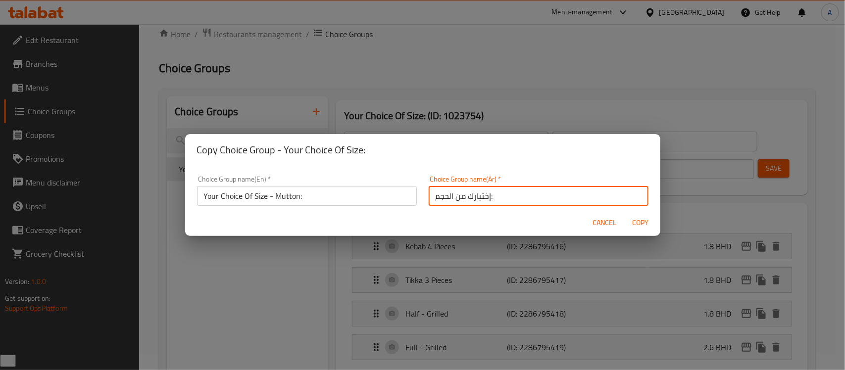
click at [543, 196] on input "إختيارك من الحجم:" at bounding box center [539, 196] width 220 height 20
type input "إختيارك من الحجم - لحم ضأن:"
click at [648, 229] on span "Copy" at bounding box center [641, 223] width 24 height 12
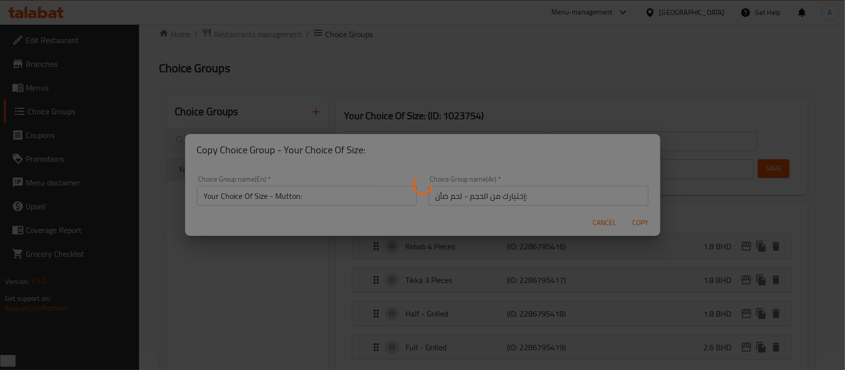
type input "Your Choice Of Size - Mutton:"
type input "إختيارك من الحجم - لحم ضأن:"
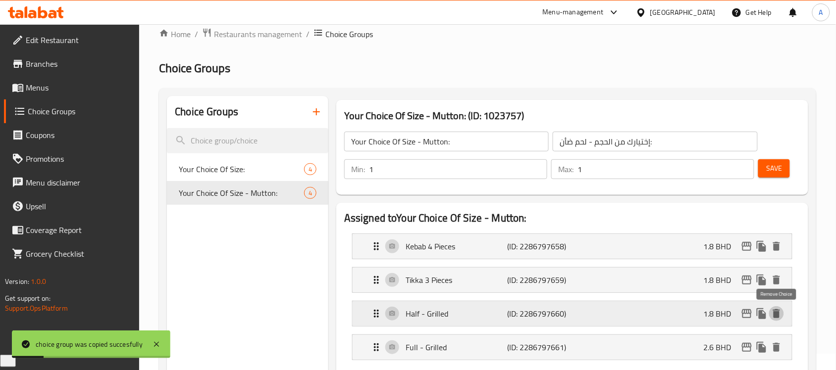
click at [776, 317] on icon "delete" at bounding box center [776, 313] width 7 height 9
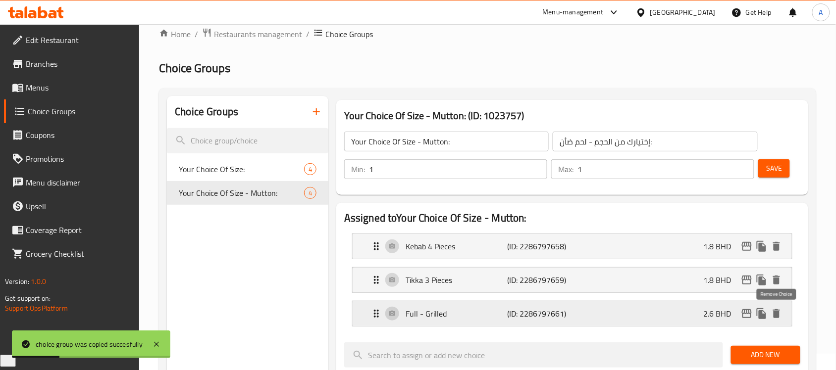
click at [778, 314] on icon "delete" at bounding box center [776, 313] width 7 height 9
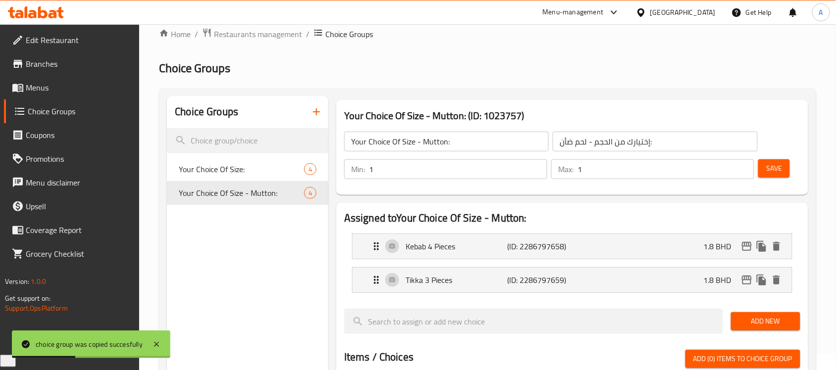
click at [773, 171] on span "Save" at bounding box center [774, 168] width 16 height 12
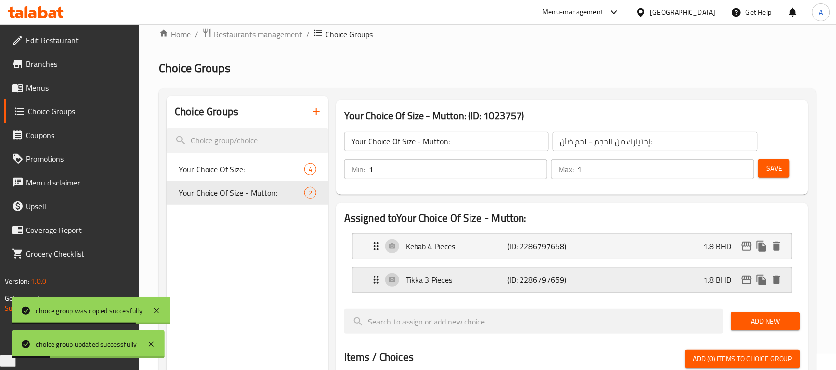
click at [463, 282] on p "Tikka 3 Pieces" at bounding box center [455, 280] width 101 height 12
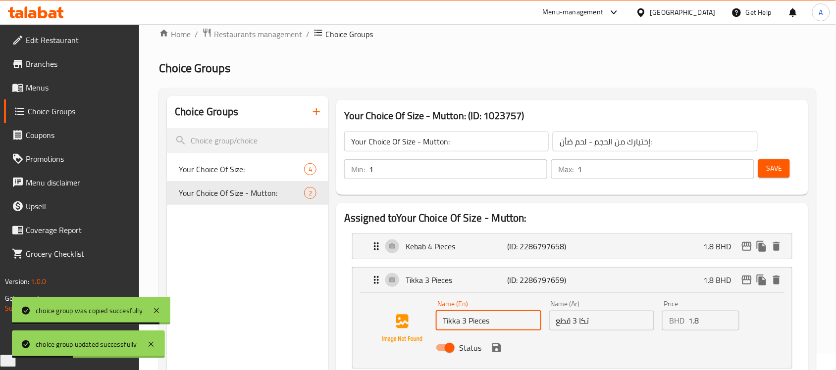
click at [461, 325] on input "Tikka 3 Pieces" at bounding box center [488, 321] width 105 height 20
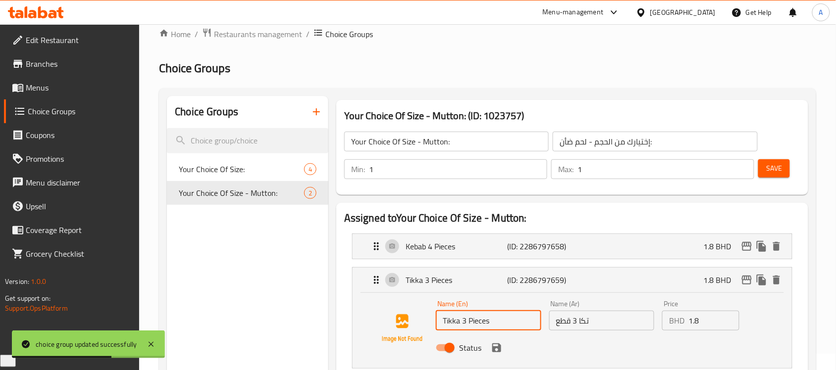
click at [464, 322] on input "Tikka 3 Pieces" at bounding box center [488, 321] width 105 height 20
type input "Tikka 4 Pieces"
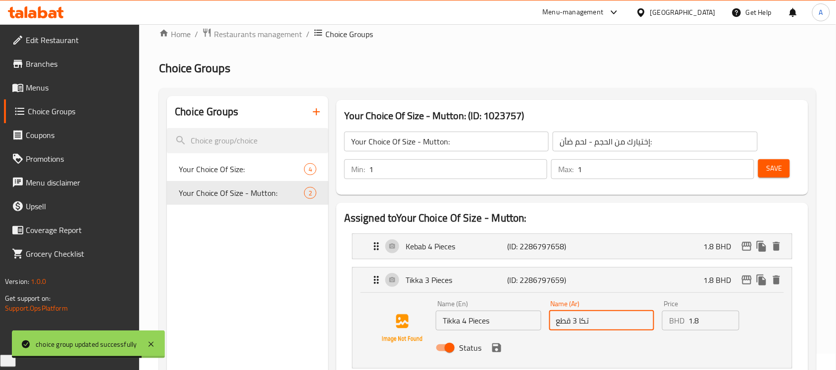
click at [576, 322] on input "تكا 3 قطع" at bounding box center [601, 321] width 105 height 20
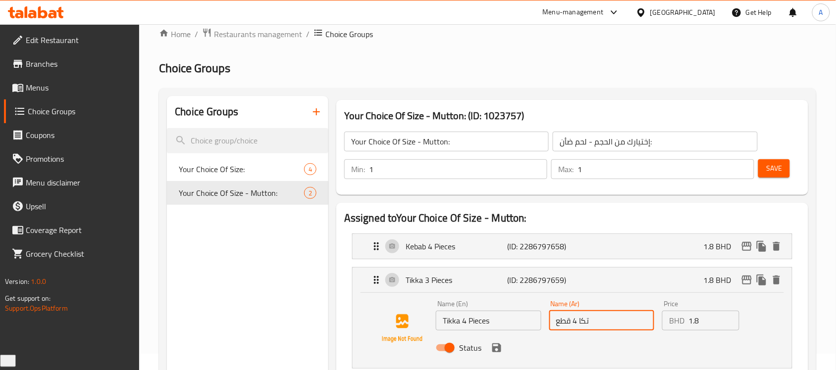
type input "تكا 4 قطع"
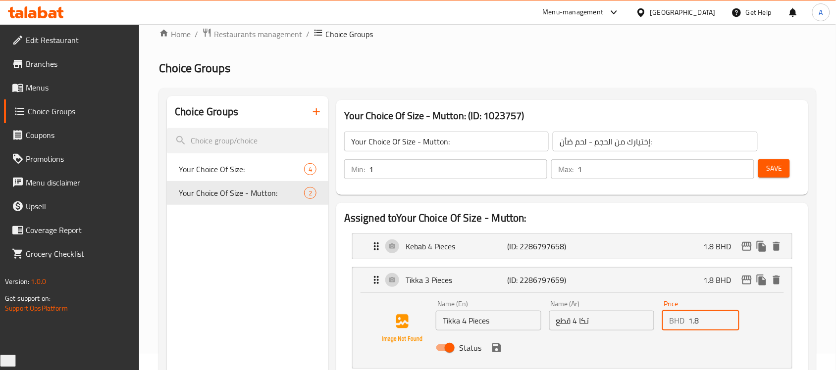
drag, startPoint x: 703, startPoint y: 322, endPoint x: 682, endPoint y: 322, distance: 21.3
click at [682, 322] on div "BHD 1.8 Price" at bounding box center [700, 321] width 77 height 20
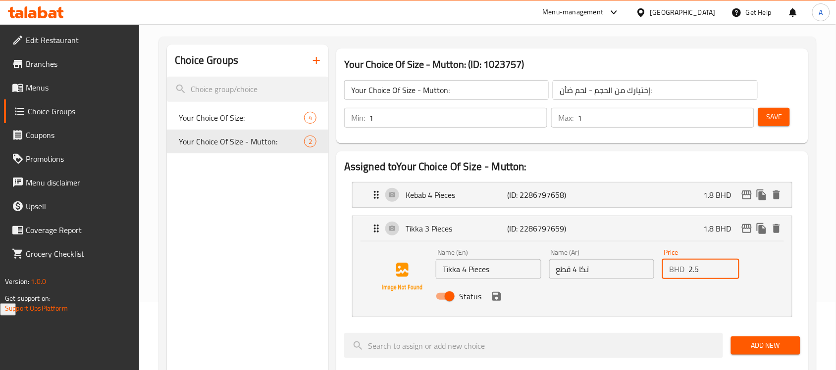
scroll to position [140, 0]
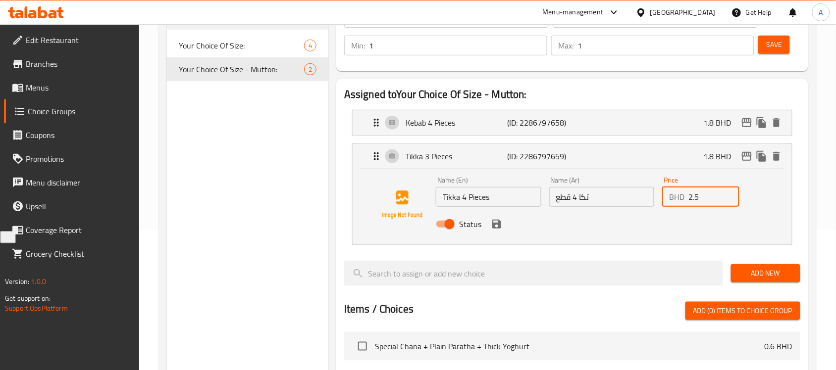
click at [698, 193] on input "2.5" at bounding box center [713, 197] width 50 height 20
click at [705, 122] on p "1.8 BHD" at bounding box center [721, 123] width 36 height 12
click at [645, 125] on div "Kebab 4 Pieces (ID: 2286797658) 1.8 BHD" at bounding box center [574, 122] width 409 height 25
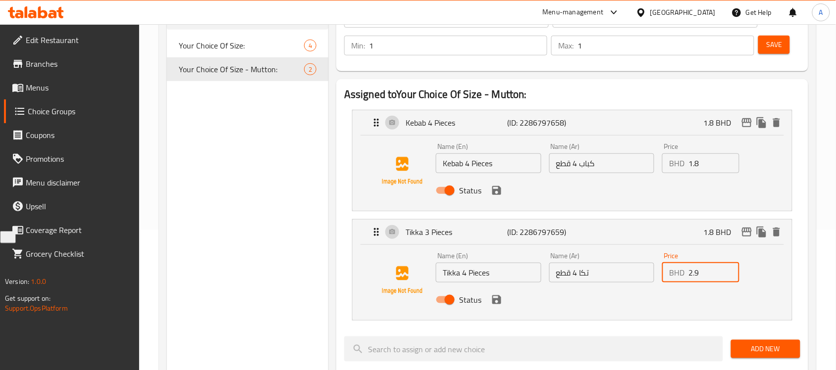
type input "2.9"
drag, startPoint x: 706, startPoint y: 162, endPoint x: 651, endPoint y: 166, distance: 55.6
click at [651, 166] on div "Name (En) Kebab 4 Pieces Name (En) Name (Ar) كباب 4 قطع Name (Ar) Price BHD 1.8…" at bounding box center [602, 171] width 340 height 65
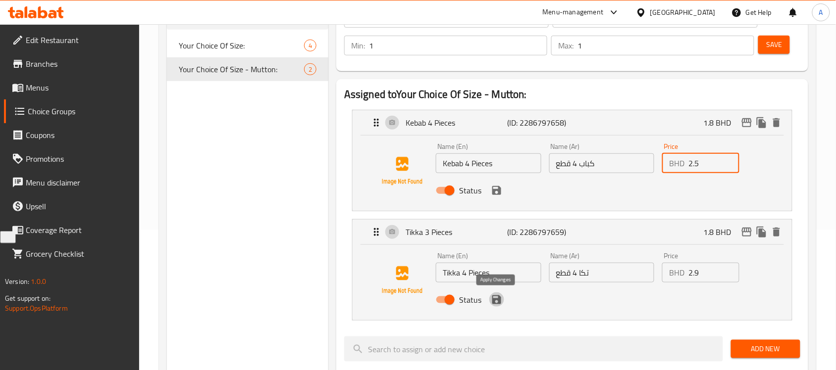
click at [497, 303] on icon "save" at bounding box center [496, 300] width 9 height 9
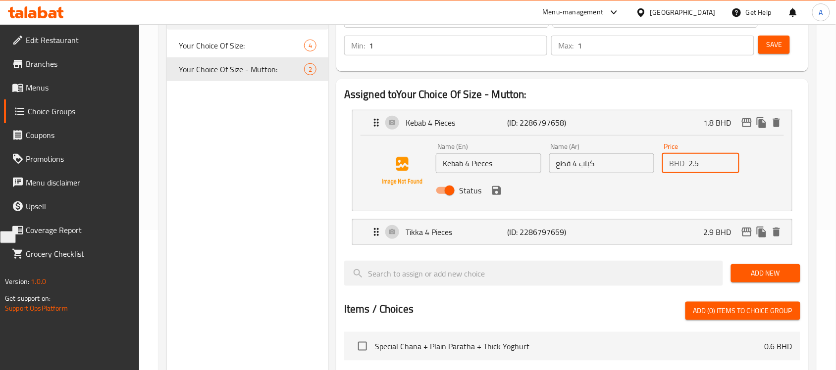
click at [496, 199] on div "Status" at bounding box center [602, 190] width 340 height 27
type input "2.5"
click at [503, 189] on button "save" at bounding box center [496, 190] width 15 height 15
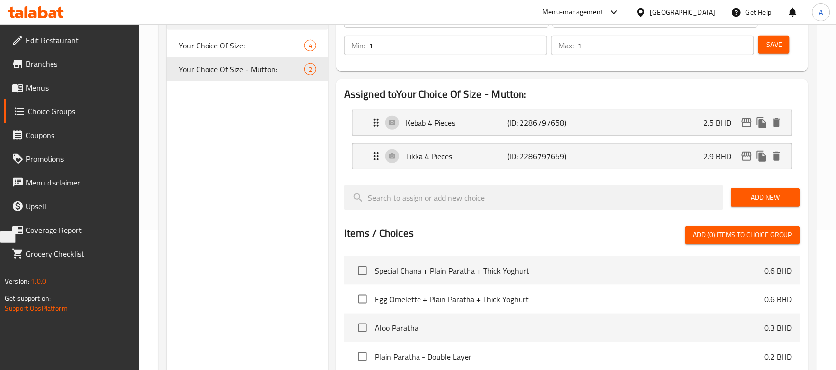
click at [775, 53] on button "Save" at bounding box center [774, 45] width 32 height 18
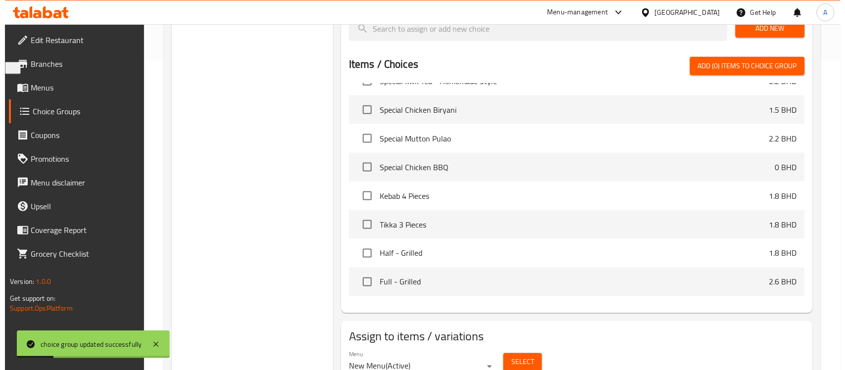
scroll to position [215, 0]
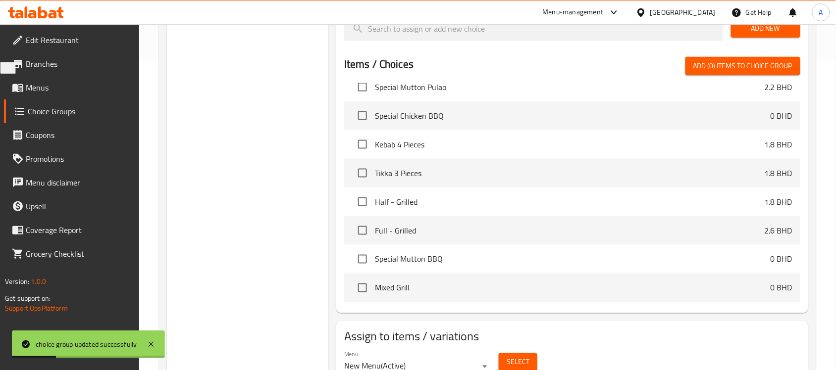
click at [531, 359] on button "Select" at bounding box center [517, 362] width 39 height 18
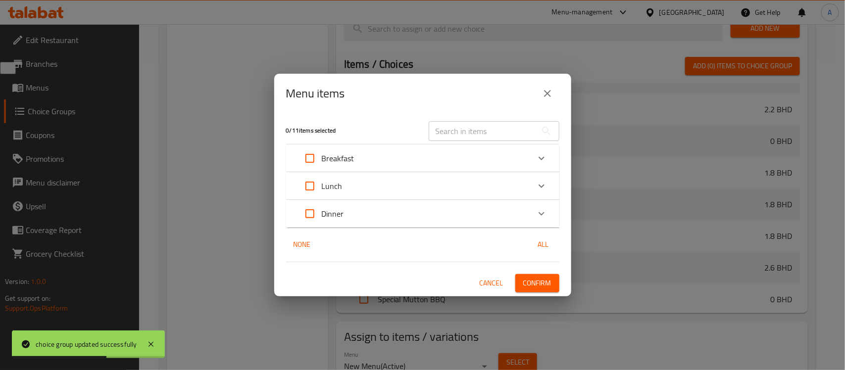
click at [313, 217] on input "Expand" at bounding box center [310, 214] width 24 height 24
checkbox input "true"
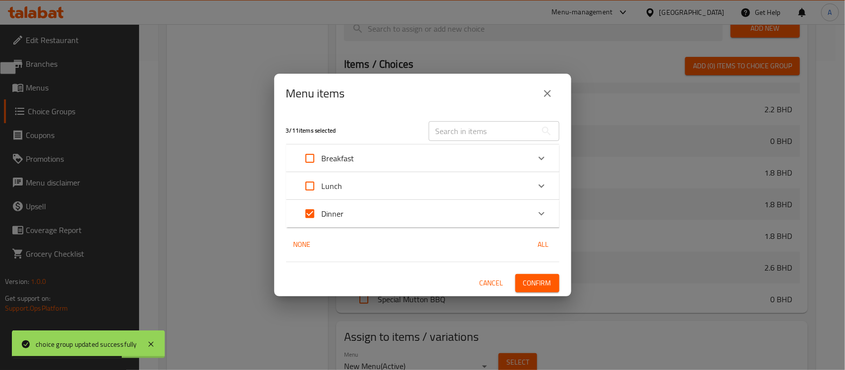
click at [307, 211] on input "Expand" at bounding box center [310, 214] width 24 height 24
checkbox input "false"
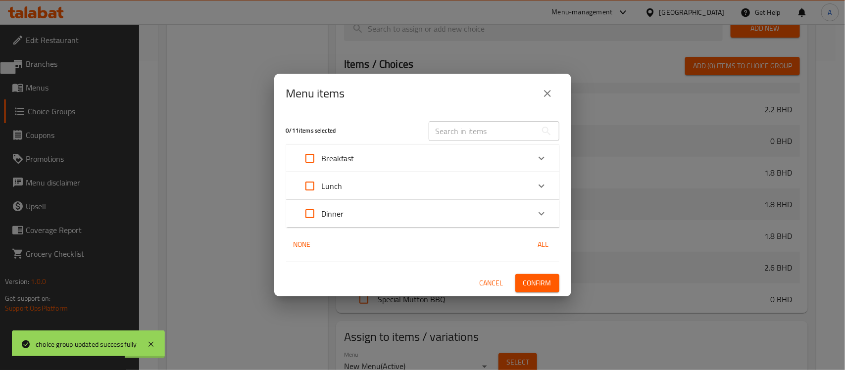
click at [387, 208] on div "Dinner" at bounding box center [414, 214] width 232 height 24
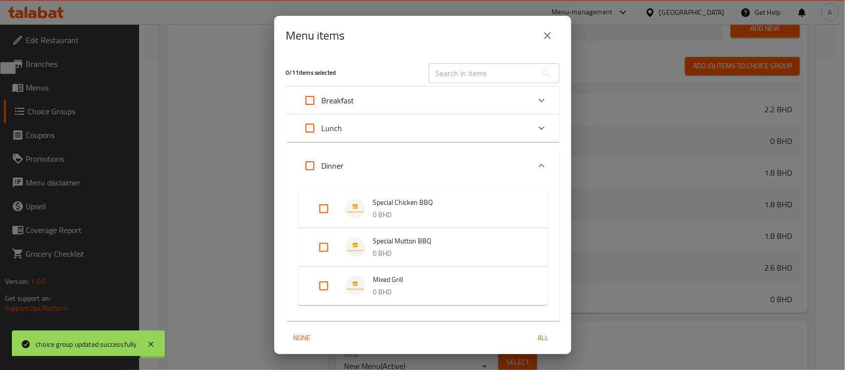
click at [335, 248] on input "Expand" at bounding box center [324, 248] width 24 height 24
checkbox input "true"
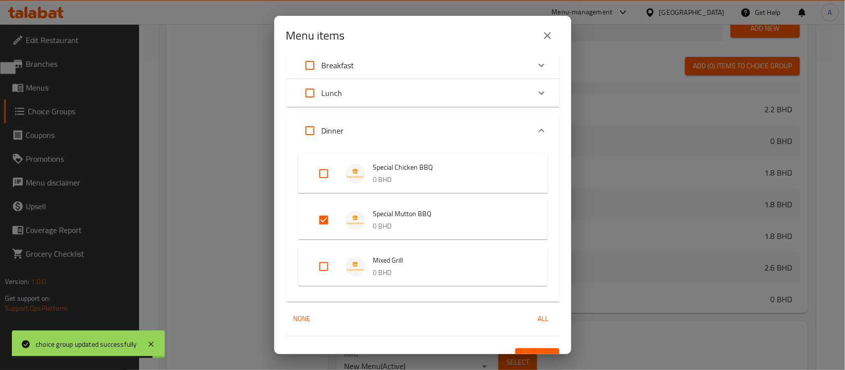
scroll to position [50, 0]
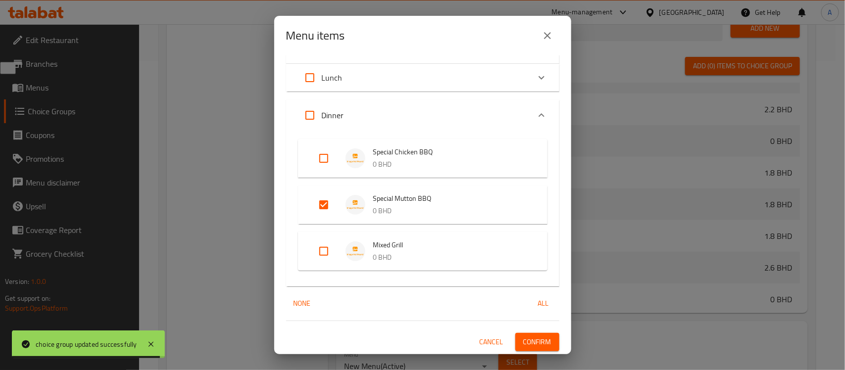
click at [531, 340] on span "Confirm" at bounding box center [537, 342] width 28 height 12
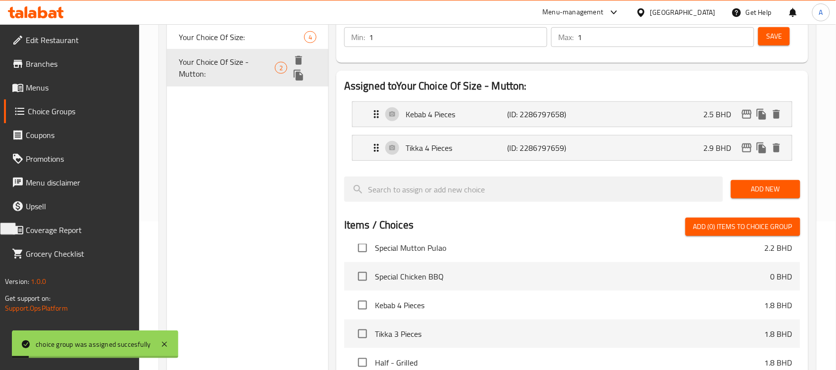
scroll to position [1, 0]
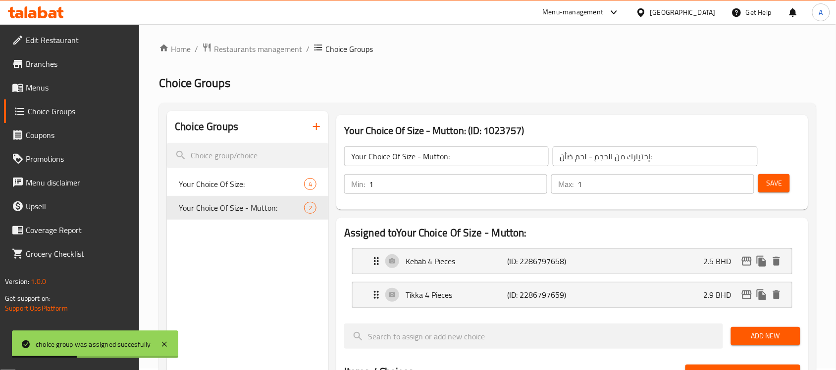
drag, startPoint x: 263, startPoint y: 3, endPoint x: 91, endPoint y: 85, distance: 191.1
click at [91, 85] on span "Menus" at bounding box center [79, 88] width 106 height 12
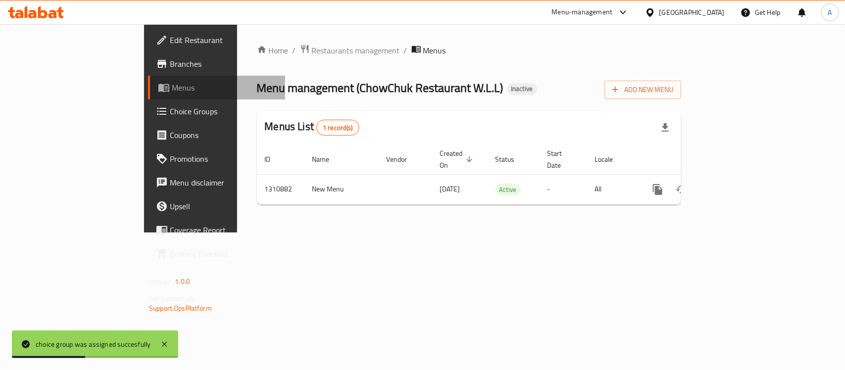
click at [172, 85] on span "Menus" at bounding box center [224, 88] width 105 height 12
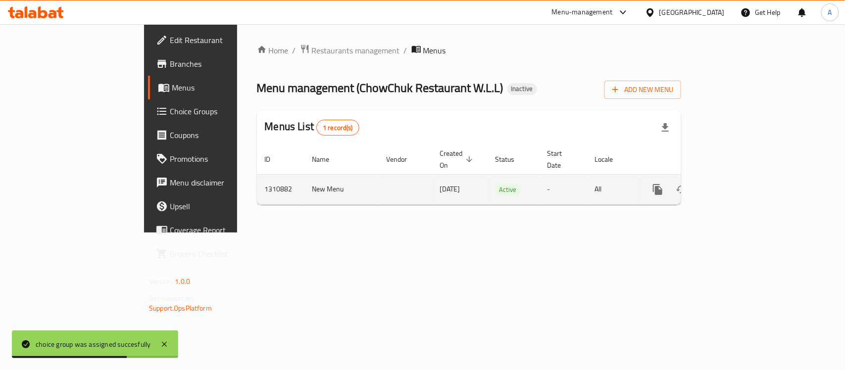
click at [735, 184] on icon "enhanced table" at bounding box center [729, 190] width 12 height 12
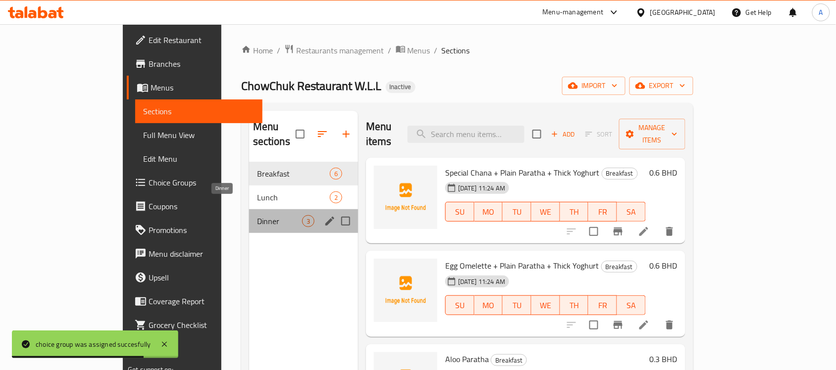
click at [257, 215] on span "Dinner" at bounding box center [279, 221] width 45 height 12
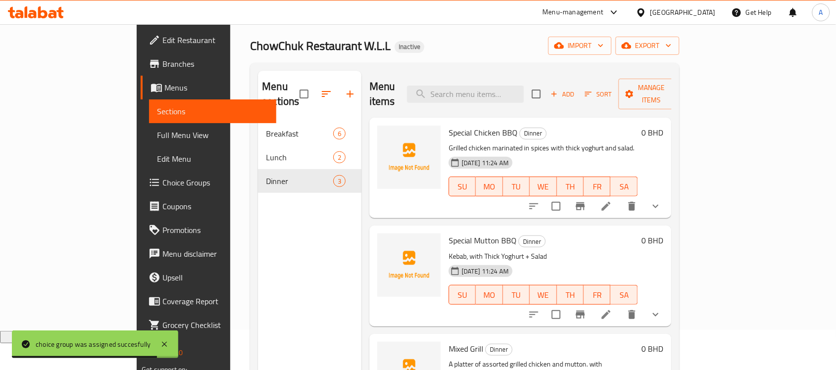
scroll to position [62, 0]
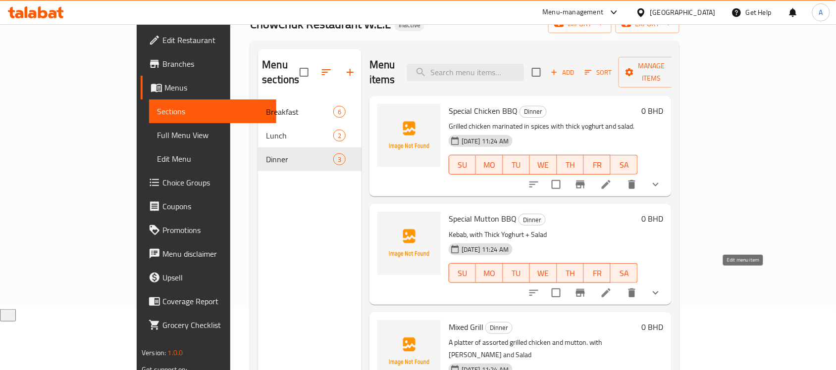
click at [610, 289] on icon at bounding box center [605, 293] width 9 height 9
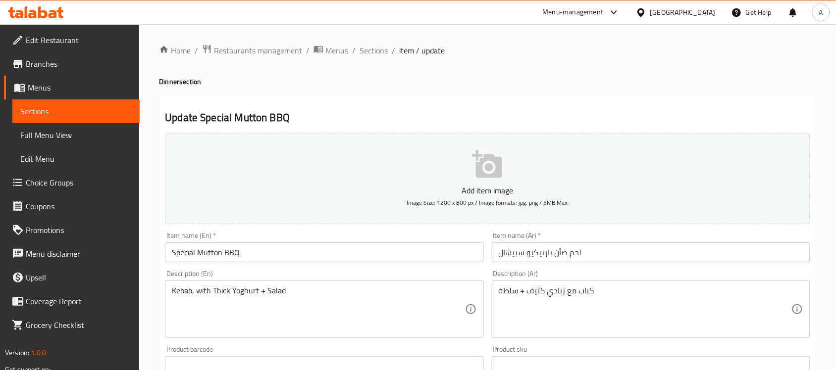
click at [318, 287] on textarea "Kebab, with Thick Yoghurt + Salad" at bounding box center [318, 309] width 293 height 47
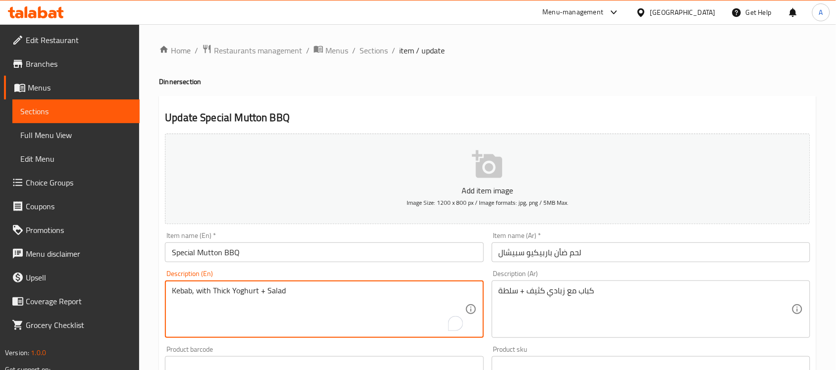
click at [318, 287] on textarea "Kebab, with Thick Yoghurt + Salad" at bounding box center [318, 309] width 293 height 47
paste textarea "Grilled mutton marinated in spices."
click at [355, 290] on textarea "Grilled mutton marinated in spices. with Thick Yoghurt + Salad" at bounding box center [318, 309] width 293 height 47
click at [337, 298] on textarea "Grilled mutton marinated in spices. with [PERSON_NAME] and Salad" at bounding box center [318, 309] width 293 height 47
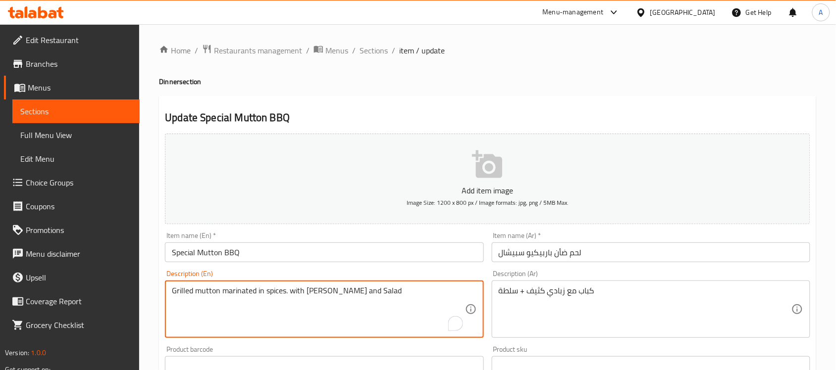
click at [337, 298] on textarea "Grilled mutton marinated in spices. with [PERSON_NAME] and Salad" at bounding box center [318, 309] width 293 height 47
type textarea "Grilled mutton marinated in spices. with [PERSON_NAME] and Salad"
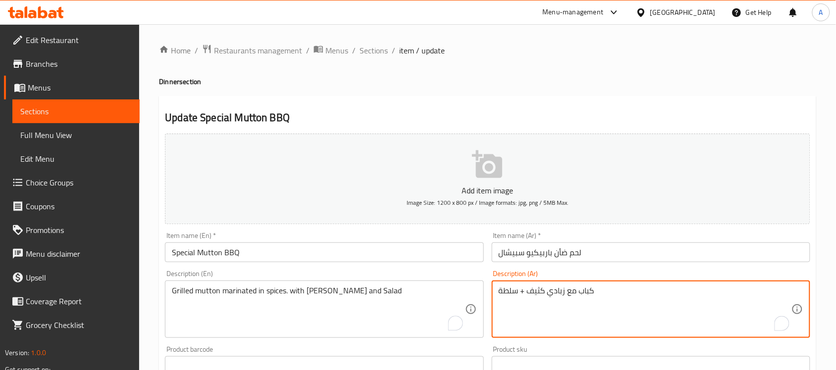
click at [683, 304] on textarea "كباب مع زبادي كثيف + سلطة" at bounding box center [644, 309] width 293 height 47
paste textarea "حم ضأن مشوي متبل بالبهارات، مع زبادي سميك و"
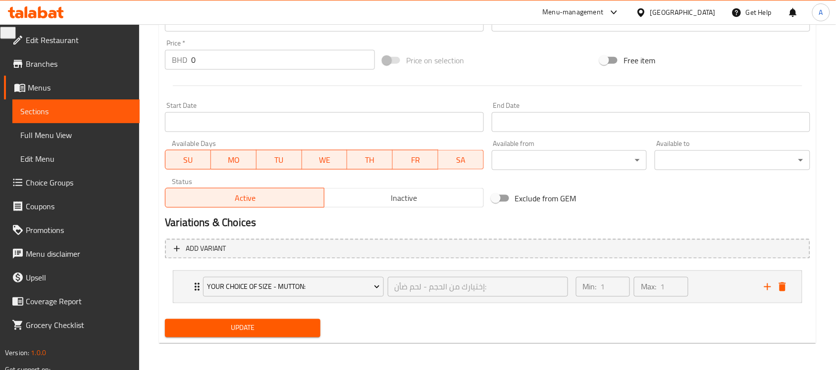
type textarea "لحم ضأن مشوي متبل بالبهارات، مع زبادي سميك وسلطة"
click at [249, 333] on span "Update" at bounding box center [243, 328] width 140 height 12
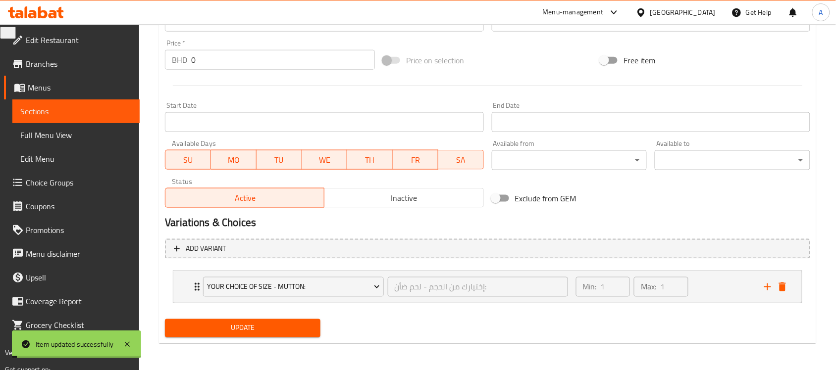
click at [187, 290] on div "Your Choice Of Size - Mutton: إختيارك من الحجم - لحم ضأن: ​ Min: 1 ​ Max: 1 ​" at bounding box center [487, 287] width 628 height 32
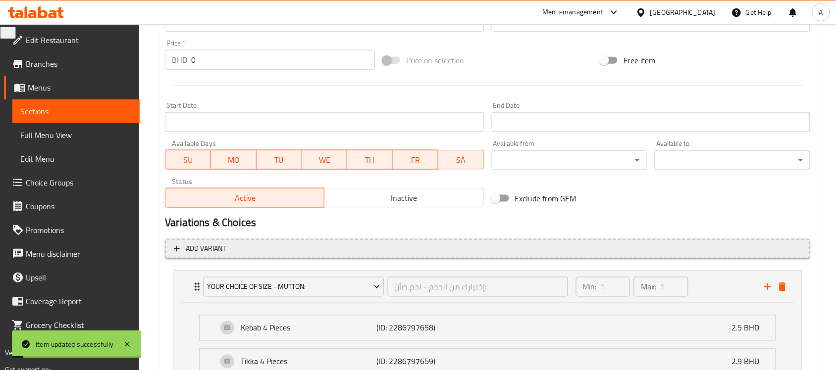
scroll to position [433, 0]
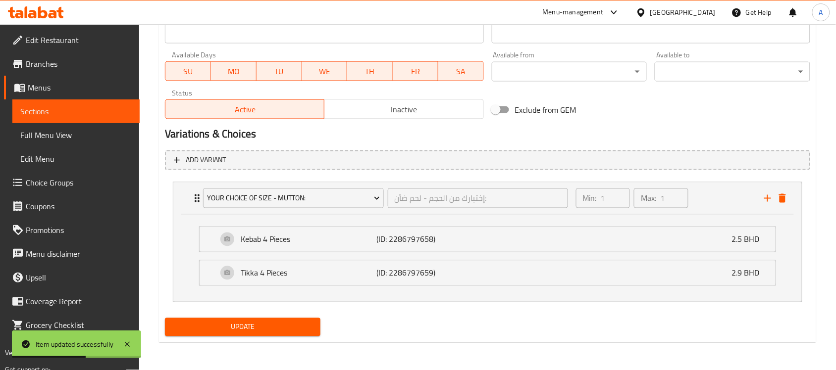
click at [350, 288] on li "Tikka 4 Pieces (ID: 2286797659) 2.9 BHD Name (En) Tikka 4 Pieces Name (En) Name…" at bounding box center [487, 273] width 593 height 34
click at [346, 283] on div "Tikka 4 Pieces (ID: 2286797659) 2.9 BHD" at bounding box center [490, 273] width 546 height 25
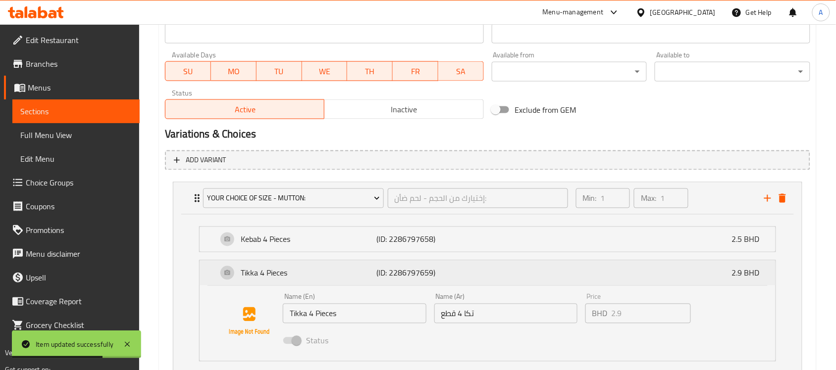
click at [346, 283] on div "Tikka 4 Pieces (ID: 2286797659) 2.9 BHD" at bounding box center [490, 273] width 546 height 25
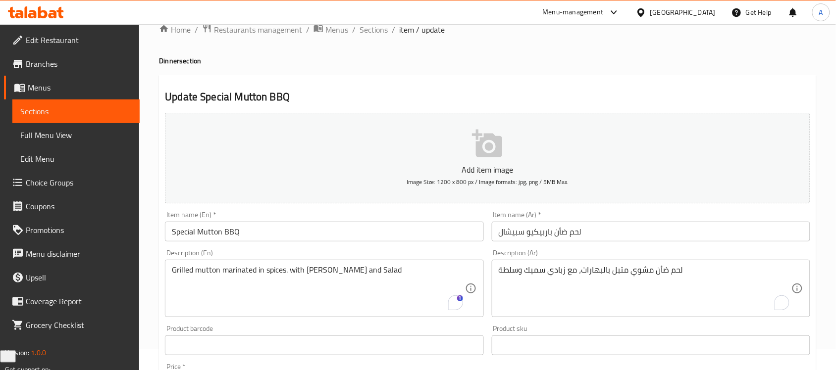
scroll to position [0, 0]
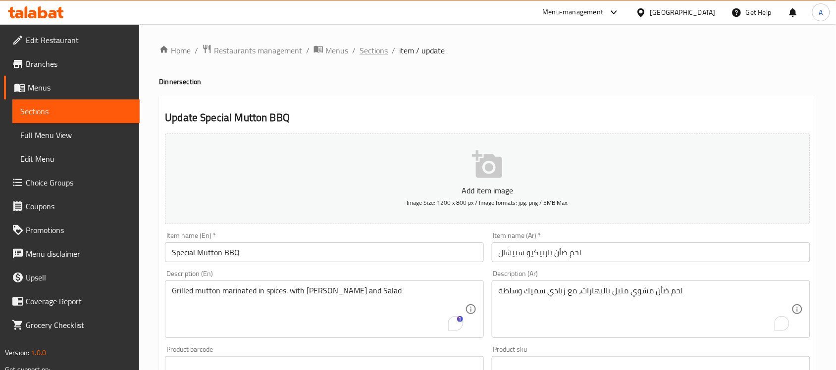
click at [380, 50] on span "Sections" at bounding box center [373, 51] width 28 height 12
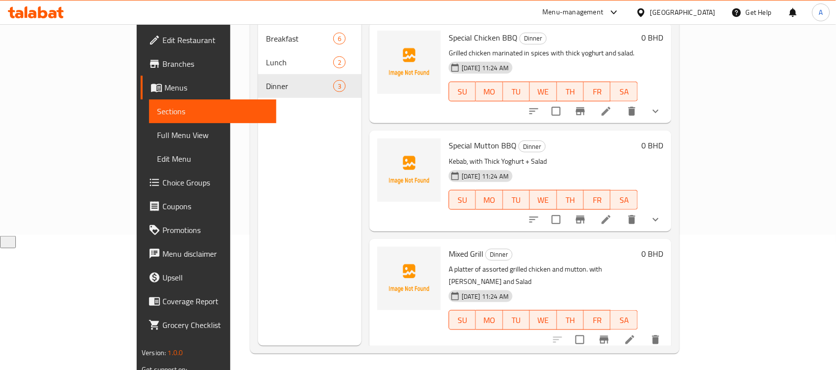
scroll to position [139, 0]
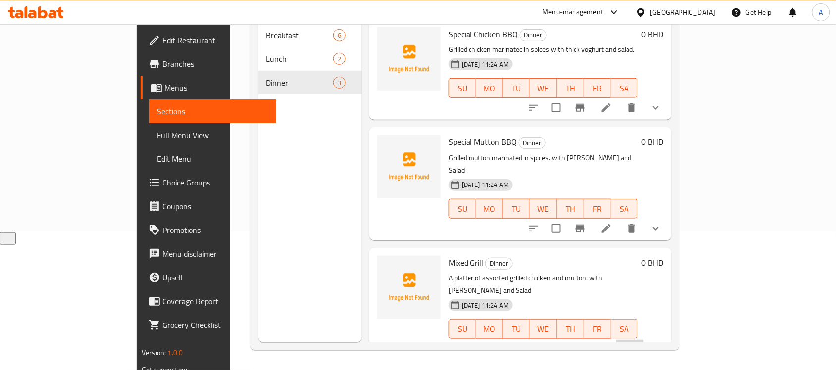
click at [644, 340] on li at bounding box center [630, 349] width 28 height 18
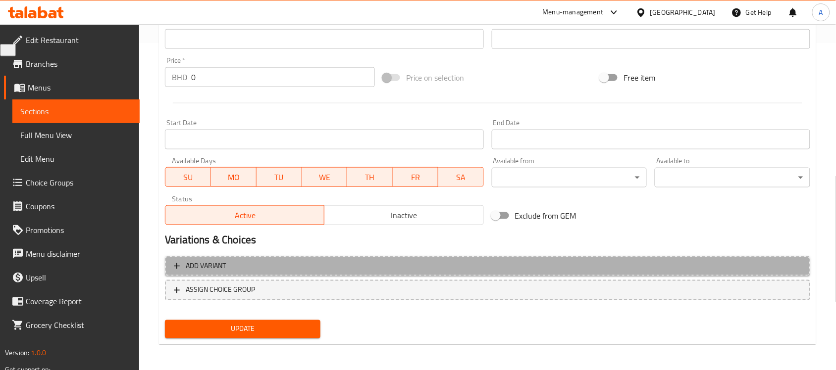
click at [225, 268] on span "Add variant" at bounding box center [206, 266] width 40 height 12
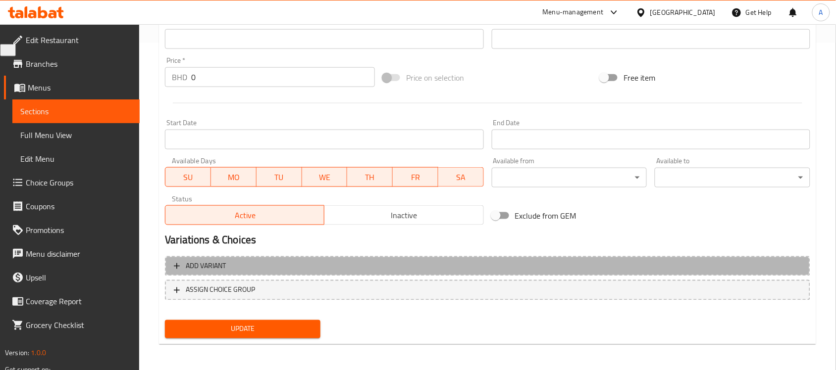
scroll to position [322, 0]
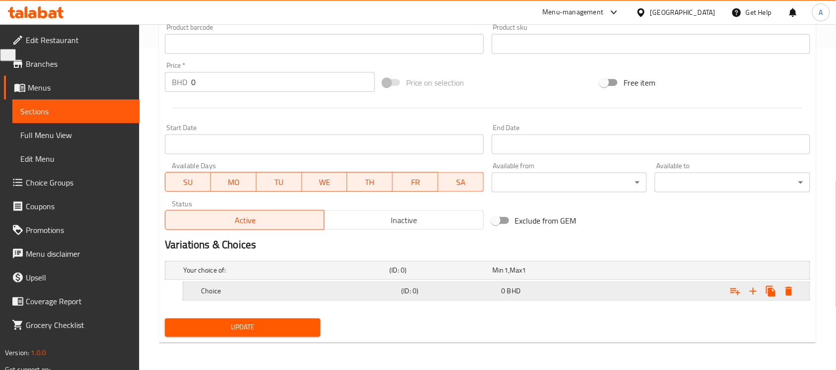
click at [210, 293] on h5 "Choice" at bounding box center [299, 292] width 196 height 10
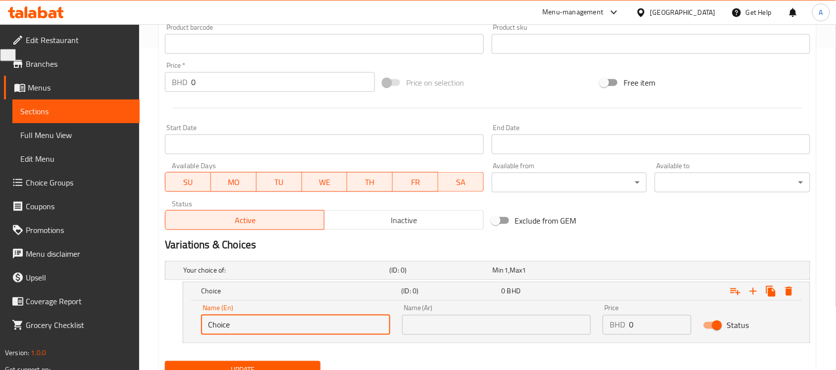
drag, startPoint x: 250, startPoint y: 323, endPoint x: 193, endPoint y: 320, distance: 57.5
click at [193, 320] on div "Name (En) Choice Name (En) Name (Ar) Name (Ar) Price BHD 0 Price Status" at bounding box center [496, 322] width 626 height 42
type input "Small"
click at [453, 332] on input "text" at bounding box center [496, 325] width 189 height 20
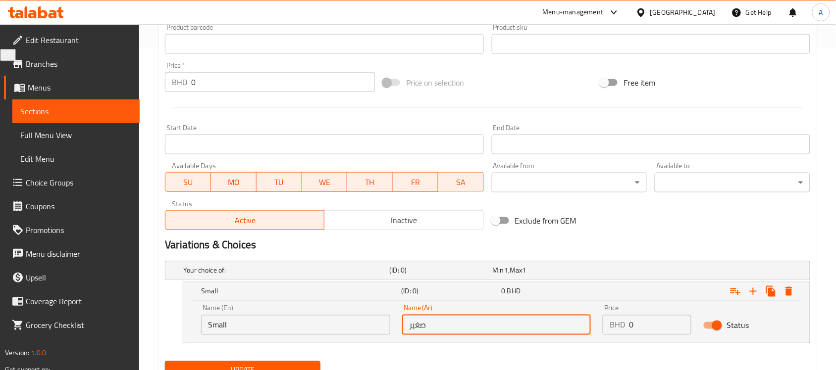
type input "صغير"
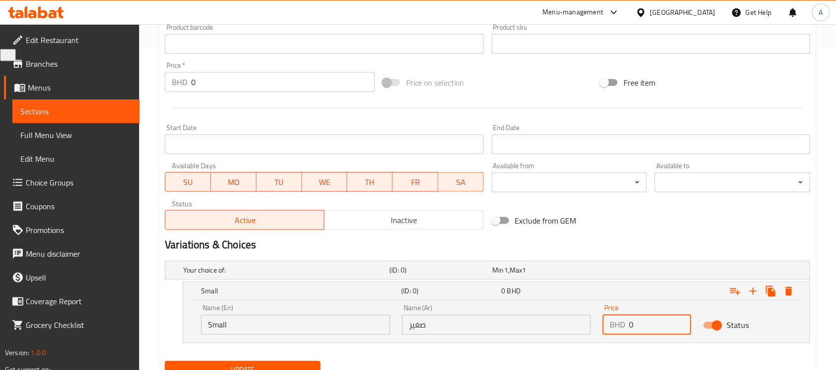
drag, startPoint x: 640, startPoint y: 327, endPoint x: 614, endPoint y: 330, distance: 26.4
click at [614, 330] on div "BHD 0 Price" at bounding box center [646, 325] width 89 height 20
type input "3.5"
click at [750, 295] on icon "Expand" at bounding box center [753, 292] width 12 height 12
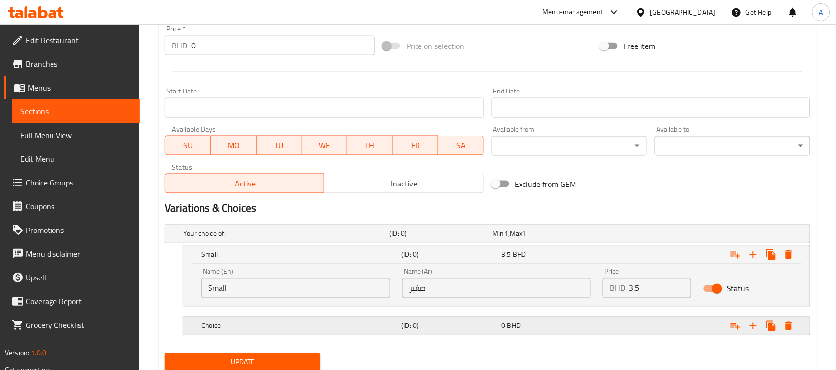
scroll to position [394, 0]
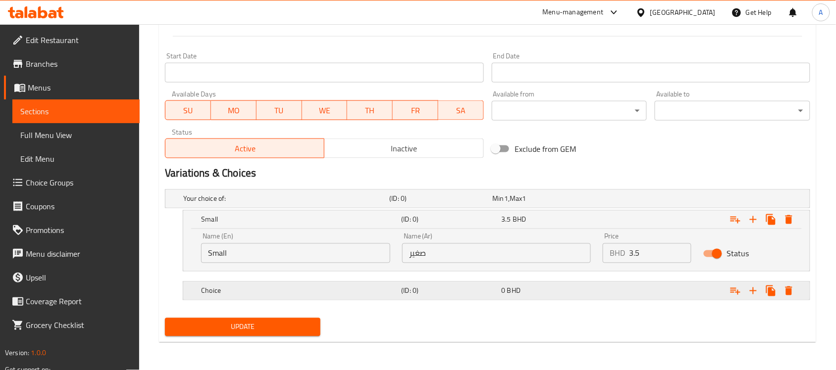
click at [263, 297] on div "Choice" at bounding box center [299, 291] width 200 height 14
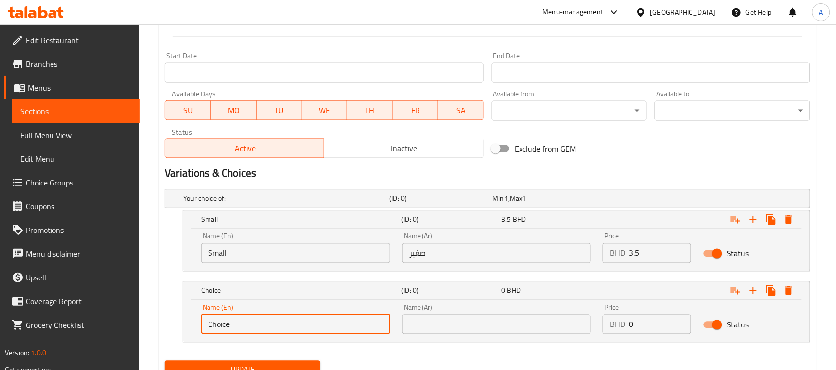
drag, startPoint x: 239, startPoint y: 323, endPoint x: 184, endPoint y: 317, distance: 55.3
click at [184, 317] on div "Name (En) Choice Name (En) Name (Ar) Name (Ar) Price BHD 0 Price Status" at bounding box center [496, 321] width 626 height 42
type input "Medium"
click at [421, 322] on input "text" at bounding box center [496, 325] width 189 height 20
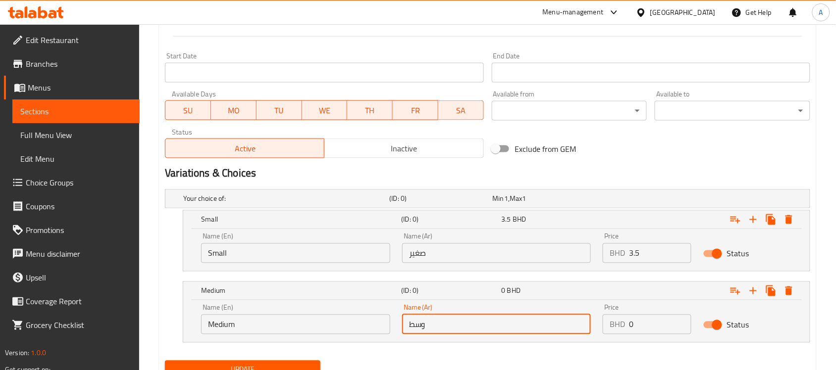
type input "وسط"
drag, startPoint x: 644, startPoint y: 323, endPoint x: 607, endPoint y: 326, distance: 37.2
click at [607, 326] on div "BHD 0 Price" at bounding box center [646, 325] width 89 height 20
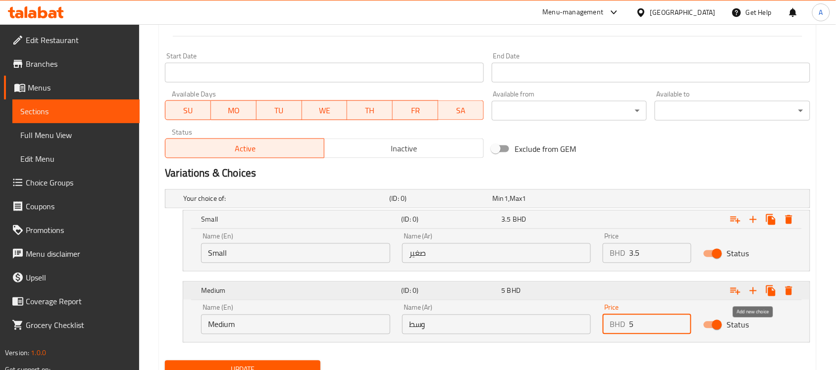
type input "5"
click at [755, 291] on icon "Expand" at bounding box center [752, 291] width 7 height 7
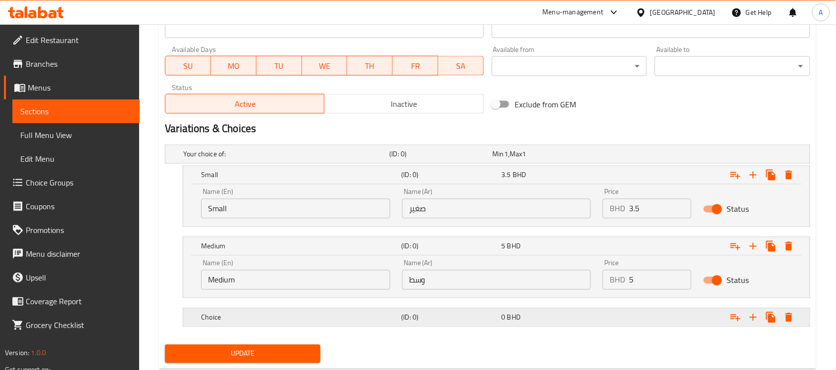
scroll to position [465, 0]
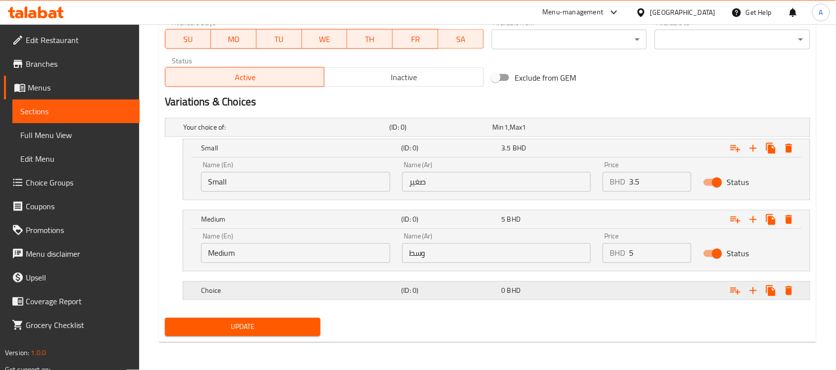
click at [275, 297] on div "Choice" at bounding box center [299, 291] width 200 height 14
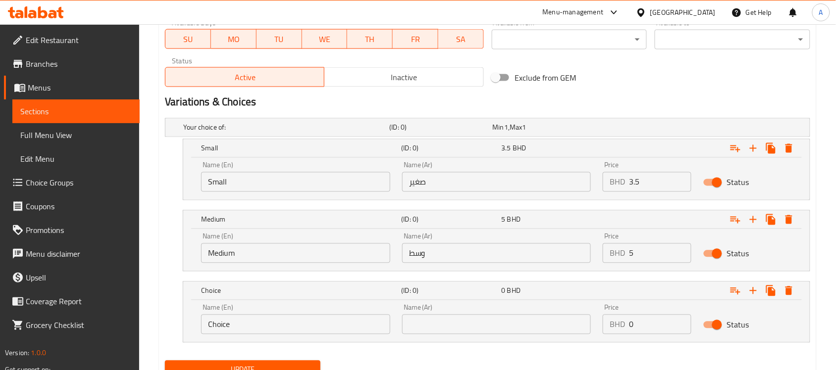
drag, startPoint x: 274, startPoint y: 321, endPoint x: 180, endPoint y: 300, distance: 96.2
click at [181, 301] on div "Choice (ID: 0) 0 BHD Name (En) Choice Name (En) Name (Ar) Name (Ar) Price BHD 0…" at bounding box center [487, 312] width 645 height 61
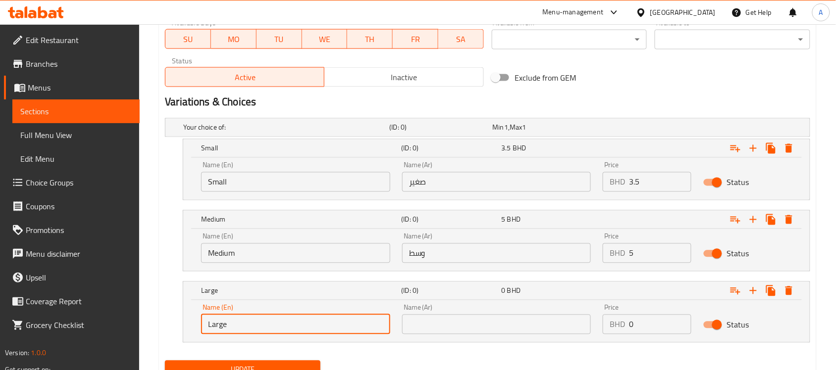
type input "Large"
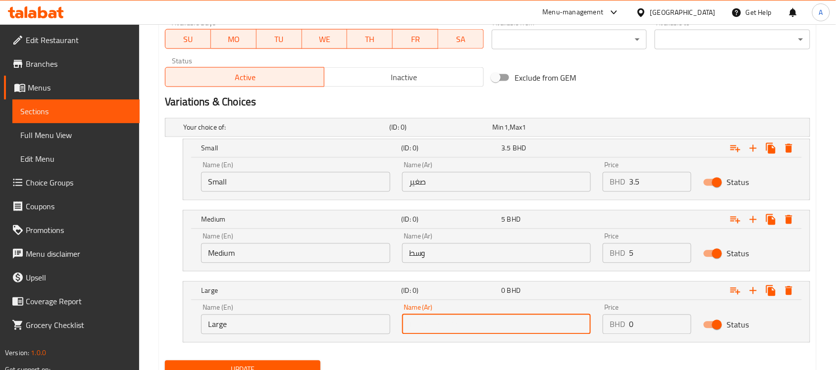
click at [455, 327] on input "text" at bounding box center [496, 325] width 189 height 20
type input "كبير"
drag, startPoint x: 646, startPoint y: 332, endPoint x: 595, endPoint y: 331, distance: 51.5
click at [595, 331] on div "Name (En) Large Name (En) Name (Ar) كبير Name (Ar) Price BHD 0 Price Status" at bounding box center [496, 320] width 602 height 42
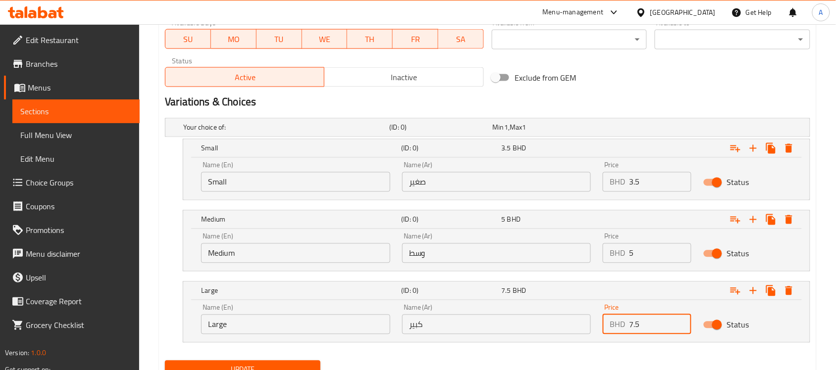
type input "7.5"
click at [554, 352] on nav at bounding box center [487, 349] width 645 height 8
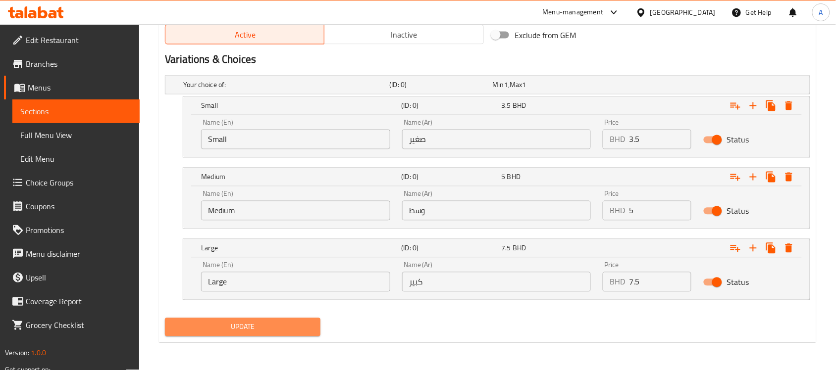
click at [275, 319] on button "Update" at bounding box center [242, 327] width 155 height 18
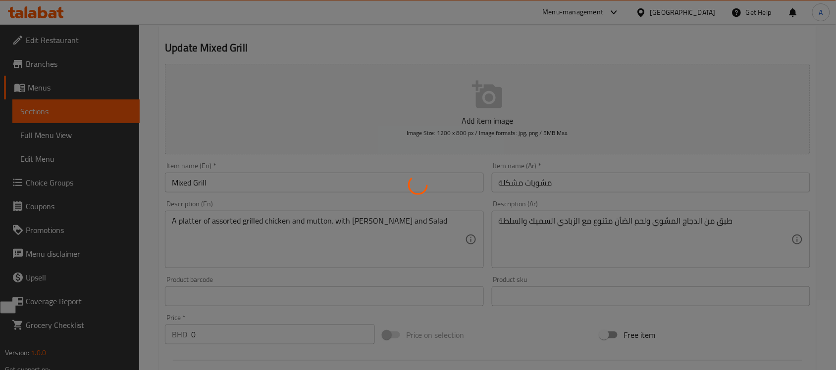
scroll to position [13, 0]
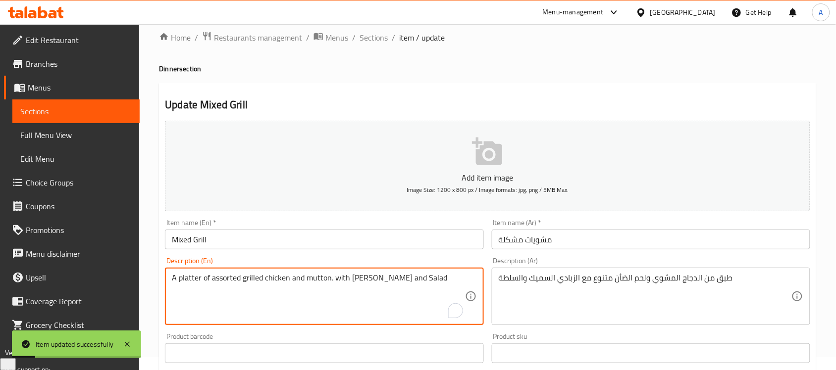
click at [350, 280] on textarea "A platter of assorted grilled chicken and mutton. with [PERSON_NAME] and Salad" at bounding box center [318, 296] width 293 height 47
click at [351, 301] on textarea "A platter of assorted grilled chicken and mutton. with Thick Yoghurt and Salad" at bounding box center [318, 296] width 293 height 47
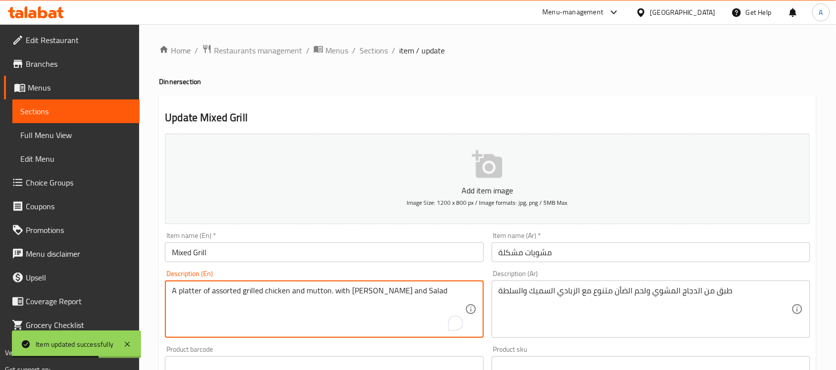
drag, startPoint x: 370, startPoint y: 53, endPoint x: 476, endPoint y: 72, distance: 107.2
click at [370, 53] on span "Sections" at bounding box center [373, 51] width 28 height 12
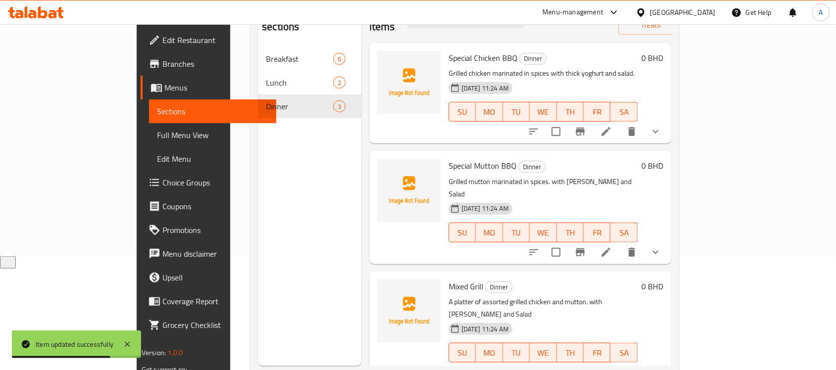
scroll to position [139, 0]
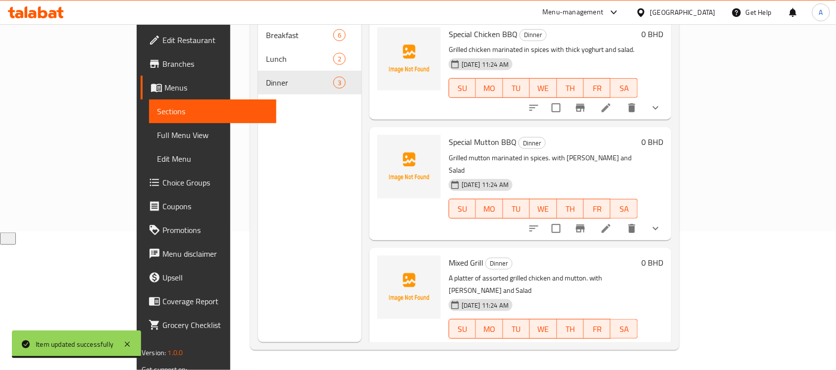
click at [620, 340] on li at bounding box center [606, 349] width 28 height 18
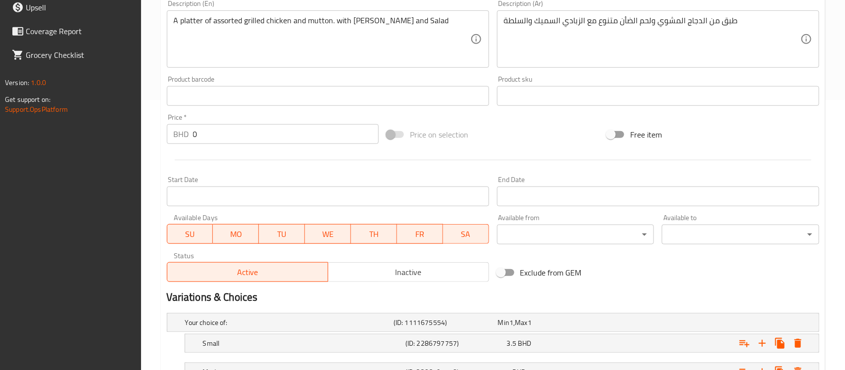
scroll to position [380, 0]
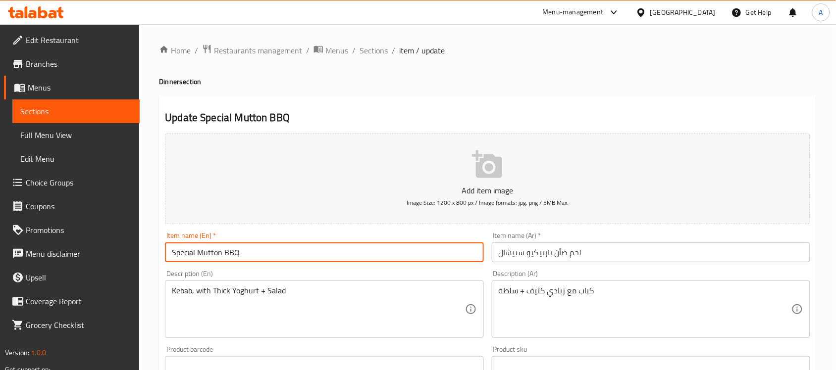
click at [213, 249] on input "Special Mutton BBQ" at bounding box center [324, 253] width 318 height 20
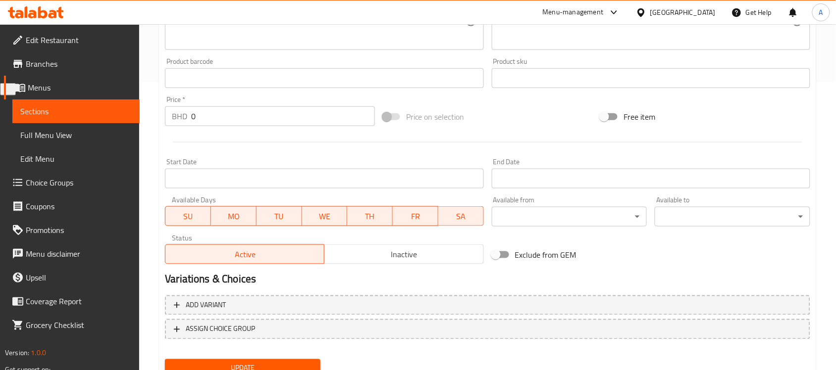
scroll to position [327, 0]
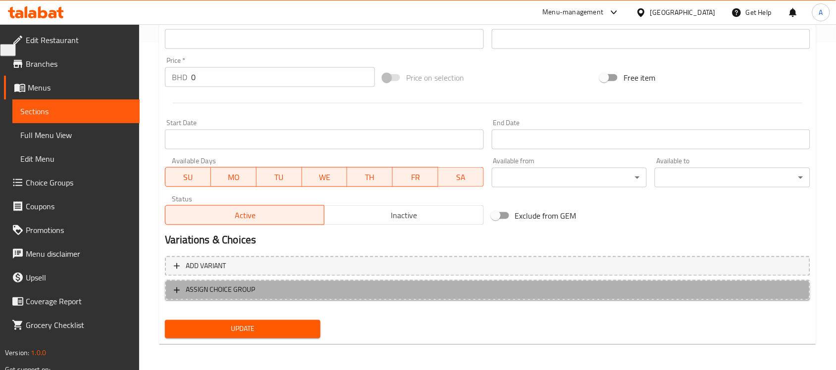
click at [309, 288] on span "ASSIGN CHOICE GROUP" at bounding box center [487, 290] width 627 height 12
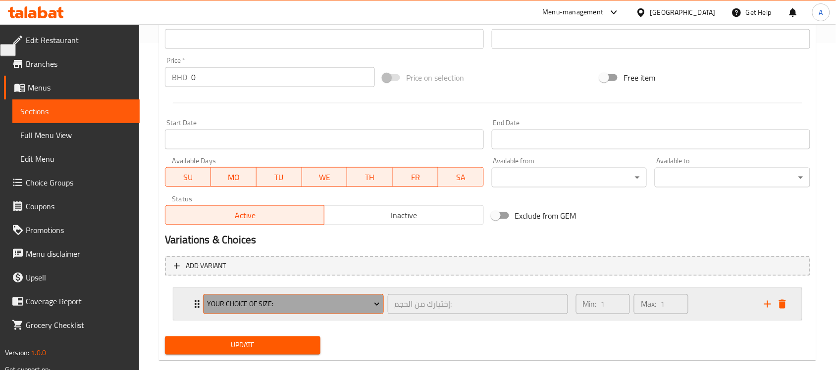
click at [300, 302] on span "Your Choice Of Size:" at bounding box center [293, 305] width 173 height 12
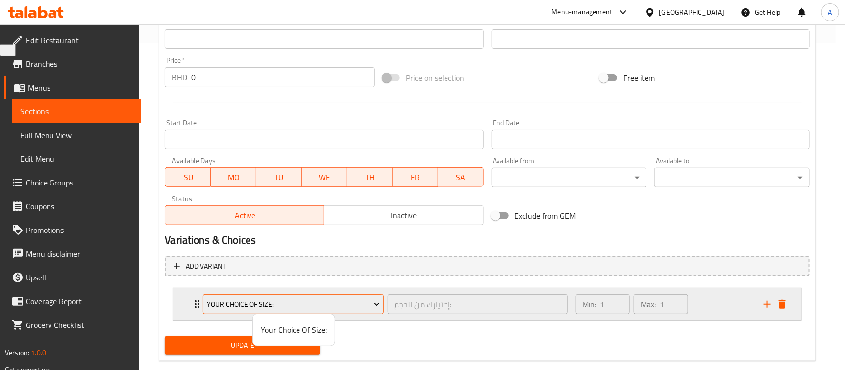
click at [300, 302] on div at bounding box center [422, 185] width 845 height 370
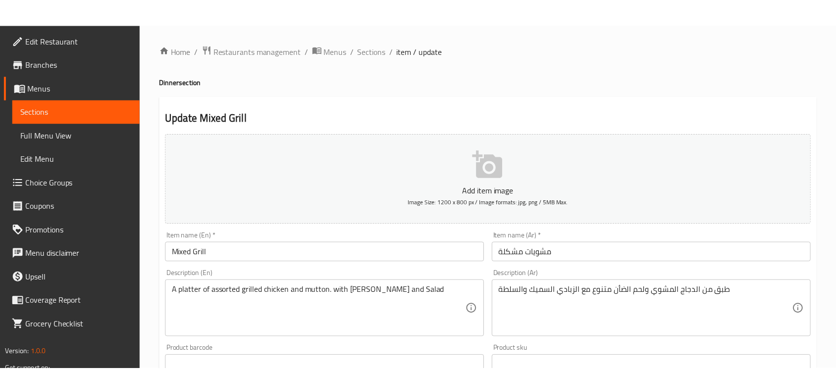
scroll to position [380, 0]
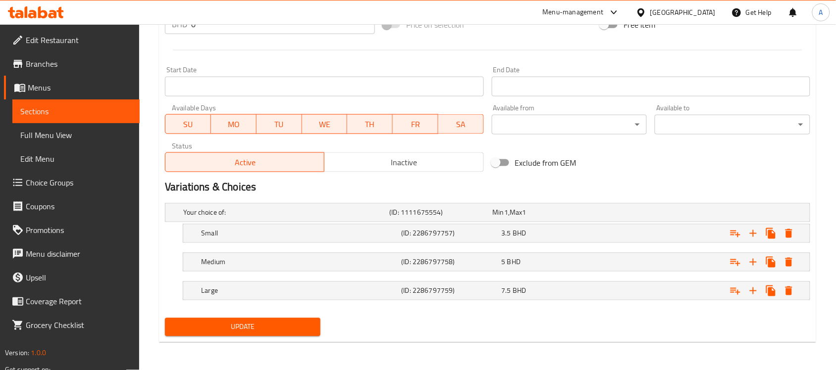
click at [85, 135] on span "Full Menu View" at bounding box center [75, 135] width 111 height 12
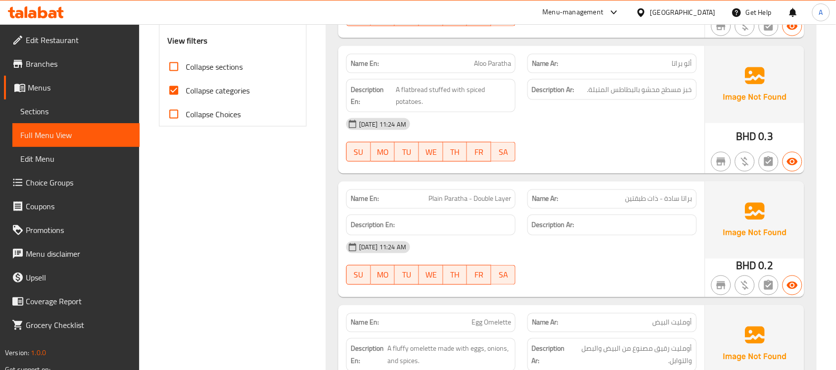
click at [175, 92] on input "Collapse categories" at bounding box center [174, 91] width 24 height 24
checkbox input "false"
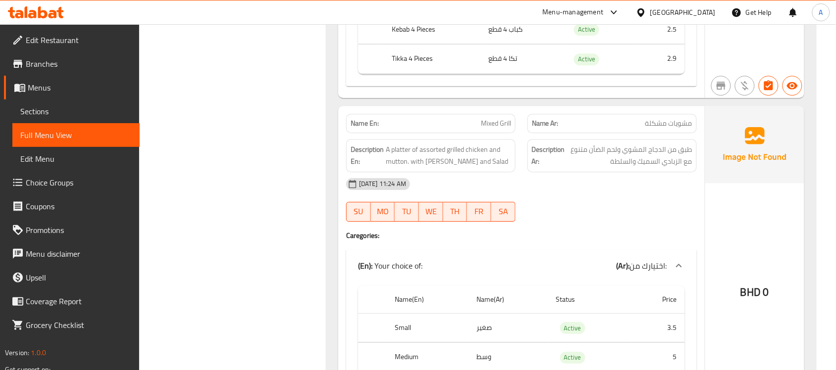
scroll to position [2018, 0]
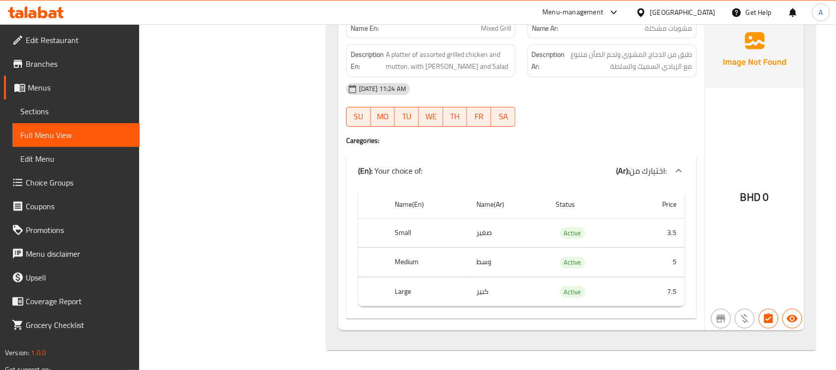
click at [57, 107] on span "Sections" at bounding box center [75, 111] width 111 height 12
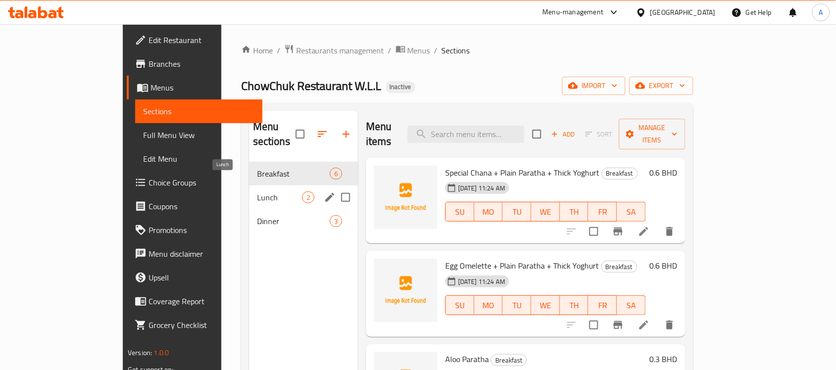
click at [257, 192] on span "Lunch" at bounding box center [279, 198] width 45 height 12
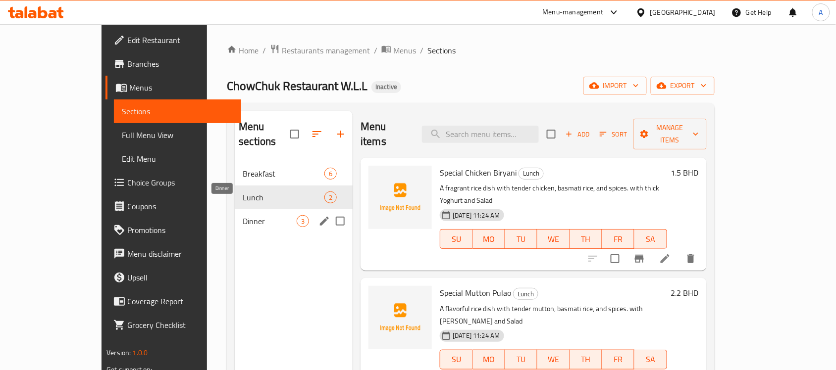
click at [243, 215] on span "Dinner" at bounding box center [270, 221] width 54 height 12
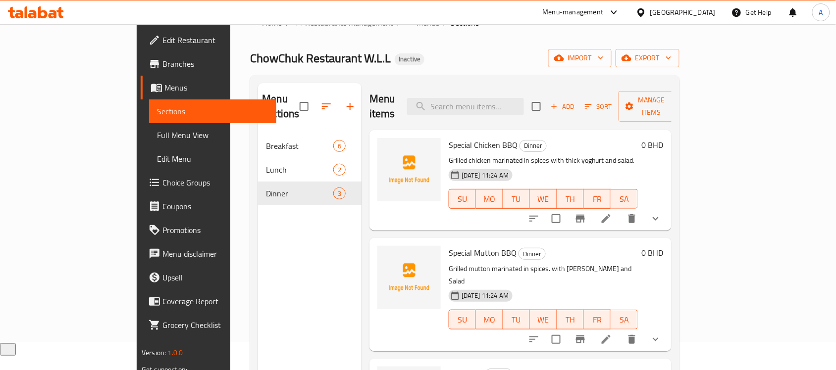
scroll to position [15, 0]
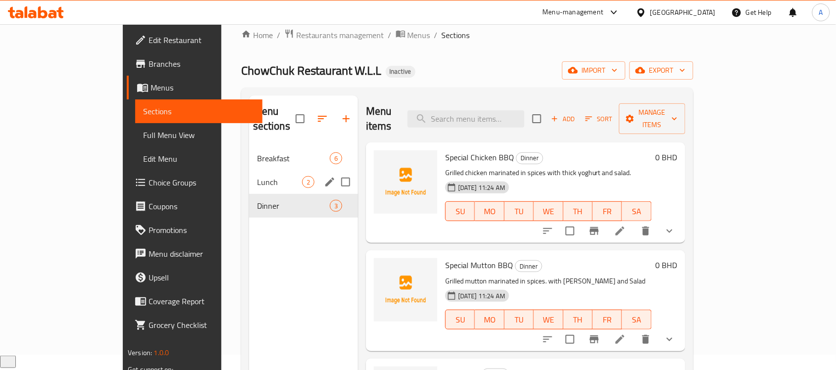
click at [249, 174] on div "Lunch 2" at bounding box center [303, 182] width 109 height 24
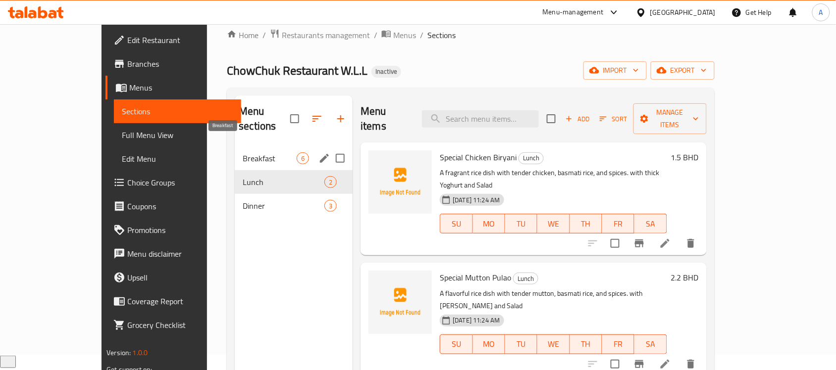
click at [243, 152] on span "Breakfast" at bounding box center [270, 158] width 54 height 12
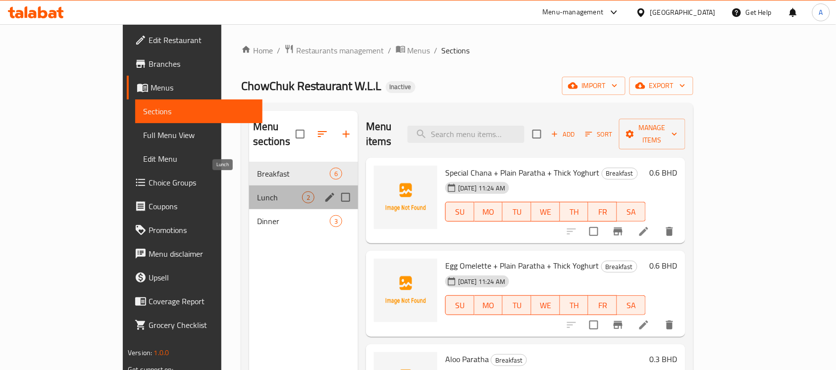
click at [257, 192] on span "Lunch" at bounding box center [279, 198] width 45 height 12
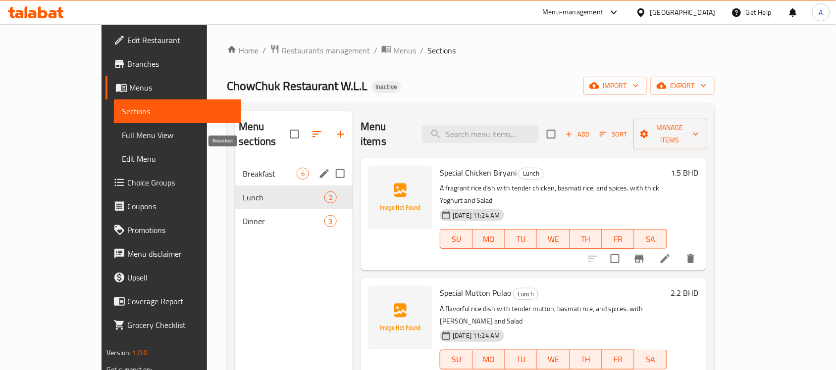
click at [243, 168] on span "Breakfast" at bounding box center [270, 174] width 54 height 12
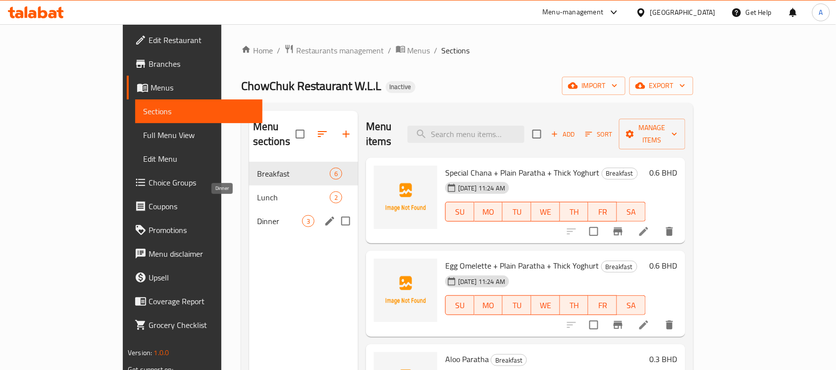
click at [257, 215] on span "Dinner" at bounding box center [279, 221] width 45 height 12
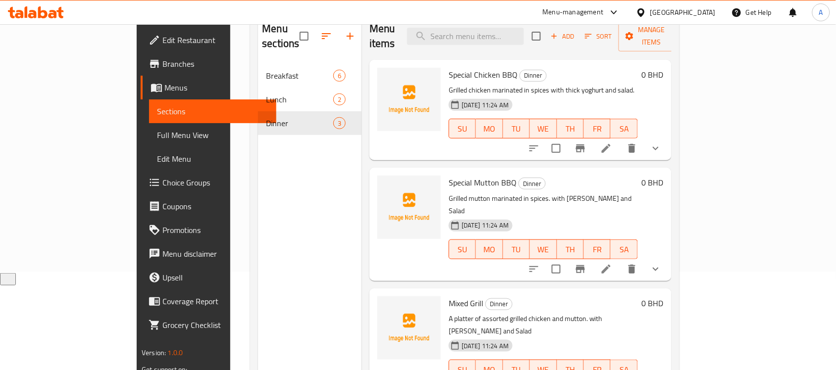
scroll to position [139, 0]
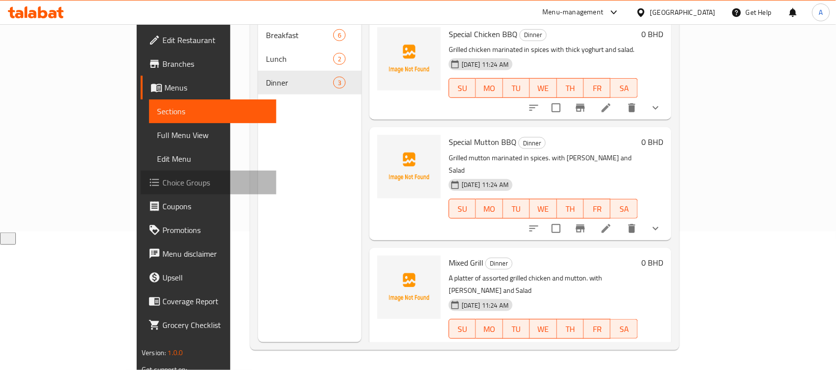
click at [162, 181] on span "Choice Groups" at bounding box center [215, 183] width 106 height 12
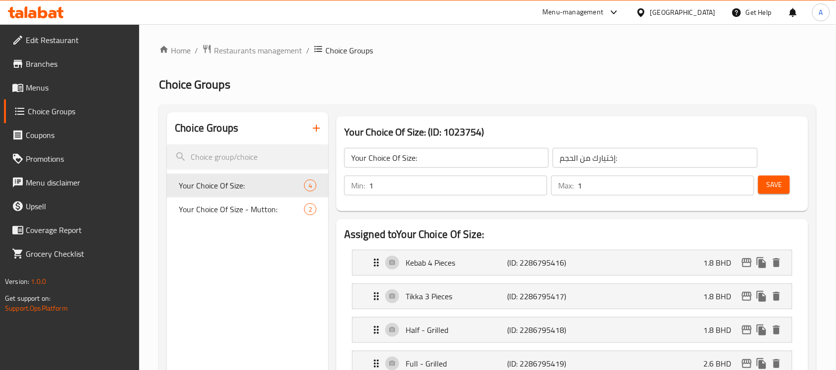
click at [239, 213] on span "Your Choice Of Size - Mutton:" at bounding box center [241, 209] width 125 height 12
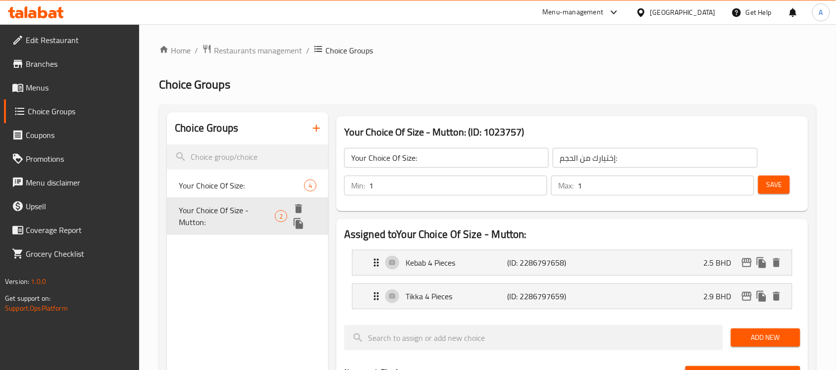
type input "Your Choice Of Size - Mutton:"
type input "إختيارك من الحجم - لحم ضأن:"
click at [685, 298] on div "Tikka 4 Pieces (ID: 2286797659) 2.9 BHD" at bounding box center [574, 296] width 409 height 25
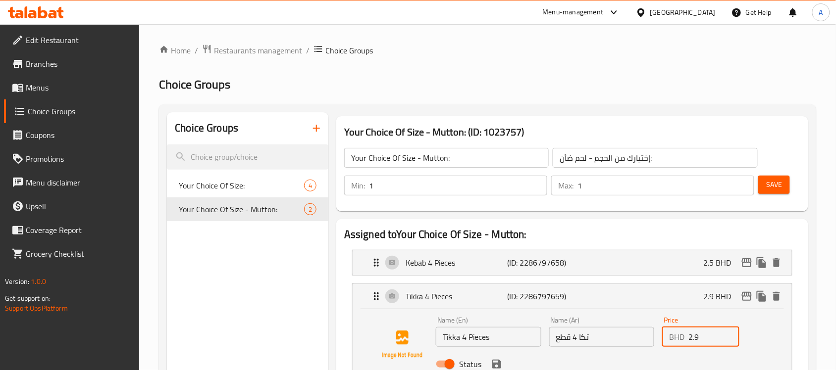
drag, startPoint x: 704, startPoint y: 341, endPoint x: 695, endPoint y: 342, distance: 10.0
click at [695, 342] on input "2.9" at bounding box center [713, 337] width 50 height 20
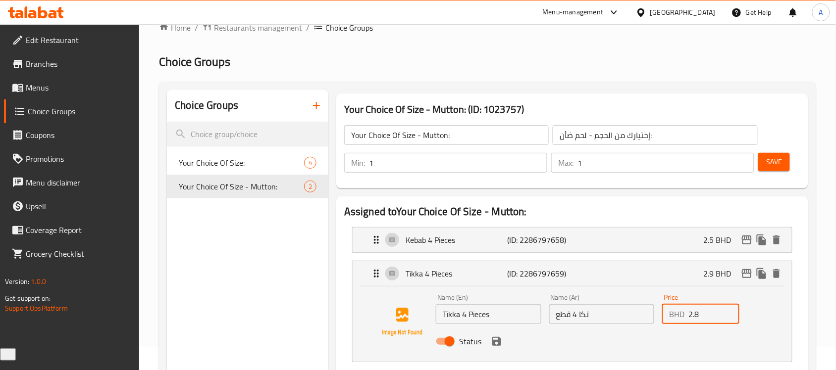
scroll to position [62, 0]
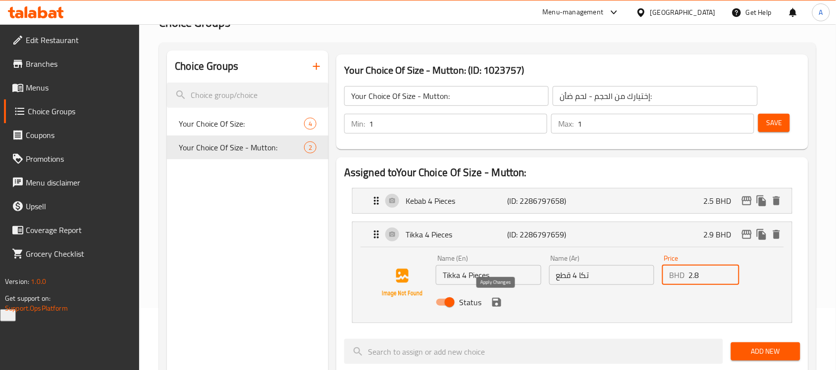
click at [498, 303] on icon "save" at bounding box center [496, 302] width 9 height 9
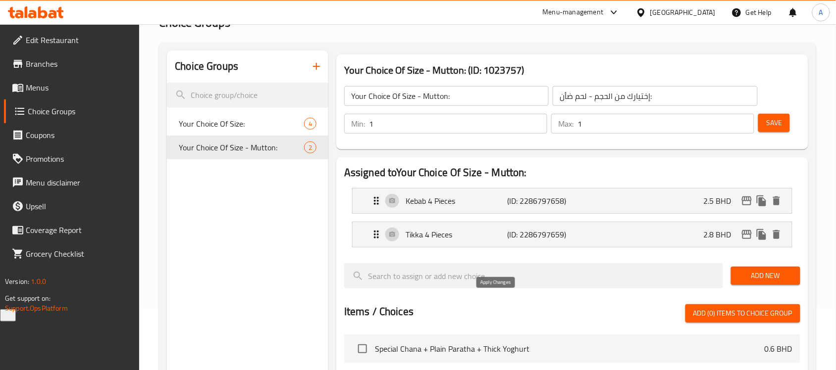
type input "2.8"
click at [773, 117] on span "Save" at bounding box center [774, 123] width 16 height 12
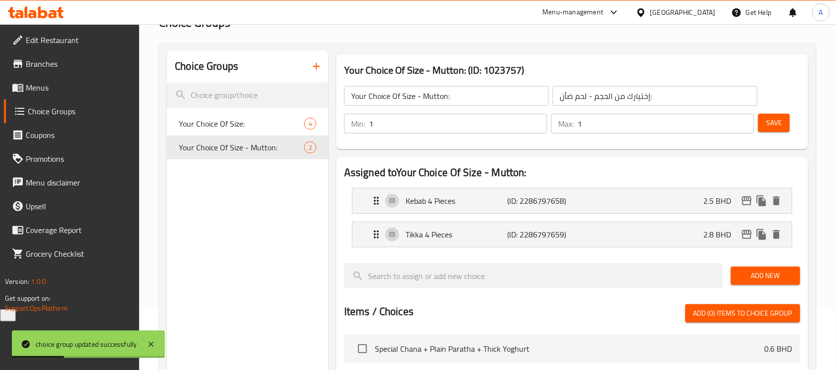
click at [54, 90] on span "Menus" at bounding box center [79, 88] width 106 height 12
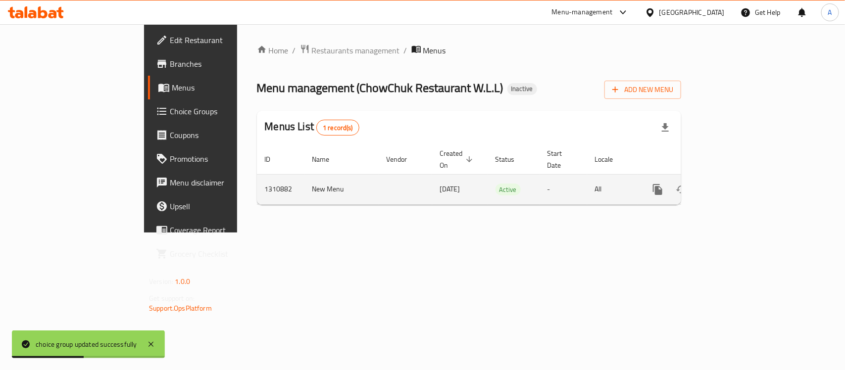
click at [734, 185] on icon "enhanced table" at bounding box center [729, 189] width 9 height 9
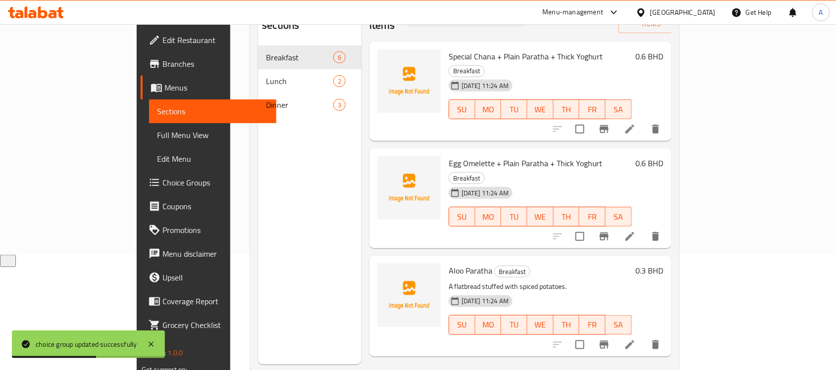
scroll to position [139, 0]
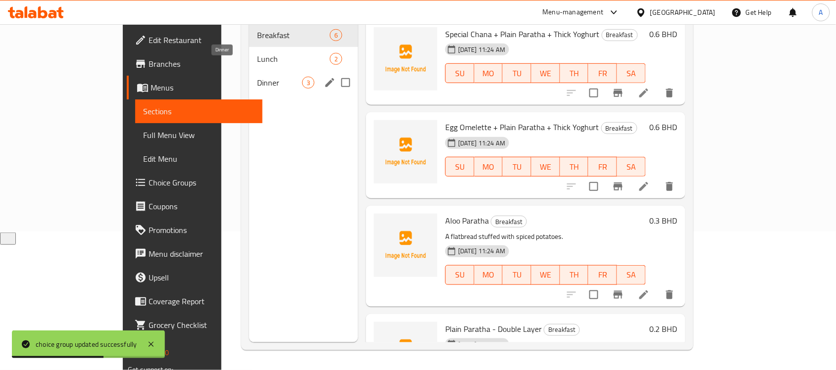
click at [257, 77] on span "Dinner" at bounding box center [279, 83] width 45 height 12
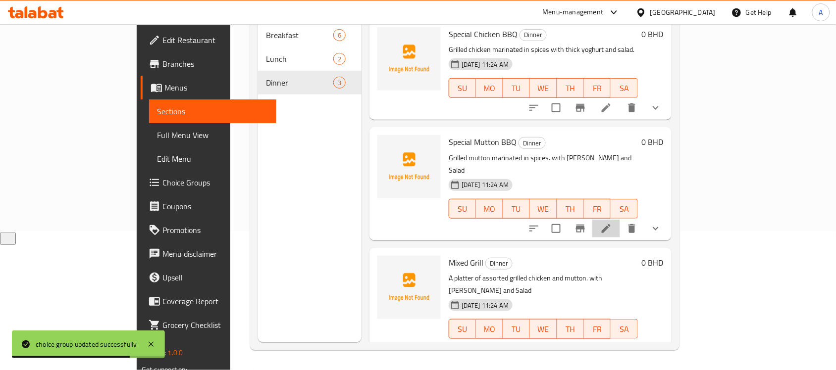
click at [612, 223] on icon at bounding box center [606, 229] width 12 height 12
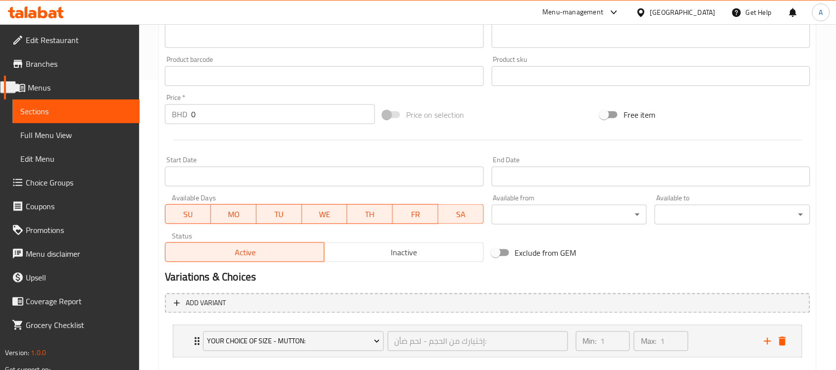
scroll to position [345, 0]
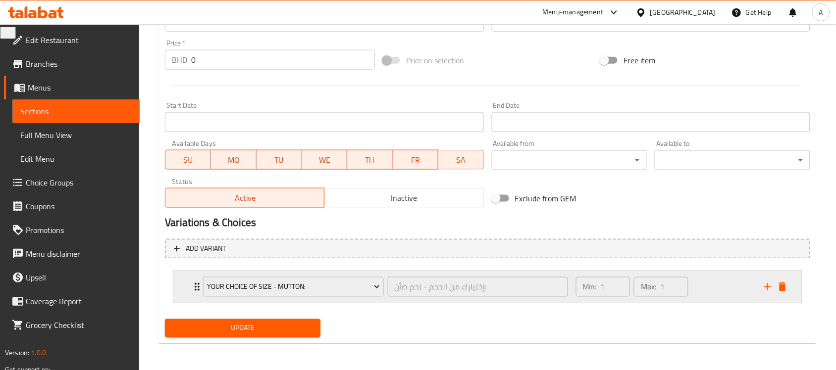
click at [176, 293] on div "Your Choice Of Size - Mutton: إختيارك من الحجم - لحم ضأن: ​ Min: 1 ​ Max: 1 ​" at bounding box center [487, 287] width 628 height 32
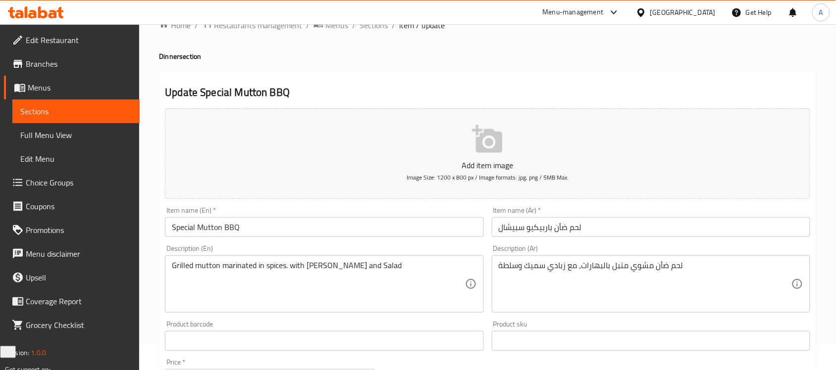
scroll to position [0, 0]
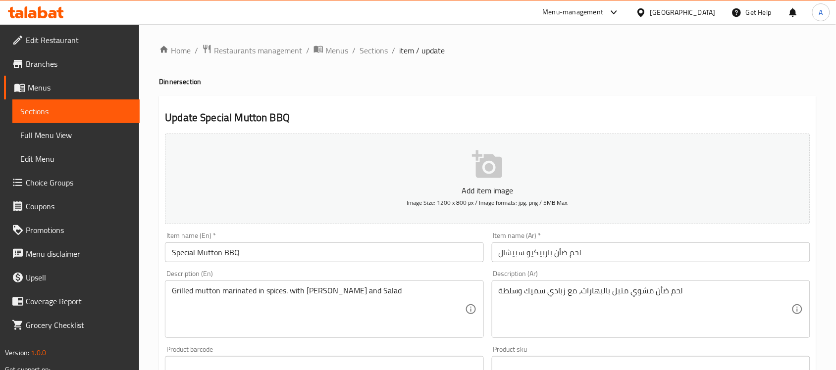
drag, startPoint x: 379, startPoint y: 54, endPoint x: 82, endPoint y: 13, distance: 299.8
click at [379, 54] on span "Sections" at bounding box center [373, 51] width 28 height 12
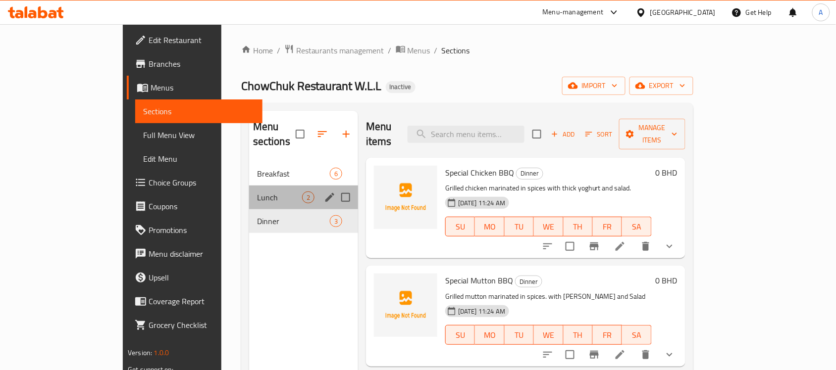
click at [249, 186] on div "Lunch 2" at bounding box center [303, 198] width 109 height 24
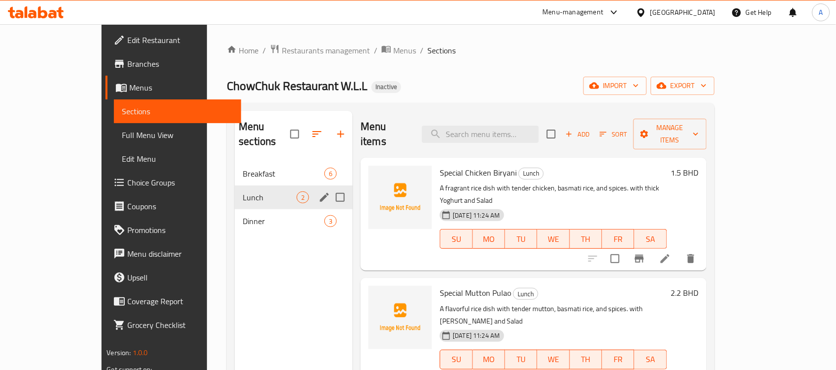
click at [243, 168] on span "Breakfast" at bounding box center [284, 174] width 82 height 12
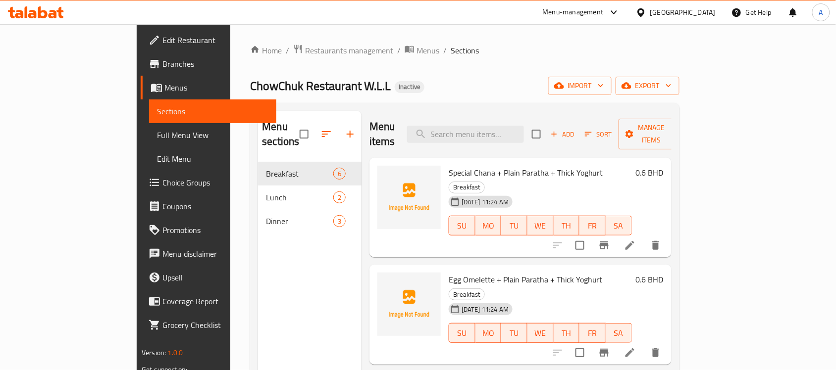
click at [164, 88] on span "Menus" at bounding box center [216, 88] width 104 height 12
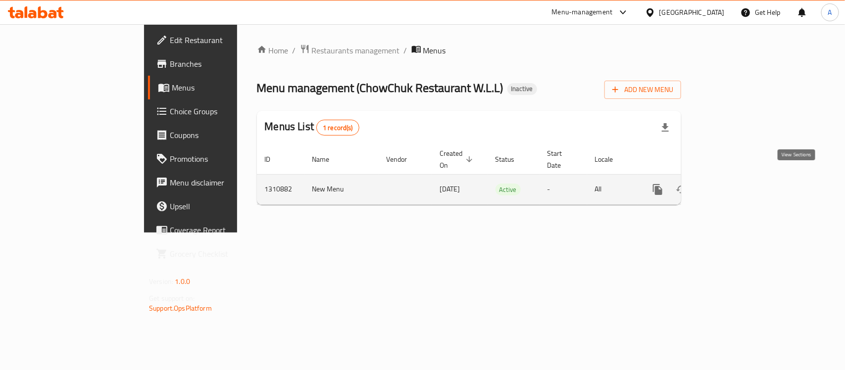
click at [734, 185] on icon "enhanced table" at bounding box center [729, 189] width 9 height 9
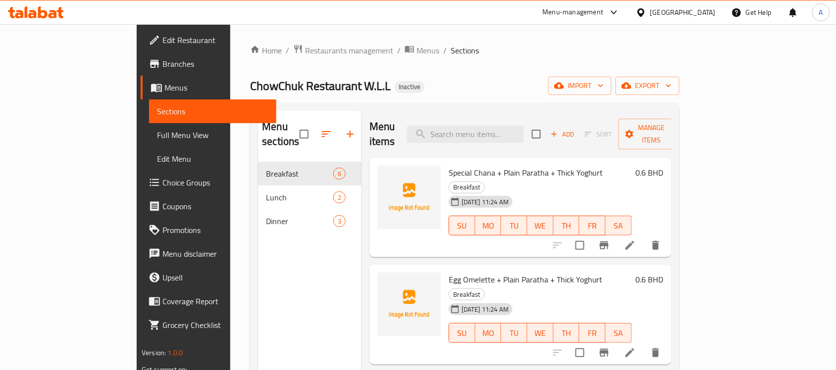
click at [157, 138] on span "Full Menu View" at bounding box center [212, 135] width 111 height 12
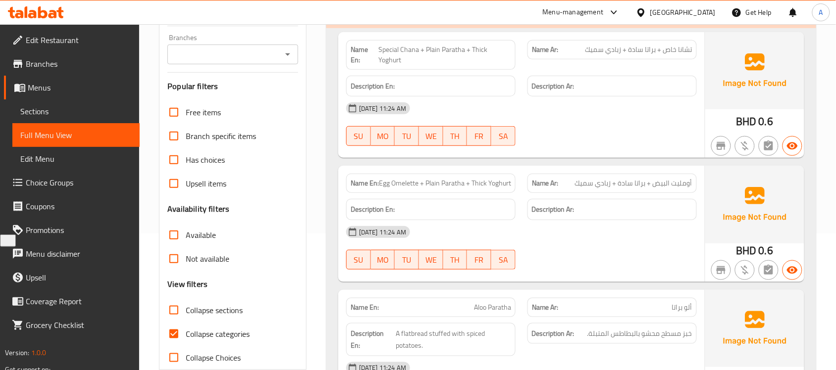
scroll to position [309, 0]
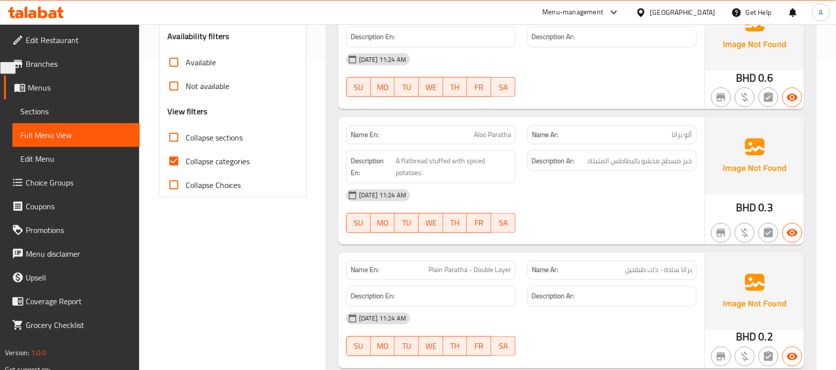
click at [181, 172] on input "Collapse categories" at bounding box center [174, 161] width 24 height 24
checkbox input "false"
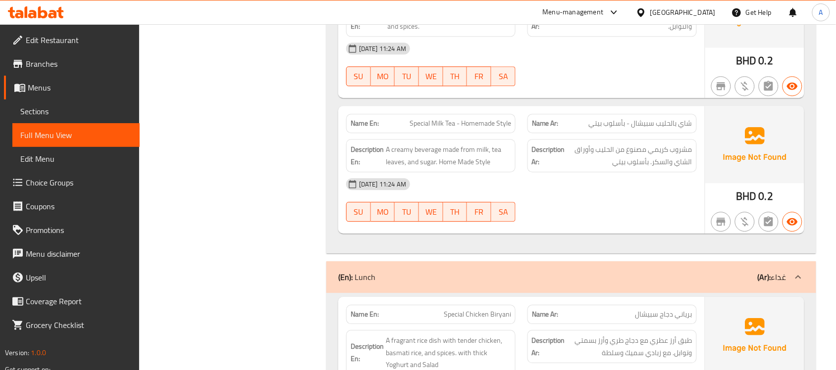
scroll to position [595, 0]
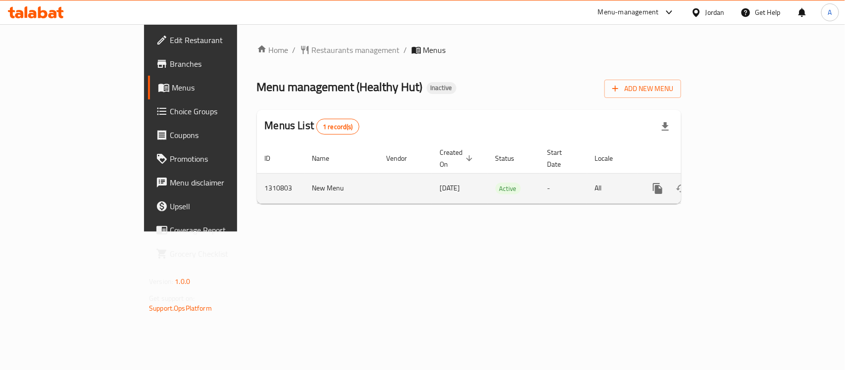
click at [735, 183] on icon "enhanced table" at bounding box center [729, 189] width 12 height 12
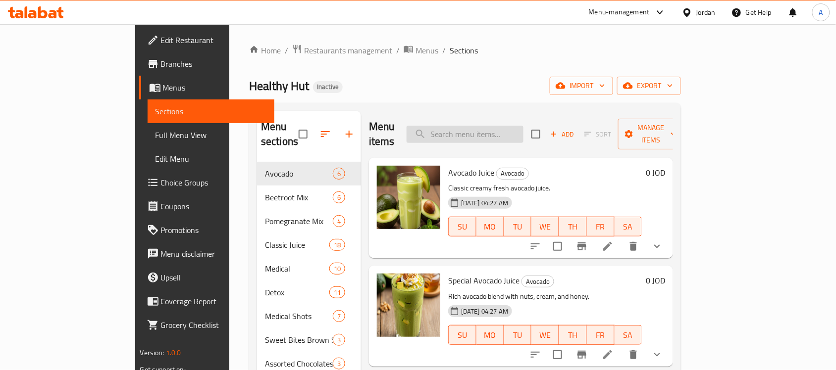
click at [523, 133] on input "search" at bounding box center [464, 134] width 117 height 17
paste input "777022"
type input "777022"
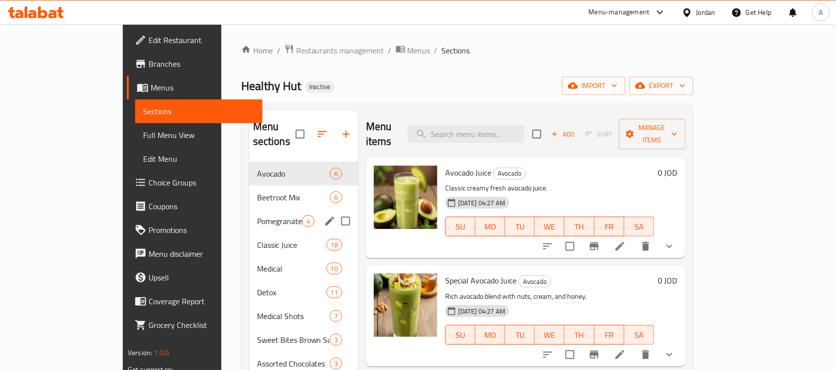
click at [249, 209] on div "Pomegranate Mix 4" at bounding box center [303, 221] width 109 height 24
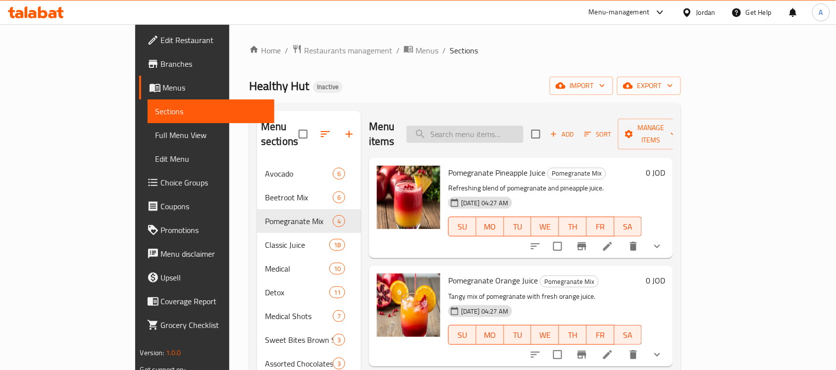
click at [517, 130] on input "search" at bounding box center [464, 134] width 117 height 17
paste input "Avocado Pomegranate Juice"
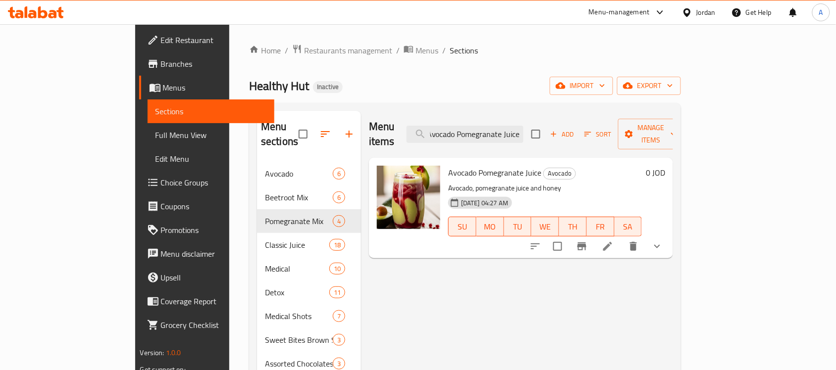
type input "Avocado Pomegranate Juice"
click at [621, 239] on li at bounding box center [608, 247] width 28 height 18
